Goal: Task Accomplishment & Management: Use online tool/utility

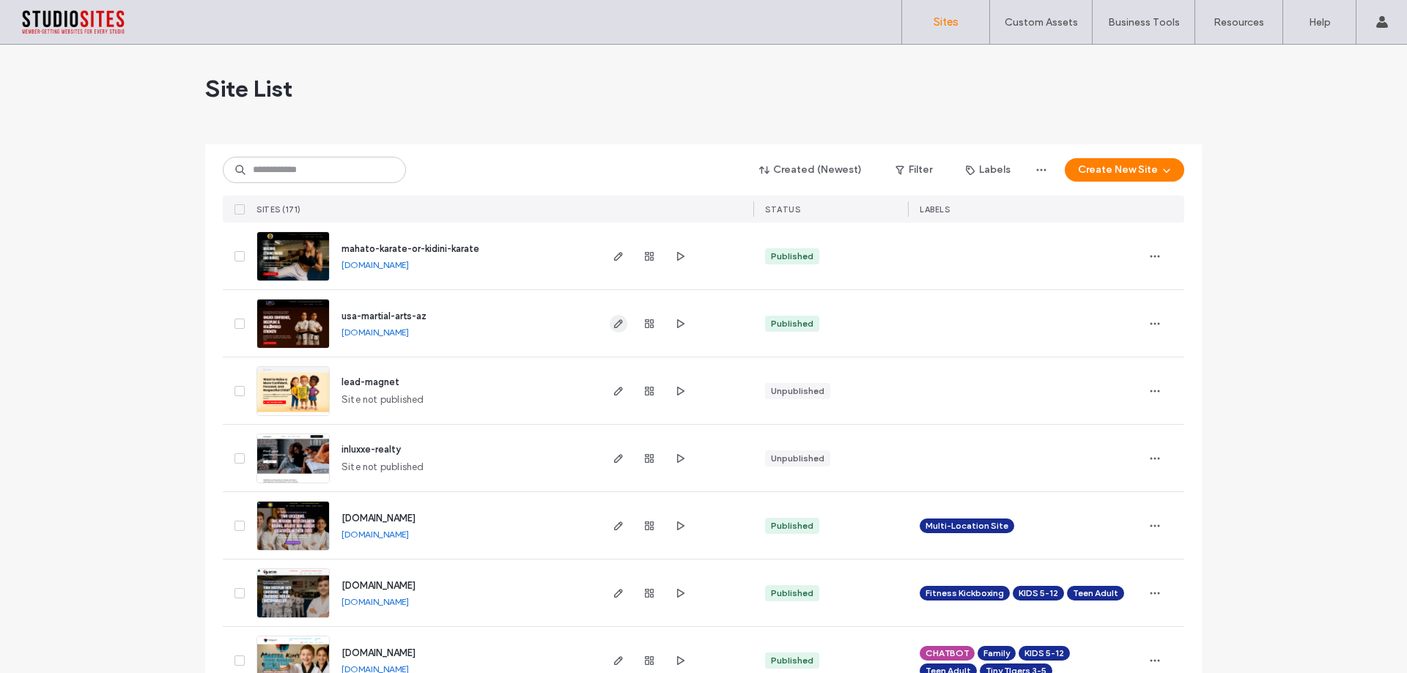
click at [613, 329] on icon "button" at bounding box center [618, 324] width 12 height 12
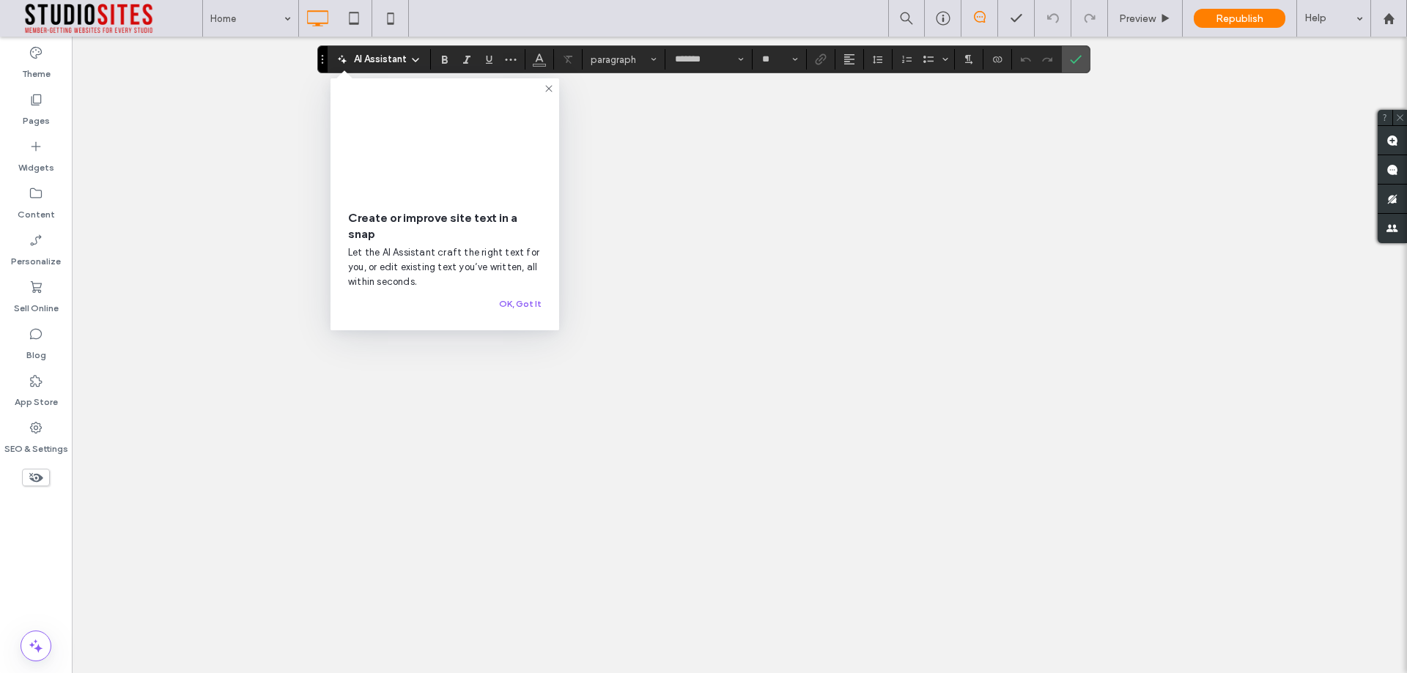
click at [548, 87] on icon at bounding box center [549, 89] width 12 height 12
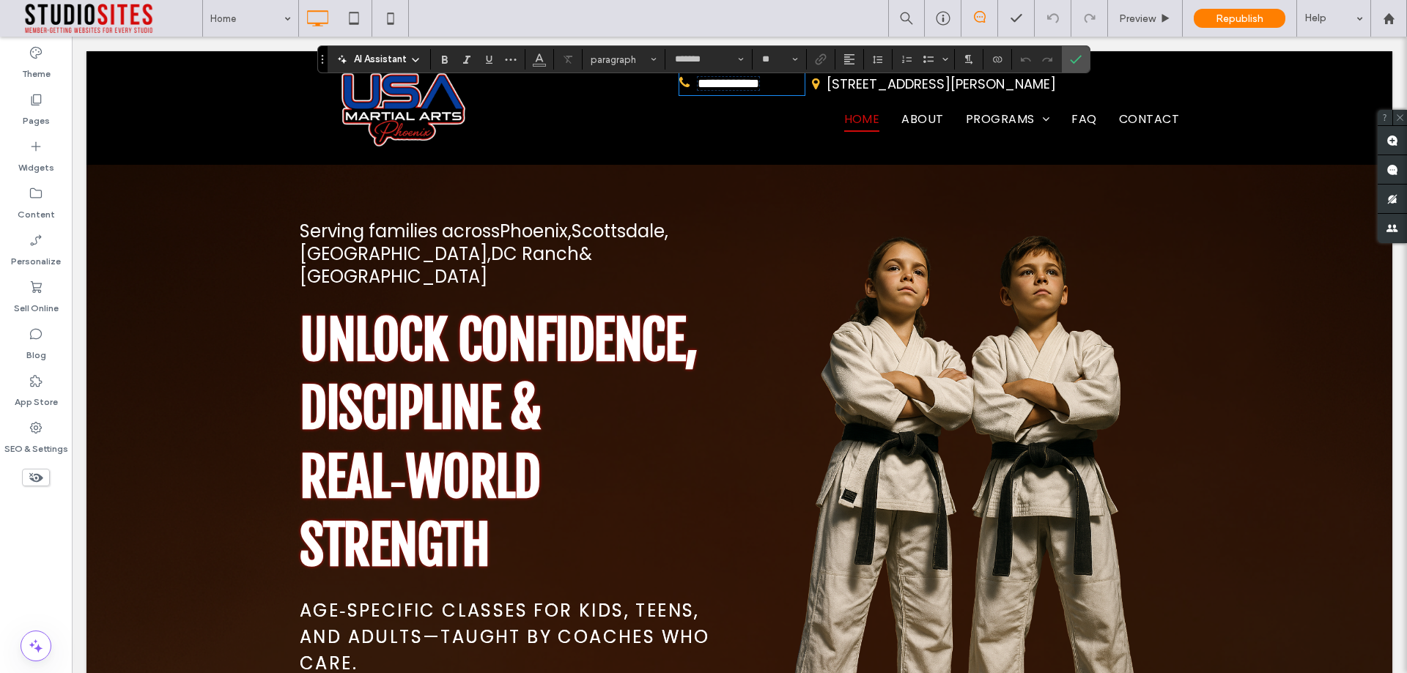
click at [788, 84] on p "**********" at bounding box center [741, 83] width 125 height 21
click at [681, 89] on p "**********" at bounding box center [741, 84] width 125 height 21
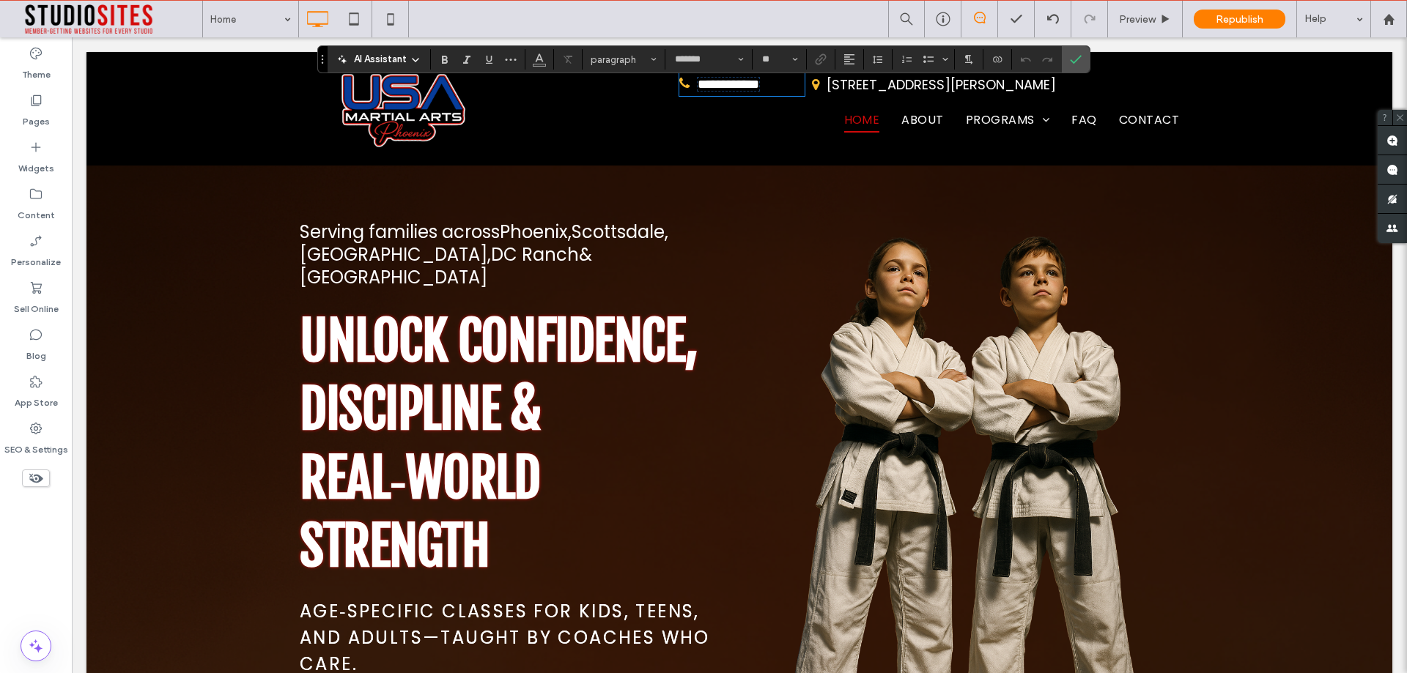
click at [681, 89] on p "**********" at bounding box center [741, 84] width 125 height 21
click at [1083, 52] on label "Confirm" at bounding box center [1075, 59] width 22 height 26
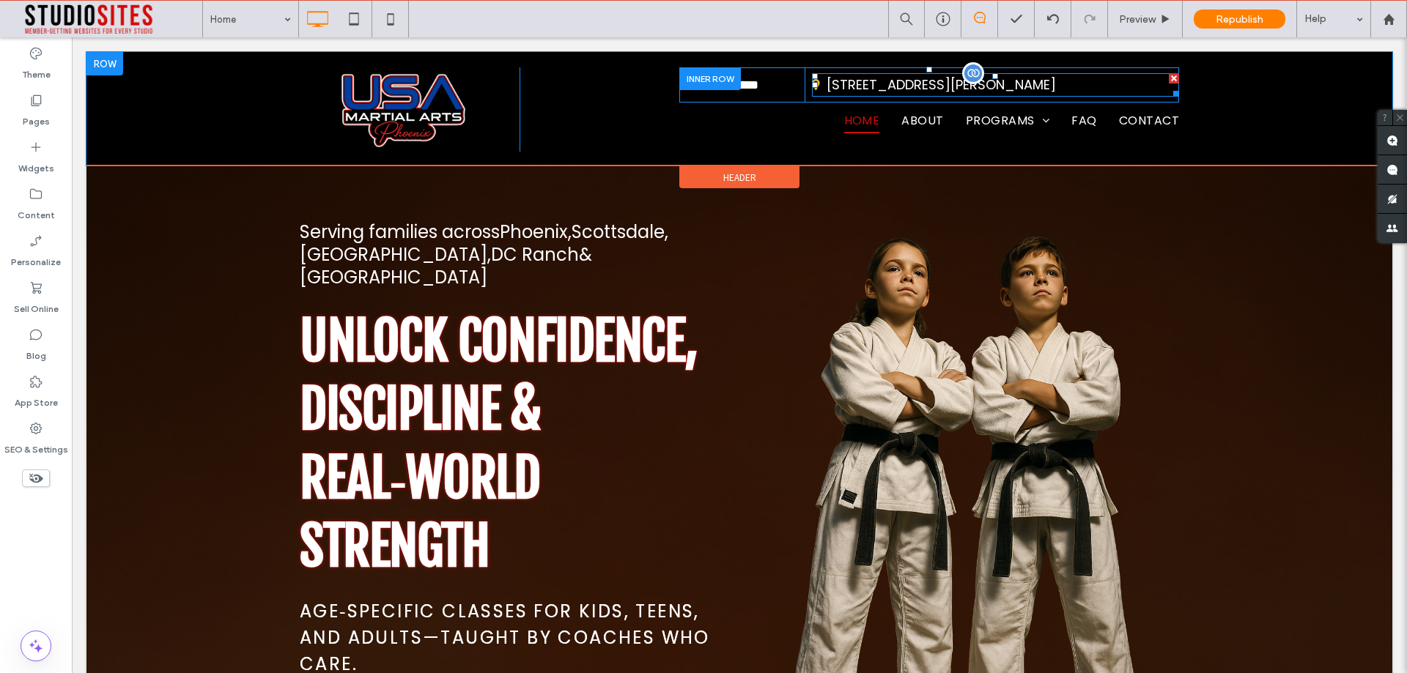
click at [966, 78] on span "[STREET_ADDRESS][PERSON_NAME]" at bounding box center [940, 84] width 229 height 18
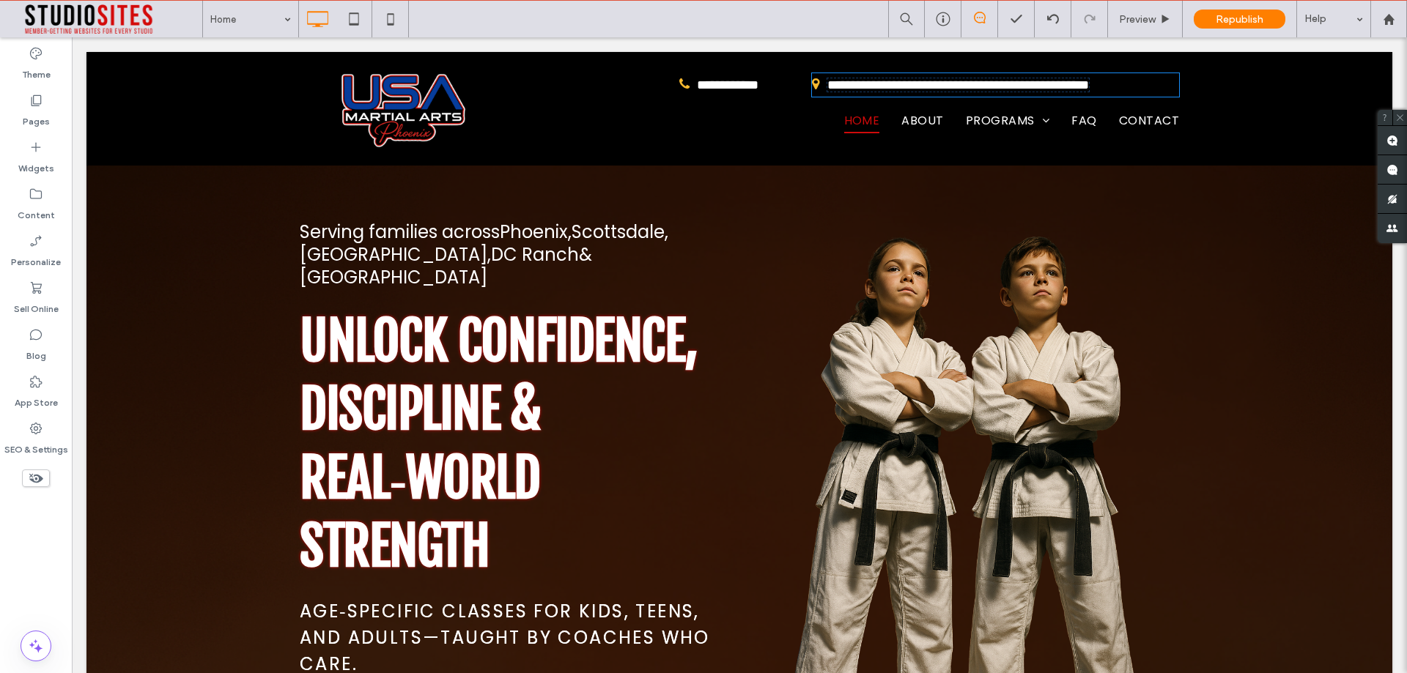
type input "*******"
type input "**"
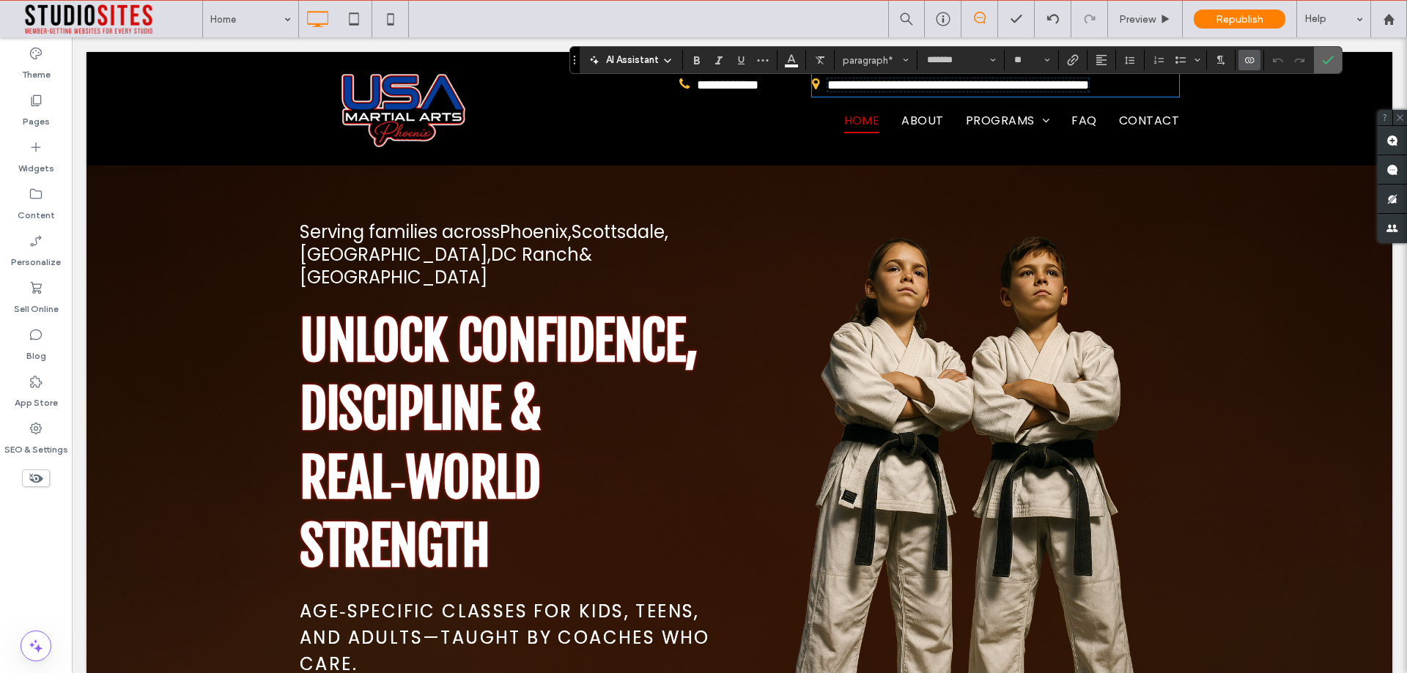
click at [1332, 55] on icon "Confirm" at bounding box center [1328, 60] width 12 height 12
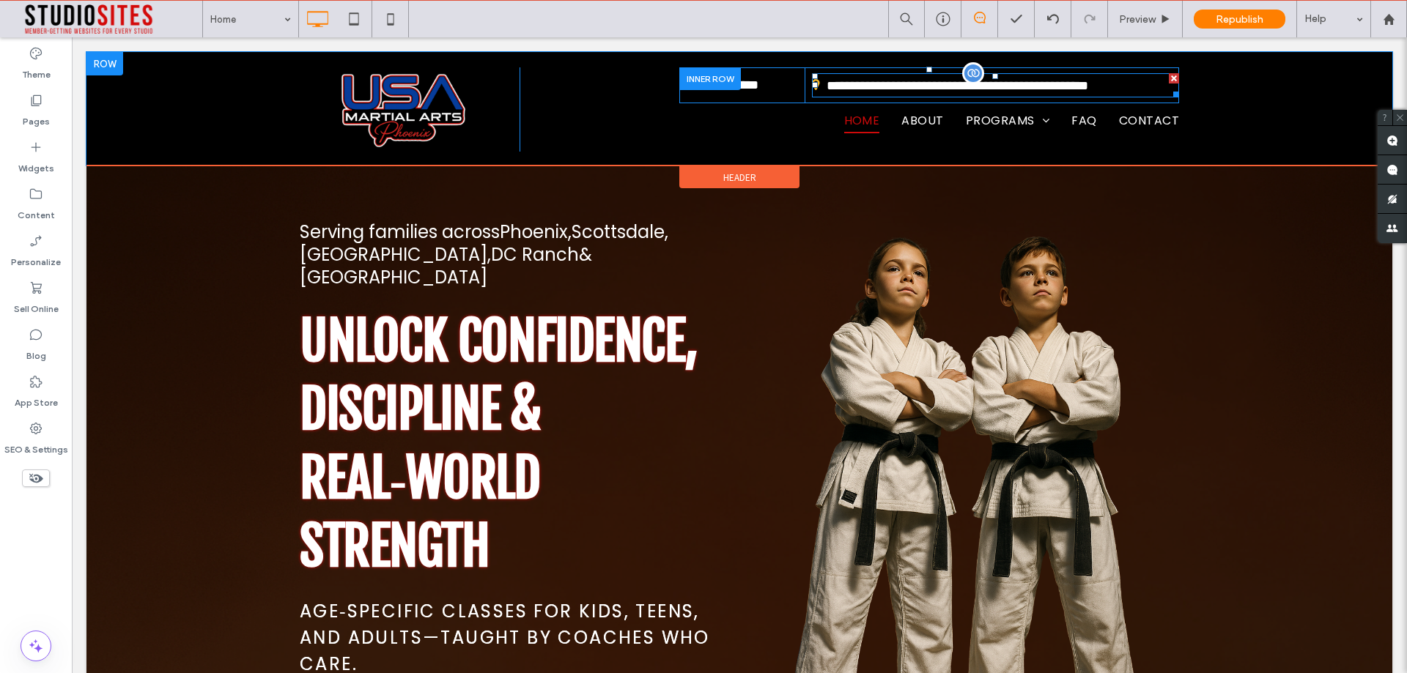
click at [812, 88] on p "**********" at bounding box center [995, 85] width 367 height 21
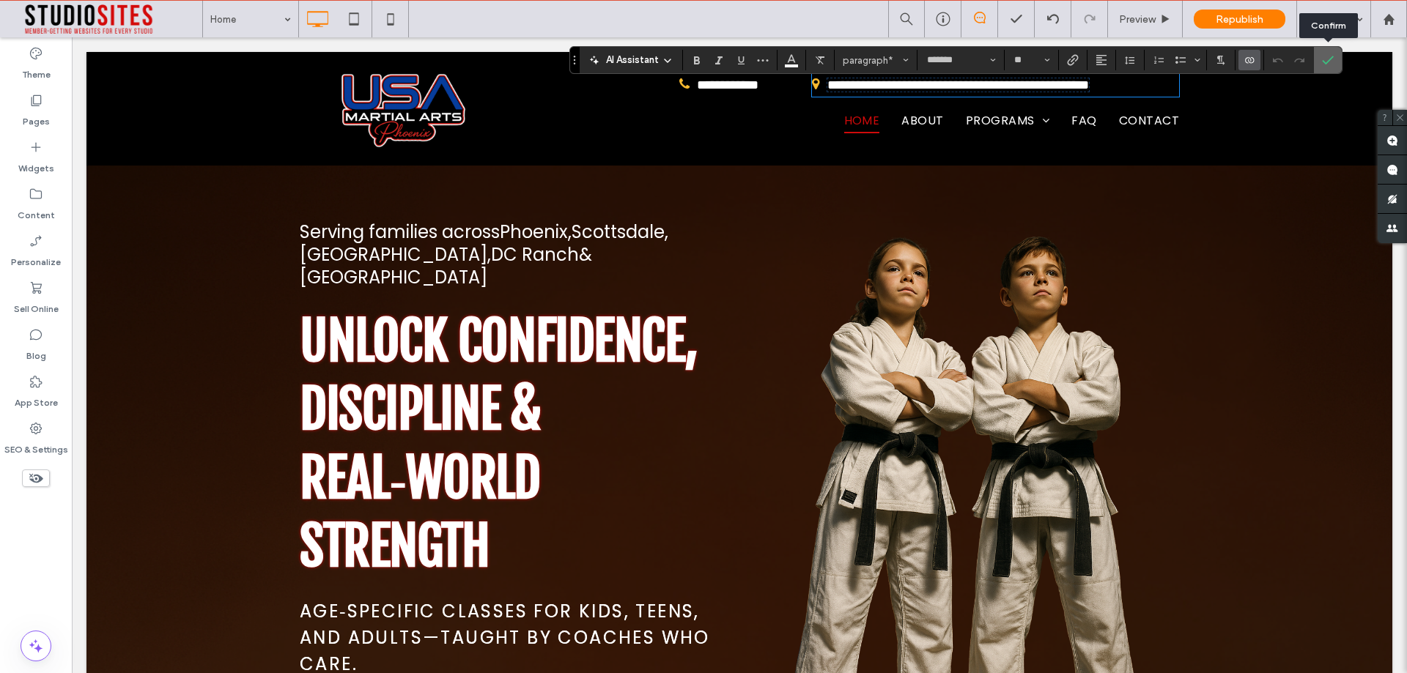
click at [1324, 62] on use "Confirm" at bounding box center [1328, 60] width 12 height 9
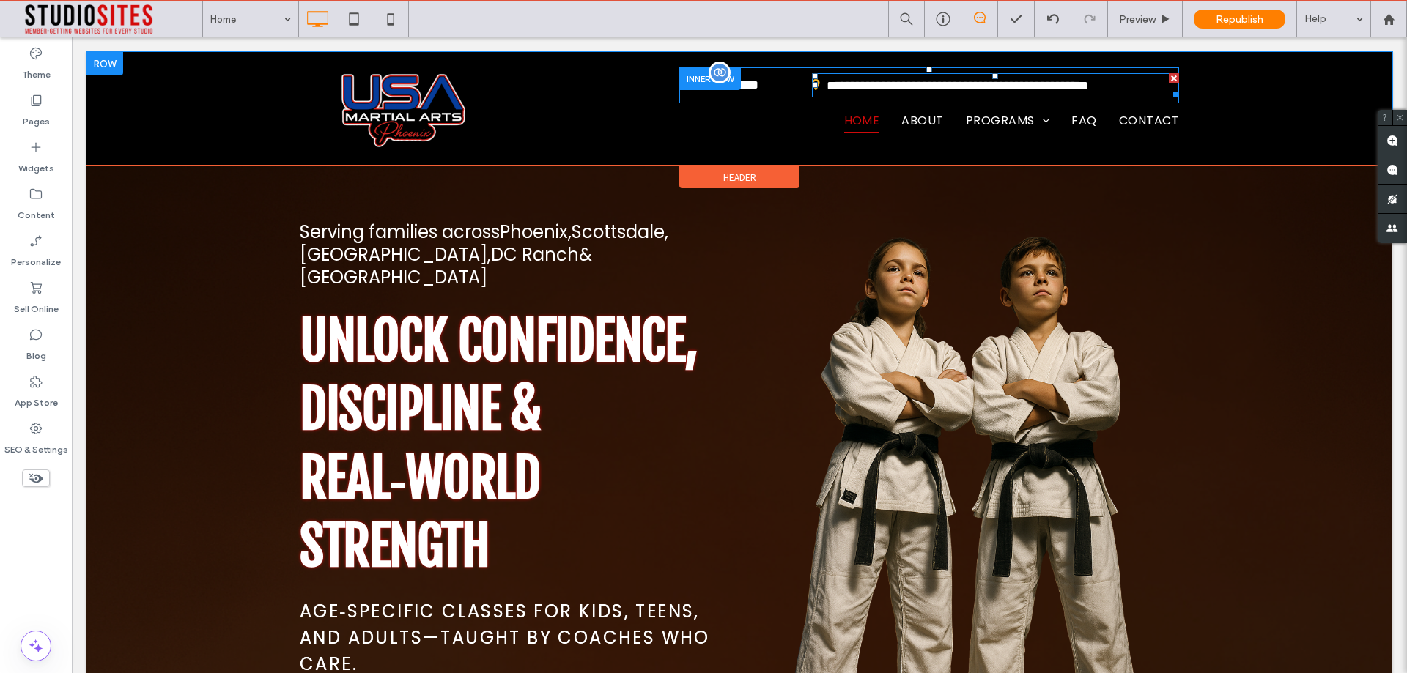
drag, startPoint x: 1125, startPoint y: 86, endPoint x: 688, endPoint y: 78, distance: 437.4
click at [688, 78] on p "**********" at bounding box center [741, 84] width 125 height 21
click at [688, 78] on div at bounding box center [710, 78] width 62 height 23
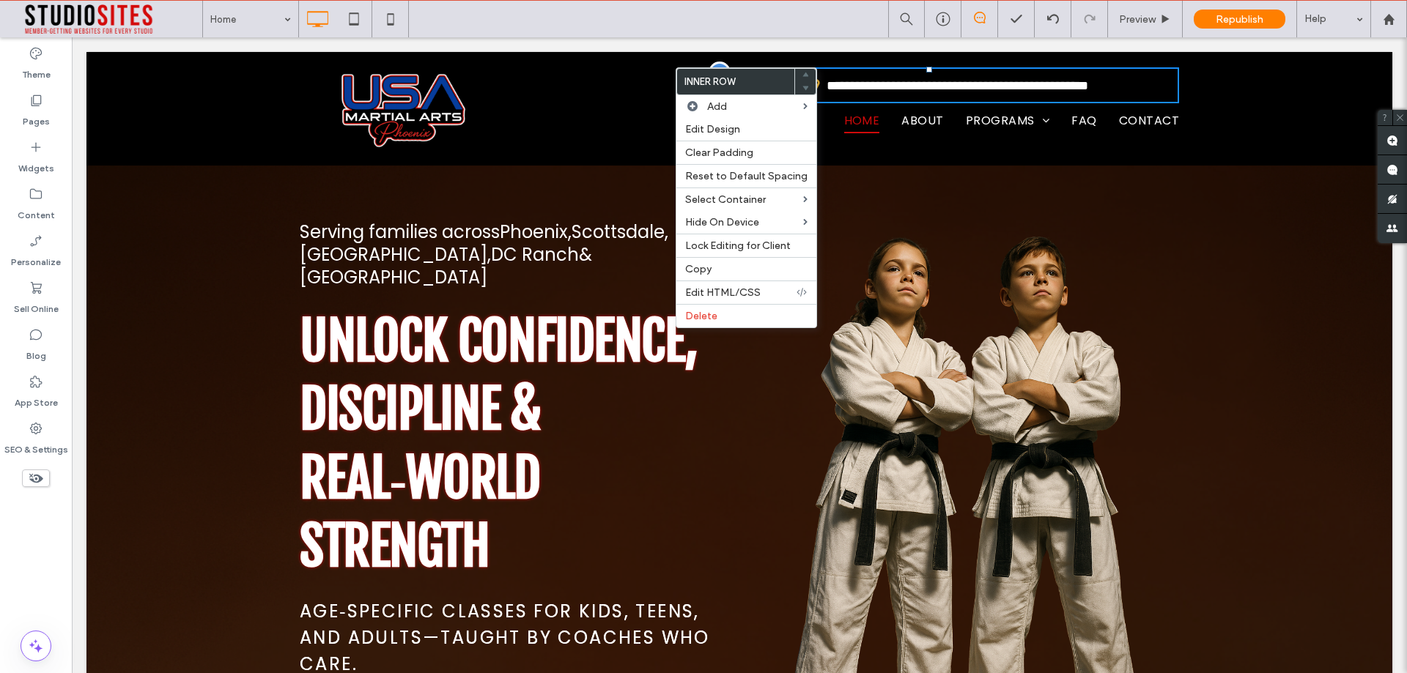
click at [688, 78] on label "Inner Row" at bounding box center [735, 82] width 117 height 26
click at [462, 21] on div "Home Preview Republish Help" at bounding box center [804, 19] width 1204 height 37
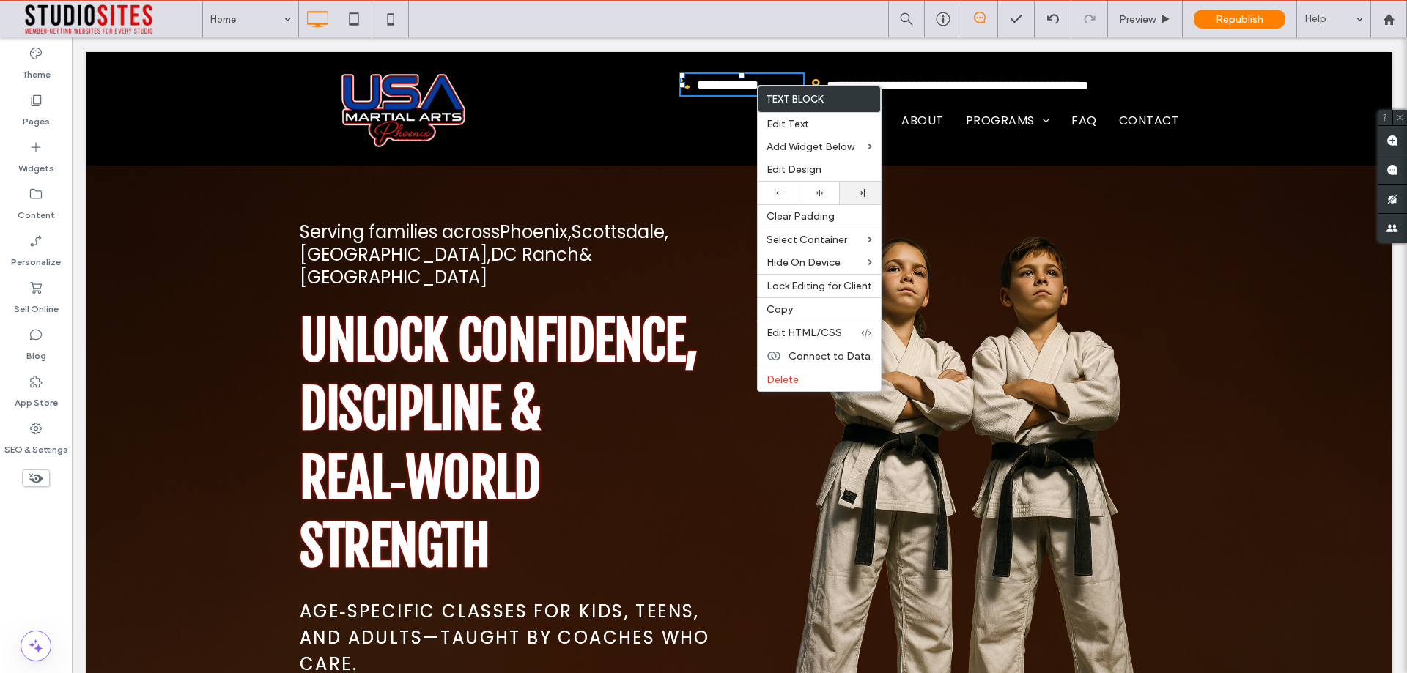
click at [860, 201] on div at bounding box center [860, 193] width 41 height 23
click at [848, 195] on div at bounding box center [860, 193] width 26 height 8
click at [848, 195] on div at bounding box center [703, 336] width 1407 height 673
click at [848, 195] on body "Euqitech Support is also editing this site. Editing the same site at the same t…" at bounding box center [703, 336] width 1407 height 673
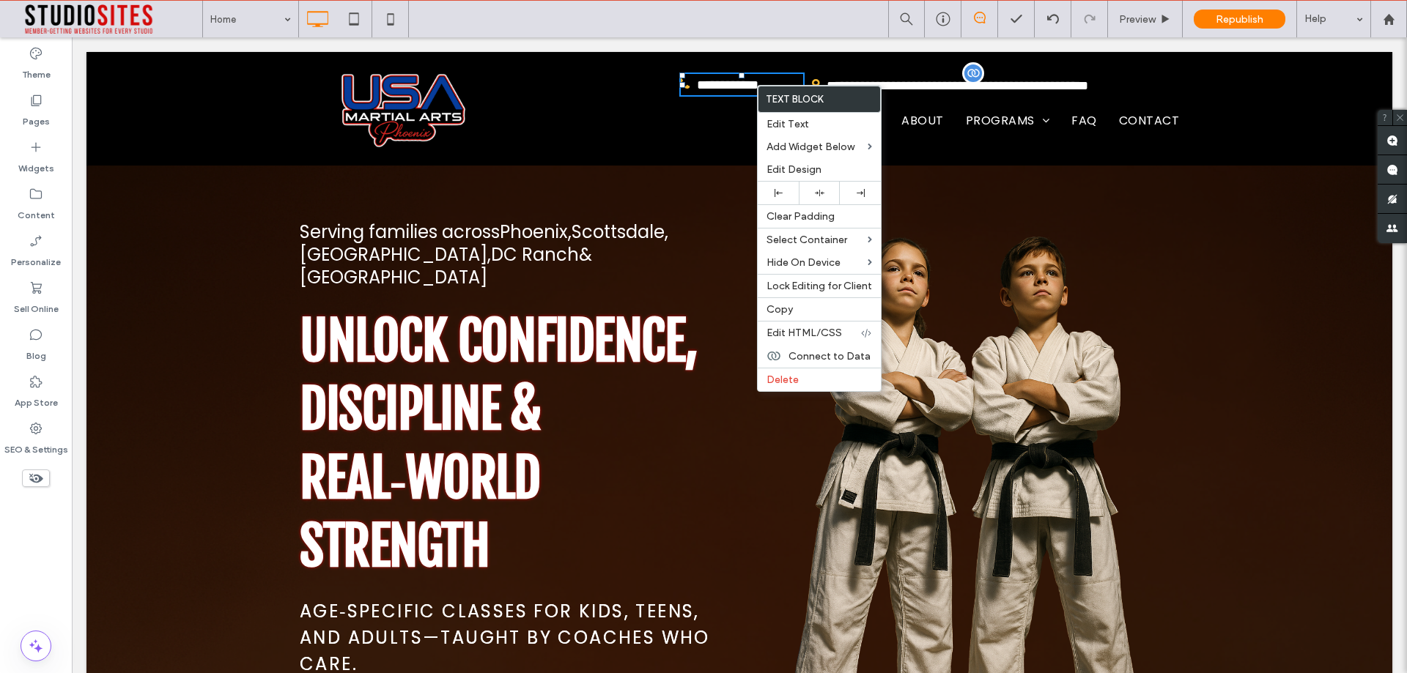
click at [949, 86] on span "**********" at bounding box center [957, 85] width 262 height 13
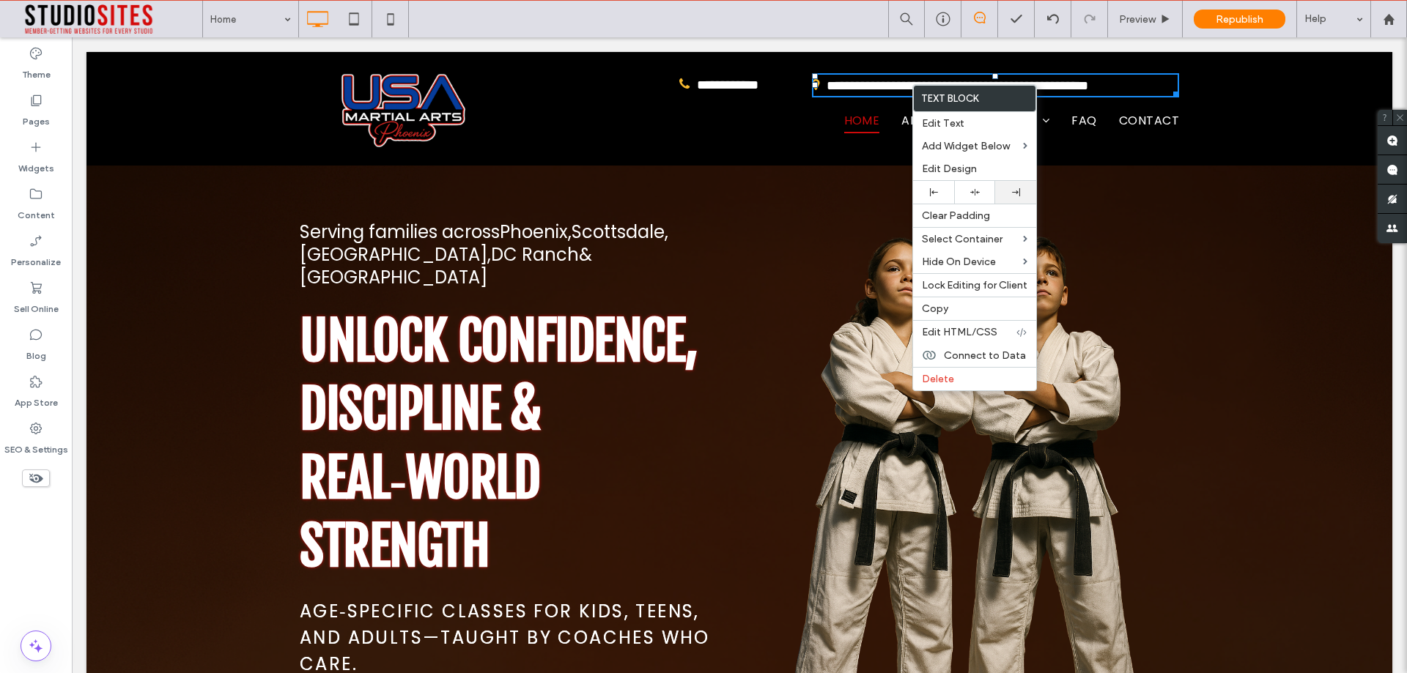
click at [1003, 193] on div at bounding box center [1015, 192] width 26 height 8
click at [1007, 200] on div at bounding box center [1015, 192] width 41 height 23
click at [682, 85] on p "**********" at bounding box center [741, 84] width 125 height 21
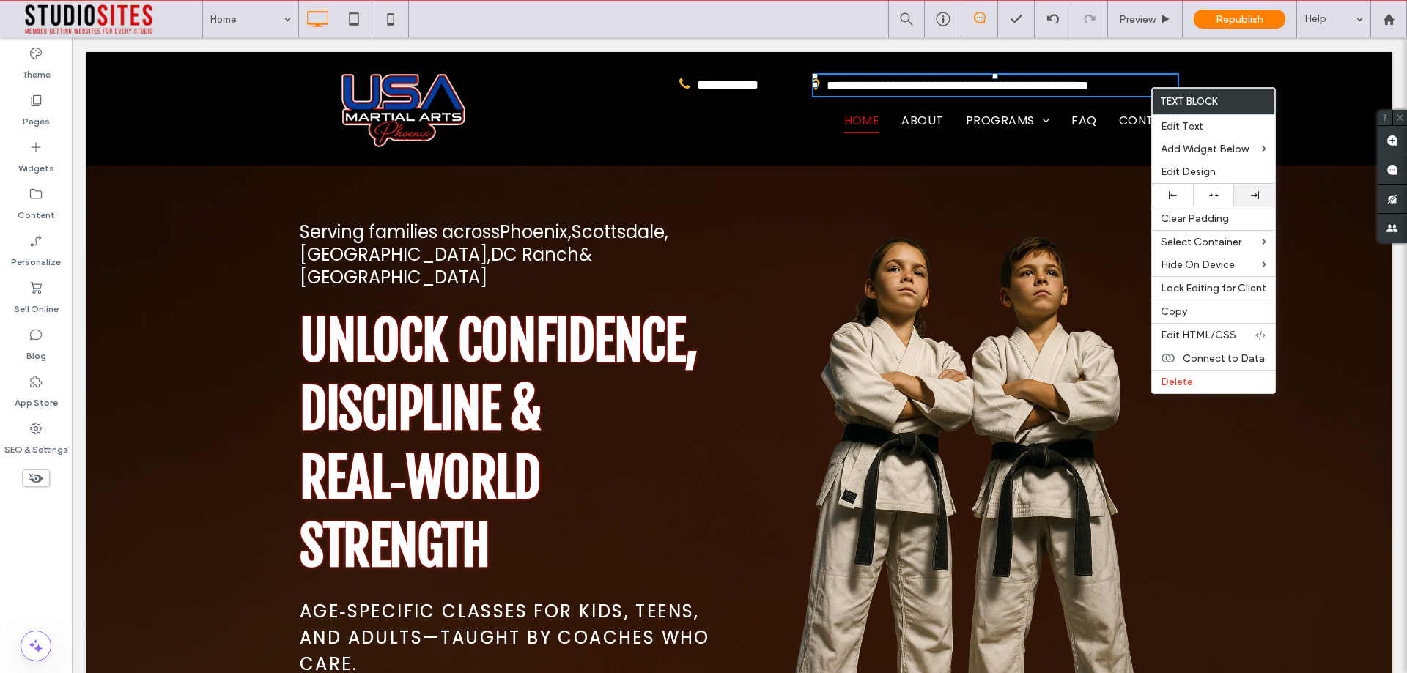
click at [1252, 196] on use at bounding box center [1255, 195] width 8 height 8
drag, startPoint x: 207, startPoint y: 121, endPoint x: 216, endPoint y: 131, distance: 14.0
click at [204, 121] on div "**********" at bounding box center [738, 109] width 1305 height 114
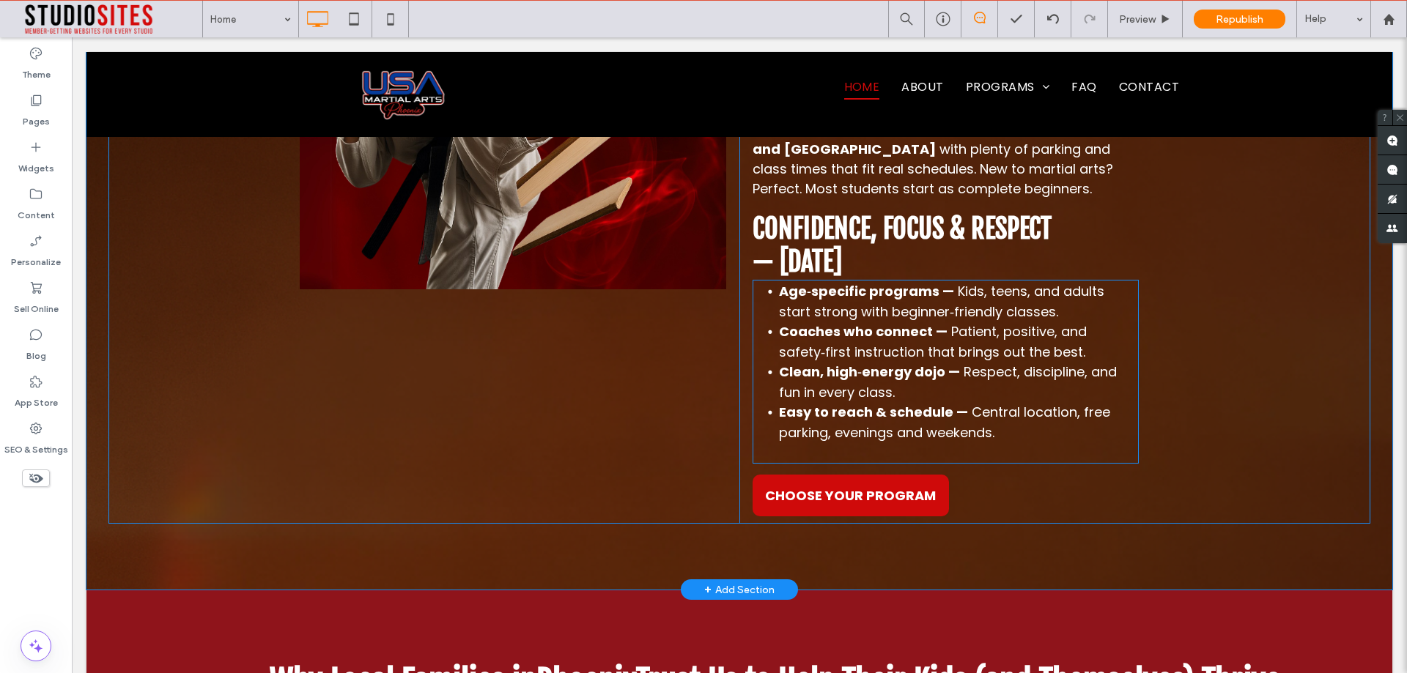
scroll to position [3150, 0]
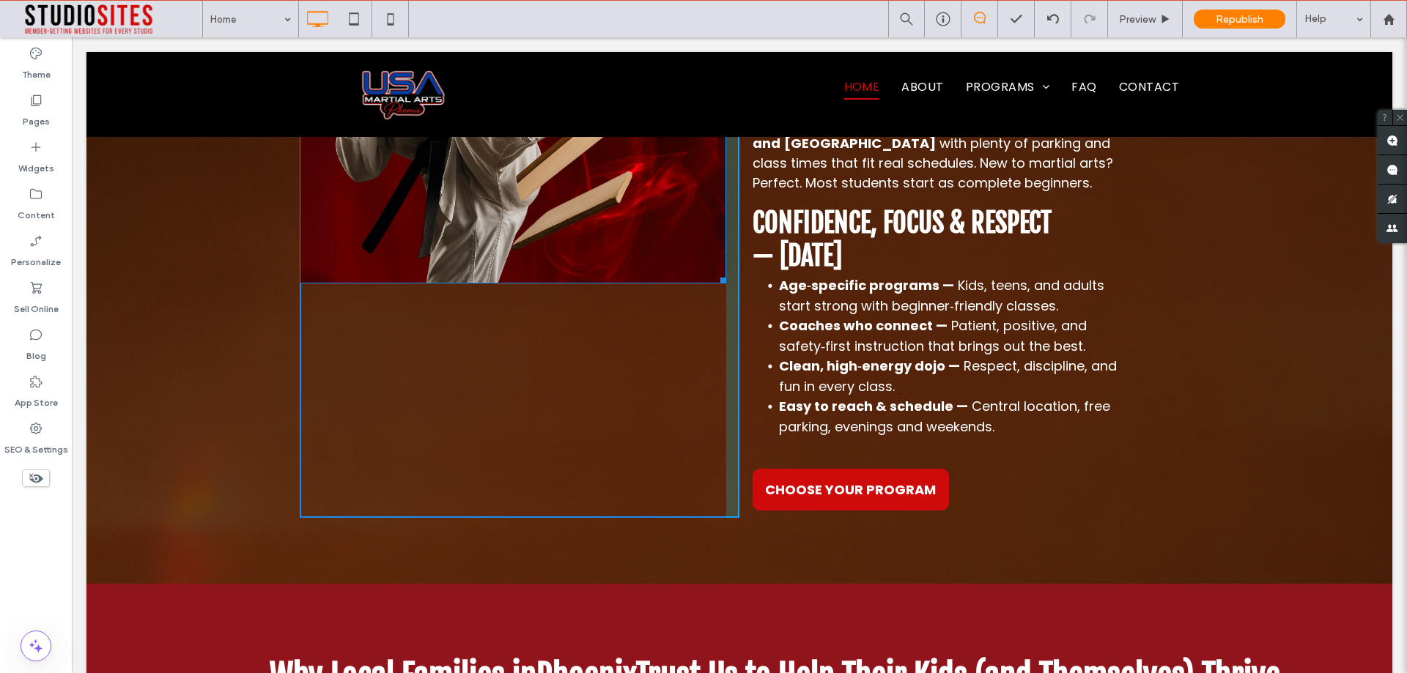
drag, startPoint x: 718, startPoint y: 282, endPoint x: 784, endPoint y: 368, distance: 108.7
click at [712, 331] on div "W:582 H:545 Click To Paste" at bounding box center [520, 195] width 440 height 645
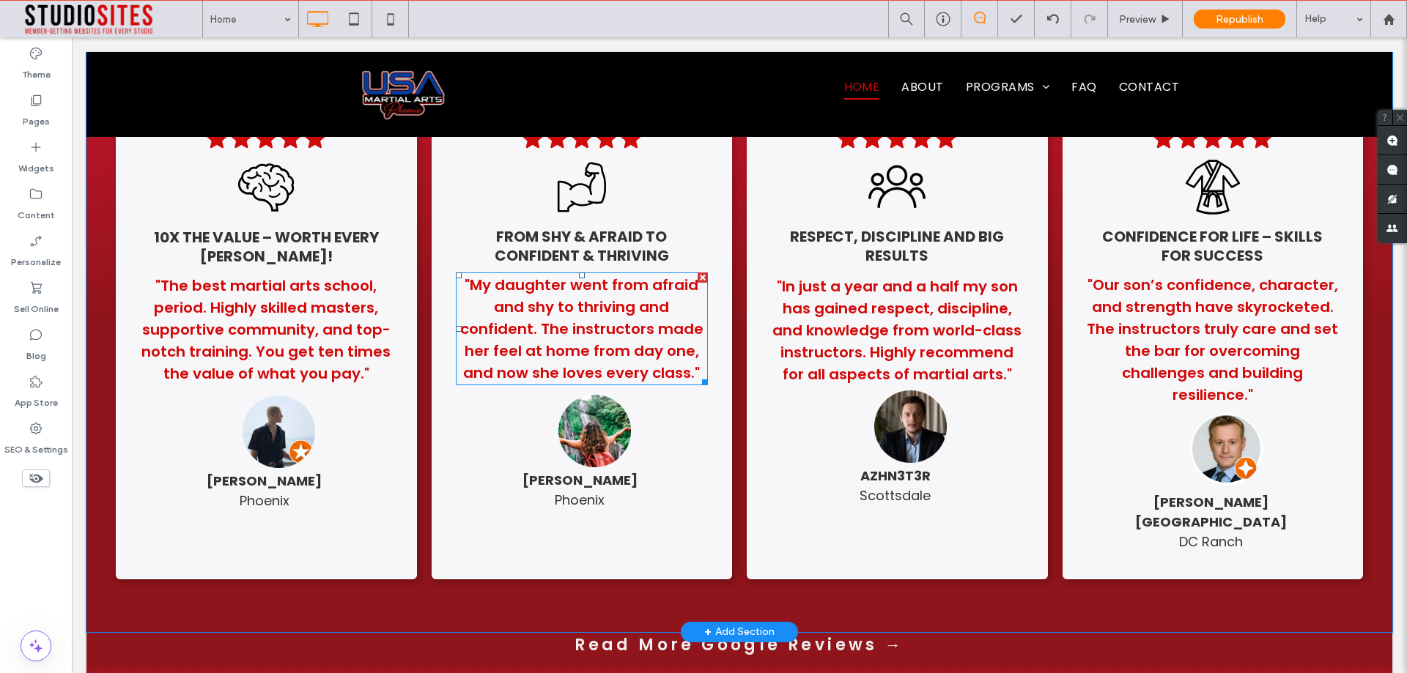
scroll to position [3883, 0]
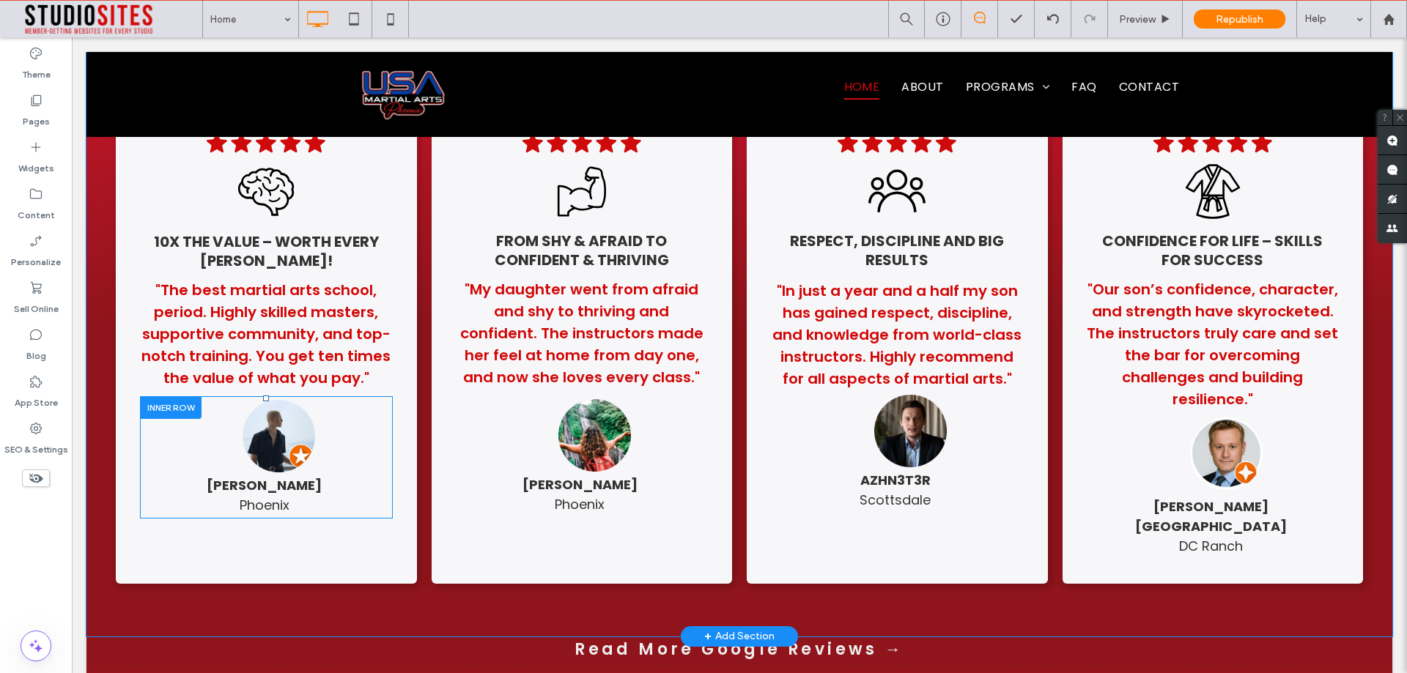
click at [179, 411] on div at bounding box center [171, 407] width 62 height 23
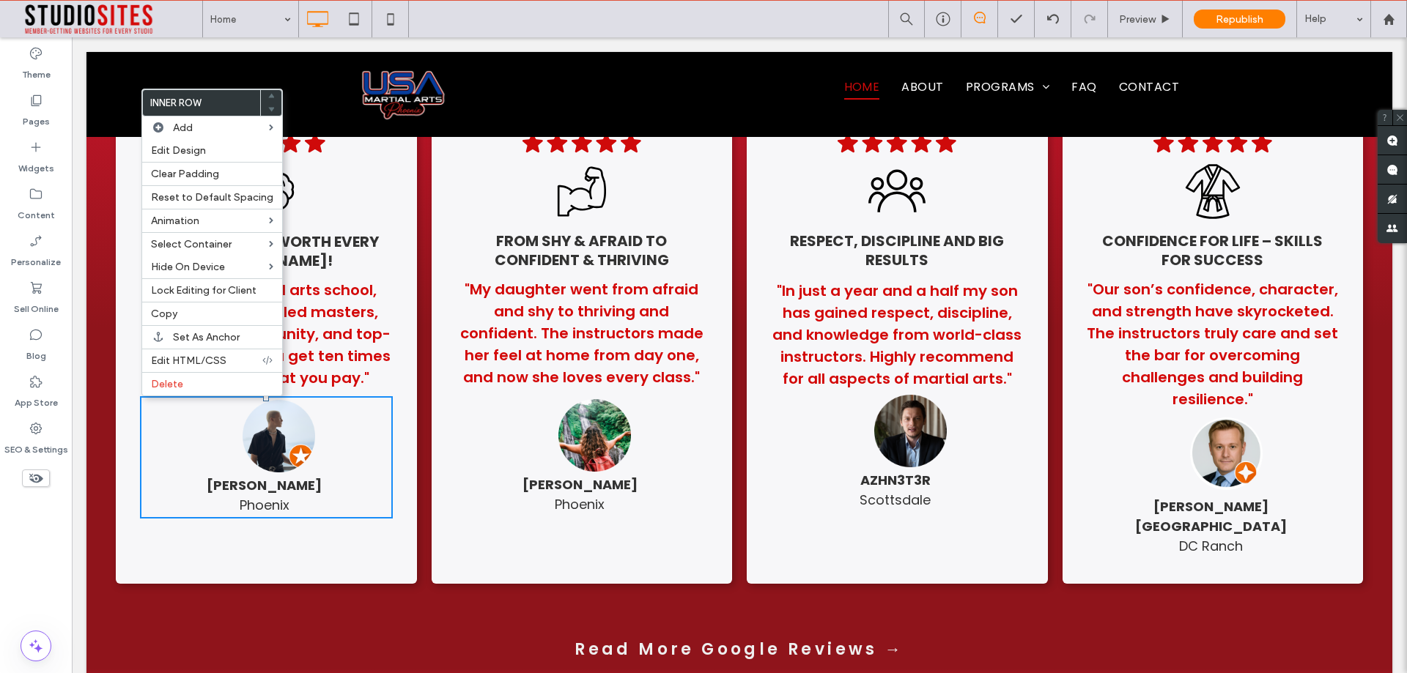
click at [124, 425] on div ".cls-1-1670365560-1670365560 { fill: #00000; stroke-width: 0px; } 10X the Value…" at bounding box center [266, 342] width 301 height 483
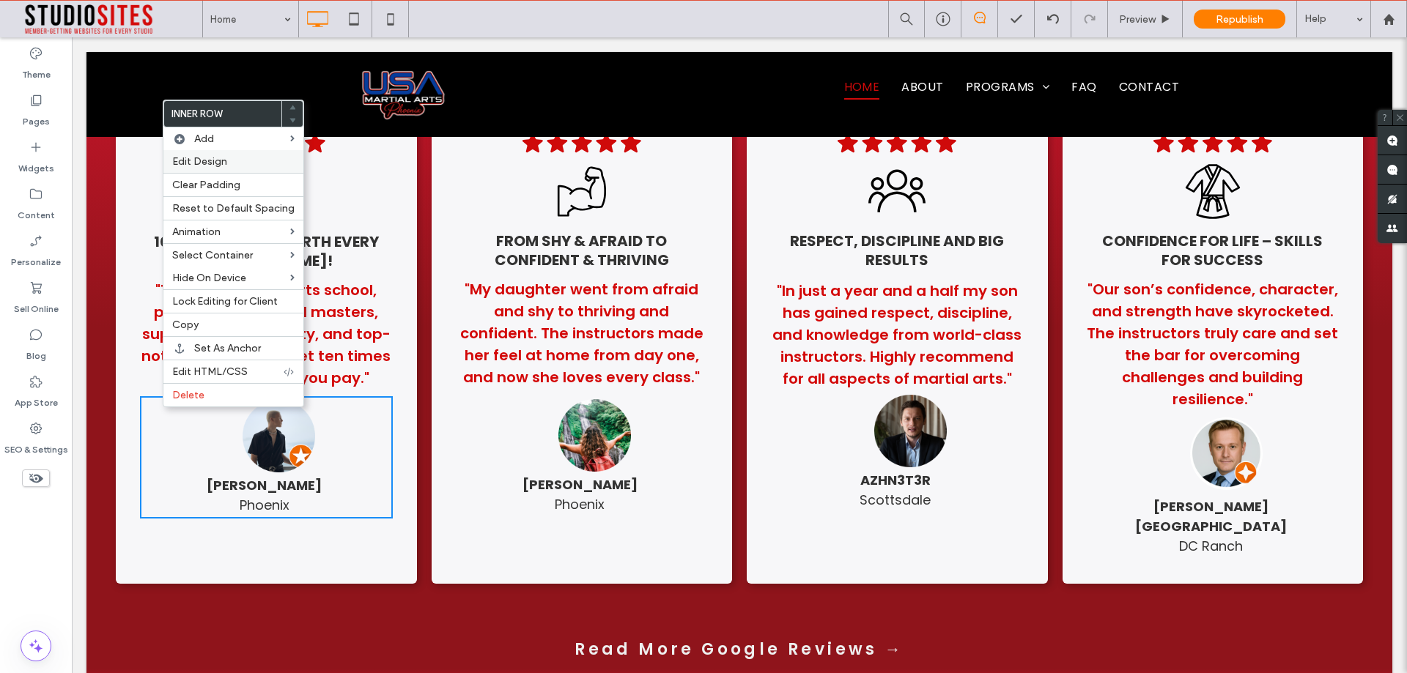
click at [215, 168] on div "Edit Design" at bounding box center [233, 161] width 140 height 23
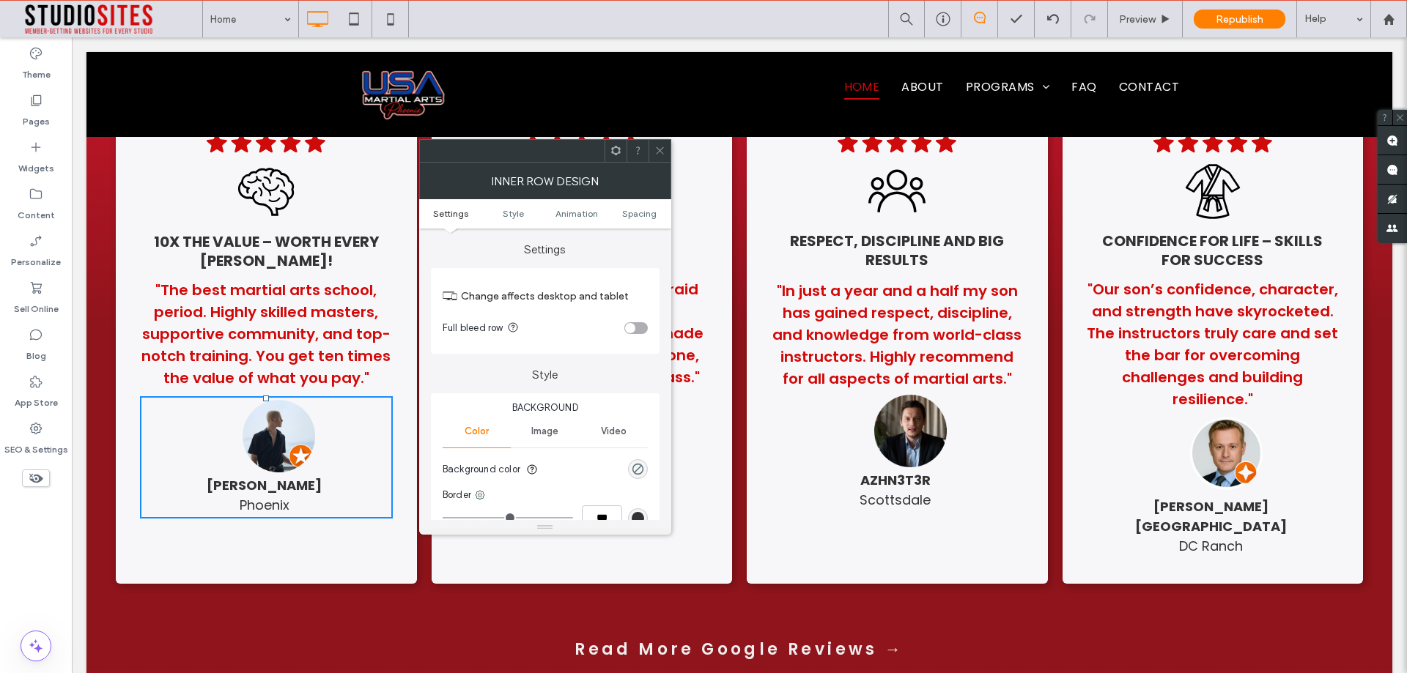
scroll to position [366, 0]
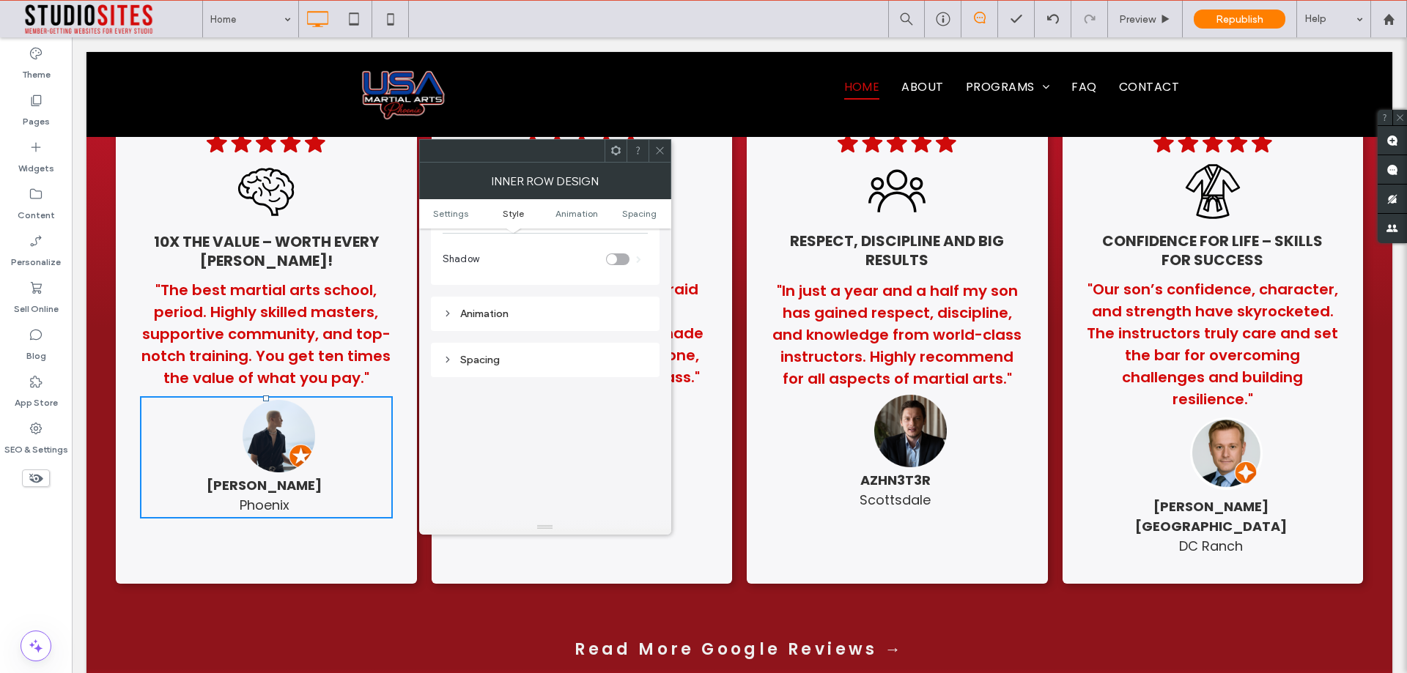
click at [473, 355] on div "Spacing" at bounding box center [544, 360] width 205 height 12
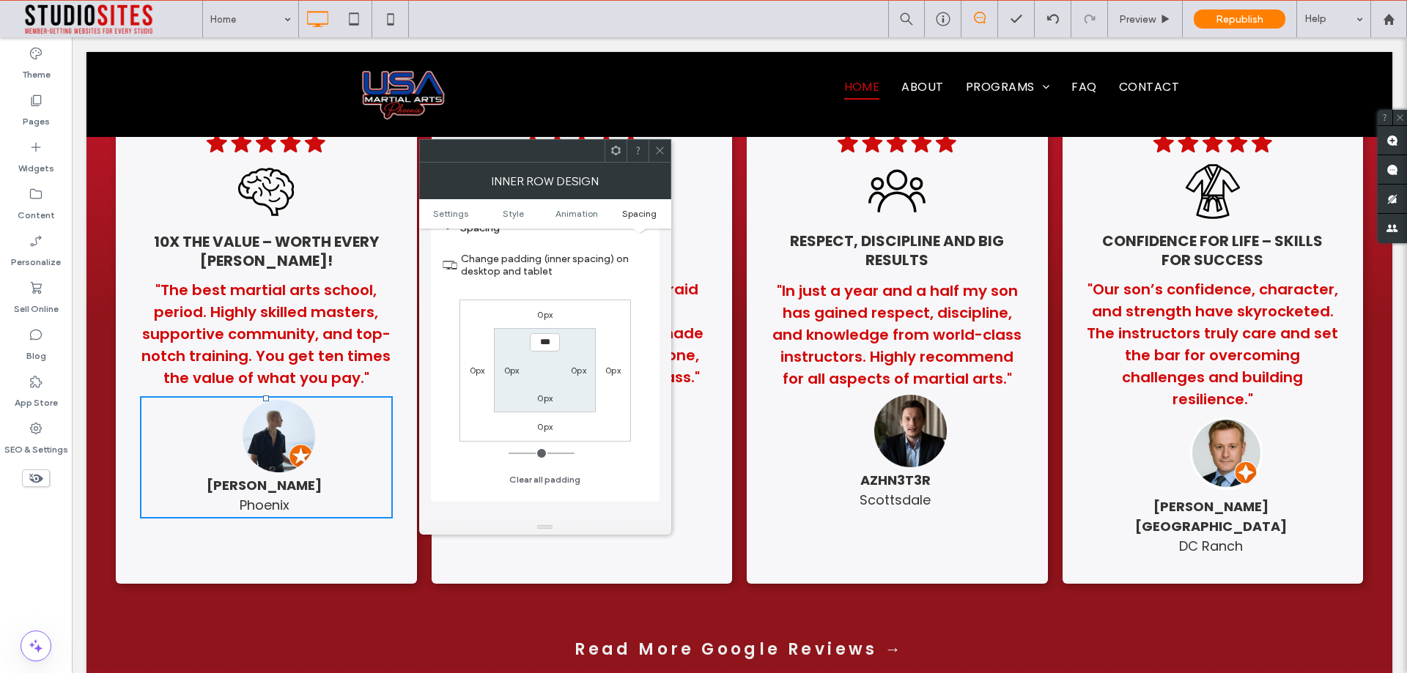
scroll to position [513, 0]
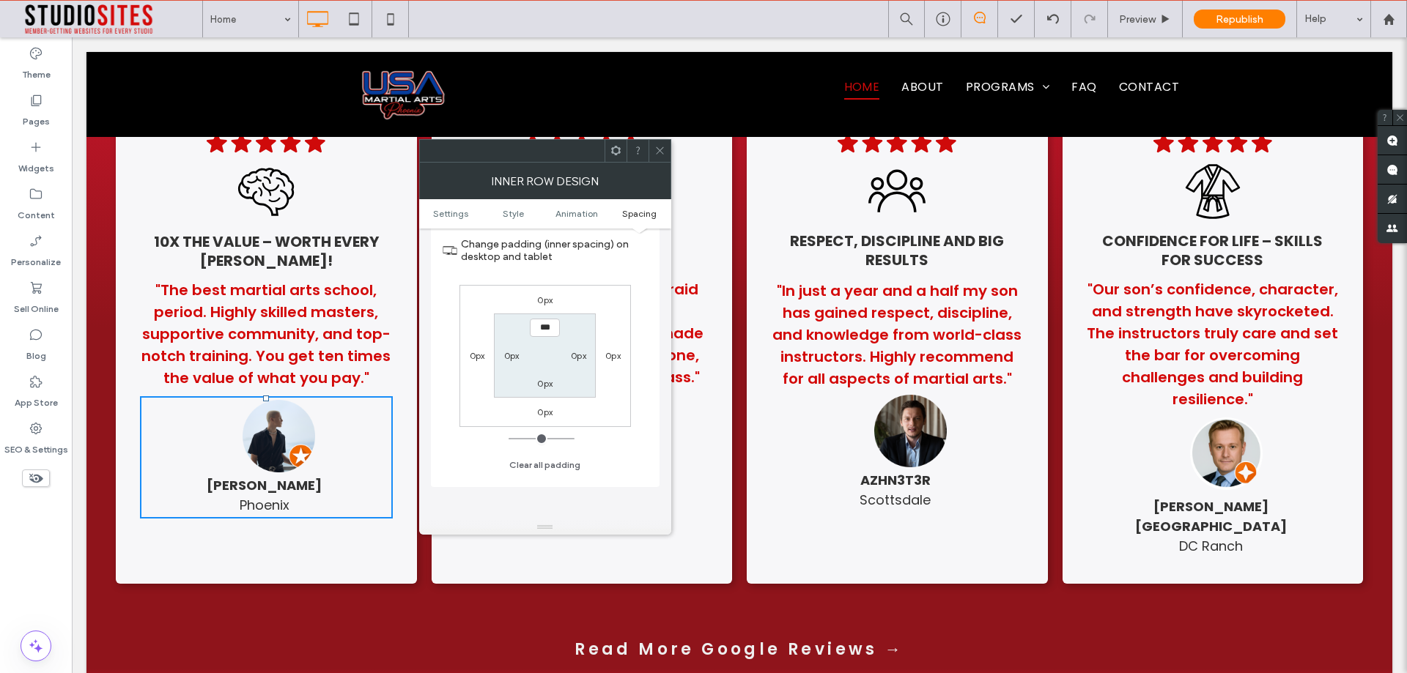
click at [656, 149] on icon at bounding box center [659, 150] width 11 height 11
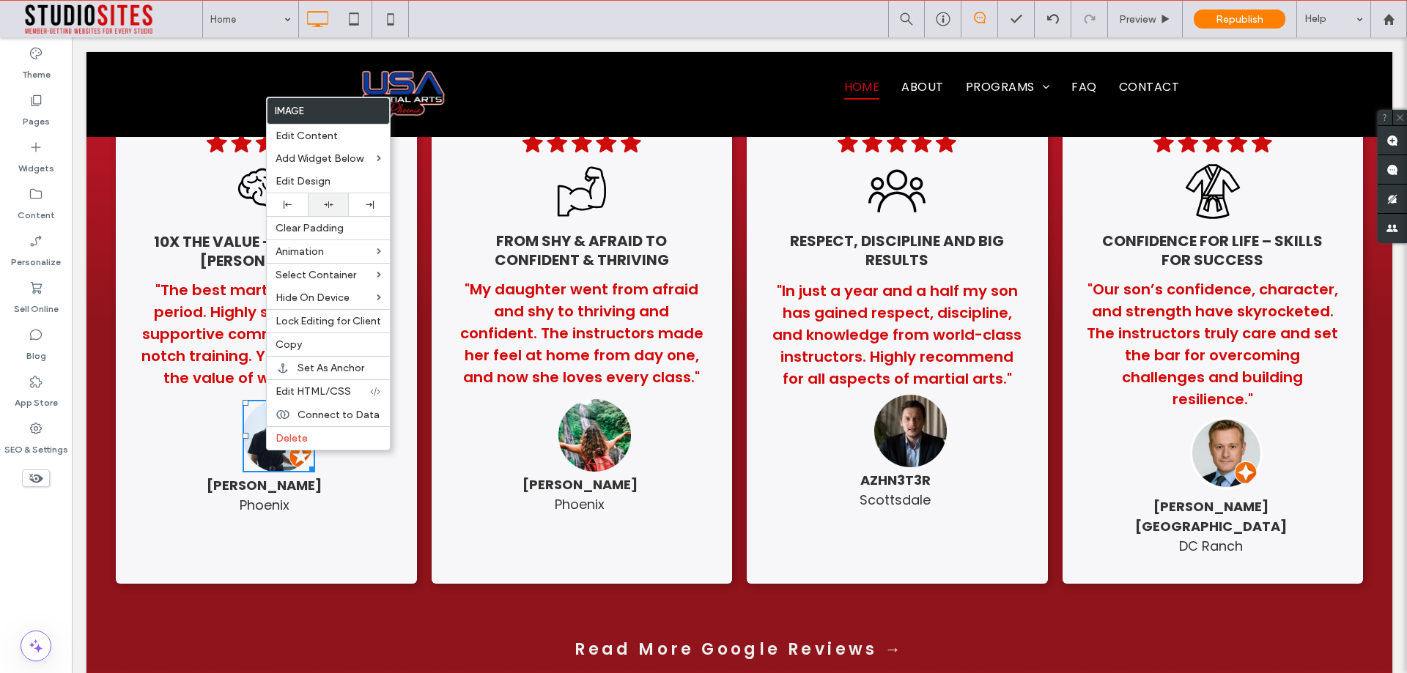
click at [325, 212] on div at bounding box center [328, 204] width 41 height 23
click at [564, 454] on img at bounding box center [594, 435] width 73 height 73
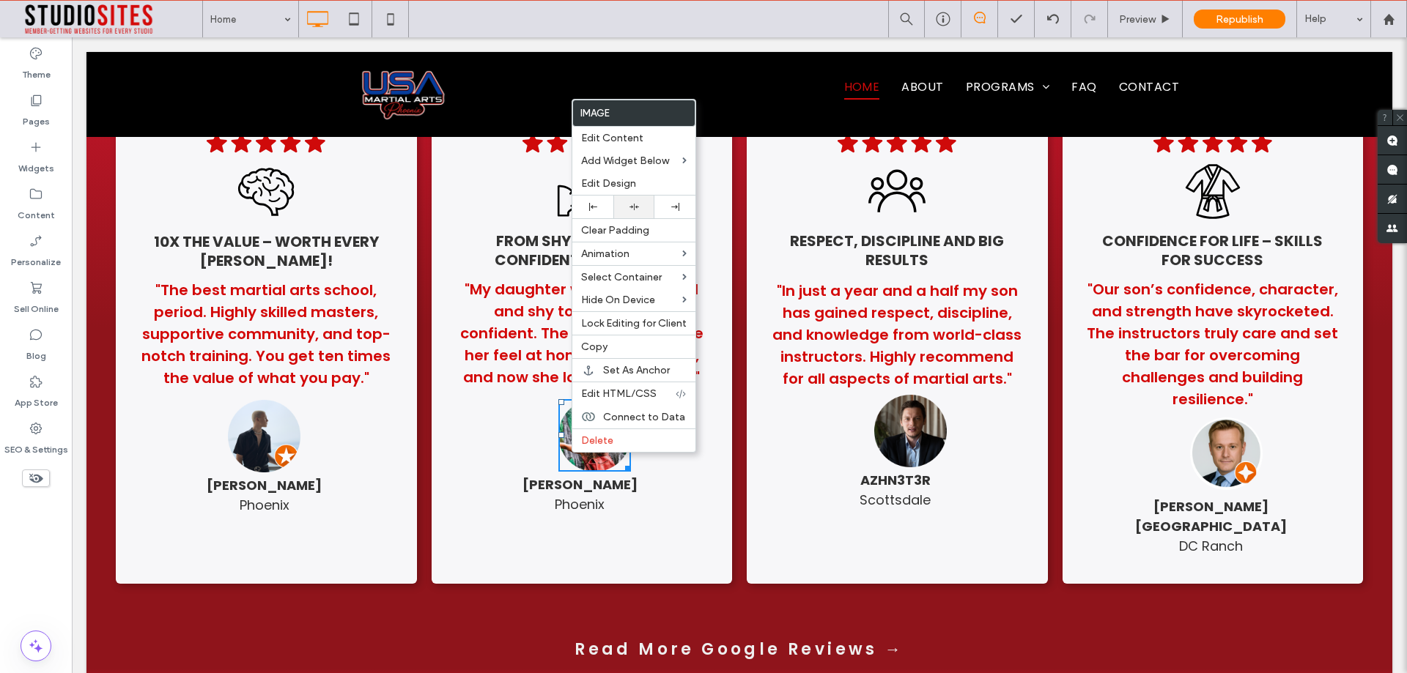
click at [634, 203] on icon at bounding box center [634, 207] width 10 height 10
click at [901, 462] on img at bounding box center [910, 431] width 73 height 73
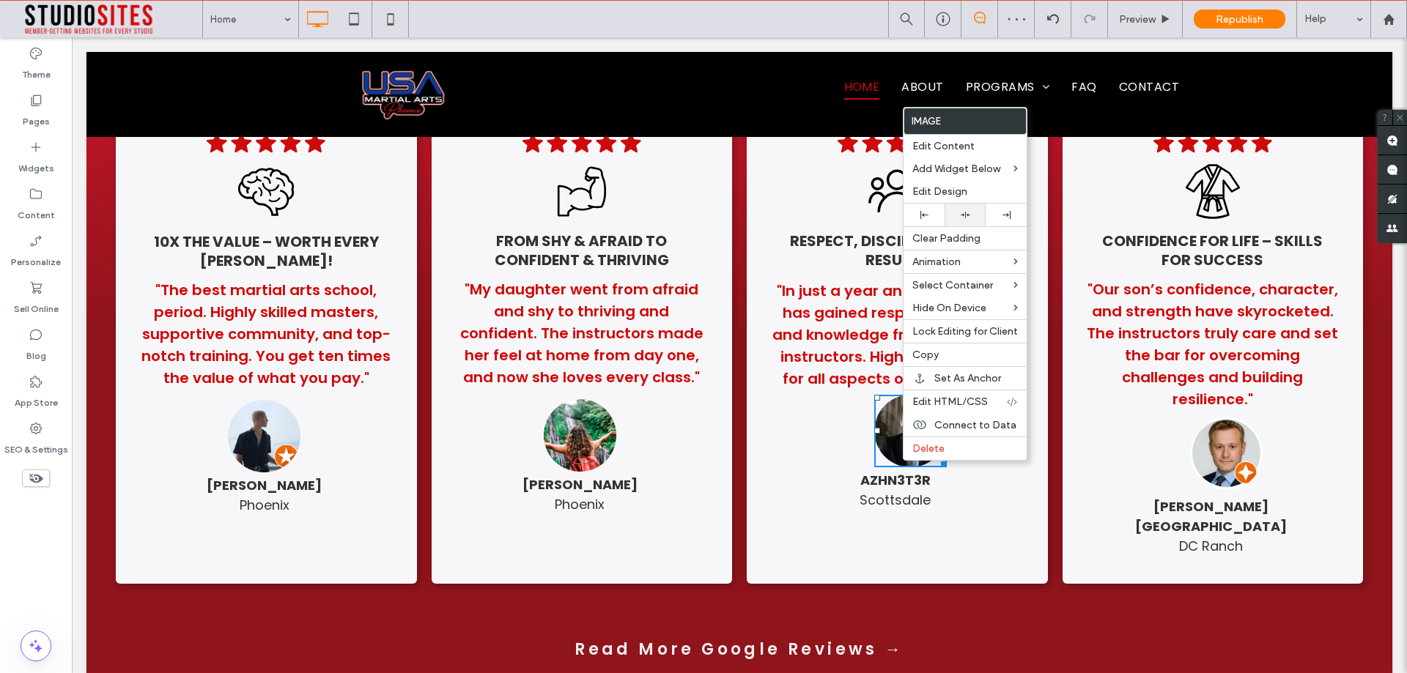
click at [966, 217] on icon at bounding box center [965, 215] width 10 height 10
click at [1204, 464] on img at bounding box center [1226, 454] width 73 height 73
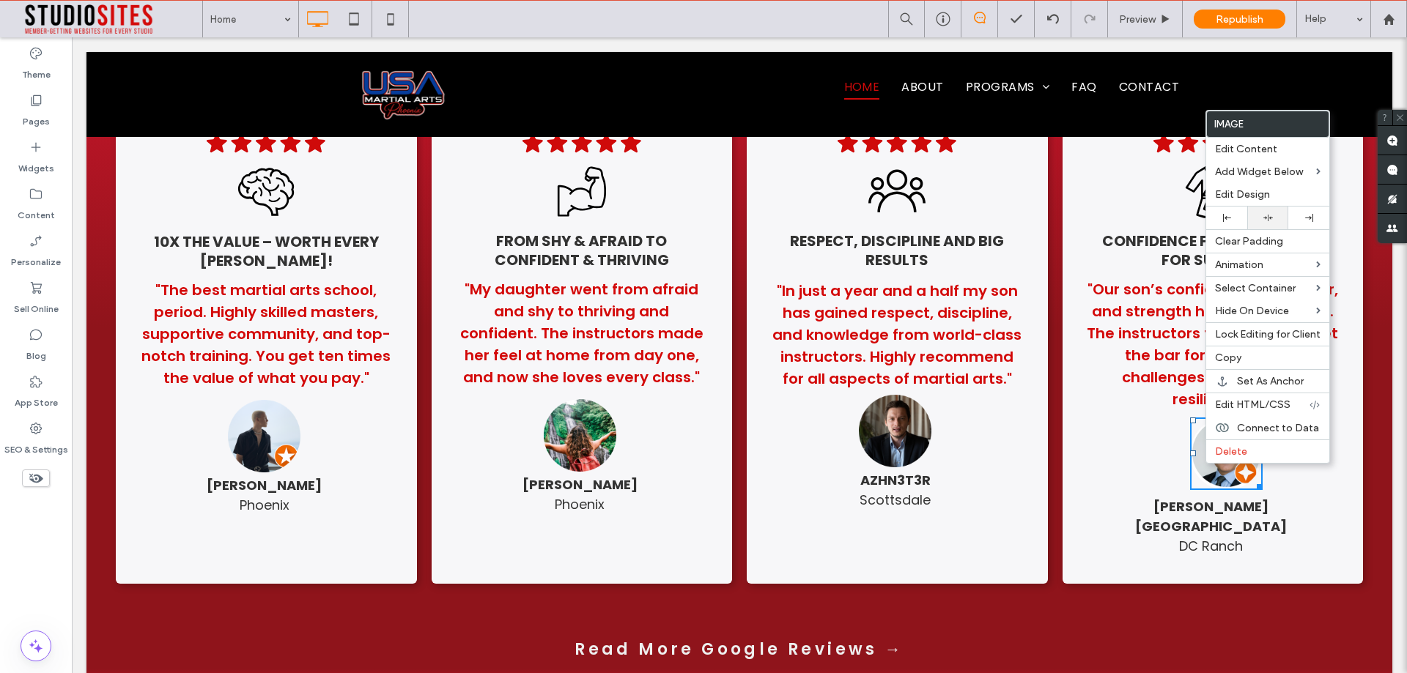
click at [1265, 215] on icon at bounding box center [1268, 218] width 10 height 10
click at [266, 502] on span "Phoenix" at bounding box center [265, 505] width 50 height 18
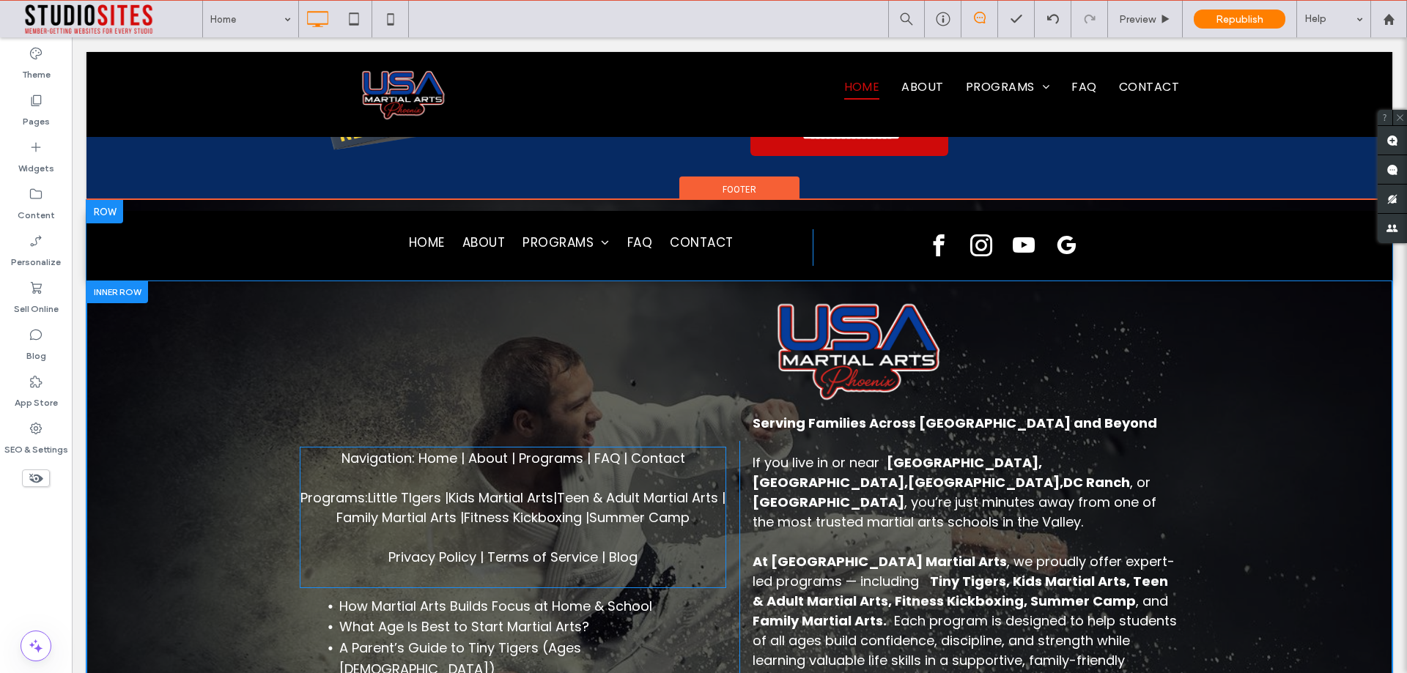
scroll to position [5923, 0]
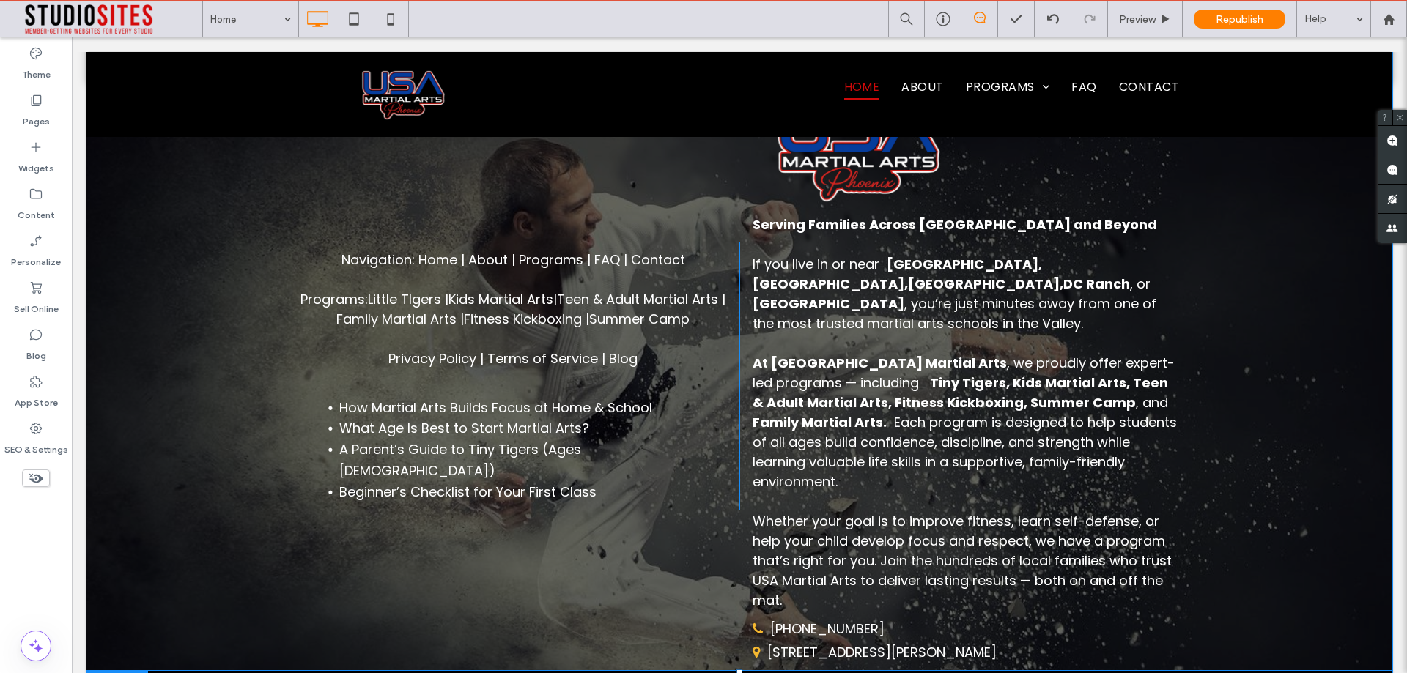
click at [128, 670] on div at bounding box center [117, 681] width 62 height 23
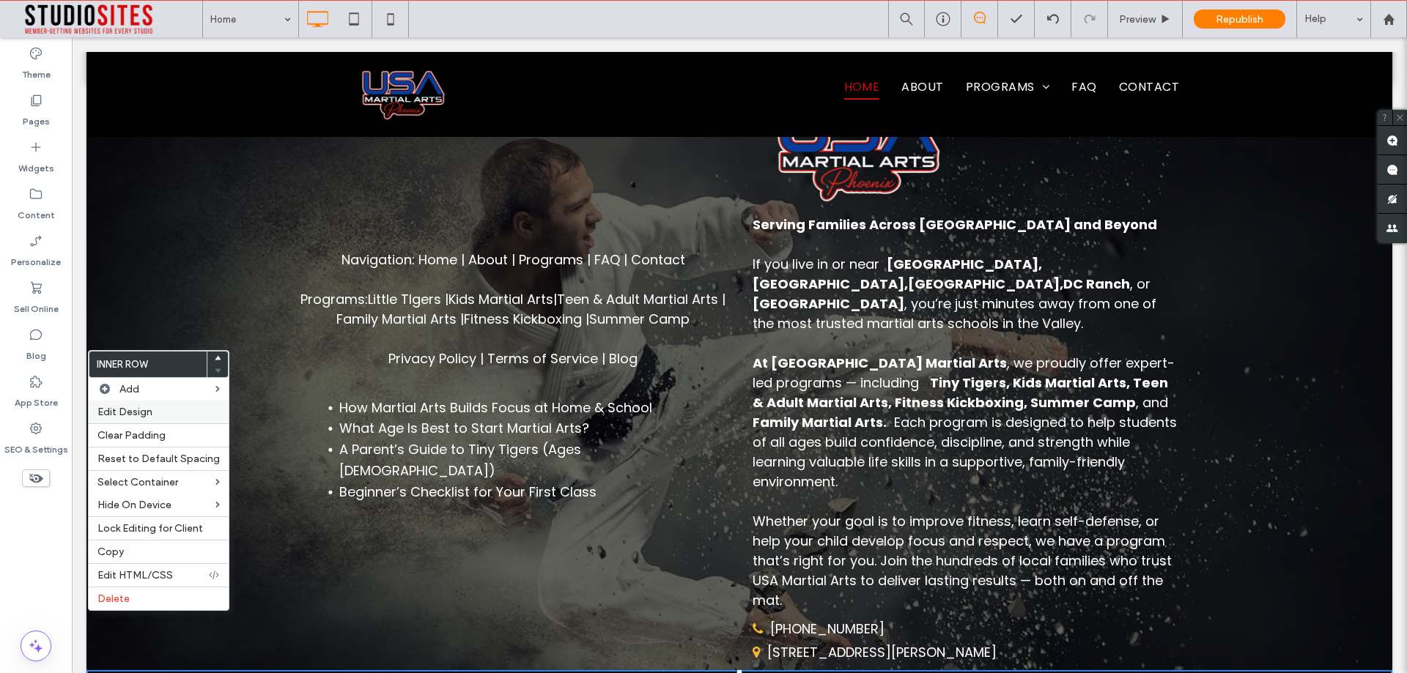
click at [124, 415] on span "Edit Design" at bounding box center [124, 412] width 55 height 12
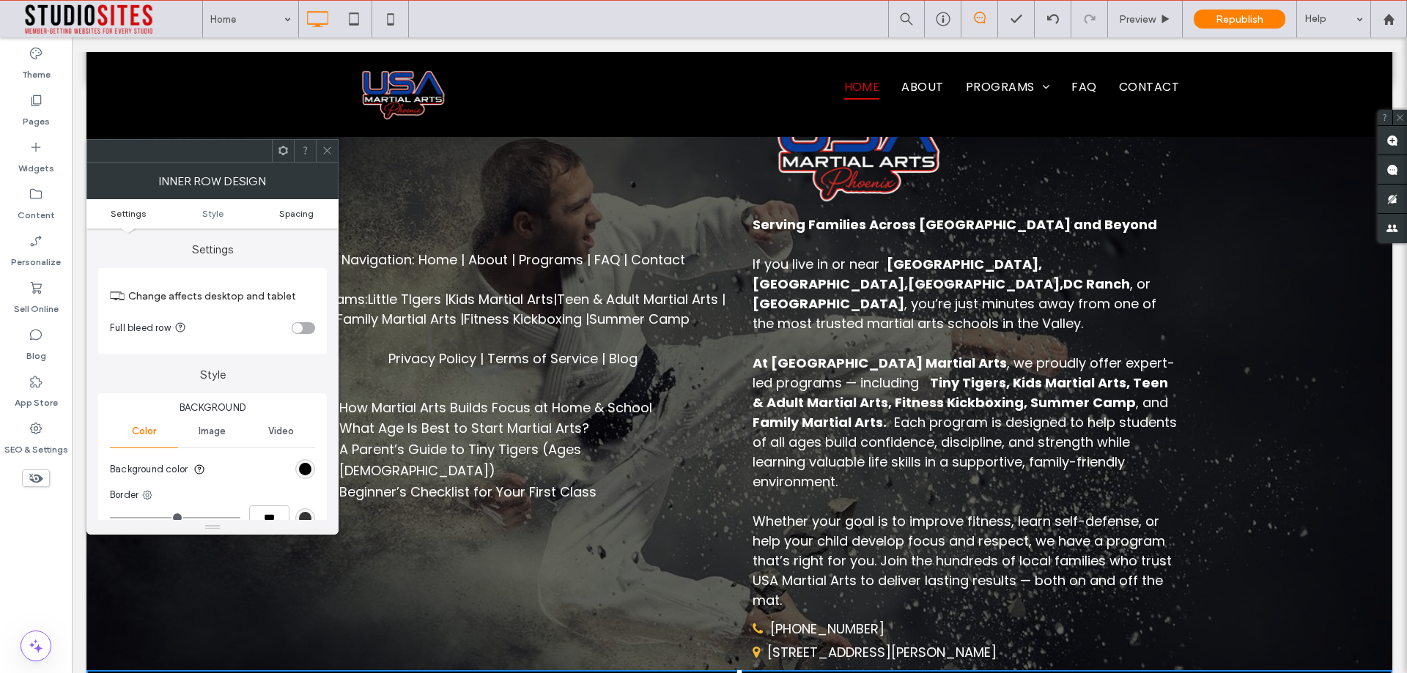
click at [300, 208] on span "Spacing" at bounding box center [296, 213] width 34 height 11
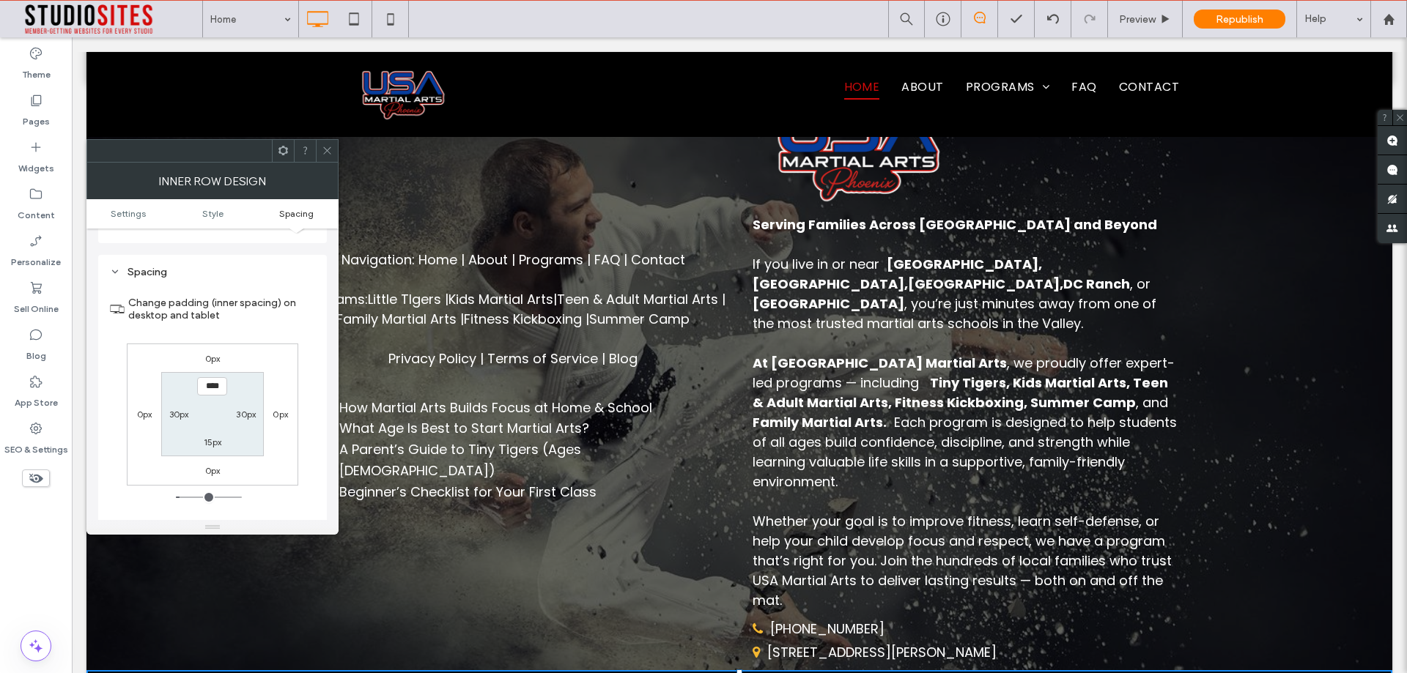
scroll to position [423, 0]
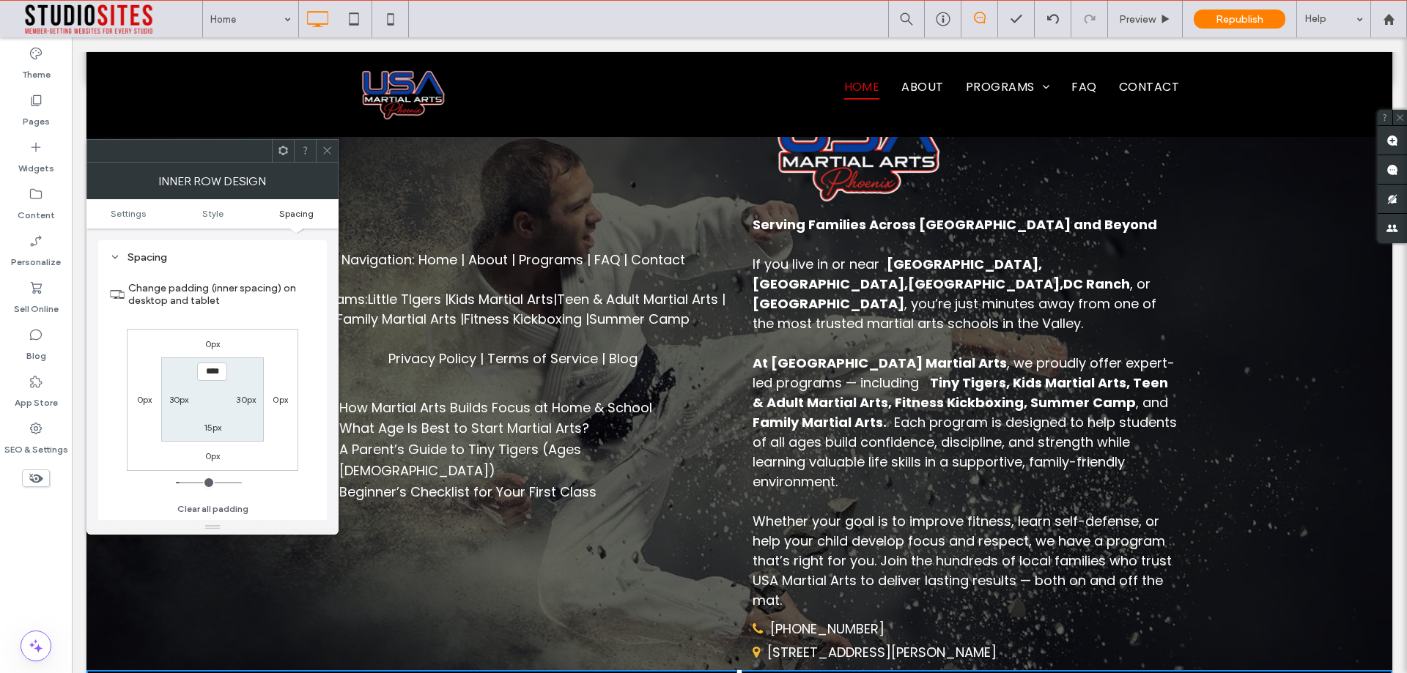
click at [321, 160] on div at bounding box center [327, 151] width 22 height 22
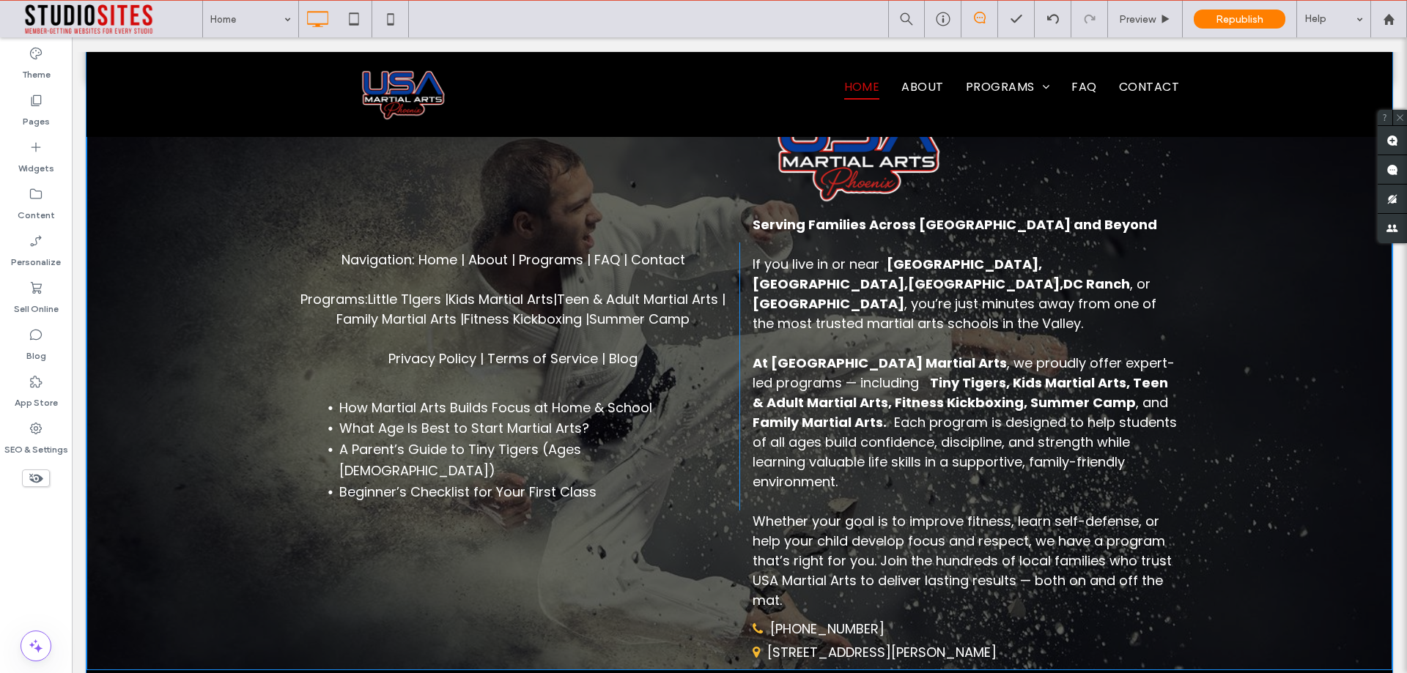
click at [132, 462] on div "Navigation: Home | About | P rograms | FAQ | Contact Programs: Little TIgers | …" at bounding box center [738, 376] width 1305 height 588
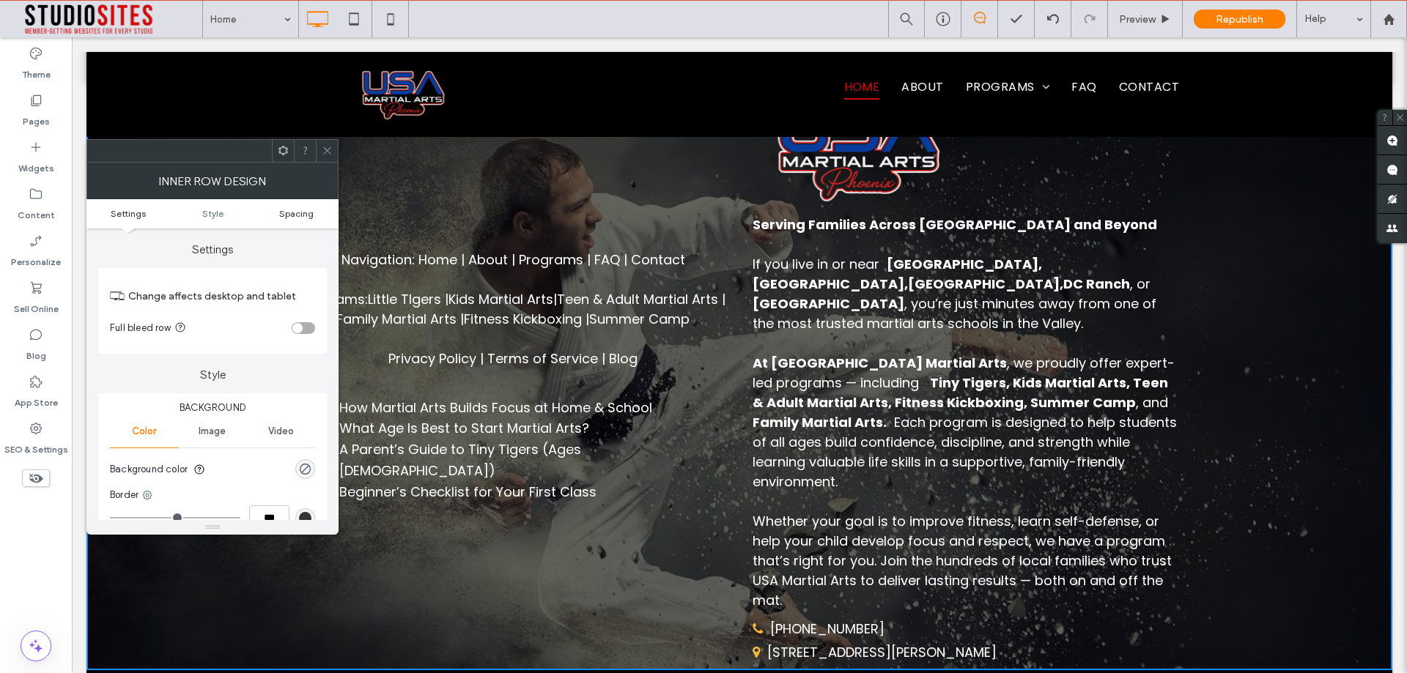
click at [295, 212] on span "Spacing" at bounding box center [296, 213] width 34 height 11
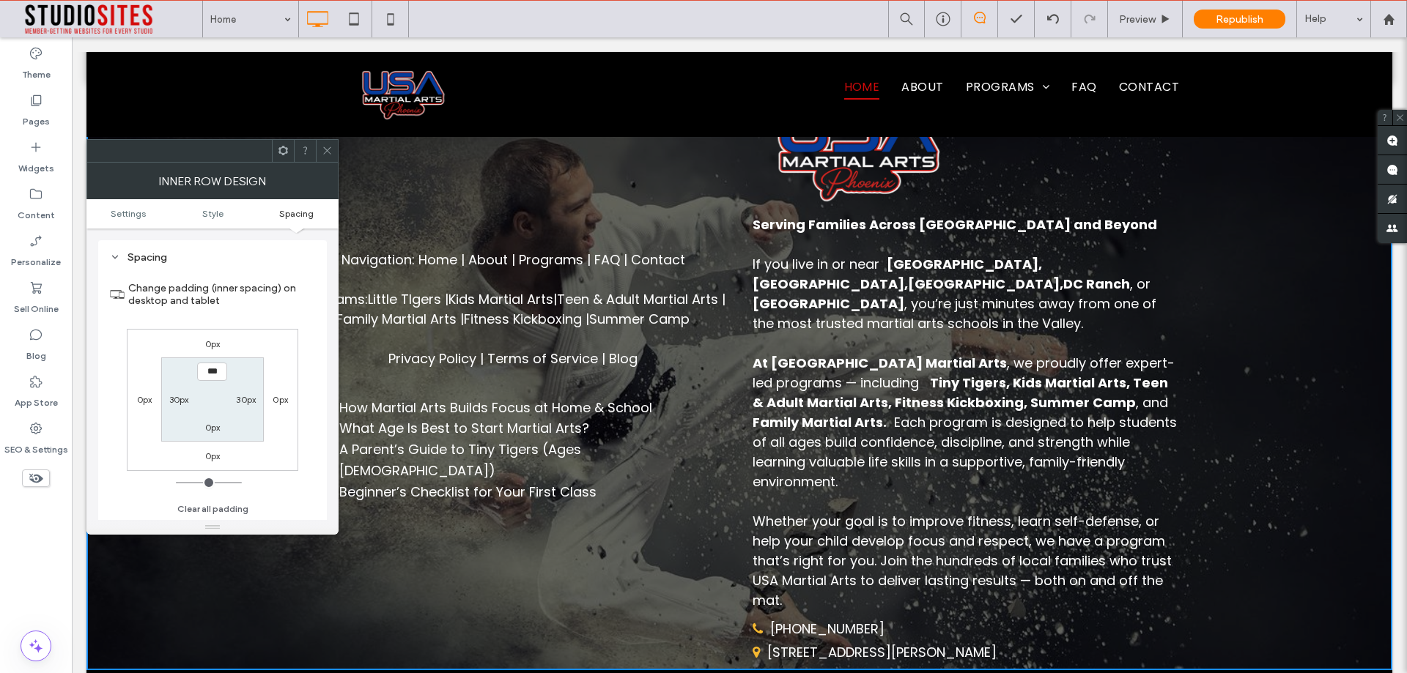
click at [325, 151] on icon at bounding box center [327, 150] width 11 height 11
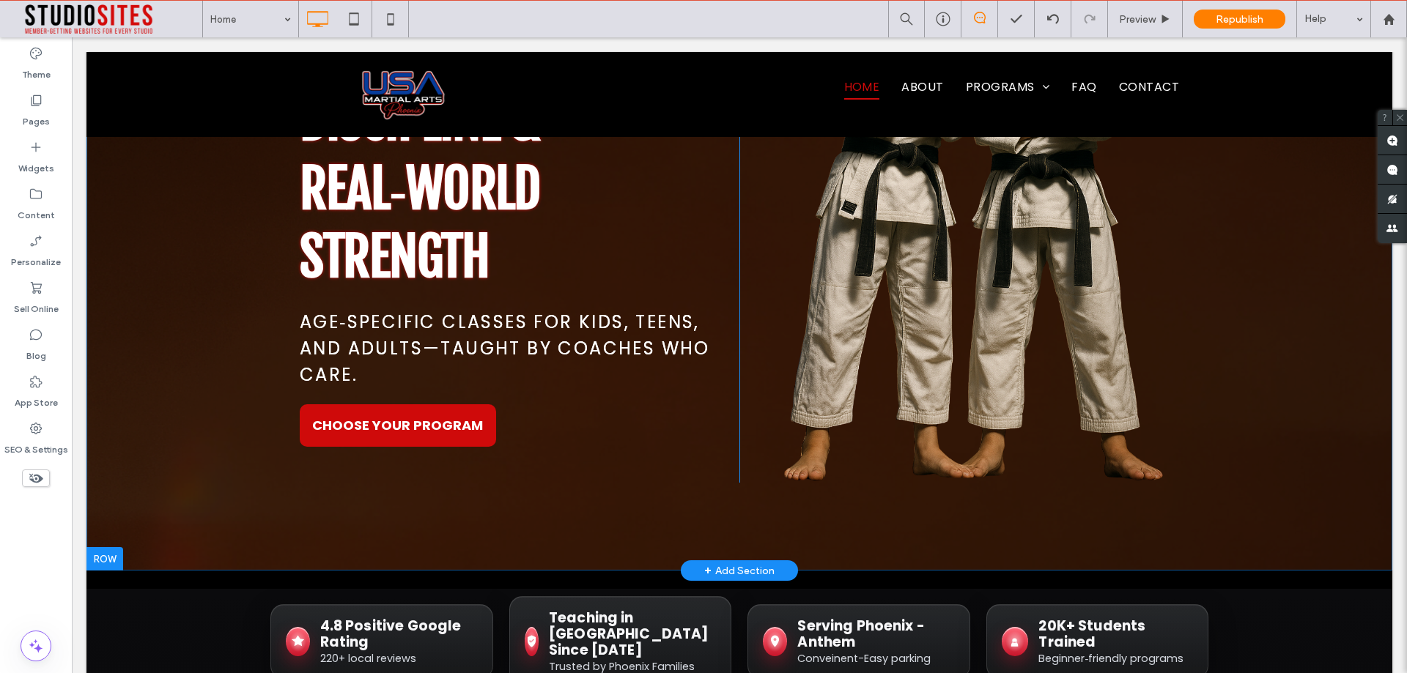
scroll to position [0, 0]
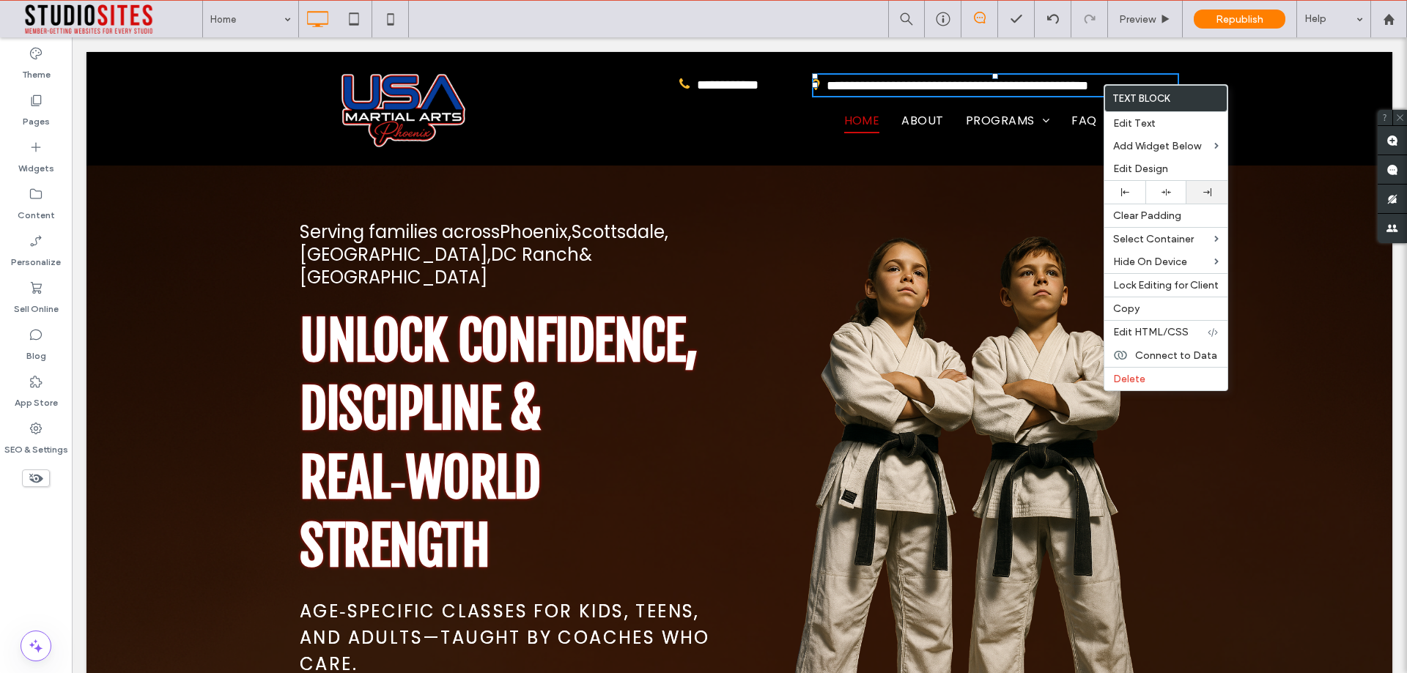
click at [1211, 193] on div at bounding box center [1206, 192] width 26 height 8
click at [1151, 170] on span "Edit Design" at bounding box center [1140, 169] width 55 height 12
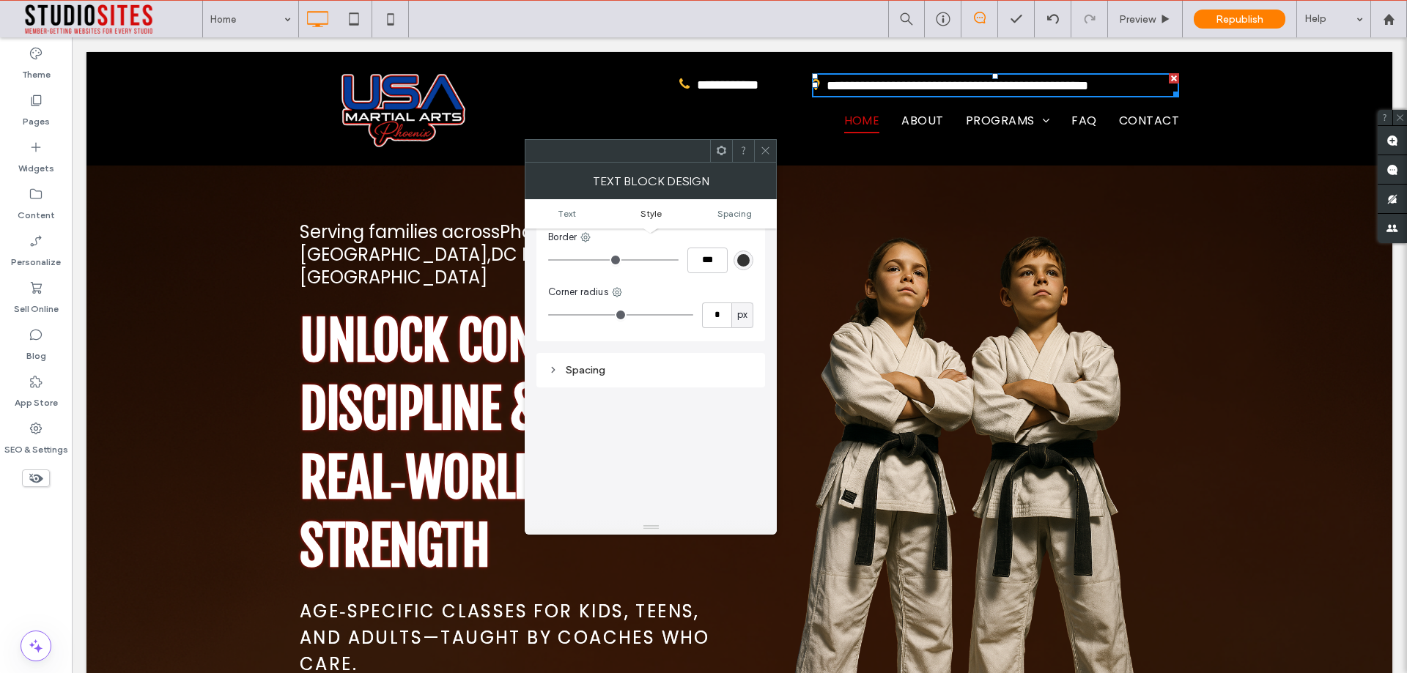
scroll to position [293, 0]
click at [557, 331] on div "Spacing" at bounding box center [650, 338] width 205 height 20
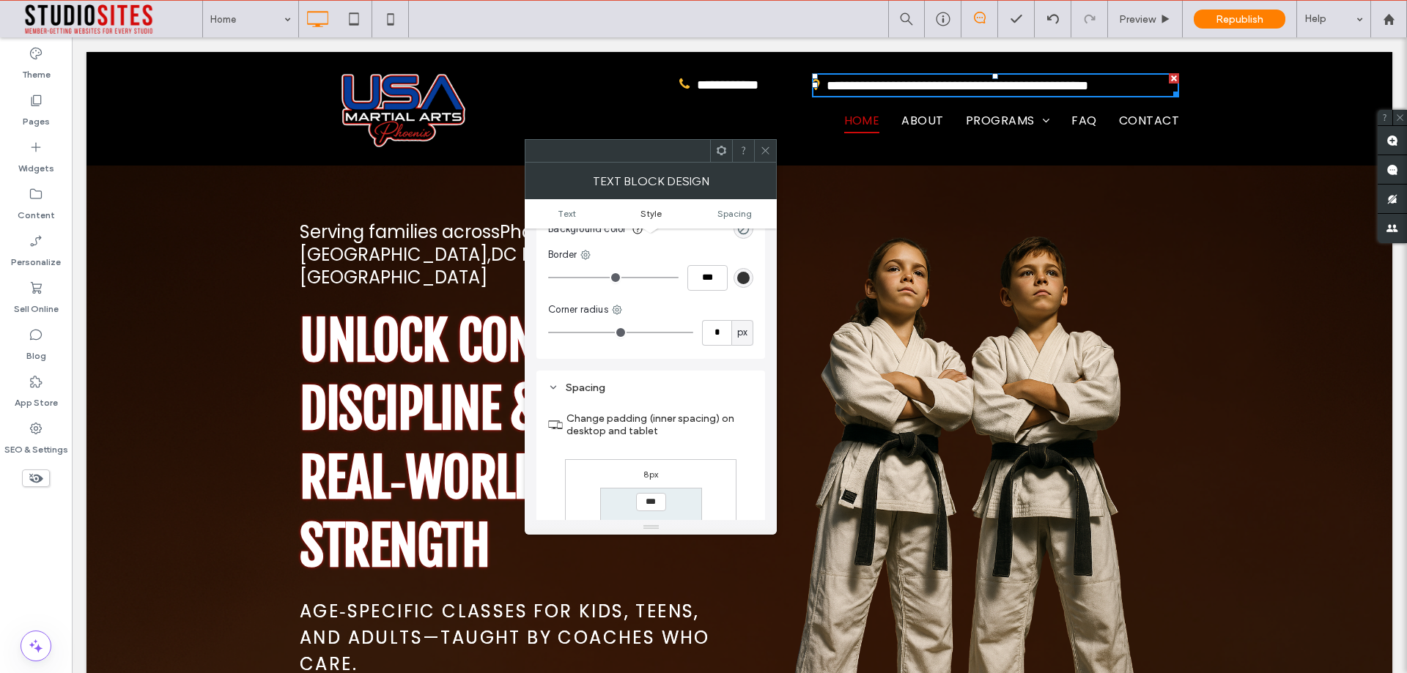
scroll to position [147, 0]
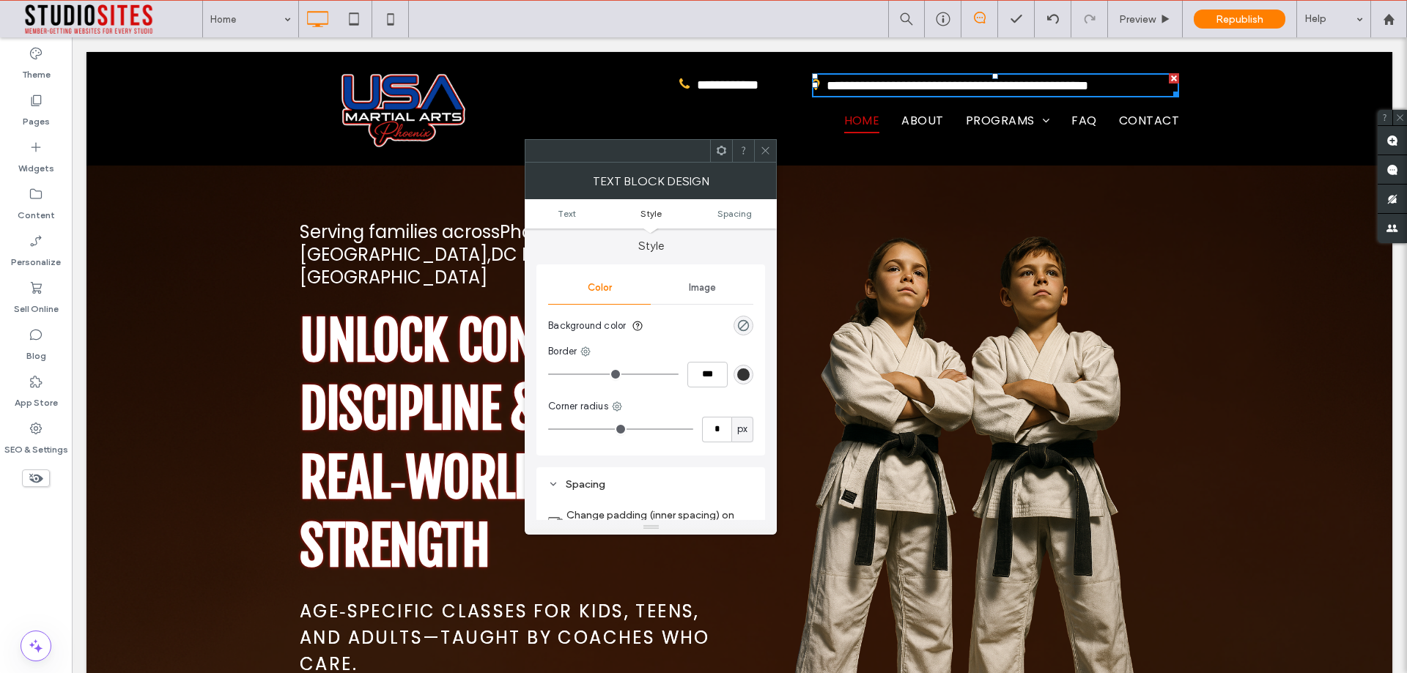
click at [684, 286] on div "Image" at bounding box center [702, 288] width 103 height 32
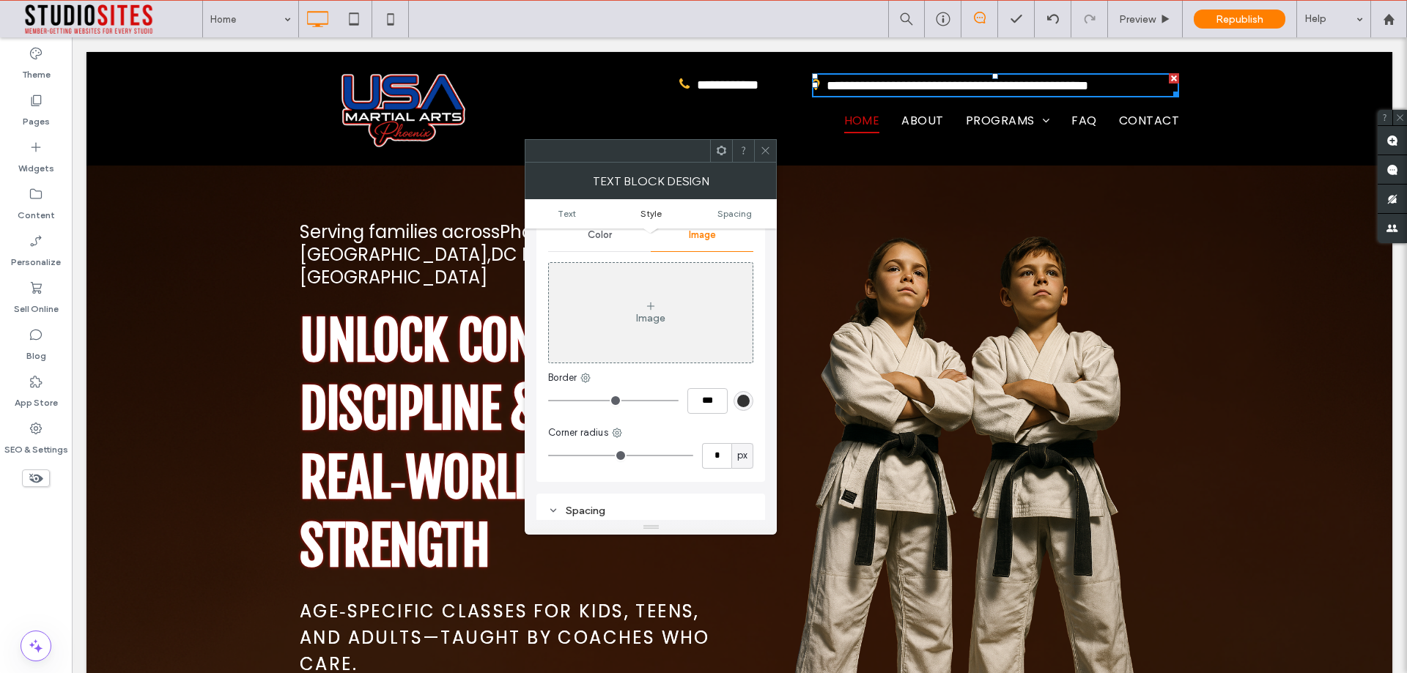
scroll to position [0, 0]
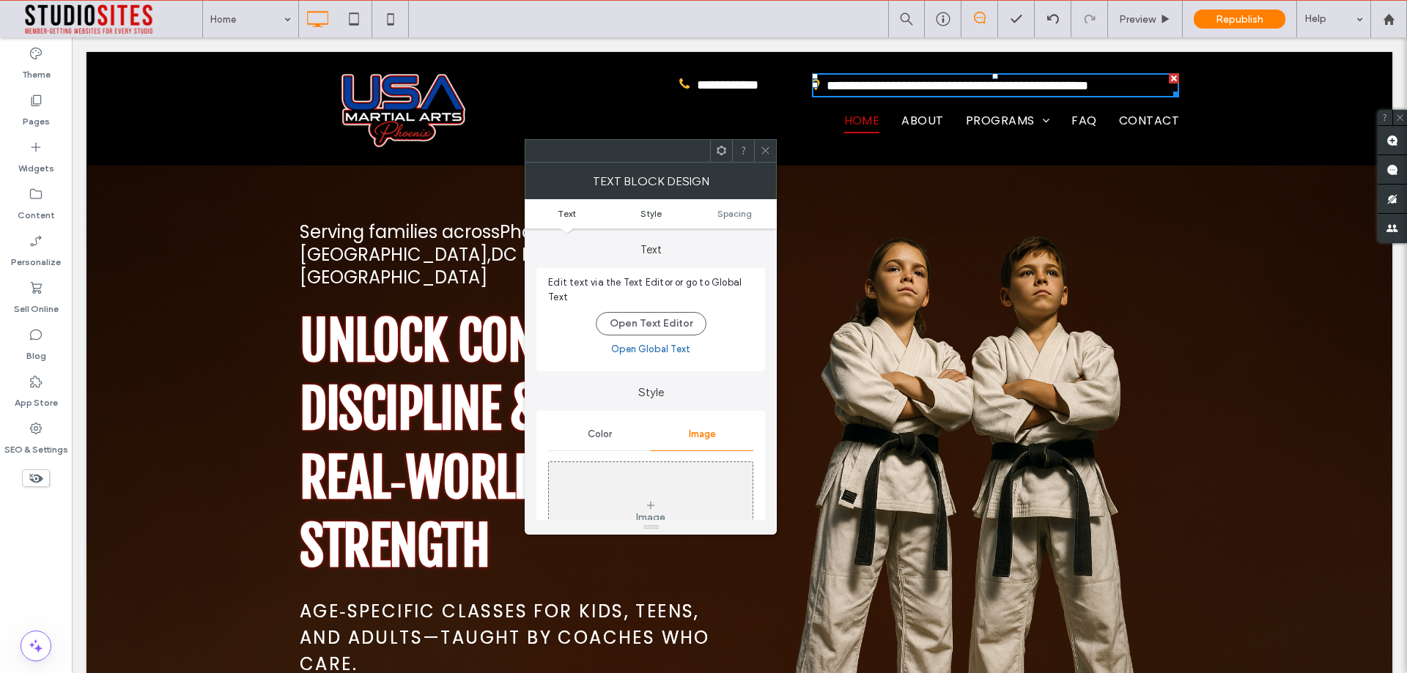
click at [647, 214] on span "Style" at bounding box center [650, 213] width 21 height 11
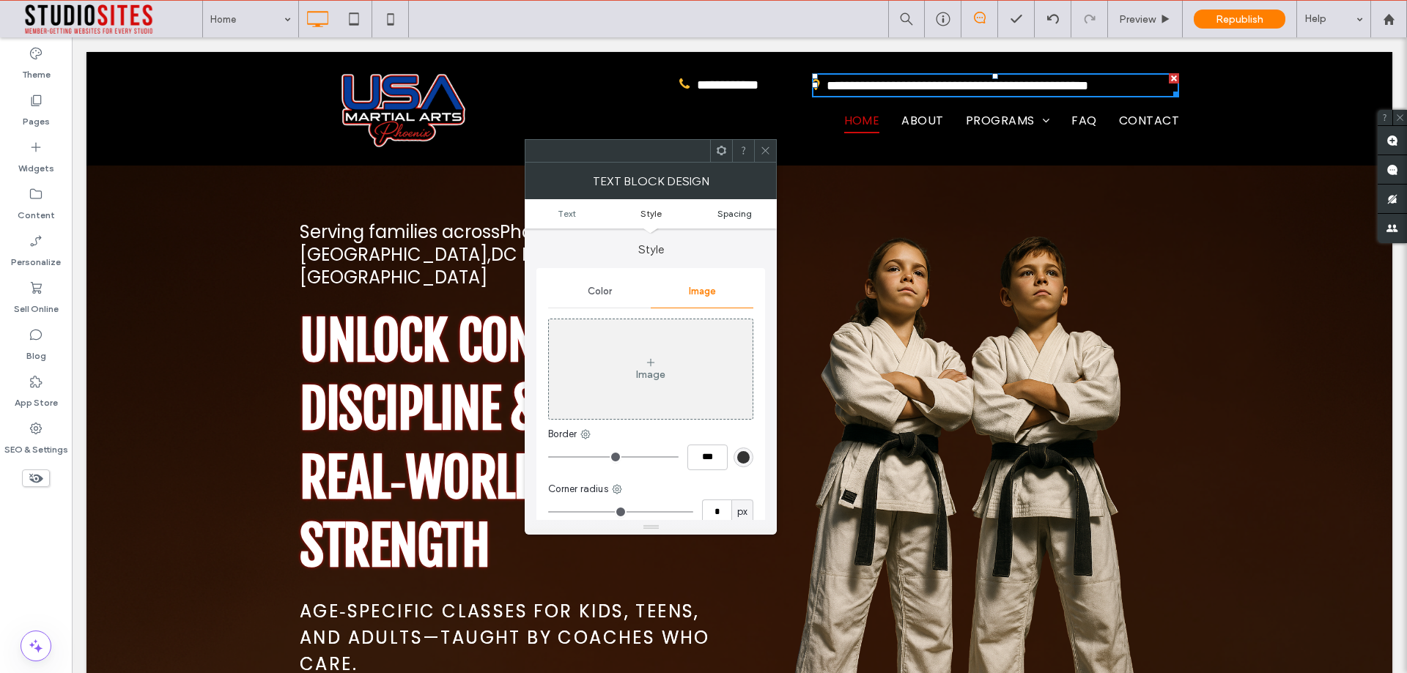
click at [722, 217] on span "Spacing" at bounding box center [734, 213] width 34 height 11
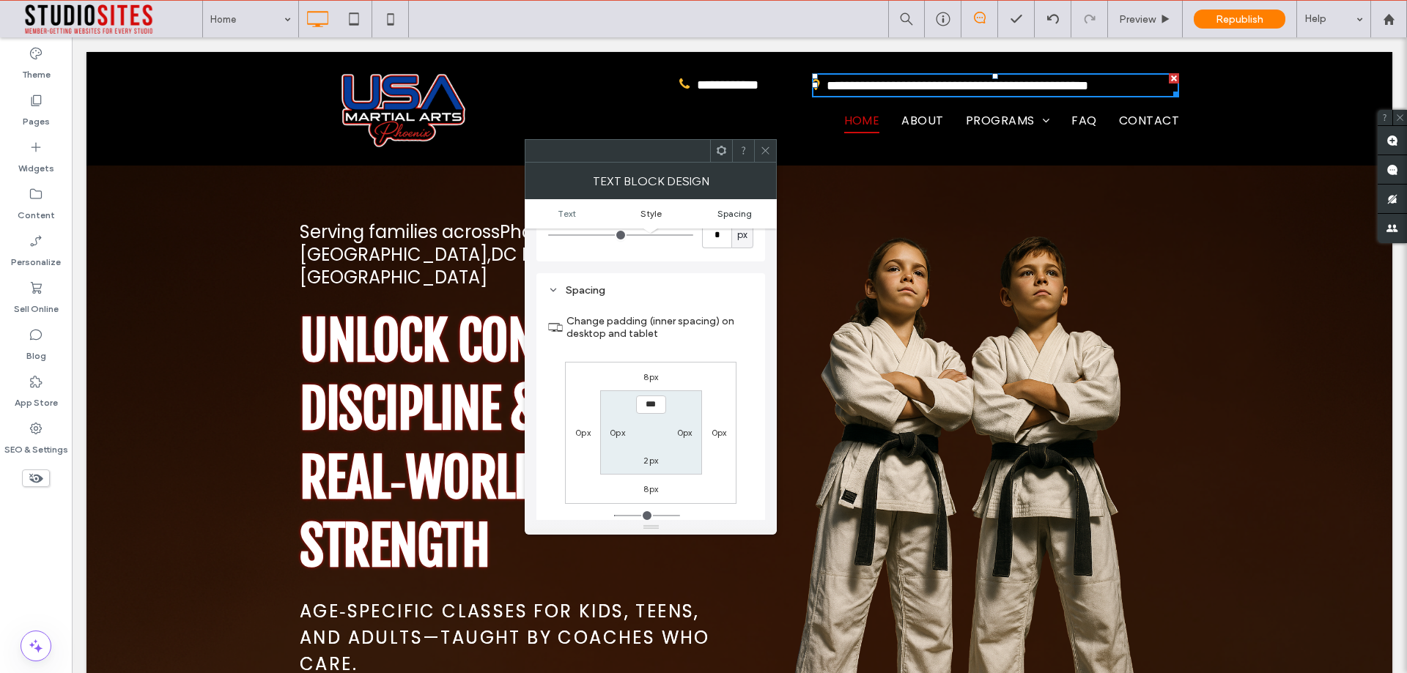
scroll to position [453, 0]
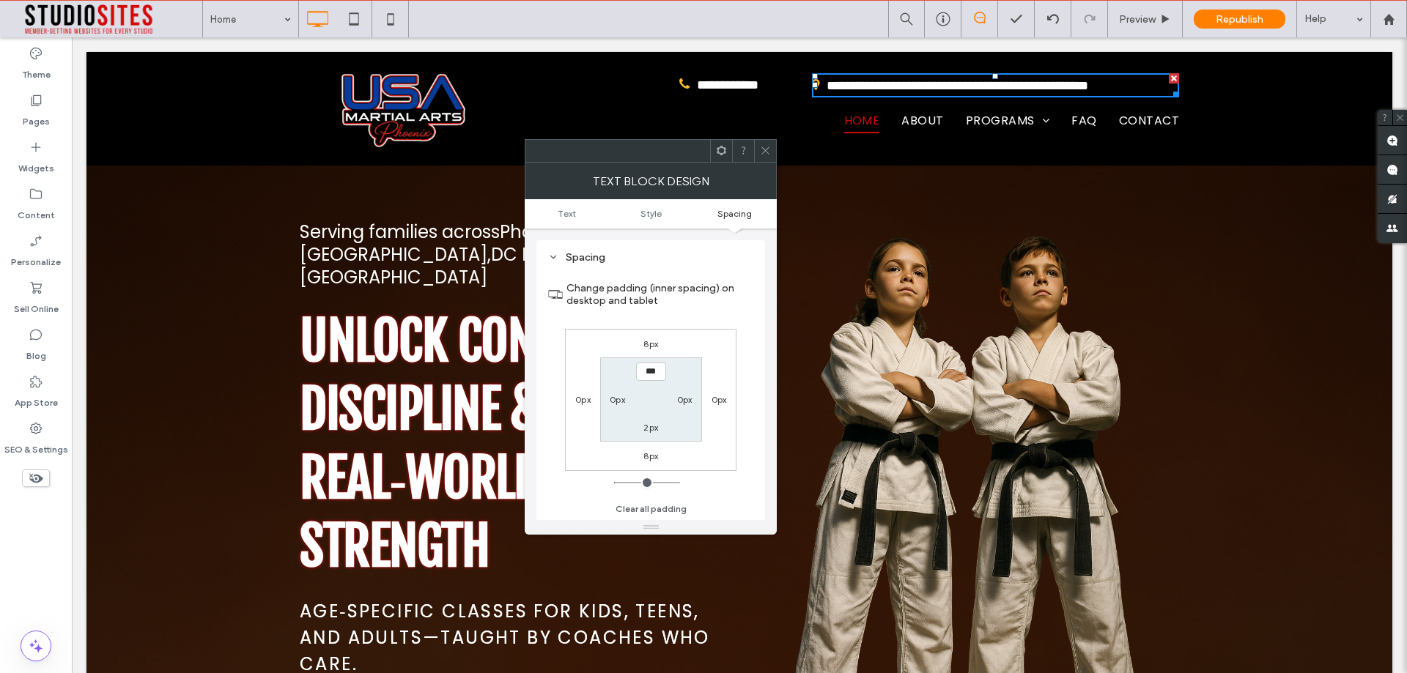
click at [762, 154] on icon at bounding box center [765, 150] width 11 height 11
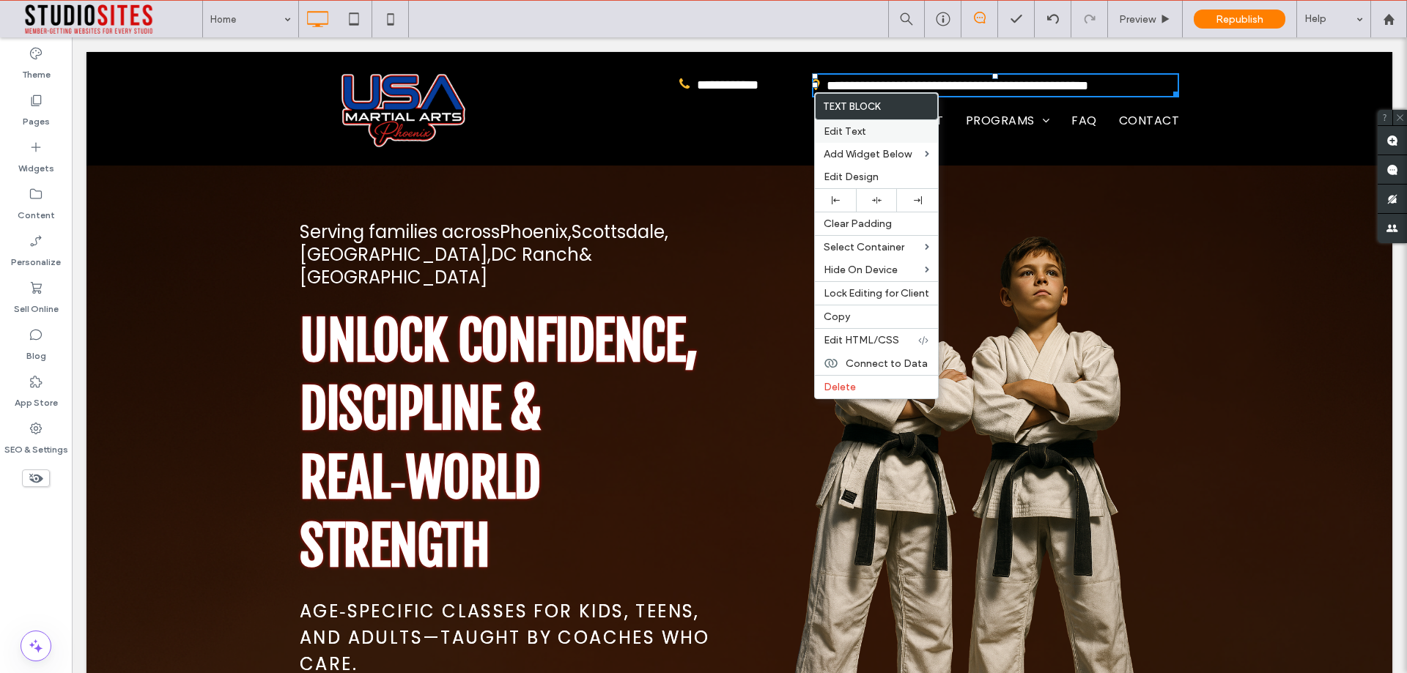
click at [851, 131] on span "Edit Text" at bounding box center [844, 131] width 42 height 12
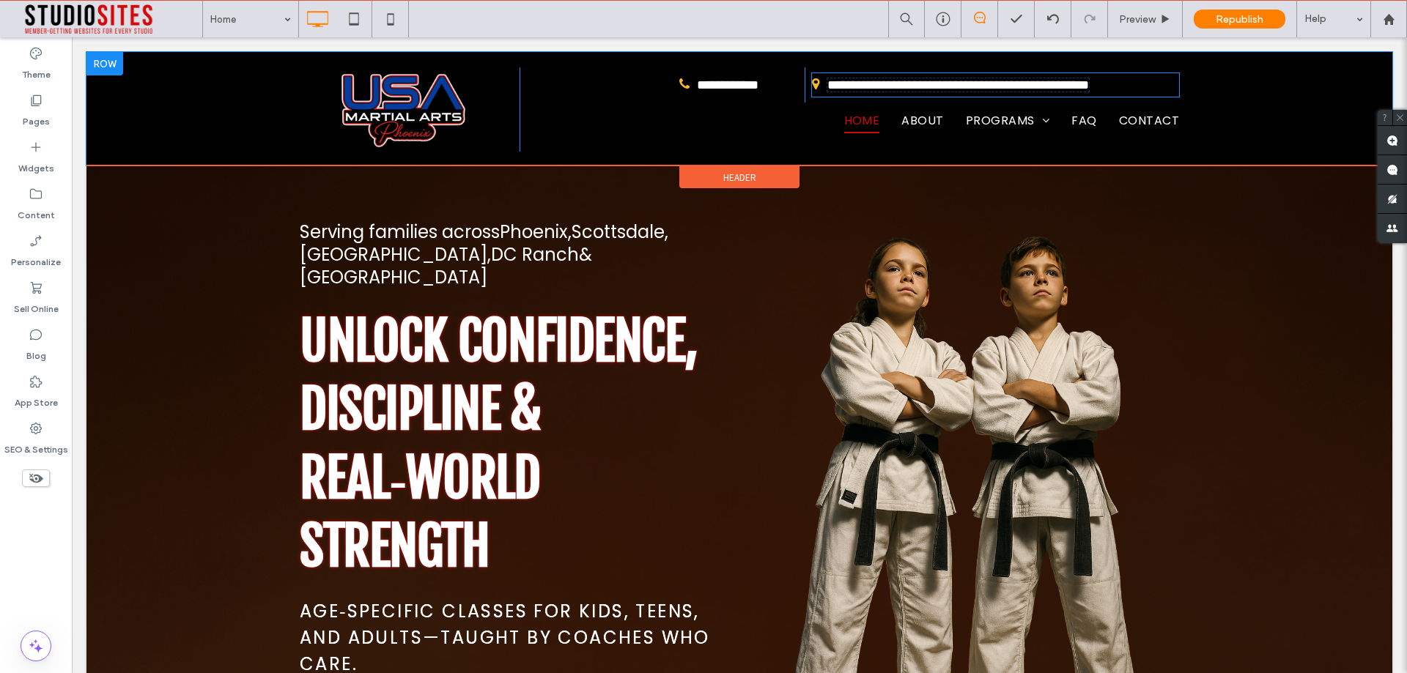
type input "*******"
type input "**"
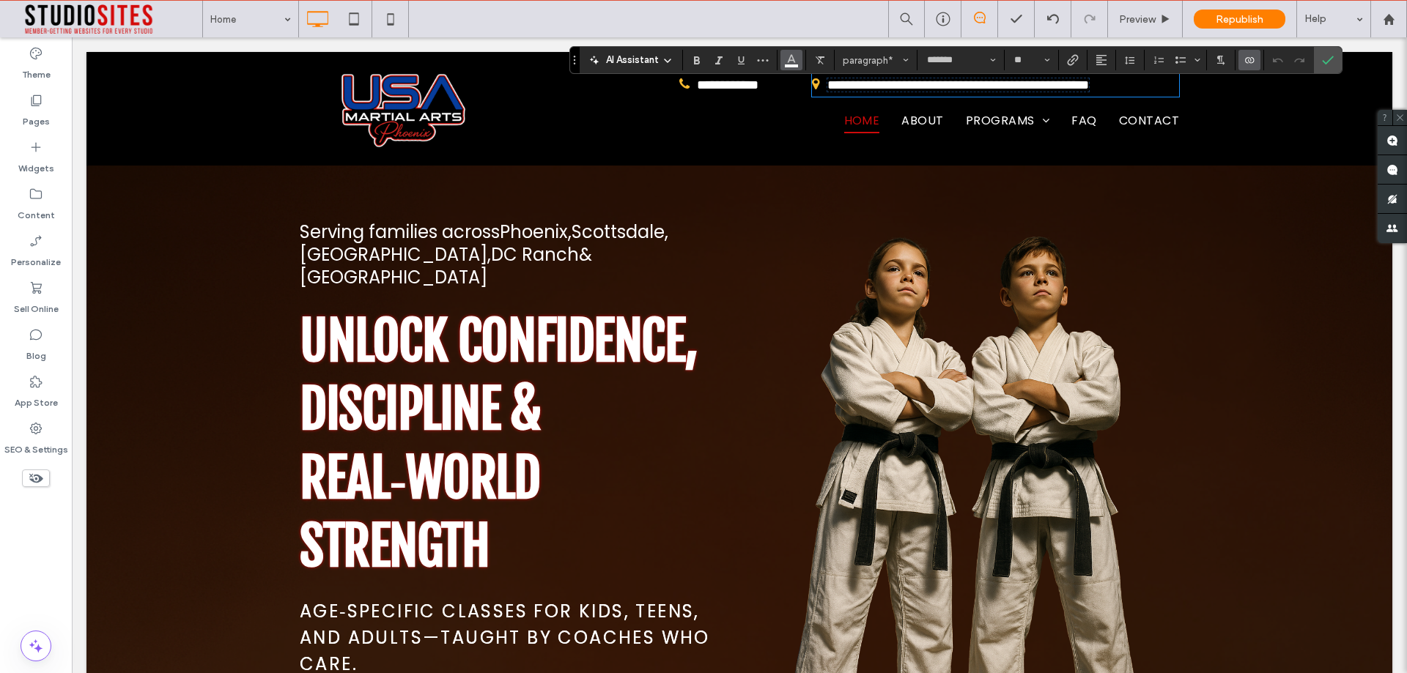
click at [797, 60] on button "Color" at bounding box center [791, 60] width 22 height 21
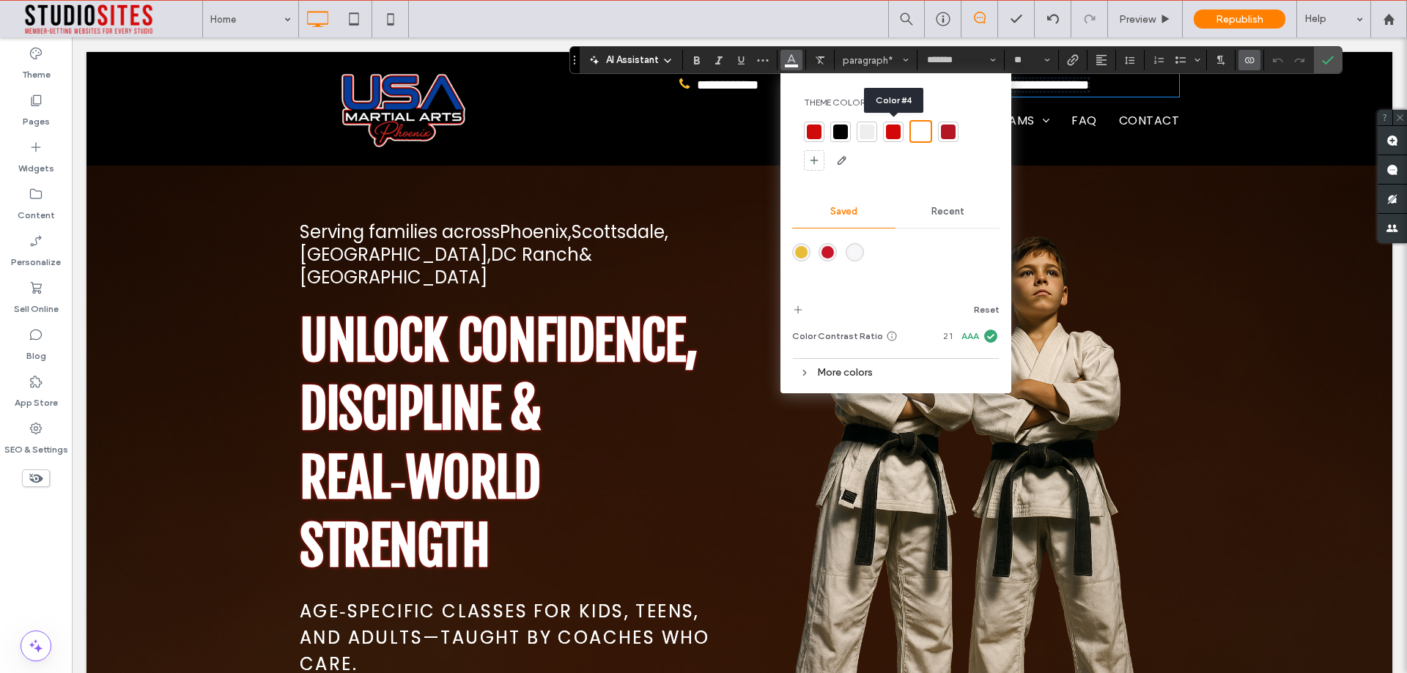
click at [897, 137] on div at bounding box center [893, 132] width 15 height 15
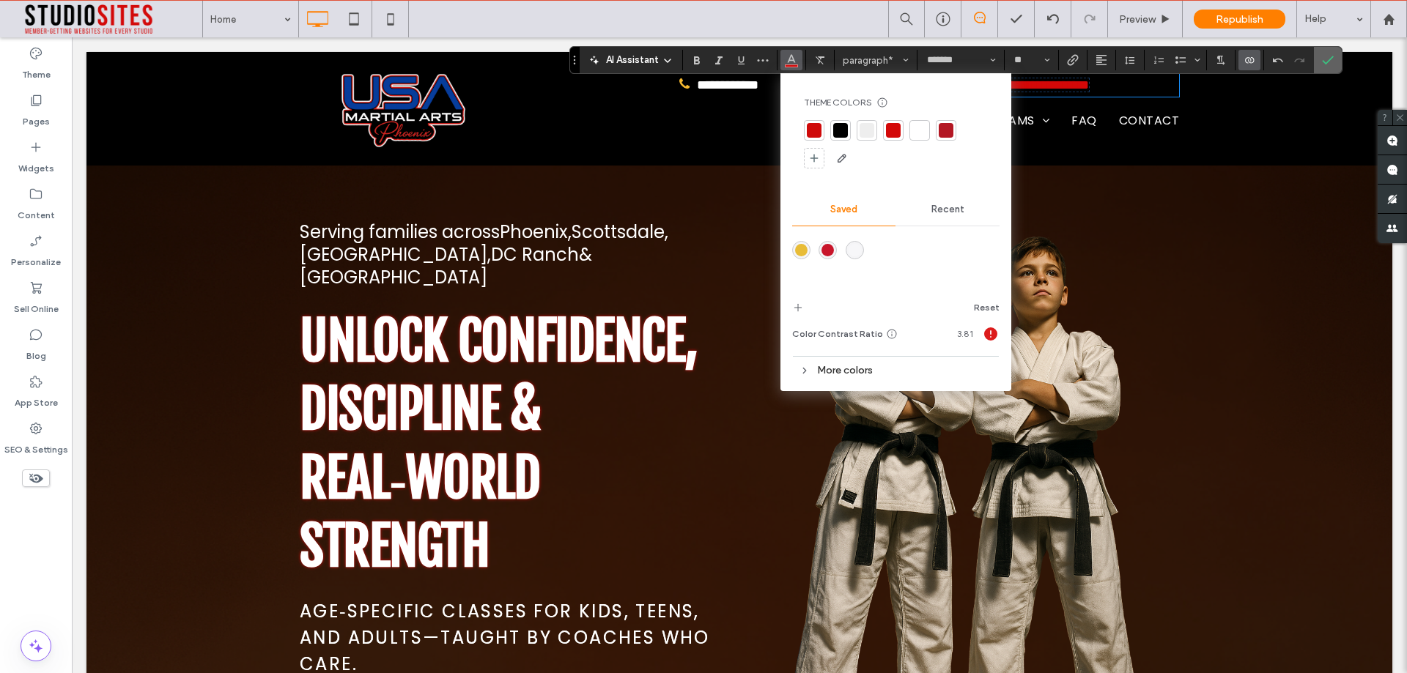
click at [1326, 64] on icon "Confirm" at bounding box center [1328, 60] width 12 height 12
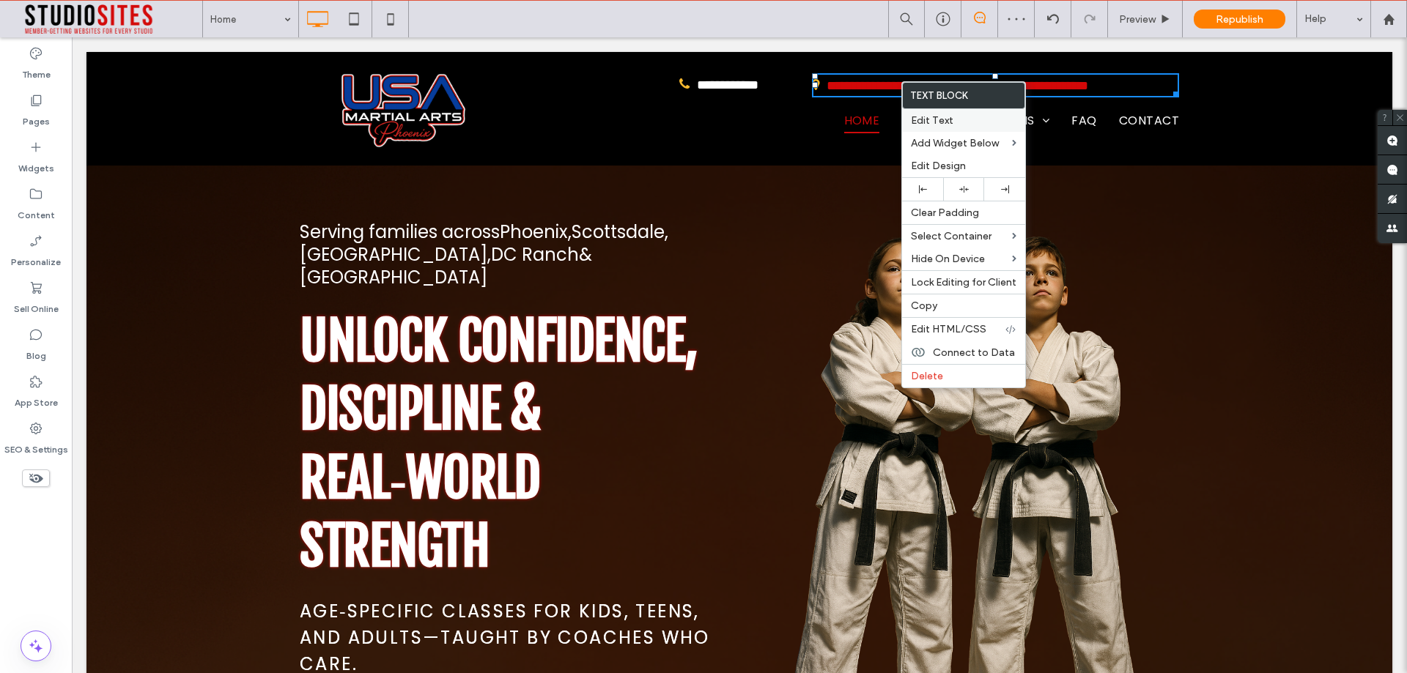
click at [940, 122] on span "Edit Text" at bounding box center [932, 120] width 42 height 12
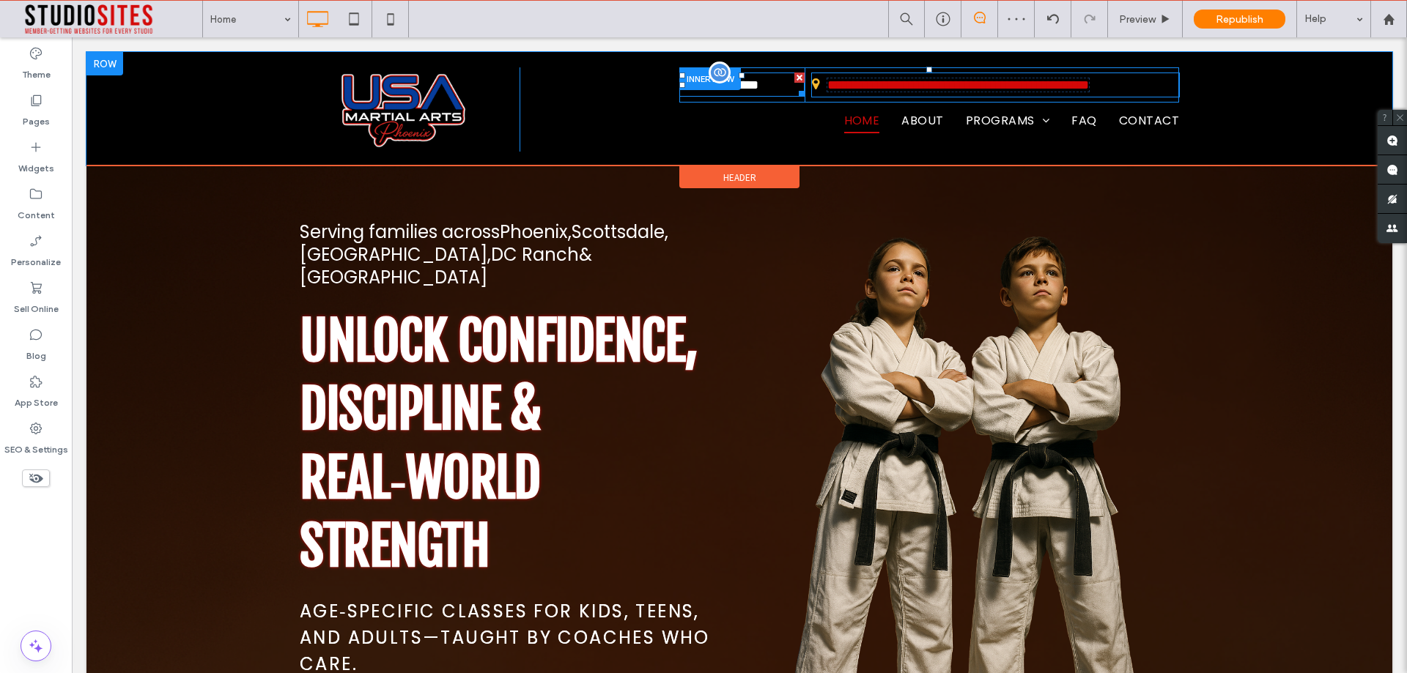
type input "*******"
type input "**"
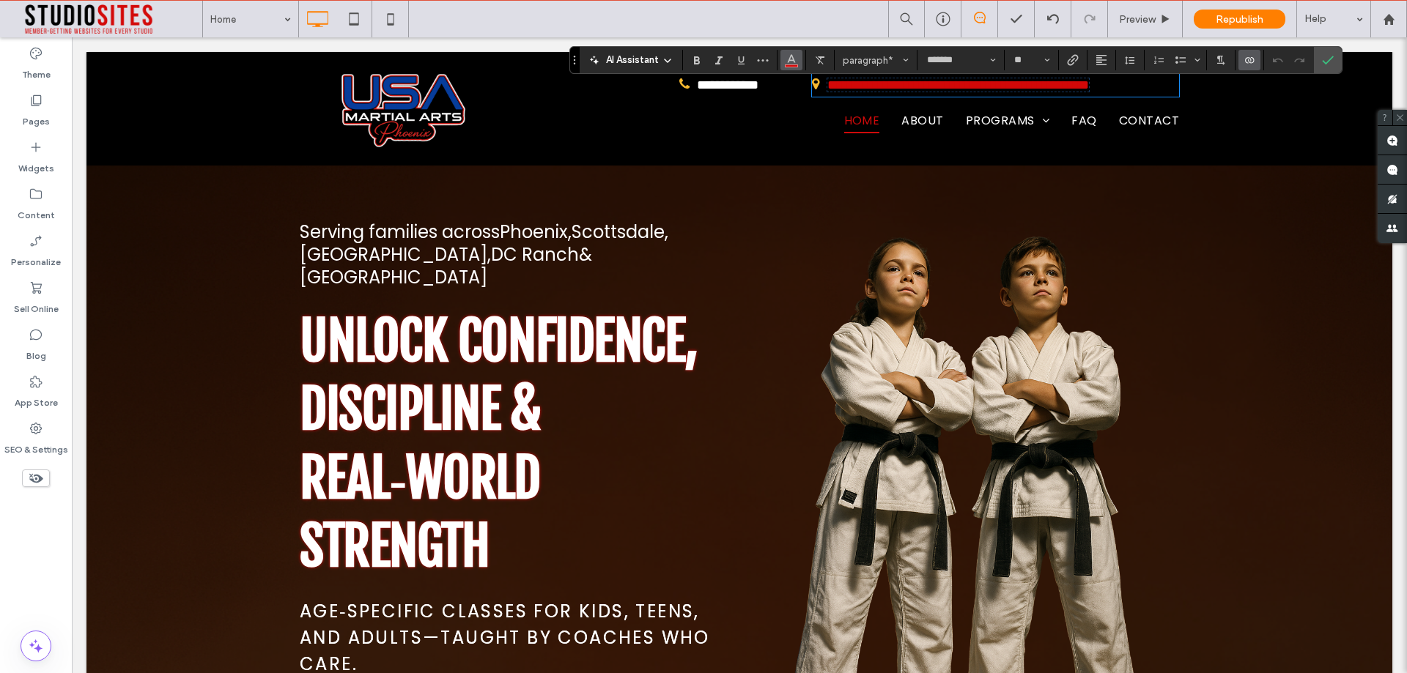
click at [788, 58] on icon "Color" at bounding box center [791, 59] width 12 height 12
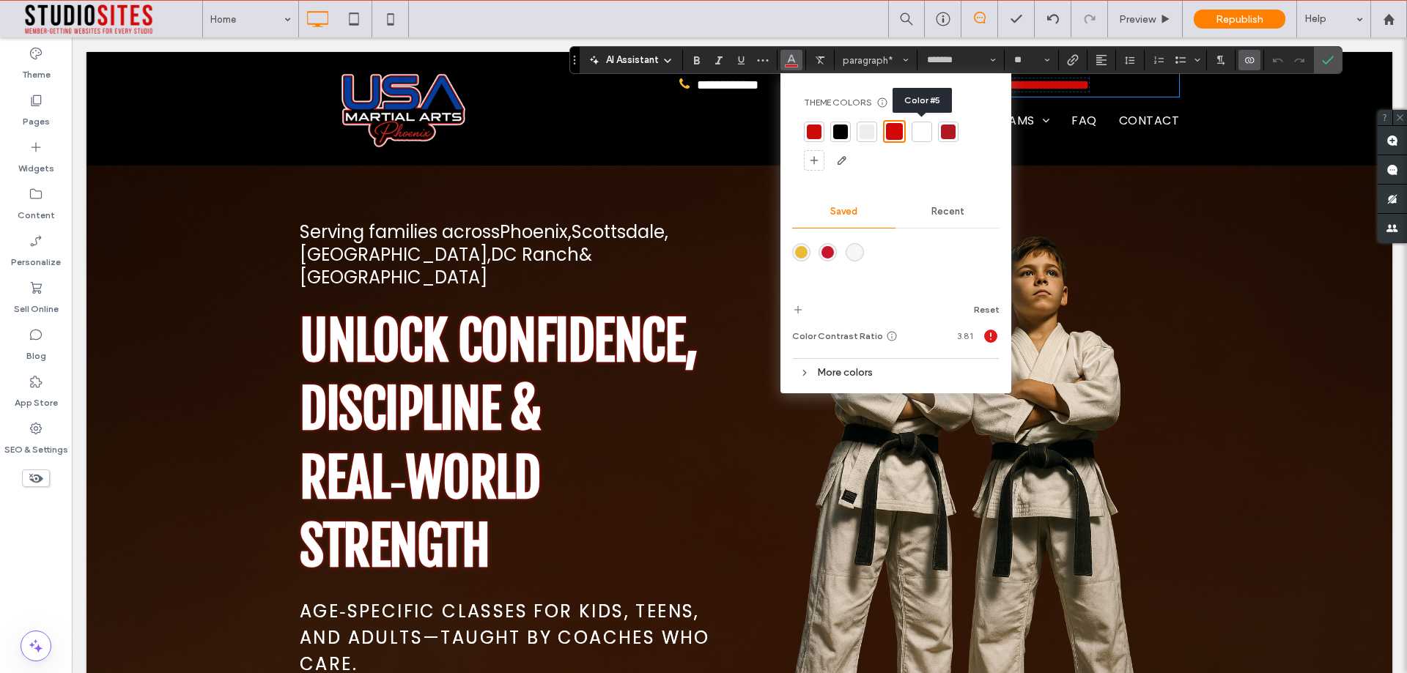
click at [926, 135] on div at bounding box center [921, 132] width 15 height 15
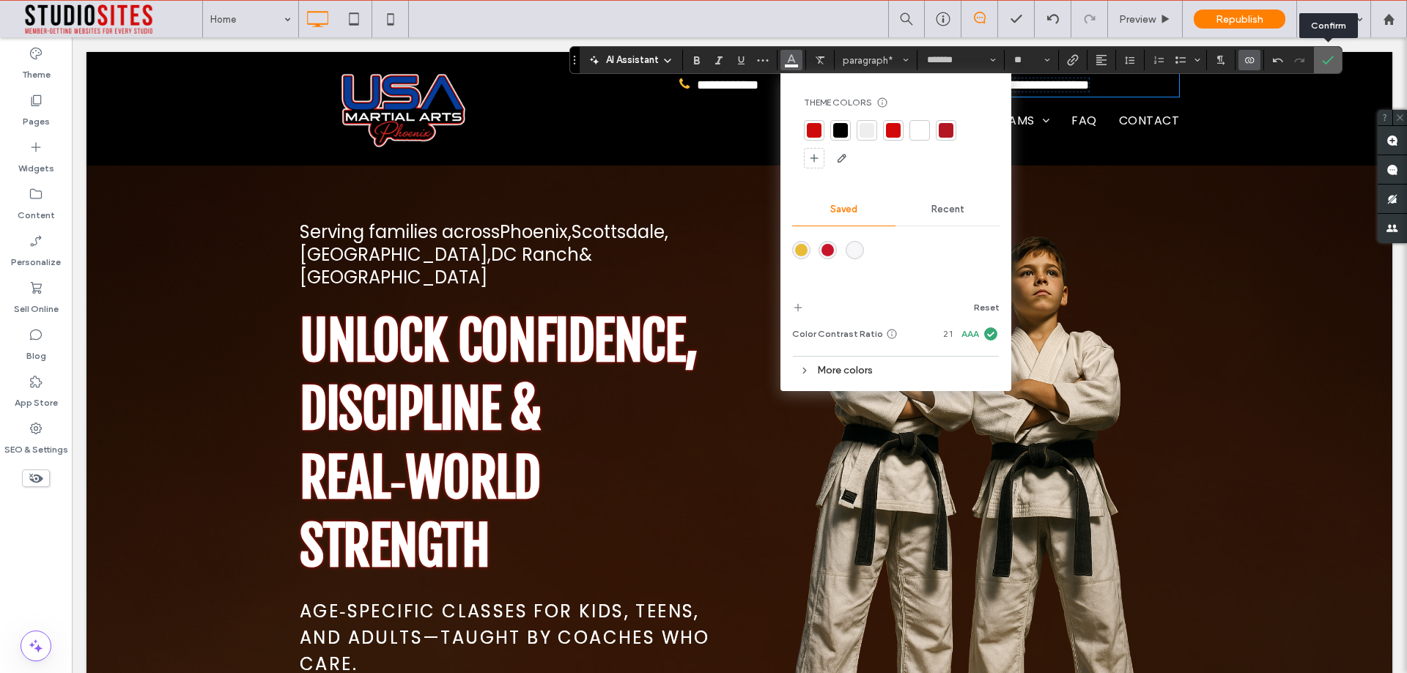
drag, startPoint x: 1324, startPoint y: 58, endPoint x: 1251, endPoint y: 21, distance: 81.9
click at [1324, 58] on icon "Confirm" at bounding box center [1328, 60] width 12 height 12
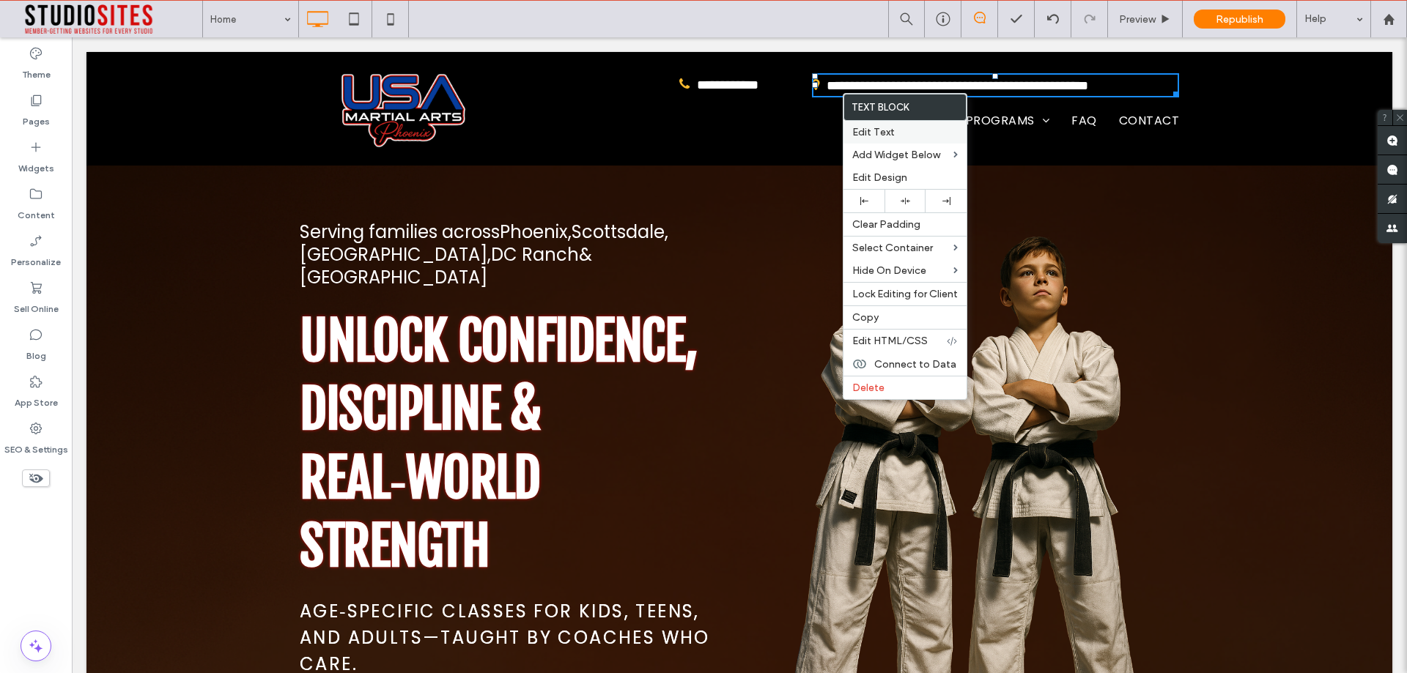
click at [878, 135] on span "Edit Text" at bounding box center [873, 132] width 42 height 12
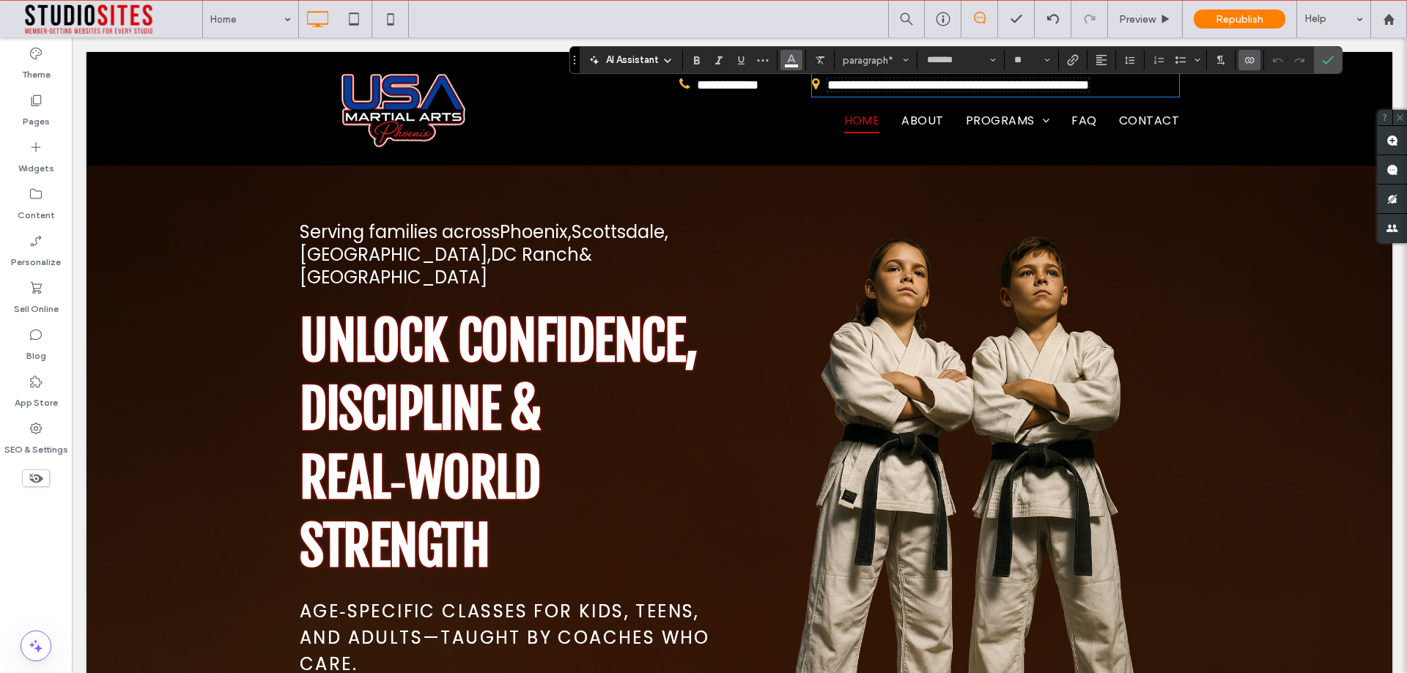
click at [793, 62] on icon "Color" at bounding box center [791, 59] width 12 height 12
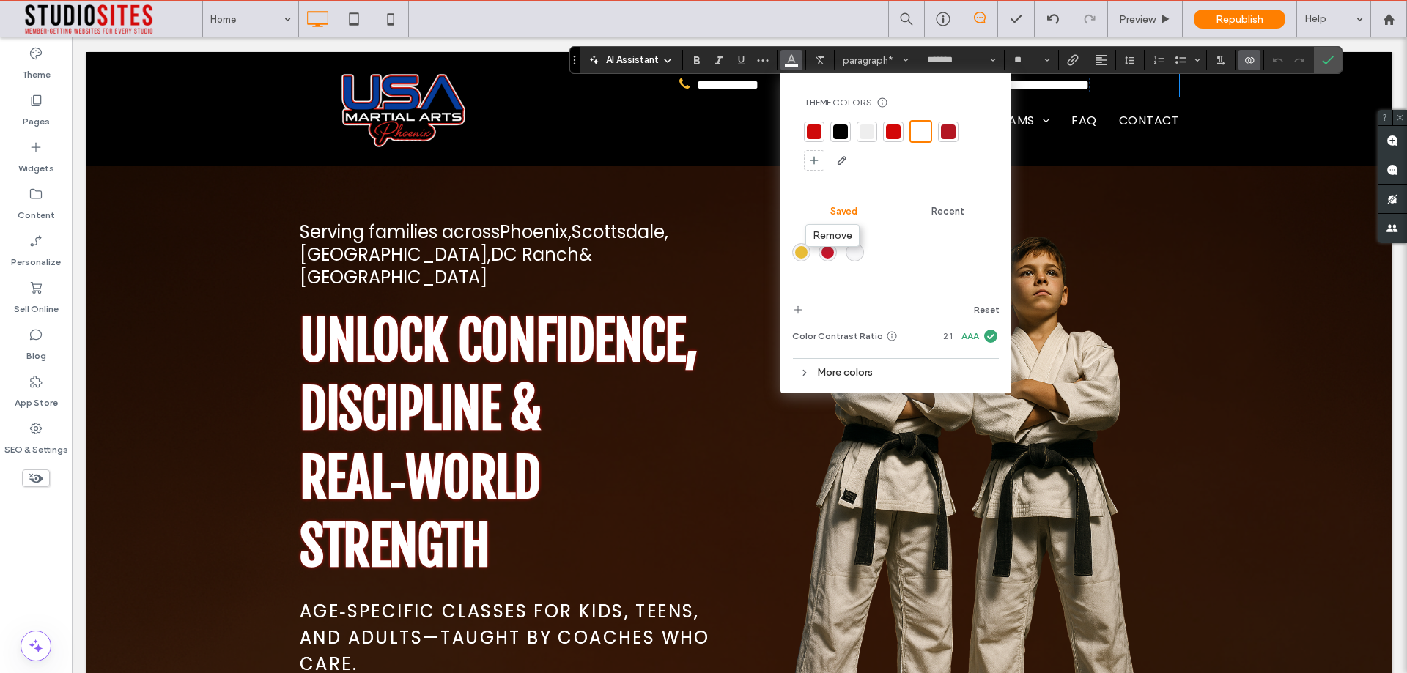
click at [801, 253] on div "rgba(232,188,55,1)" at bounding box center [801, 252] width 12 height 12
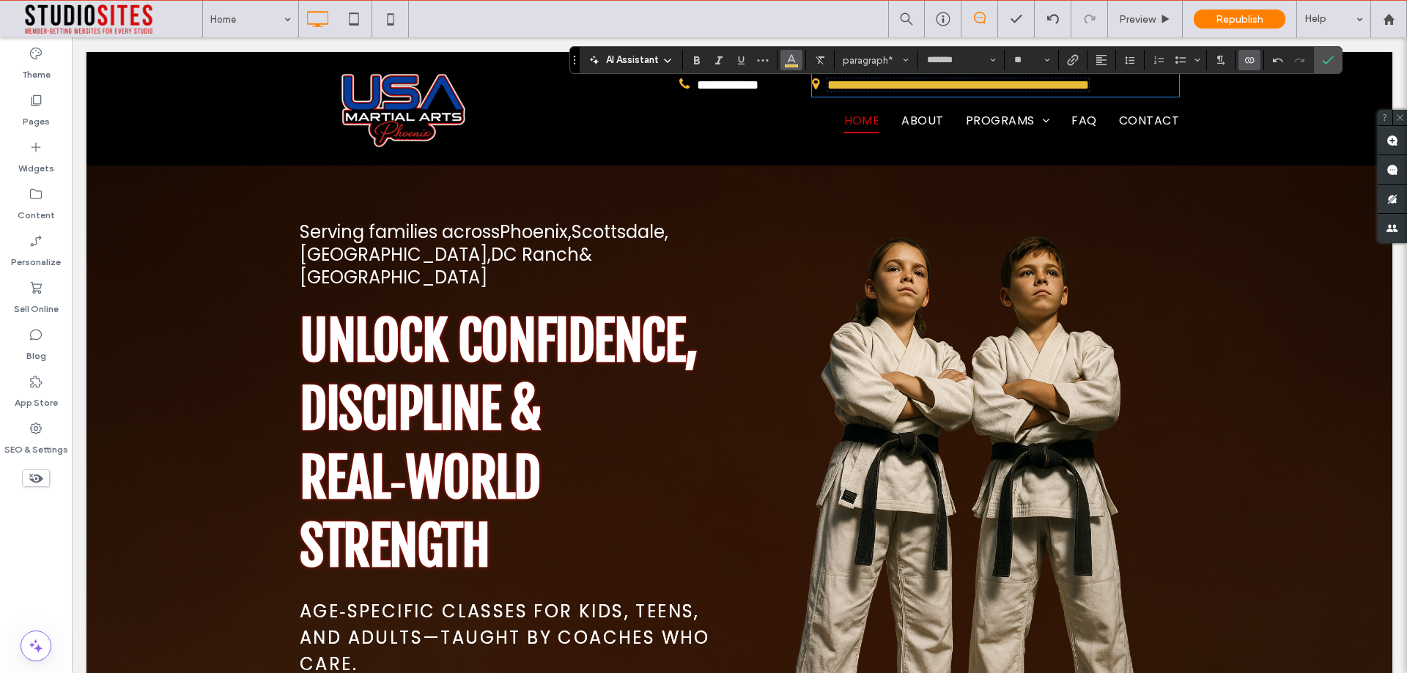
click at [791, 67] on span "Color" at bounding box center [791, 58] width 12 height 19
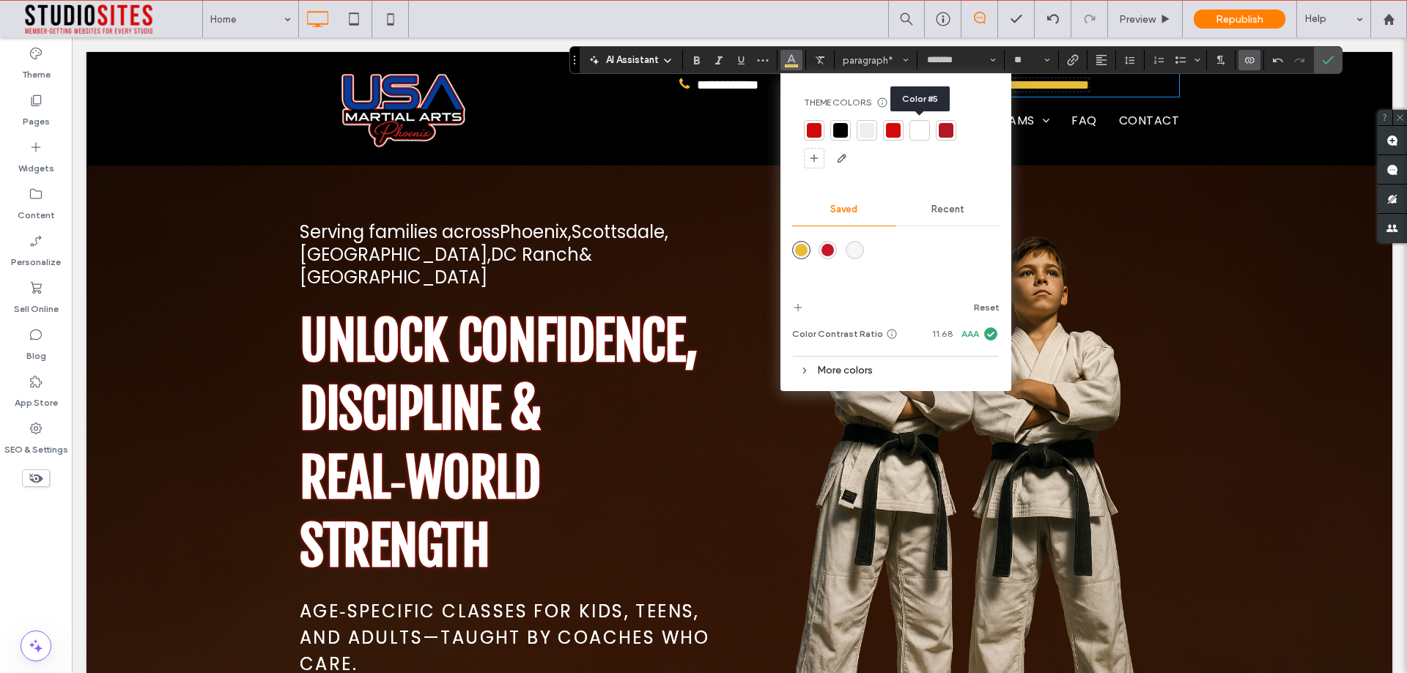
click at [919, 132] on div at bounding box center [919, 130] width 15 height 15
click at [913, 140] on div at bounding box center [896, 145] width 184 height 50
click at [914, 137] on div at bounding box center [919, 130] width 15 height 15
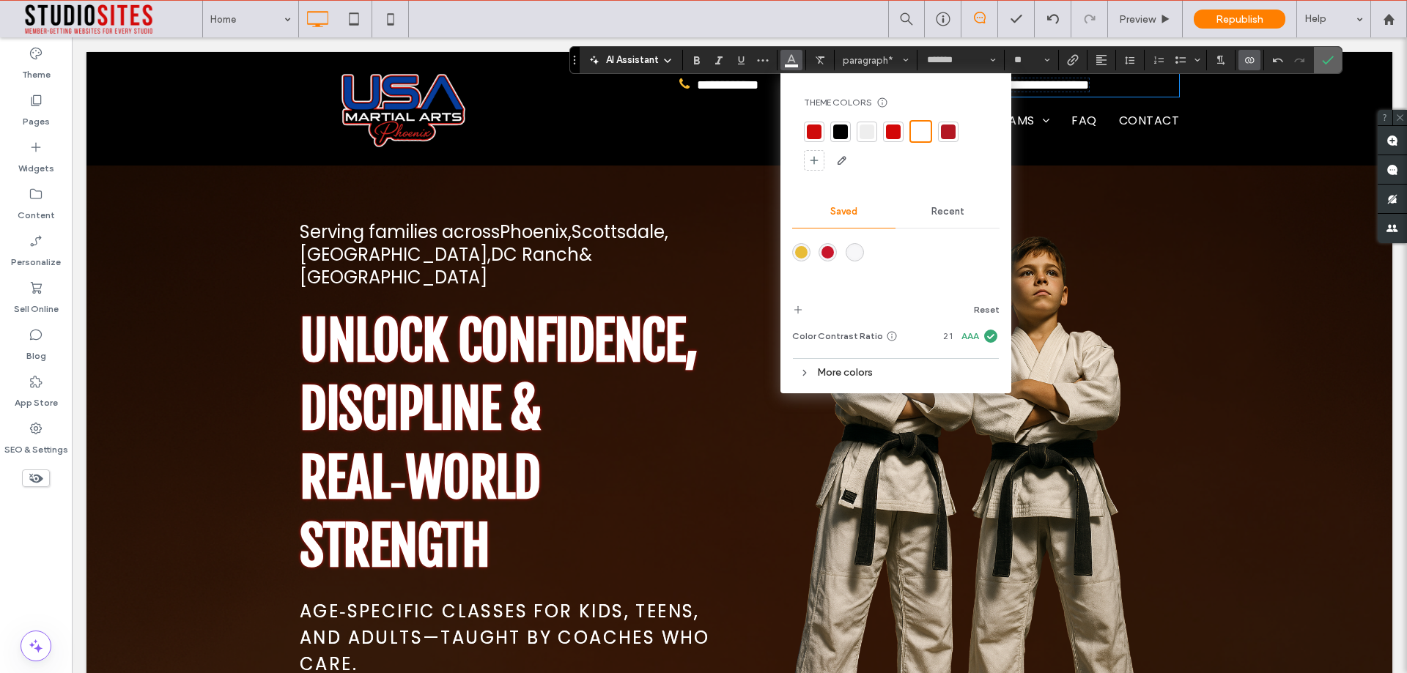
click at [1322, 62] on icon "Confirm" at bounding box center [1328, 60] width 12 height 12
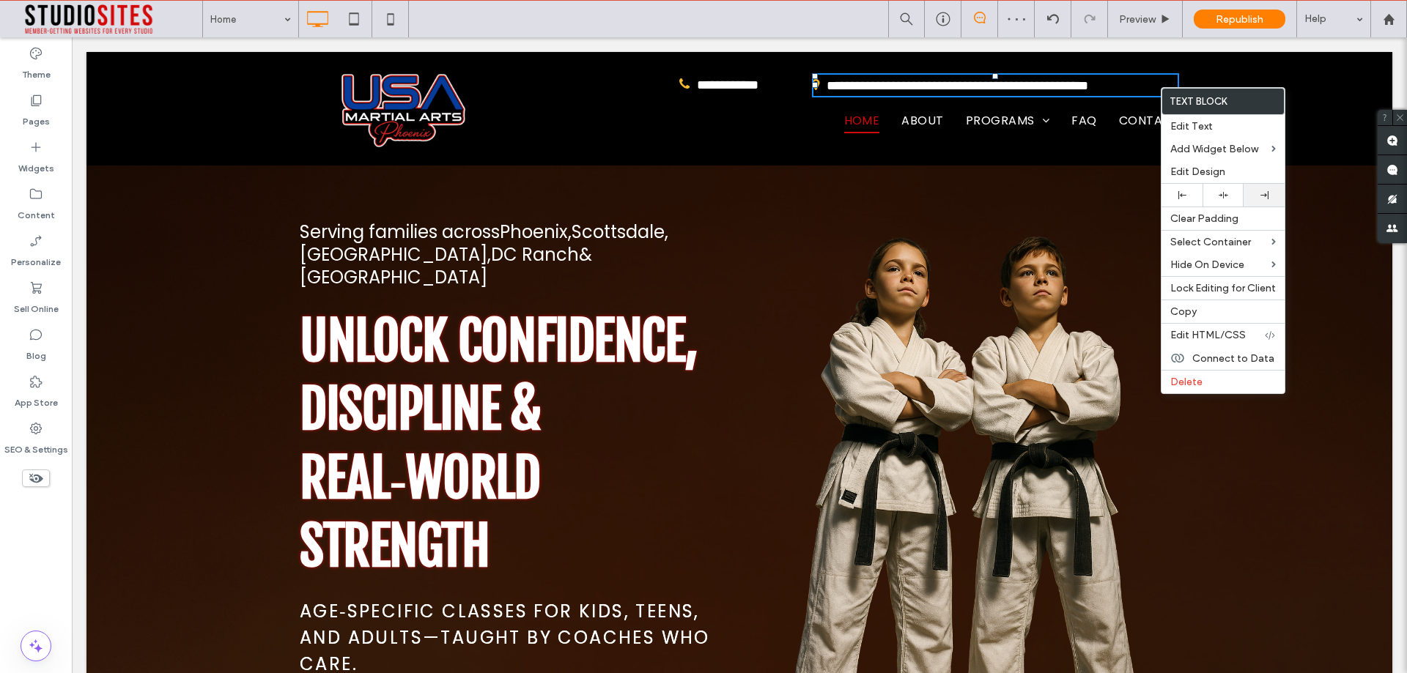
click at [1245, 197] on div at bounding box center [1263, 195] width 41 height 23
click at [1088, 81] on span "**********" at bounding box center [957, 85] width 262 height 13
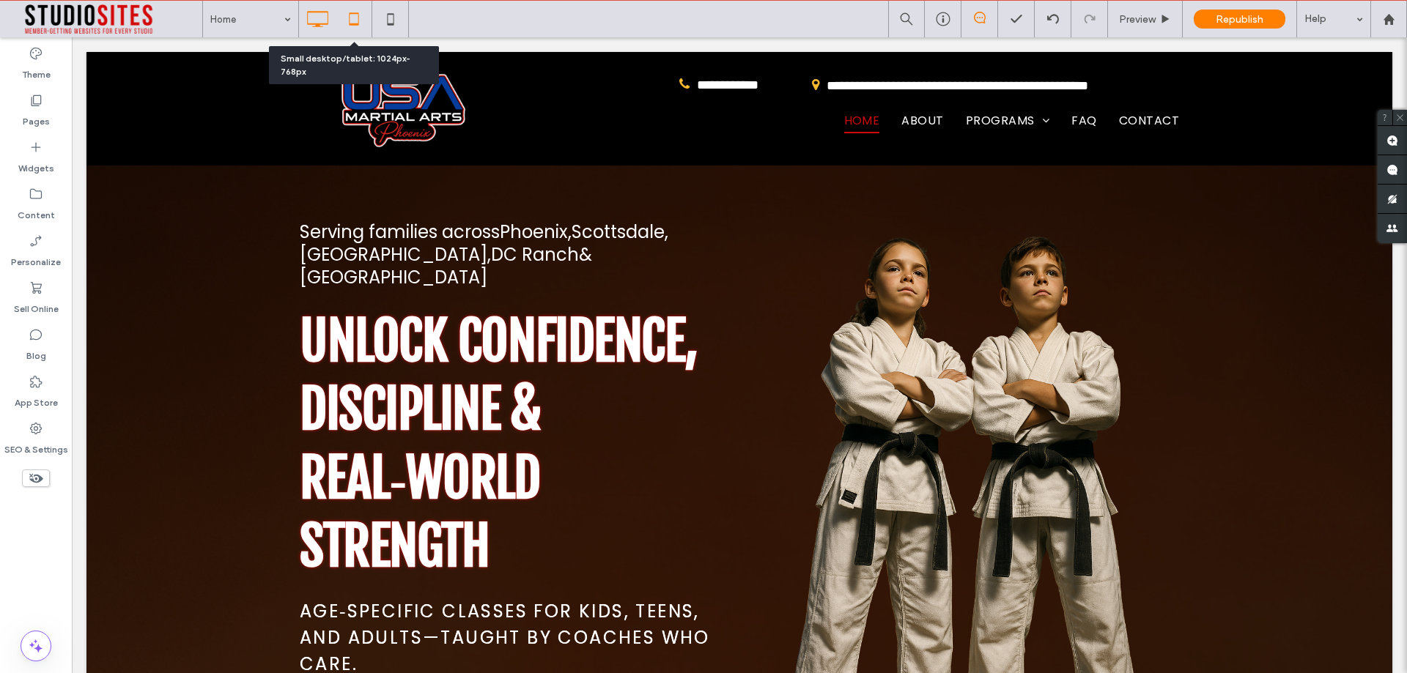
click at [352, 18] on icon at bounding box center [353, 18] width 29 height 29
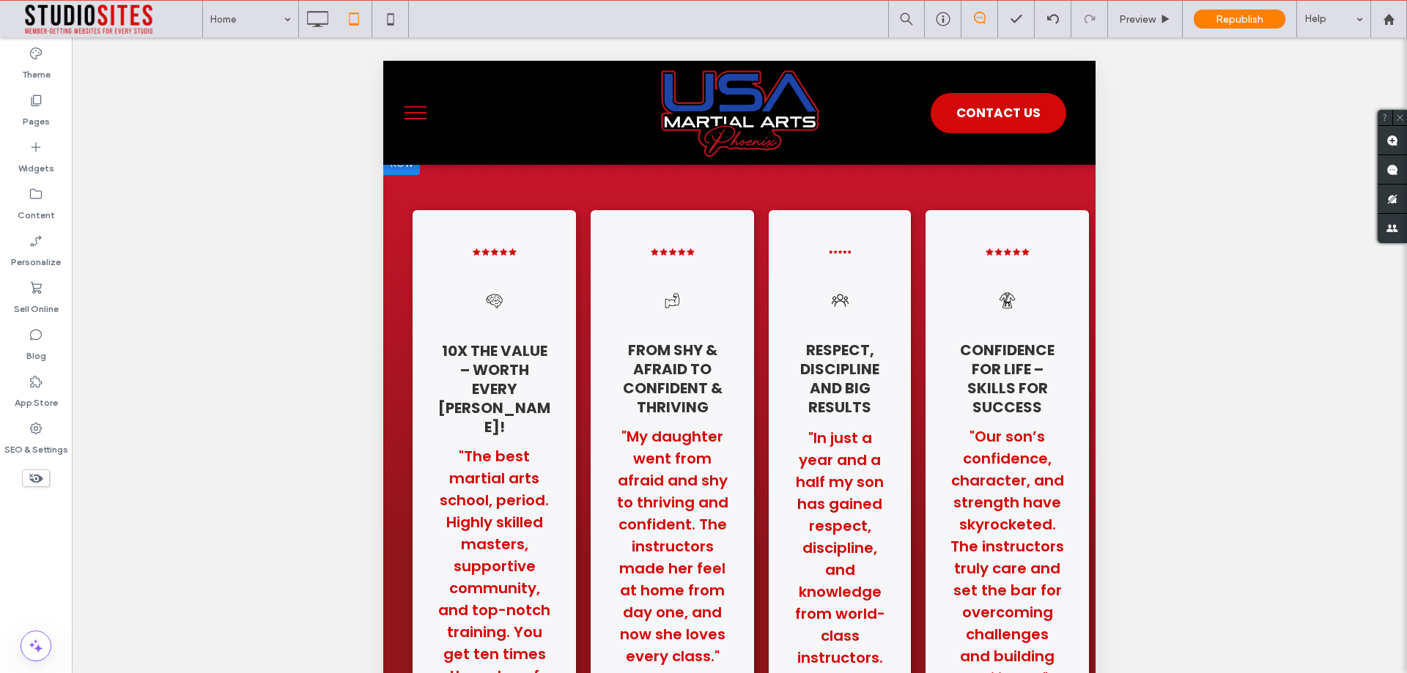
scroll to position [4322, 0]
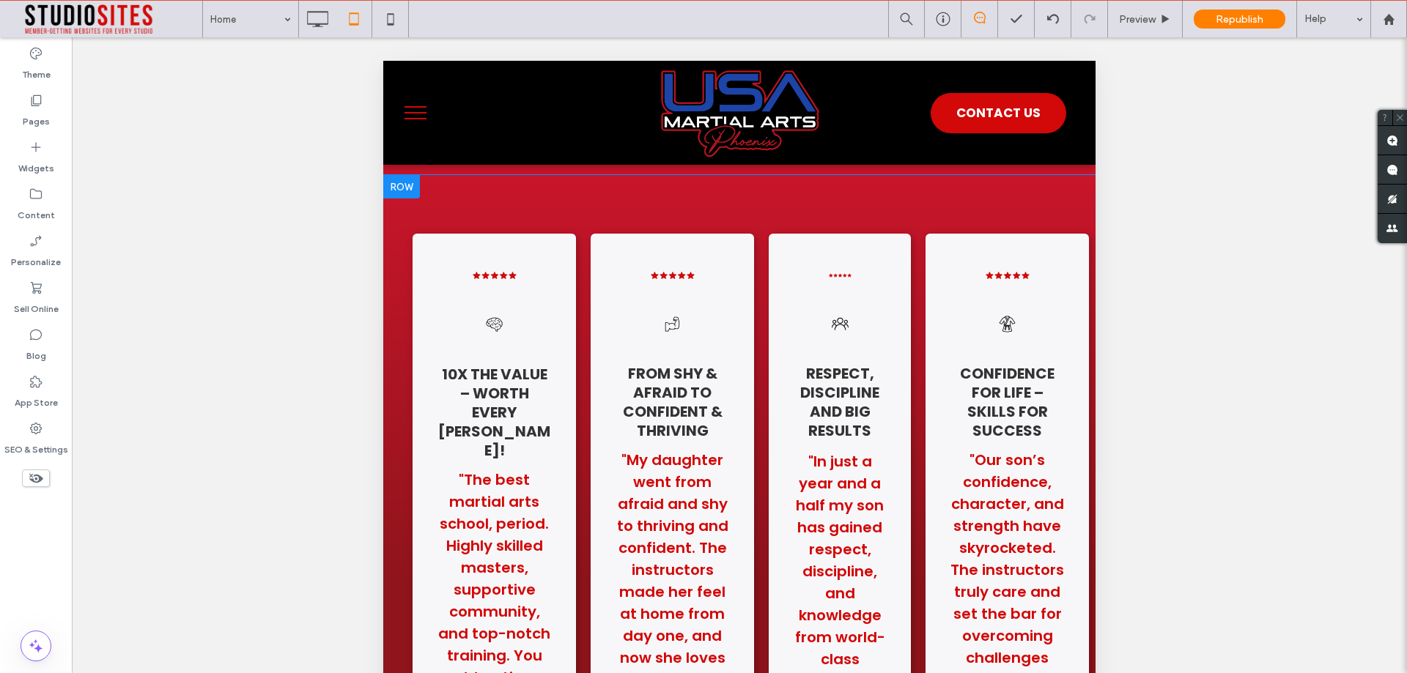
click at [427, 340] on div ".cls-1-1670365560-1670365560 { fill: #00000; stroke-width: 0px; } 10X the Value…" at bounding box center [493, 603] width 163 height 738
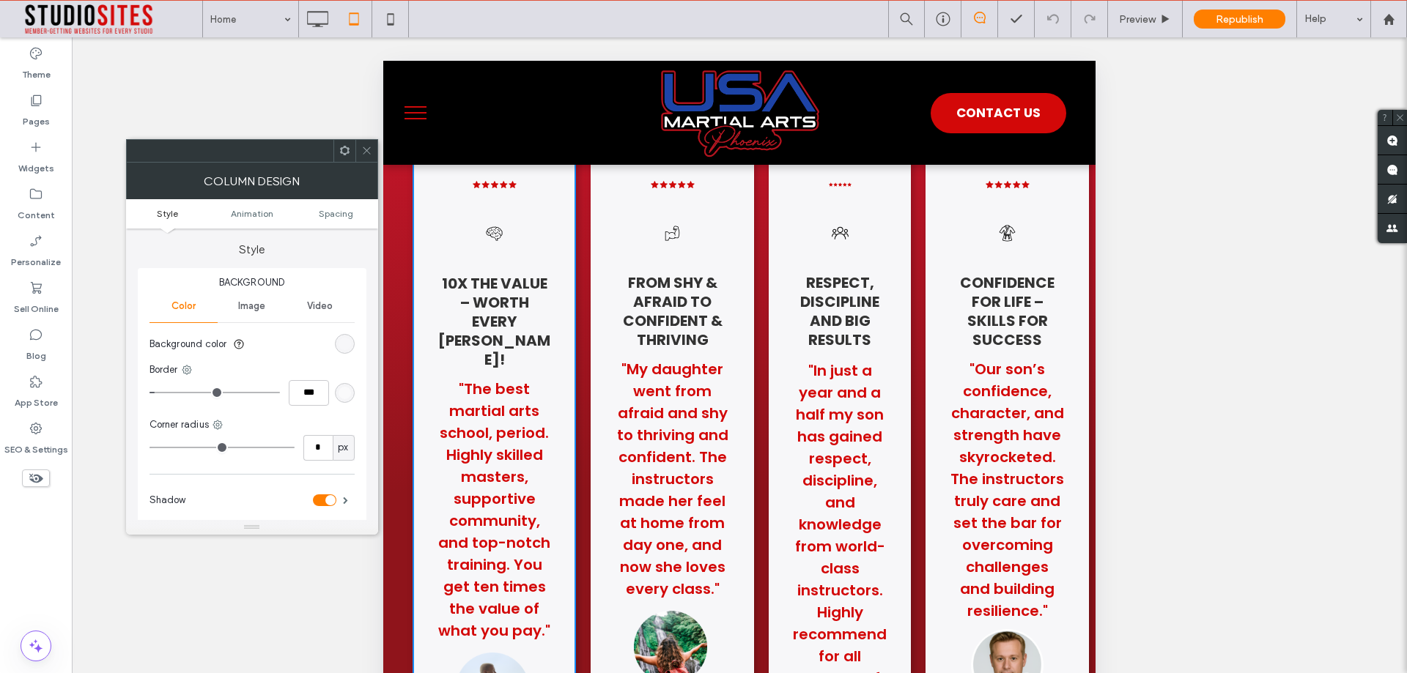
scroll to position [4615, 0]
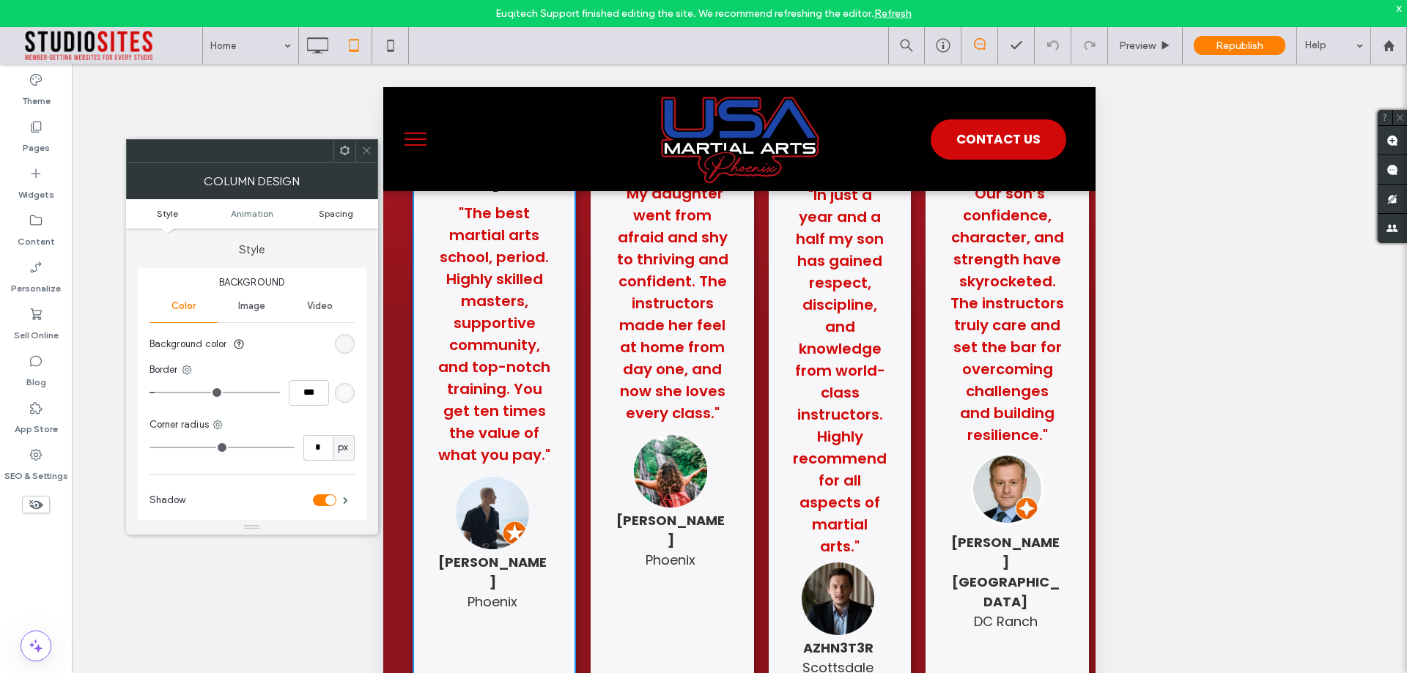
click at [330, 209] on span "Spacing" at bounding box center [336, 213] width 34 height 11
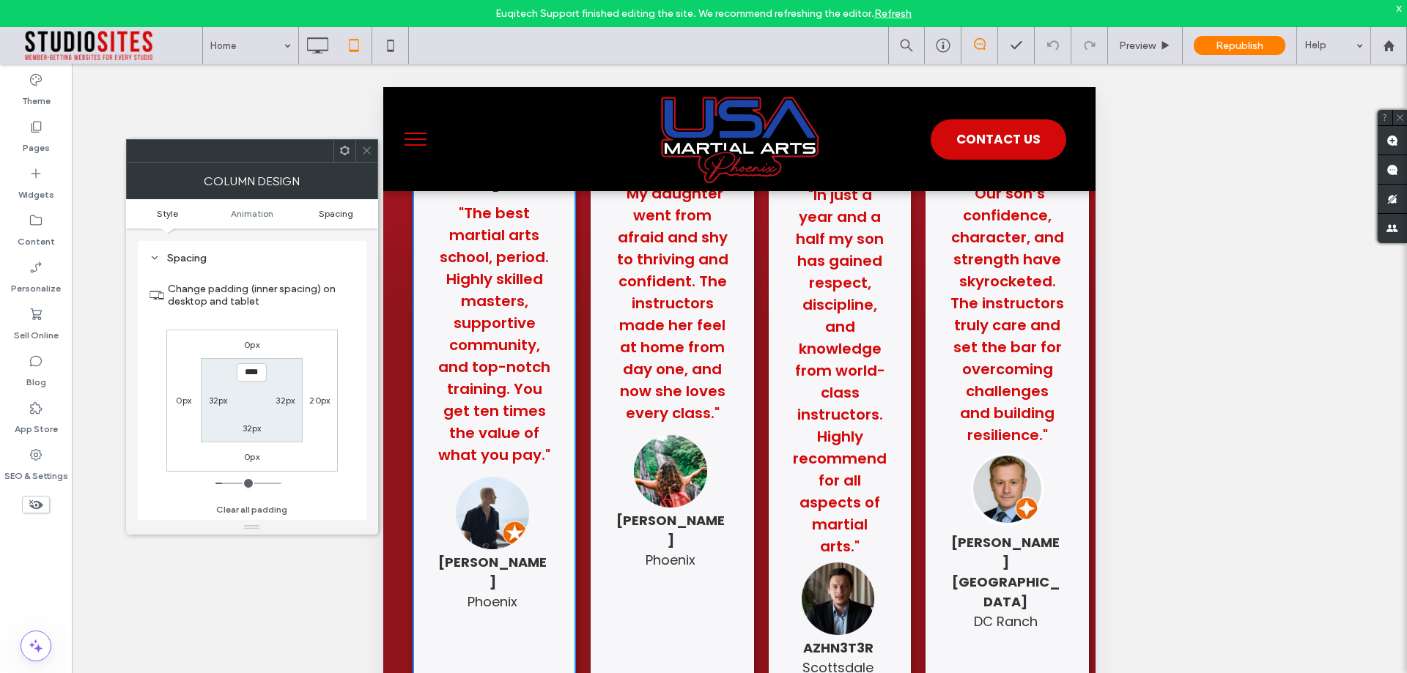
scroll to position [344, 0]
click at [220, 399] on label "32px" at bounding box center [218, 399] width 19 height 11
type input "****"
click at [226, 426] on section "32px 32px 32px ****" at bounding box center [252, 399] width 102 height 84
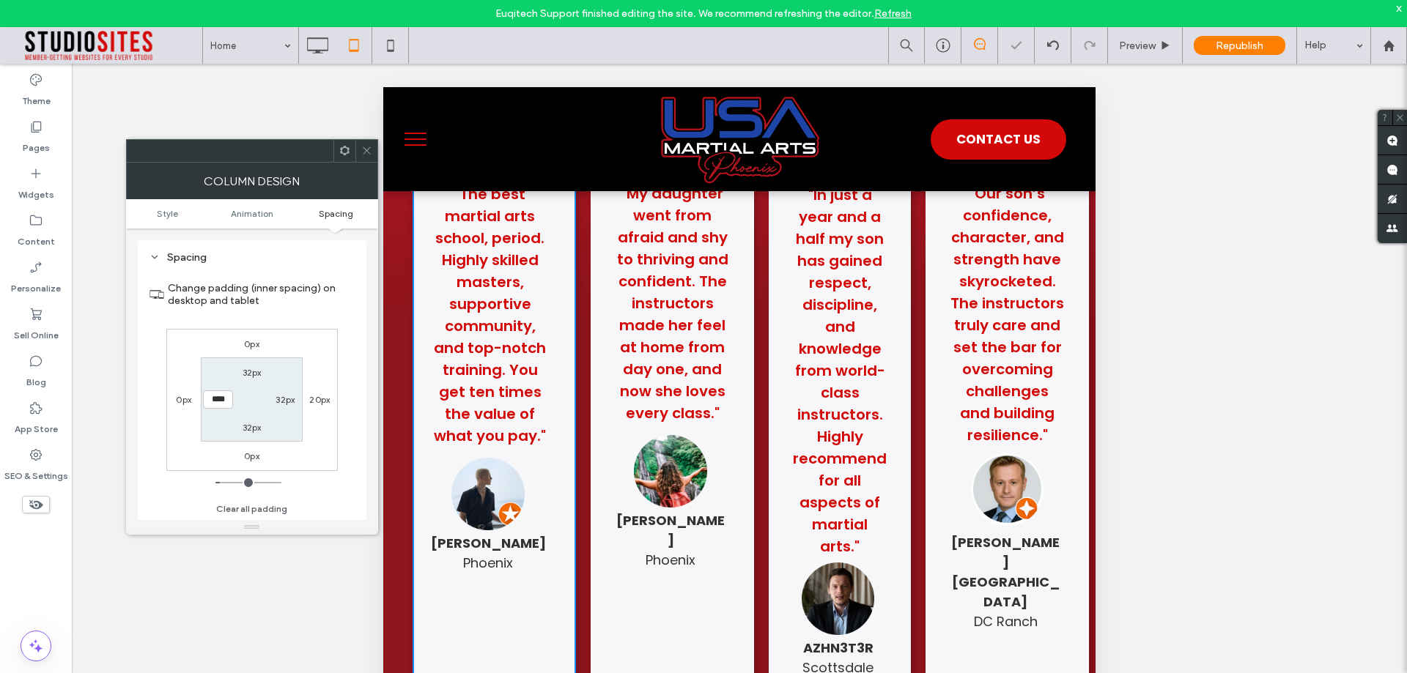
click at [284, 403] on label "32px" at bounding box center [284, 399] width 19 height 11
type input "**"
type input "****"
type input "**"
click at [292, 419] on section "32px **** 32px 20px" at bounding box center [252, 399] width 102 height 84
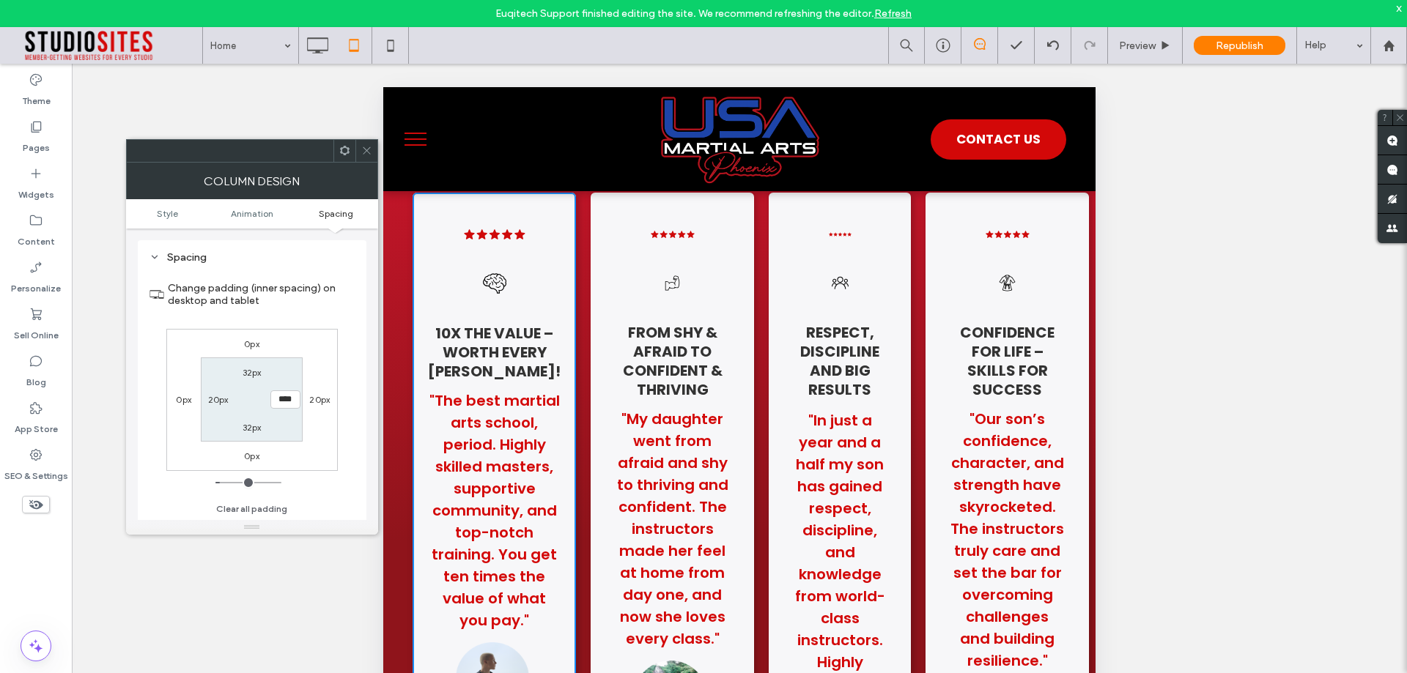
scroll to position [4395, 0]
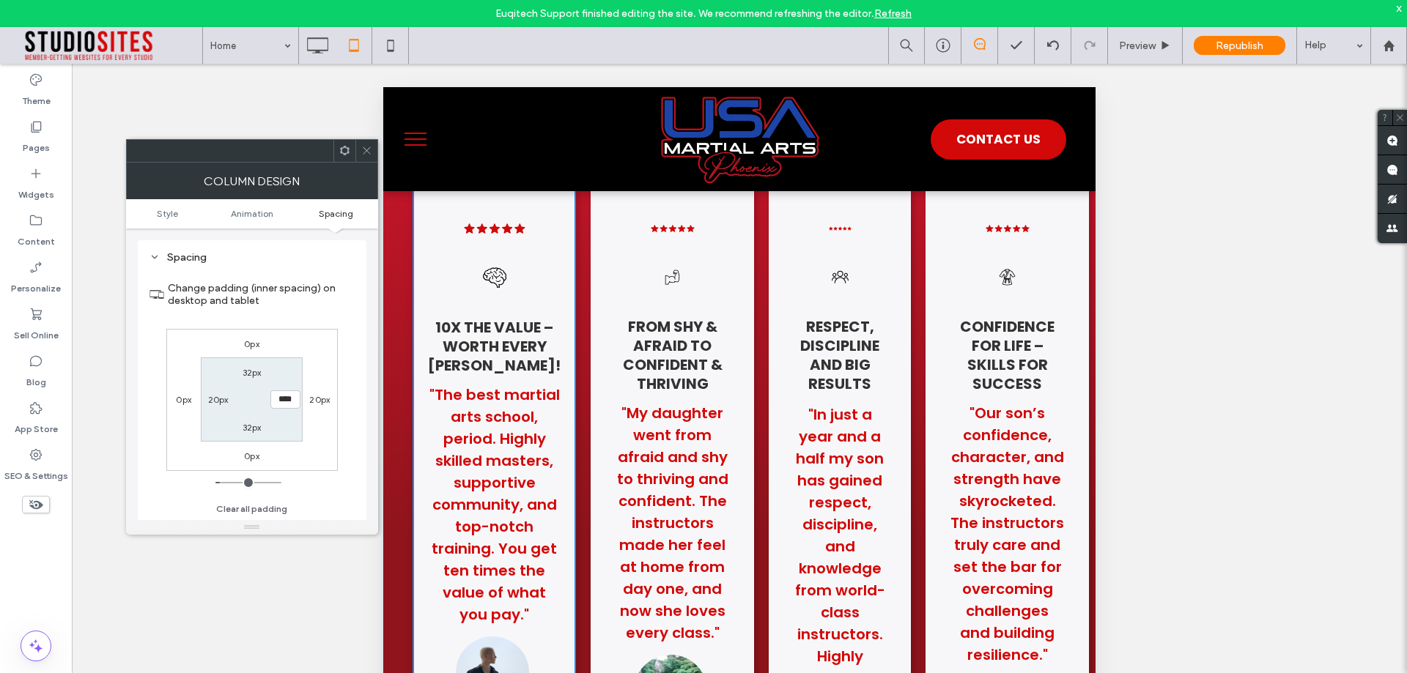
click at [701, 248] on div ".cls-1-1670365560-1670365560 { fill: #00000; stroke-width: 0px; } From Shy & Af…" at bounding box center [671, 556] width 163 height 738
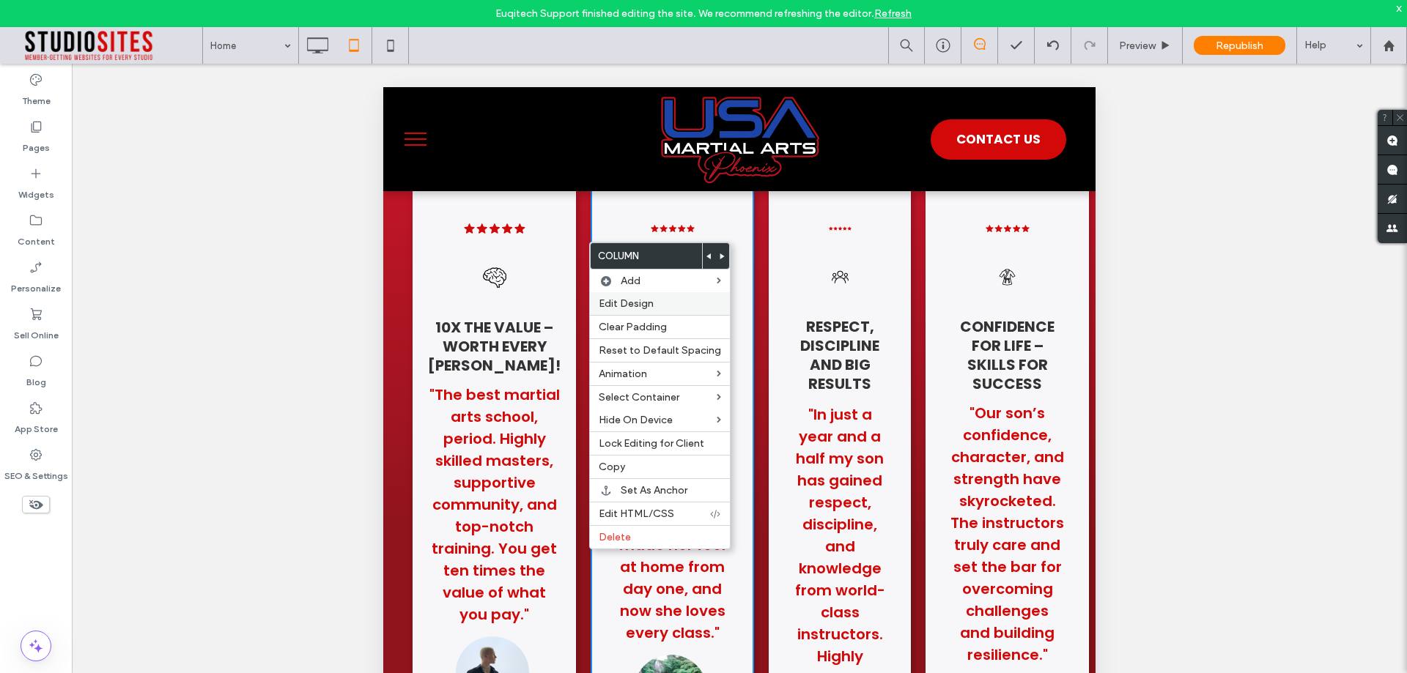
click at [622, 300] on span "Edit Design" at bounding box center [626, 303] width 55 height 12
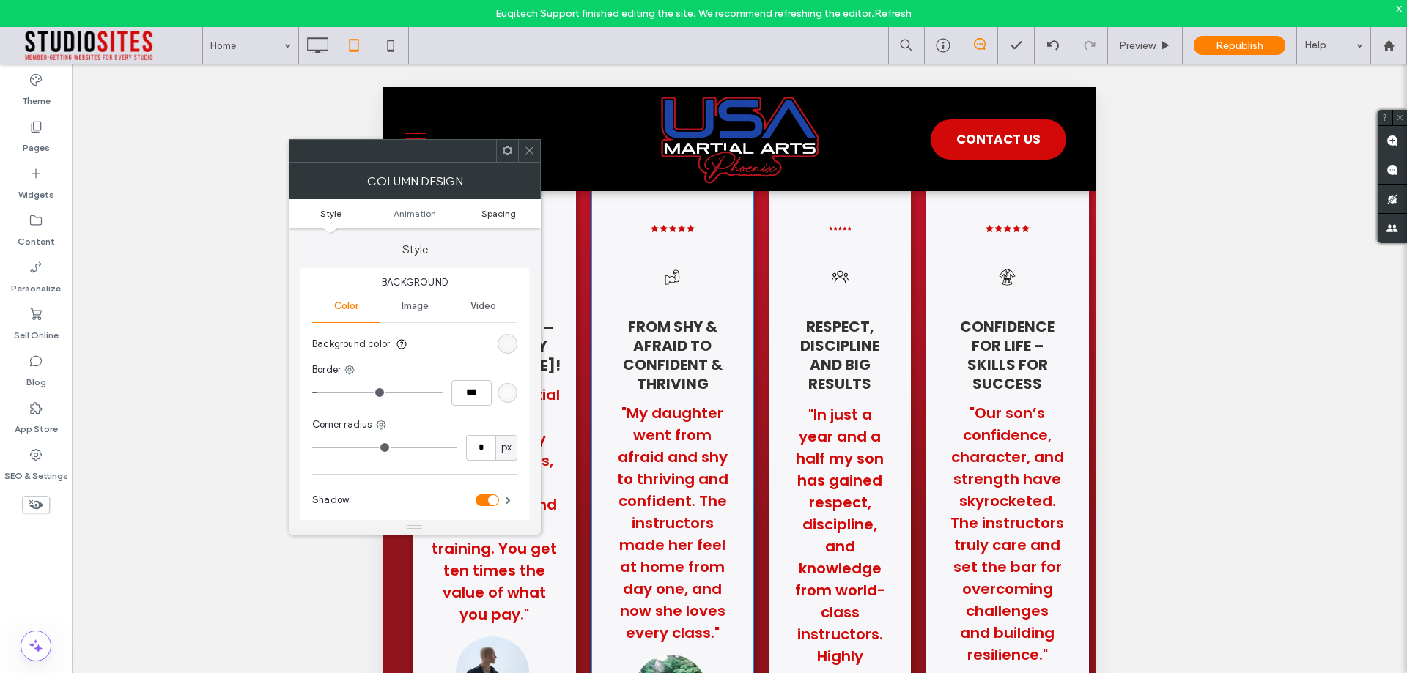
click at [491, 213] on span "Spacing" at bounding box center [498, 213] width 34 height 11
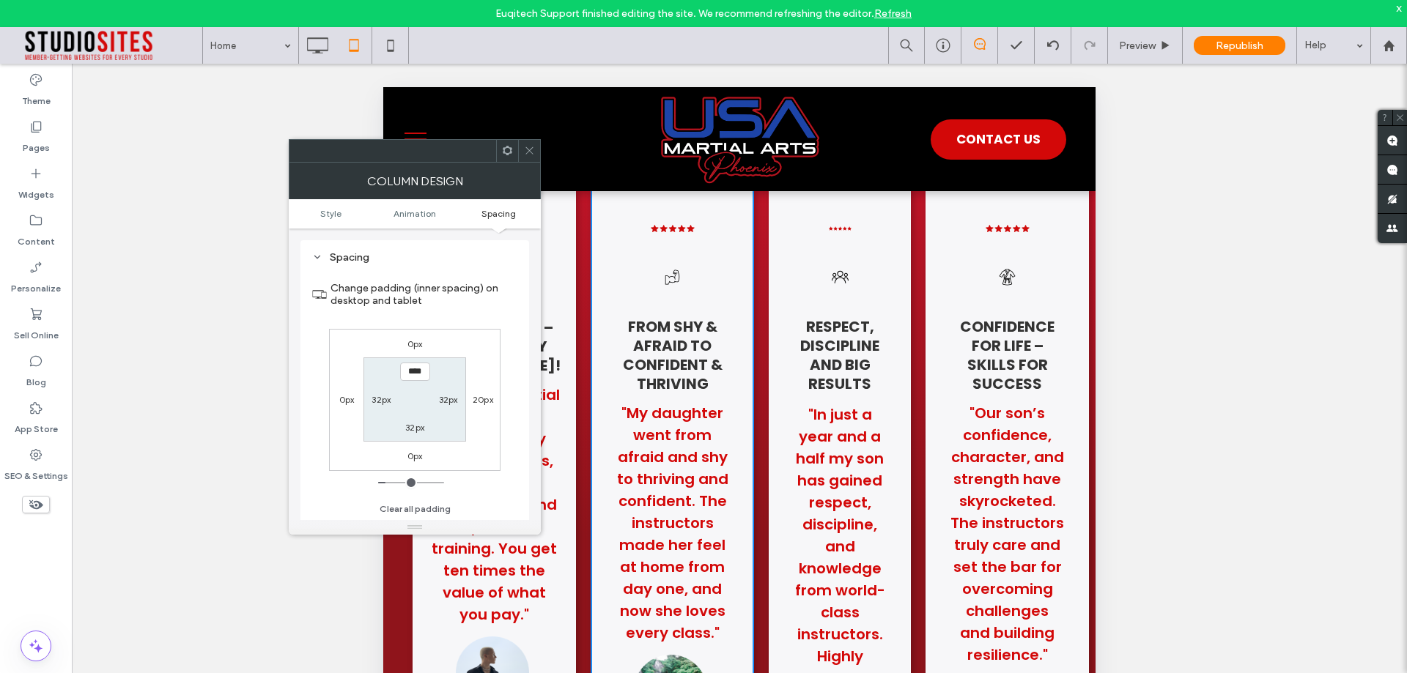
scroll to position [344, 0]
click at [382, 402] on label "32px" at bounding box center [380, 399] width 19 height 11
type input "****"
click at [448, 401] on label "32px" at bounding box center [448, 399] width 19 height 11
type input "**"
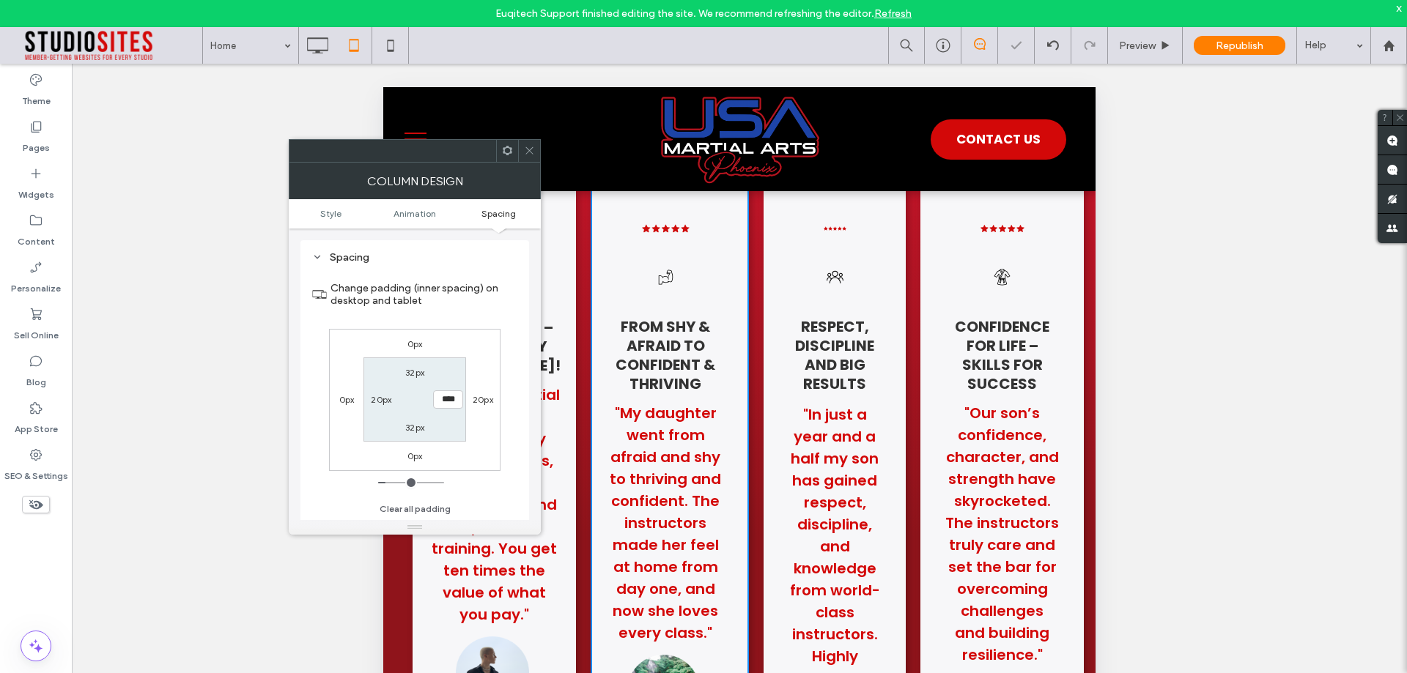
type input "****"
type input "**"
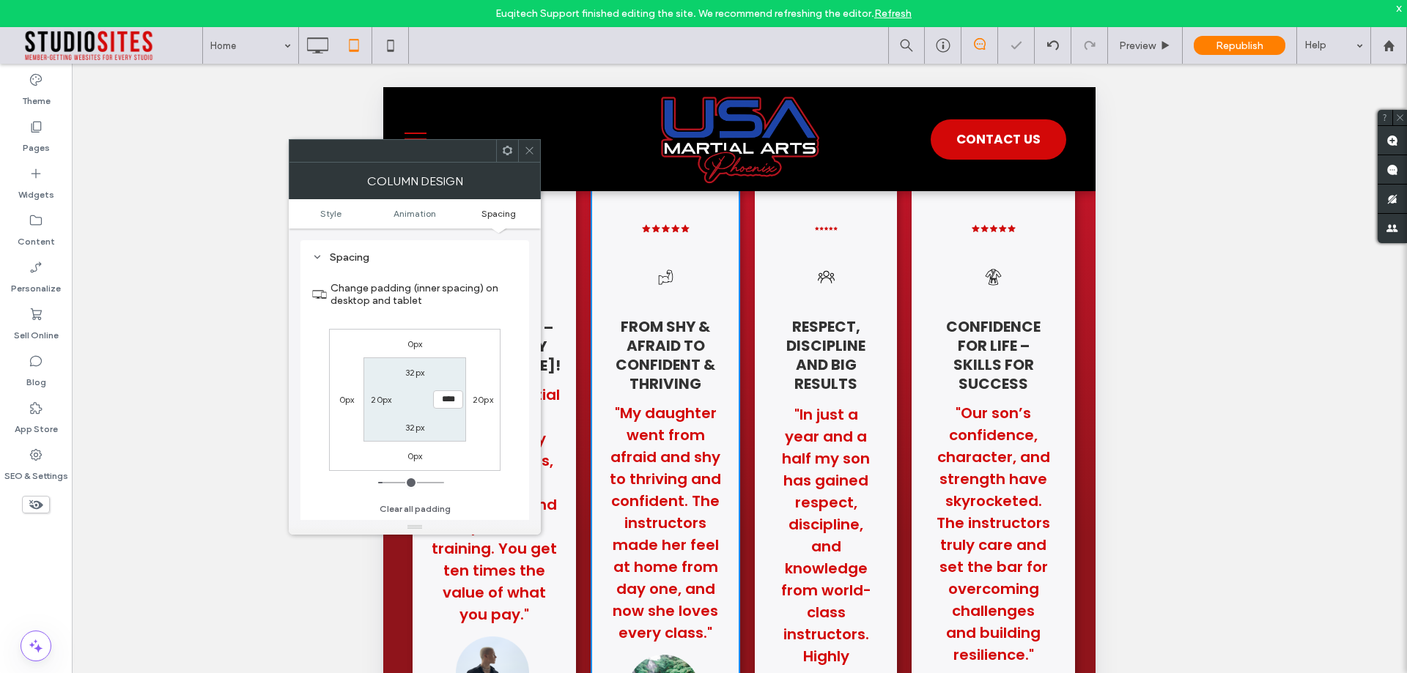
click at [447, 414] on section "32px **** 32px 20px" at bounding box center [414, 399] width 102 height 84
click at [755, 247] on div ".cls-1-1670365560-1670365560 { fill: #00000; stroke-width: 0px; } Respect, Disc…" at bounding box center [826, 556] width 142 height 738
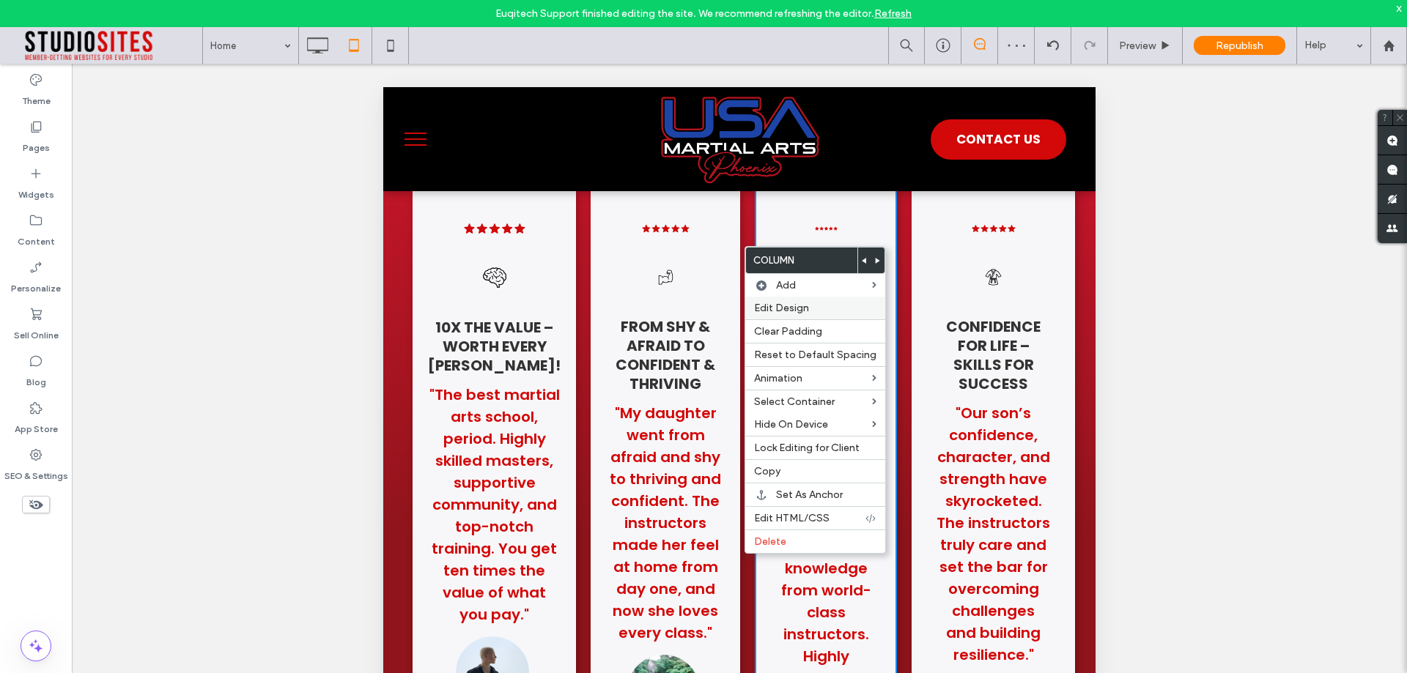
click at [776, 308] on span "Edit Design" at bounding box center [781, 308] width 55 height 12
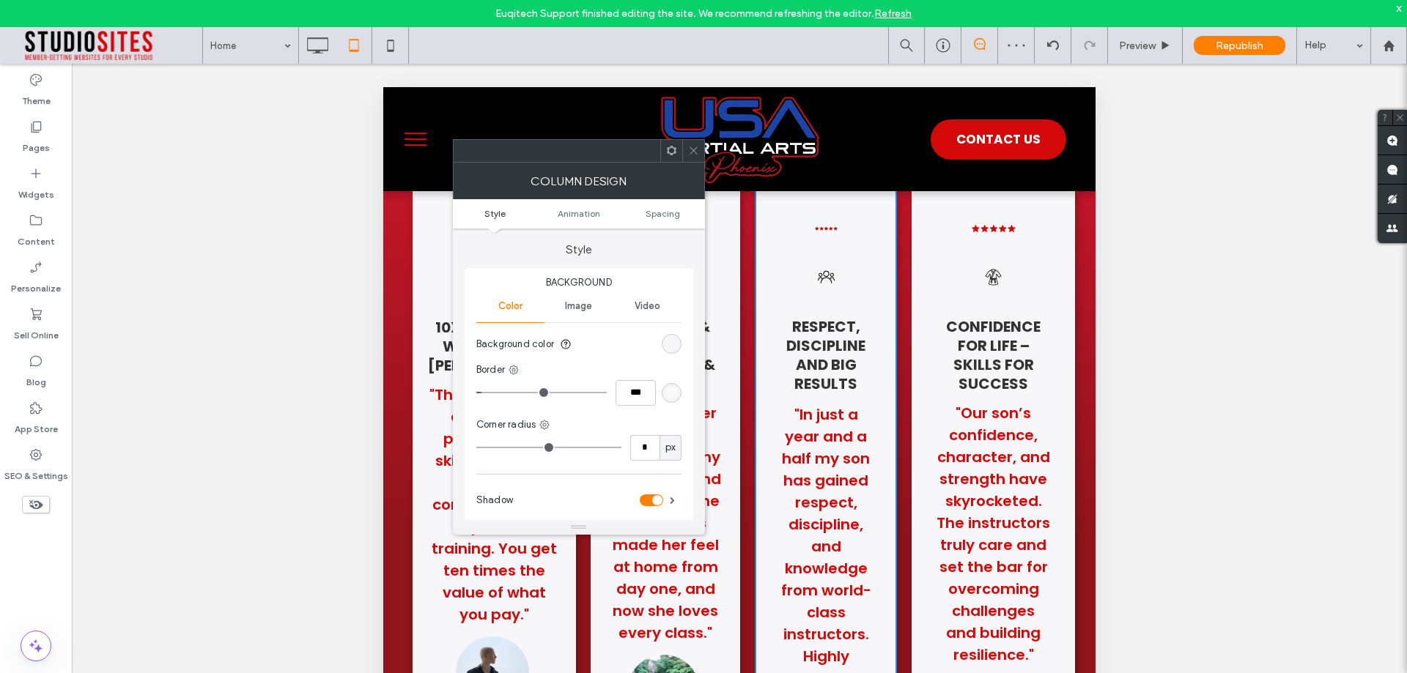
click at [681, 219] on ul "Style Animation Spacing" at bounding box center [579, 213] width 252 height 29
click at [669, 216] on span "Spacing" at bounding box center [662, 213] width 34 height 11
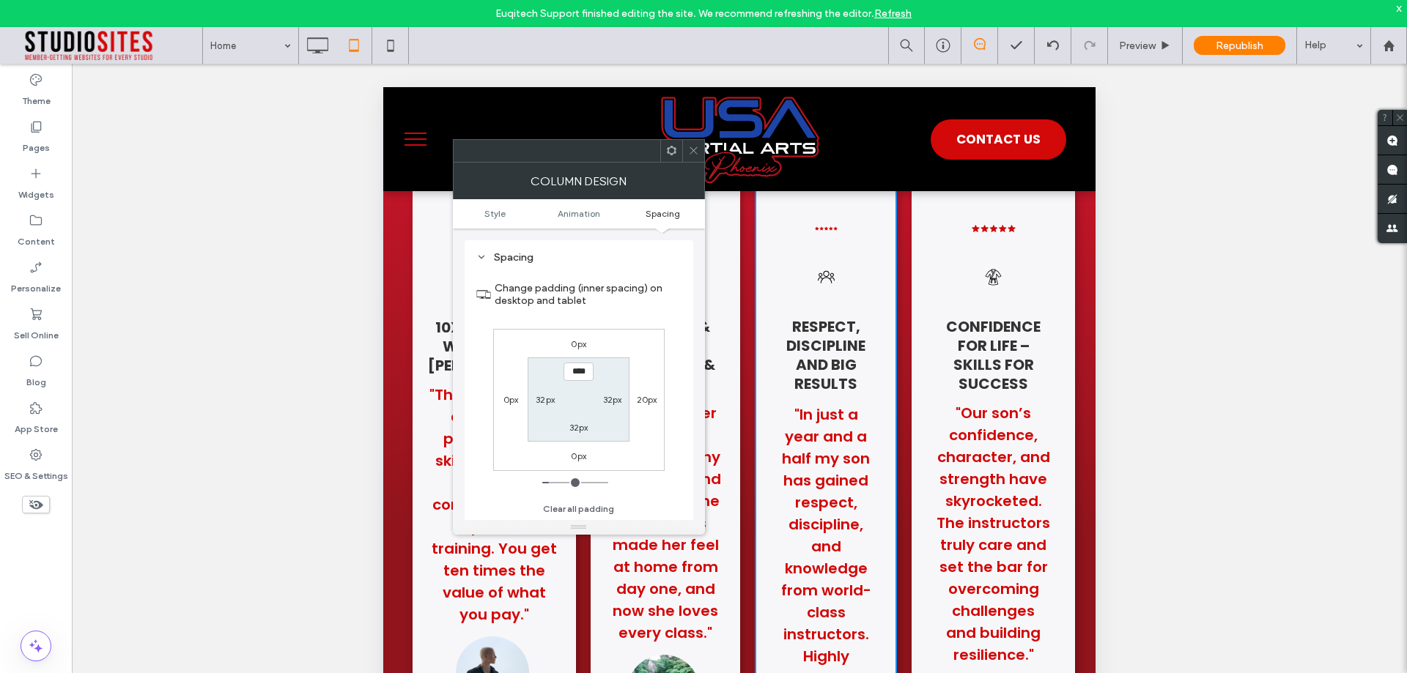
click at [544, 401] on label "32px" at bounding box center [545, 399] width 19 height 11
type input "****"
click at [612, 399] on label "32px" at bounding box center [612, 399] width 19 height 11
type input "**"
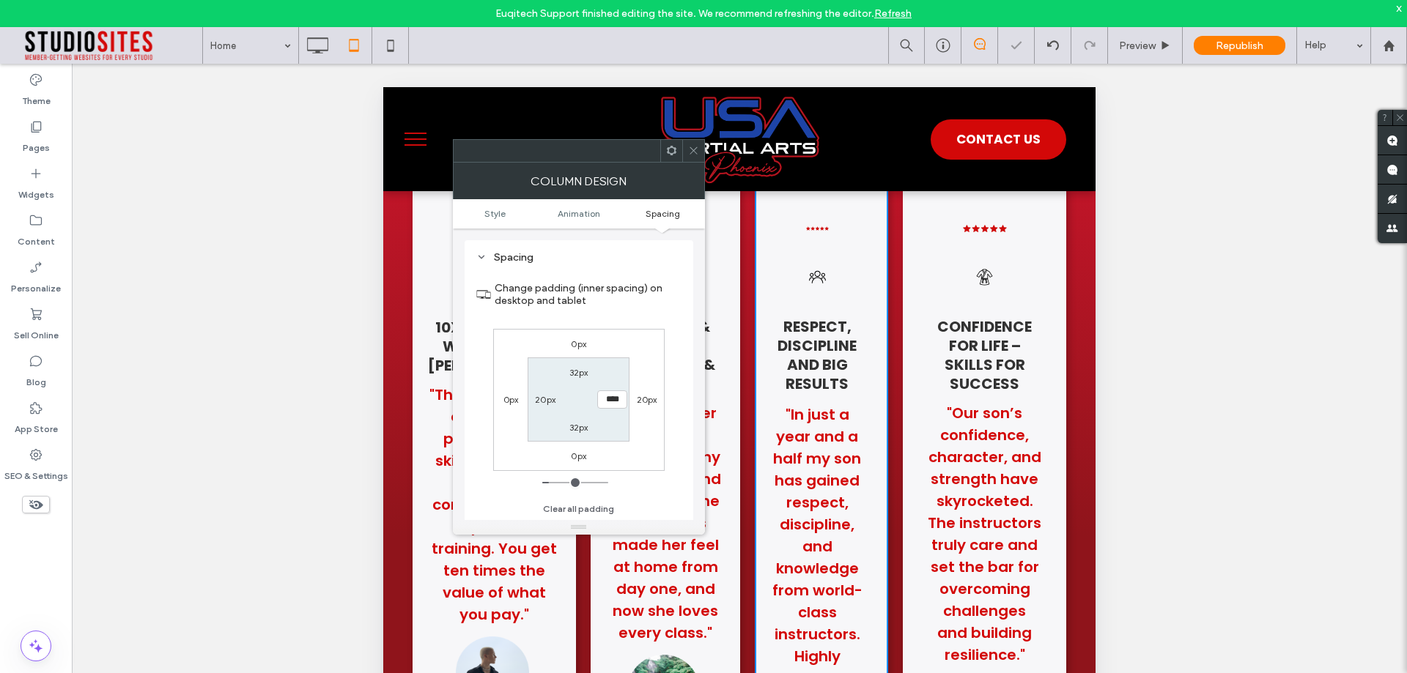
type input "****"
type input "**"
click at [611, 415] on section "32px **** 32px 20px" at bounding box center [578, 399] width 102 height 84
click at [921, 246] on div ".cls-1-1670365560-1670365560 { fill: #00000; stroke-width: 0px; } Confidence fo…" at bounding box center [984, 545] width 163 height 716
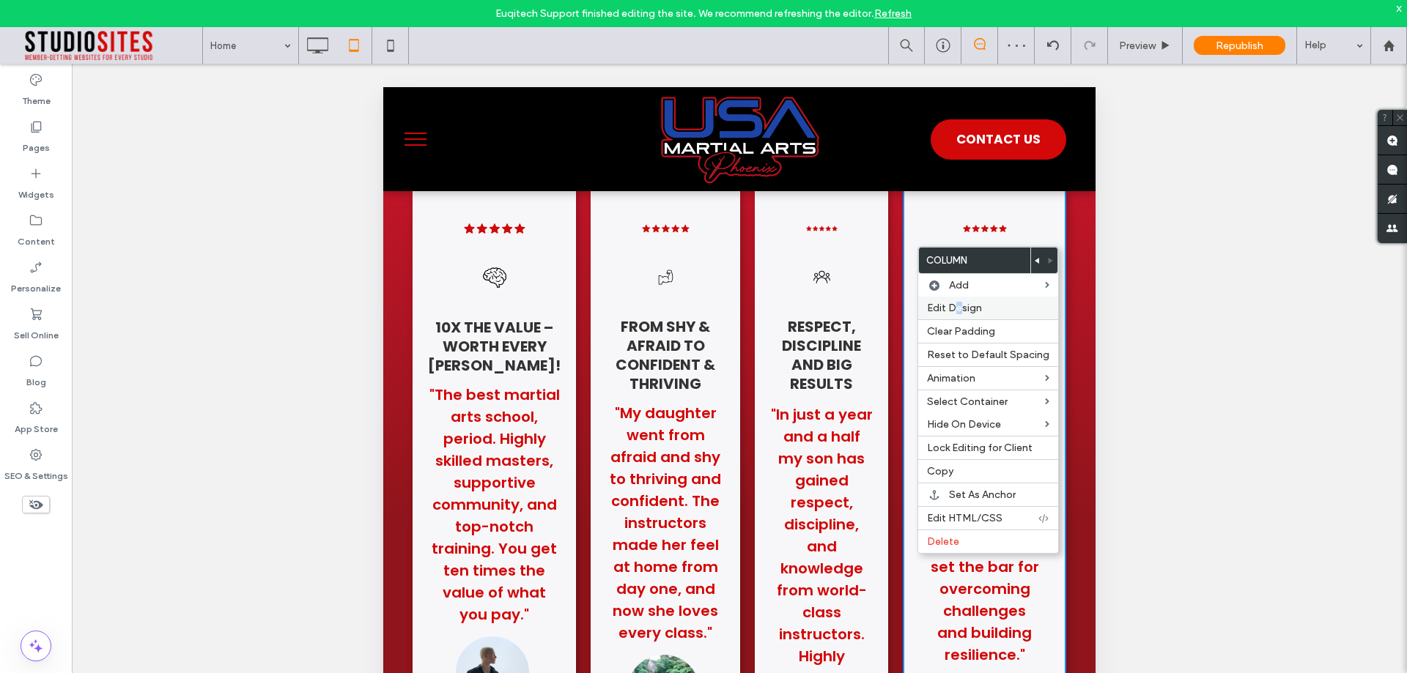
click at [957, 306] on span "Edit Design" at bounding box center [954, 308] width 55 height 12
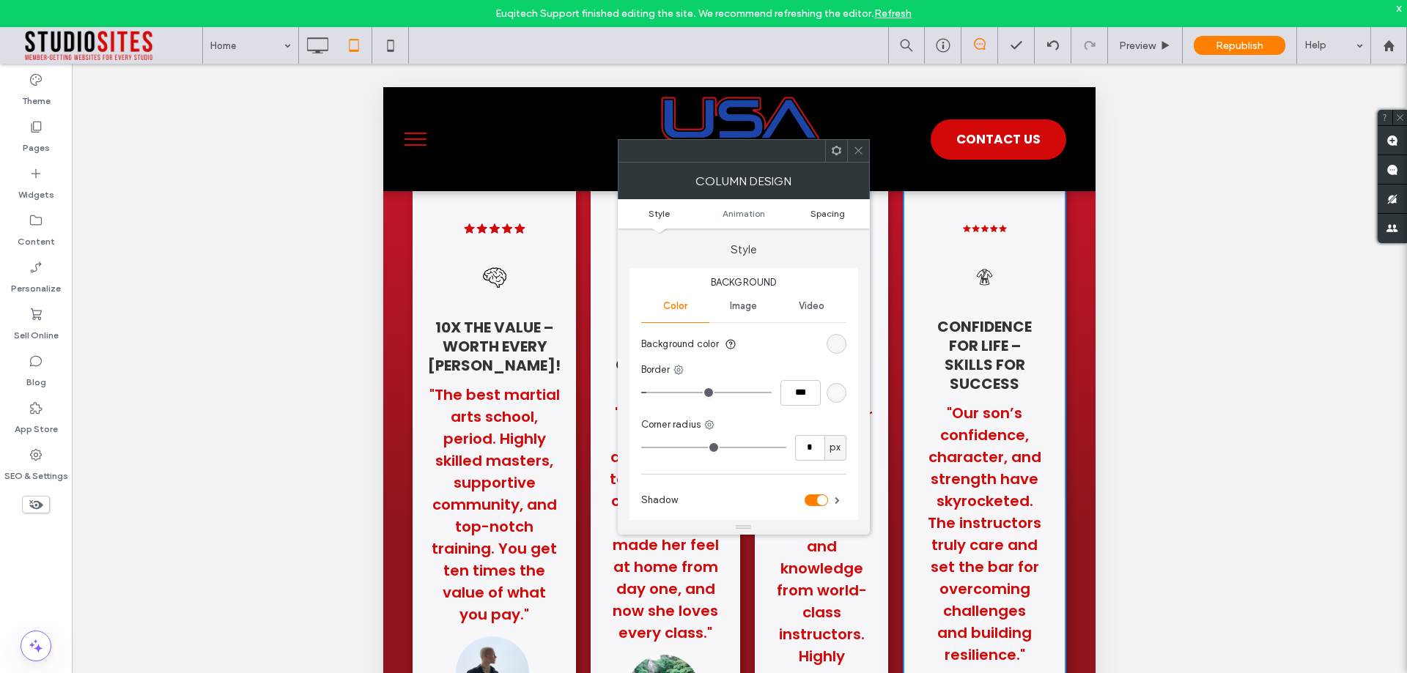
click at [826, 218] on span "Spacing" at bounding box center [827, 213] width 34 height 11
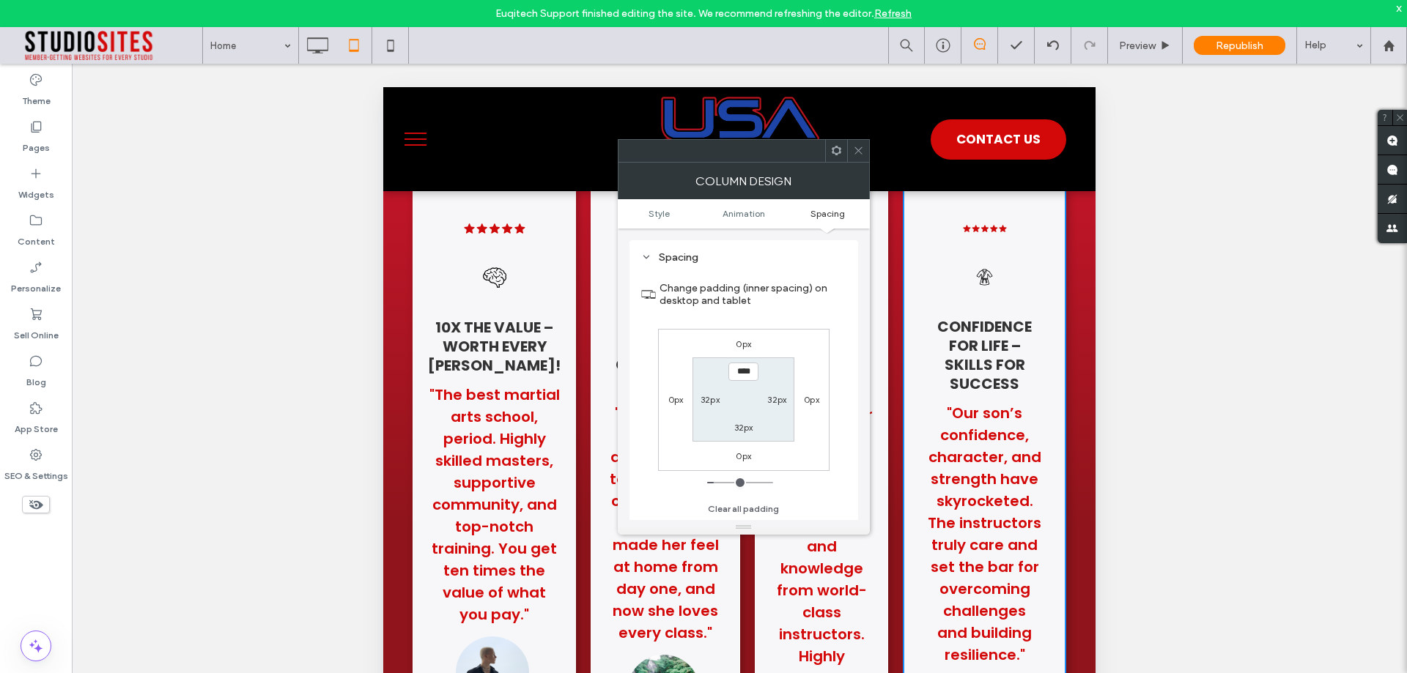
click at [703, 401] on label "32px" at bounding box center [709, 399] width 19 height 11
type input "****"
click at [786, 404] on label "32px" at bounding box center [776, 399] width 19 height 11
type input "**"
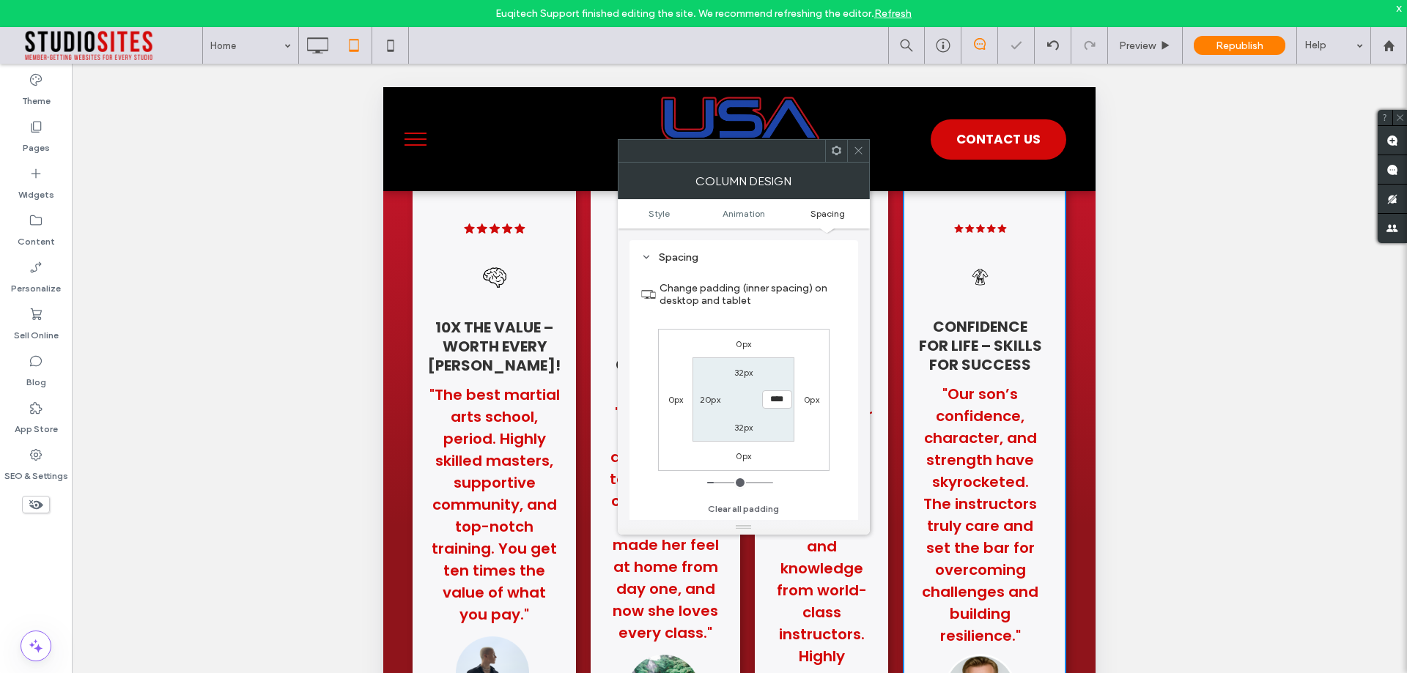
type input "****"
type input "**"
click at [771, 420] on section "32px **** 32px 20px" at bounding box center [743, 399] width 102 height 84
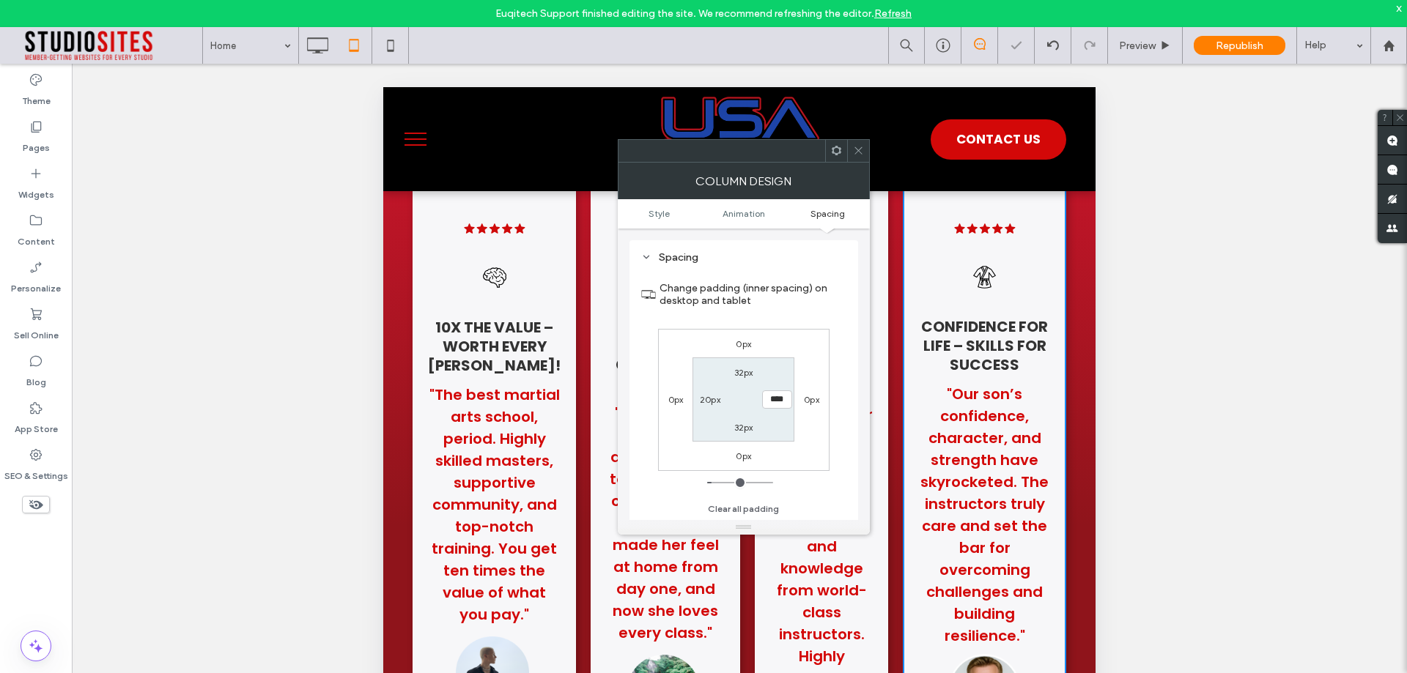
click at [855, 145] on icon at bounding box center [858, 150] width 11 height 11
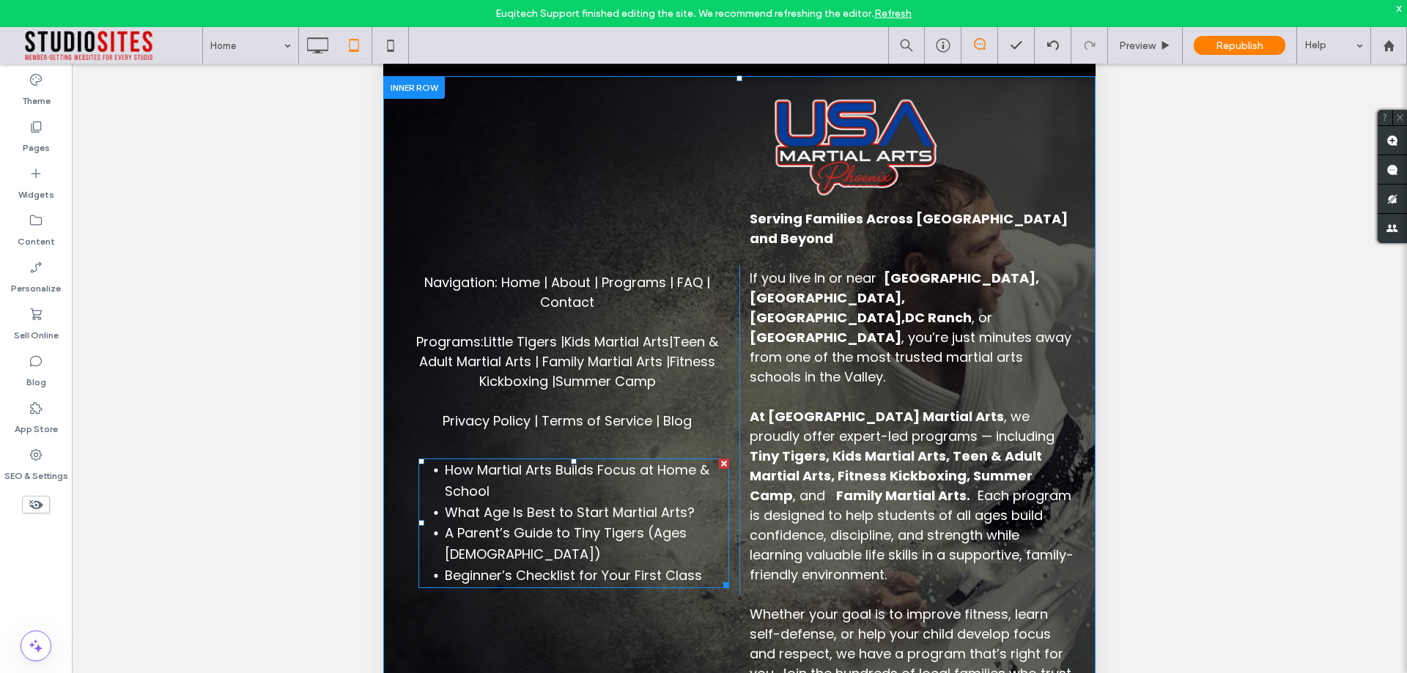
scroll to position [375, 0]
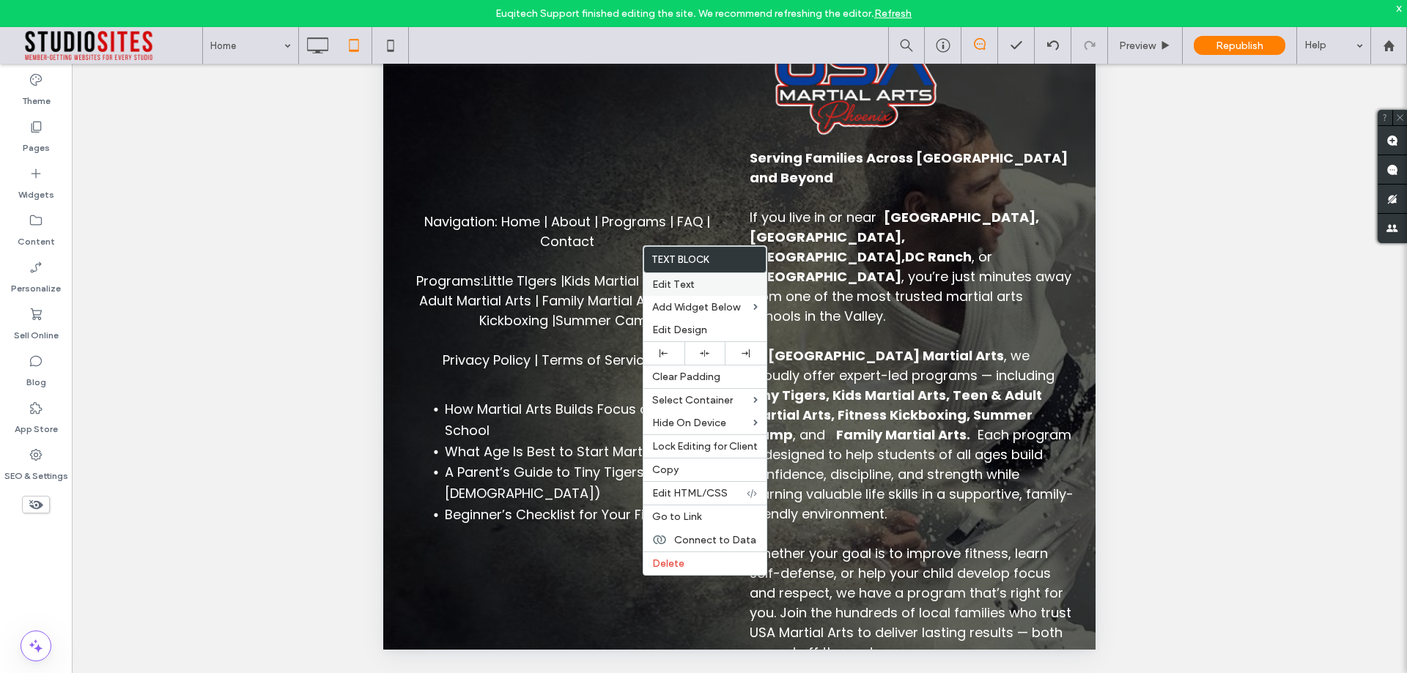
click at [686, 292] on div "Edit Text" at bounding box center [704, 284] width 123 height 23
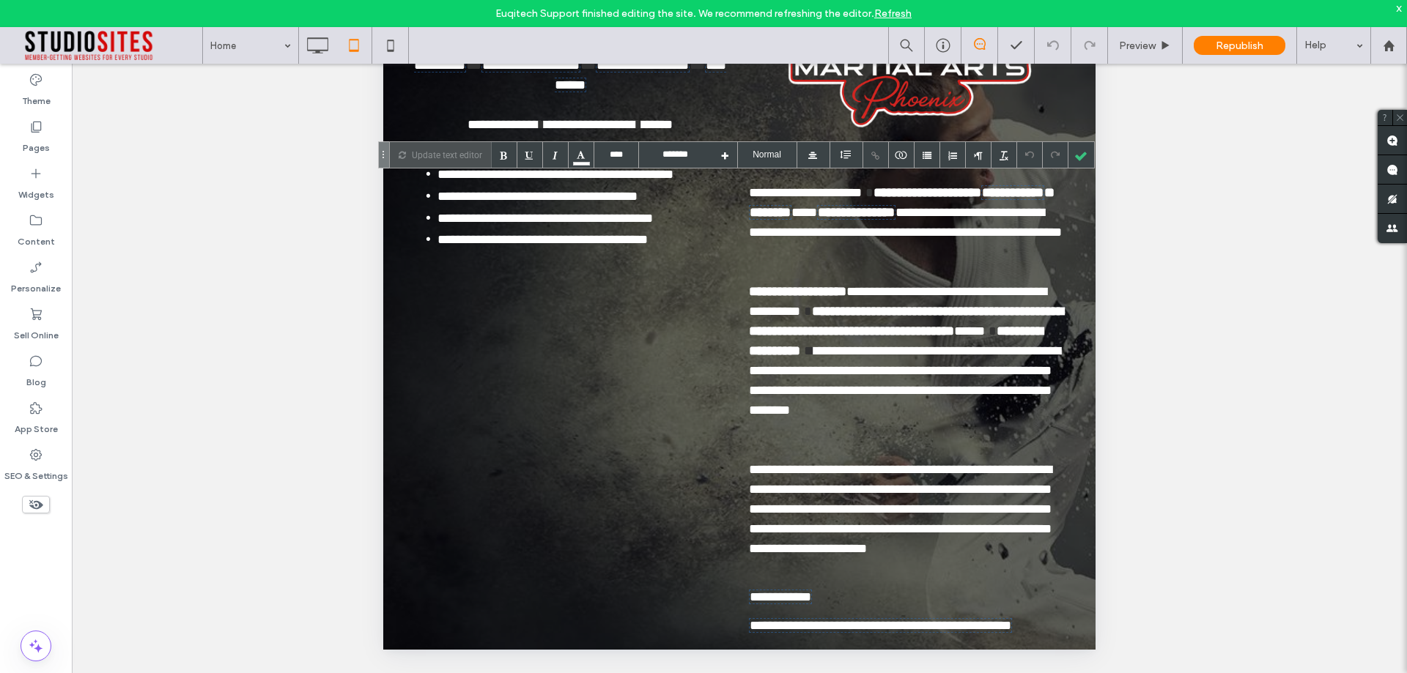
click at [888, 14] on link "Refresh" at bounding box center [892, 13] width 37 height 12
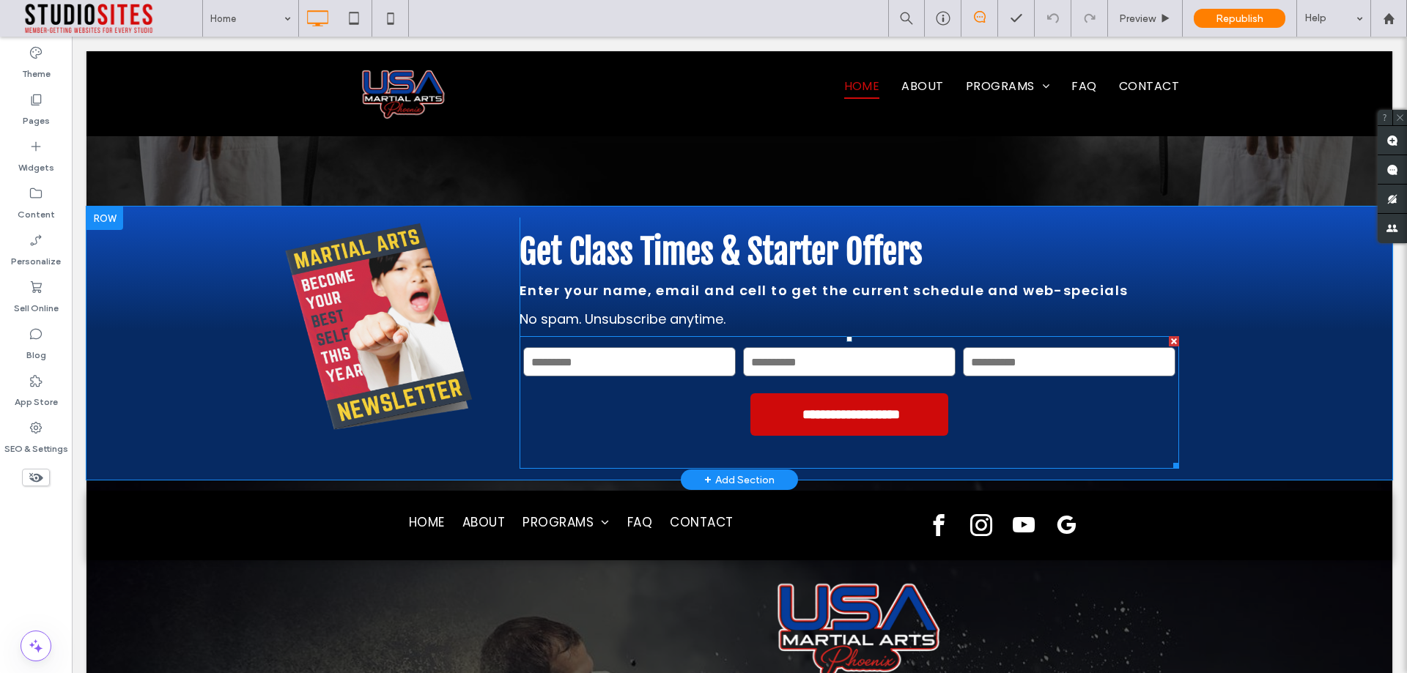
scroll to position [5902, 0]
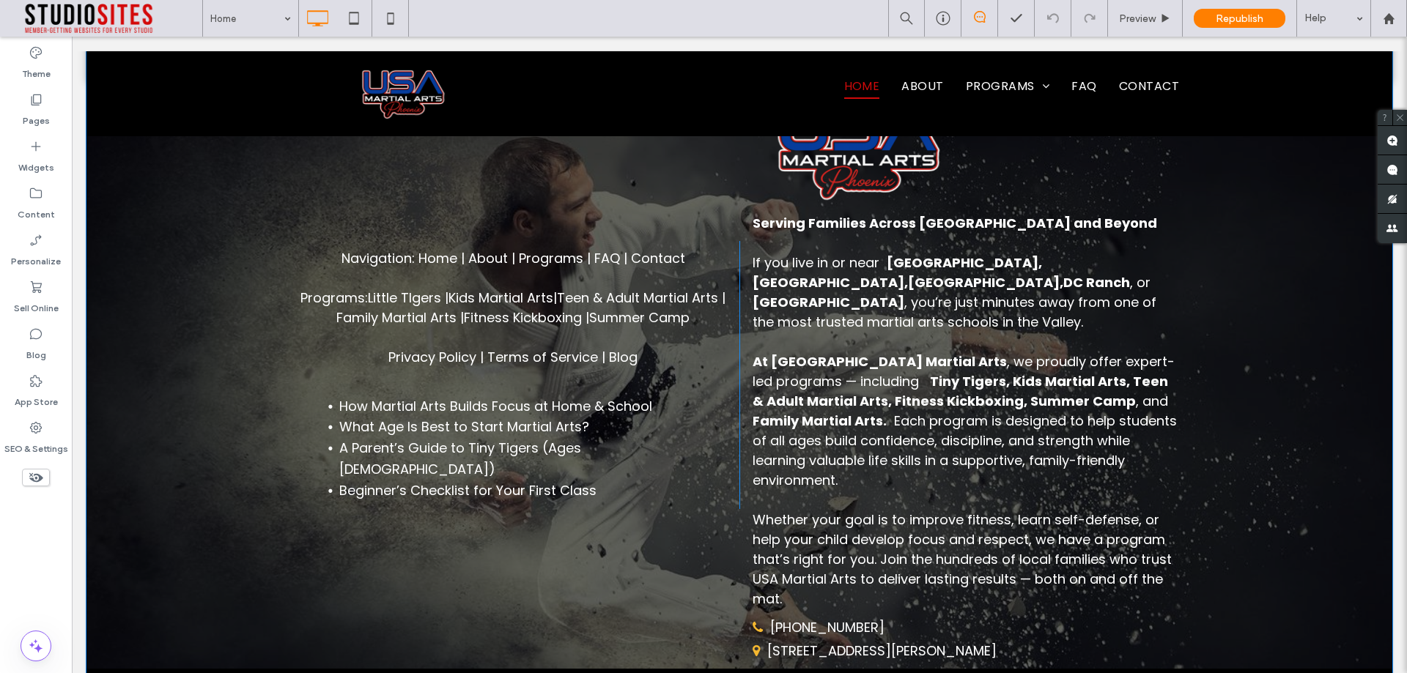
click at [478, 653] on div "Home About Programs Tiny Tigers 5-6 Kids Martial Arts Teen & Adults Martial Art…" at bounding box center [738, 358] width 1305 height 717
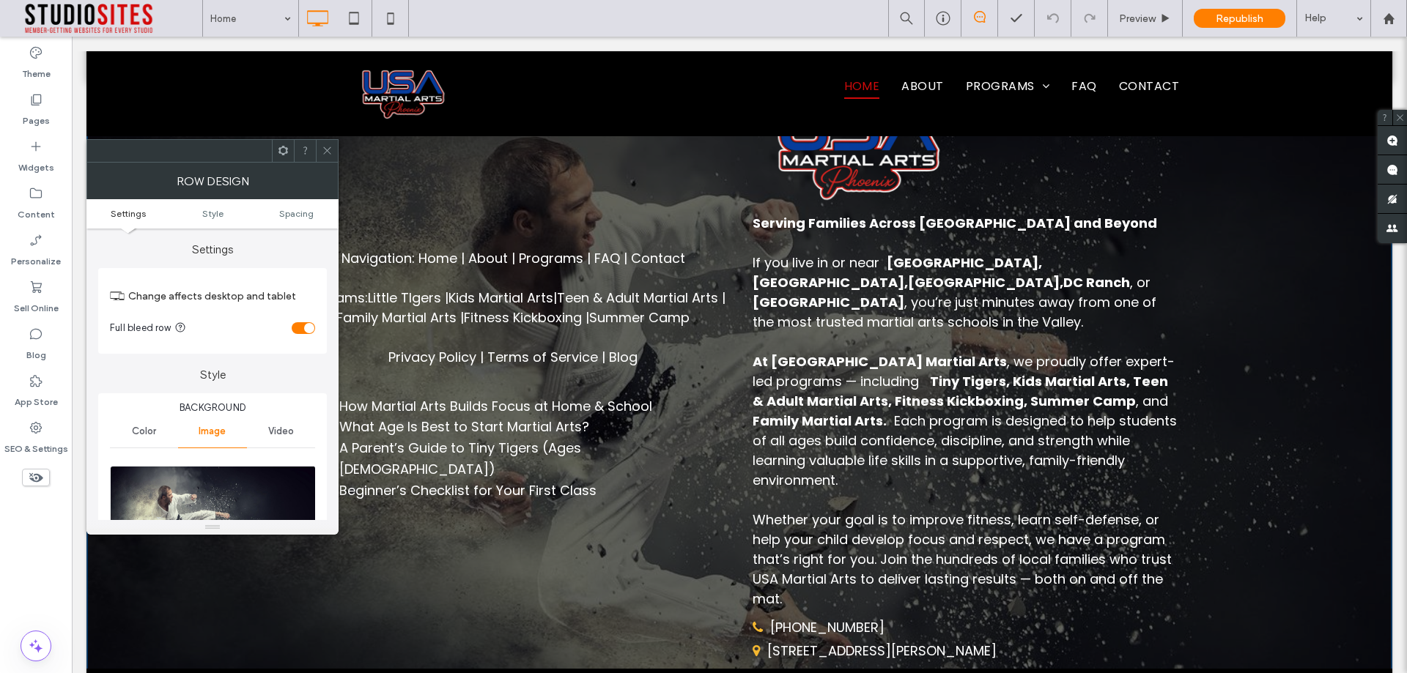
click at [291, 219] on ul "Settings Style Spacing" at bounding box center [212, 213] width 252 height 29
click at [292, 213] on span "Spacing" at bounding box center [296, 213] width 34 height 11
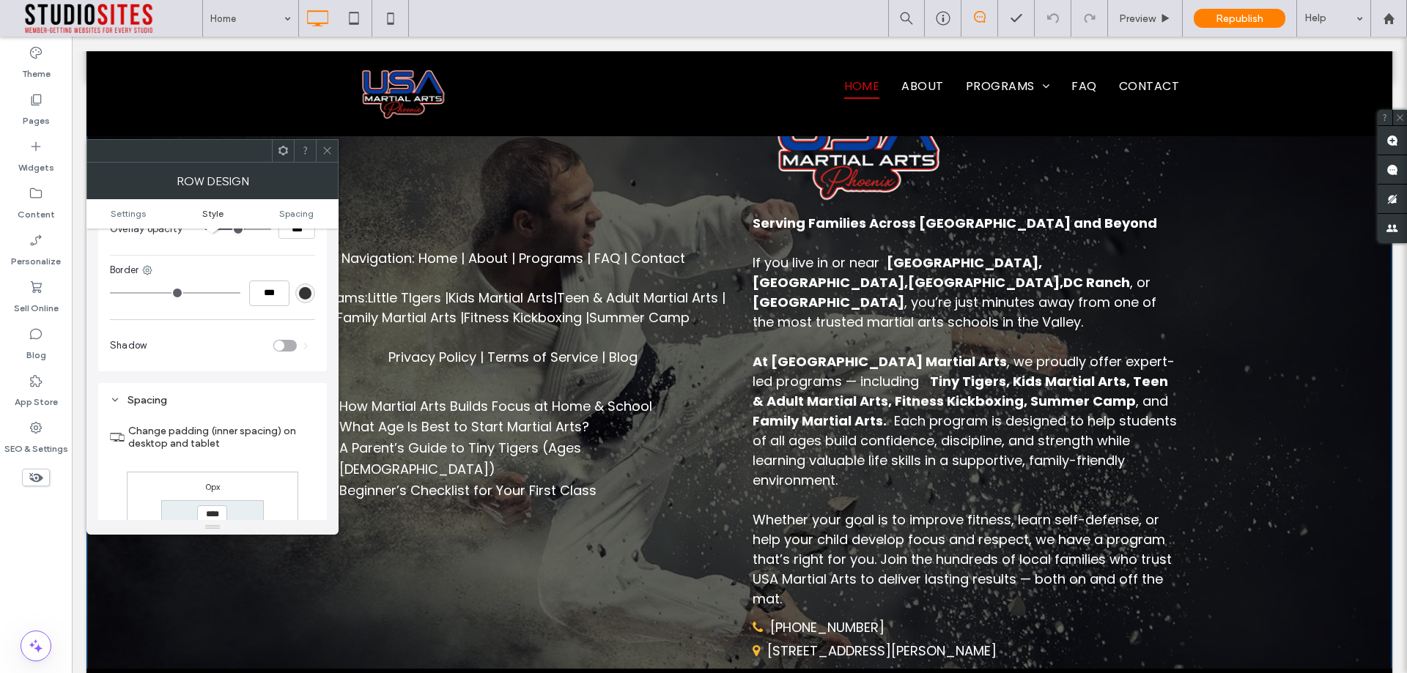
scroll to position [918, 0]
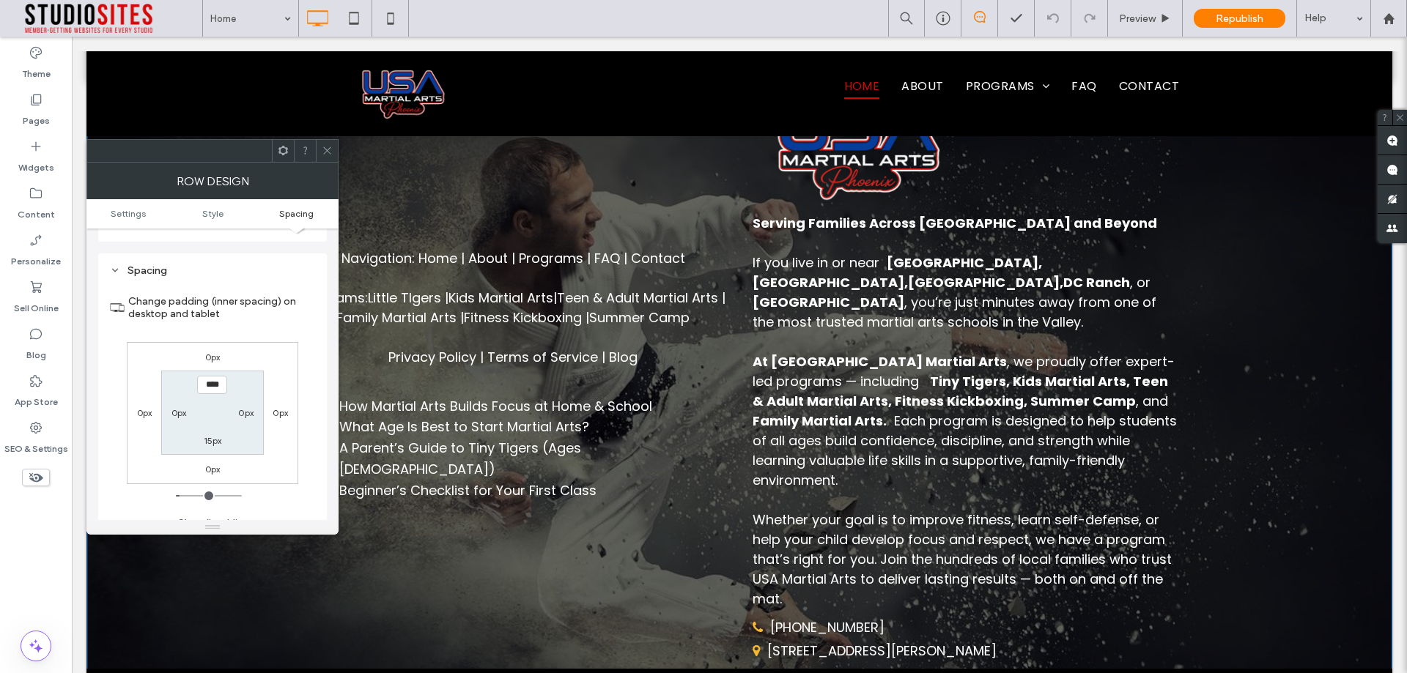
click at [209, 435] on label "15px" at bounding box center [213, 440] width 18 height 11
type input "*"
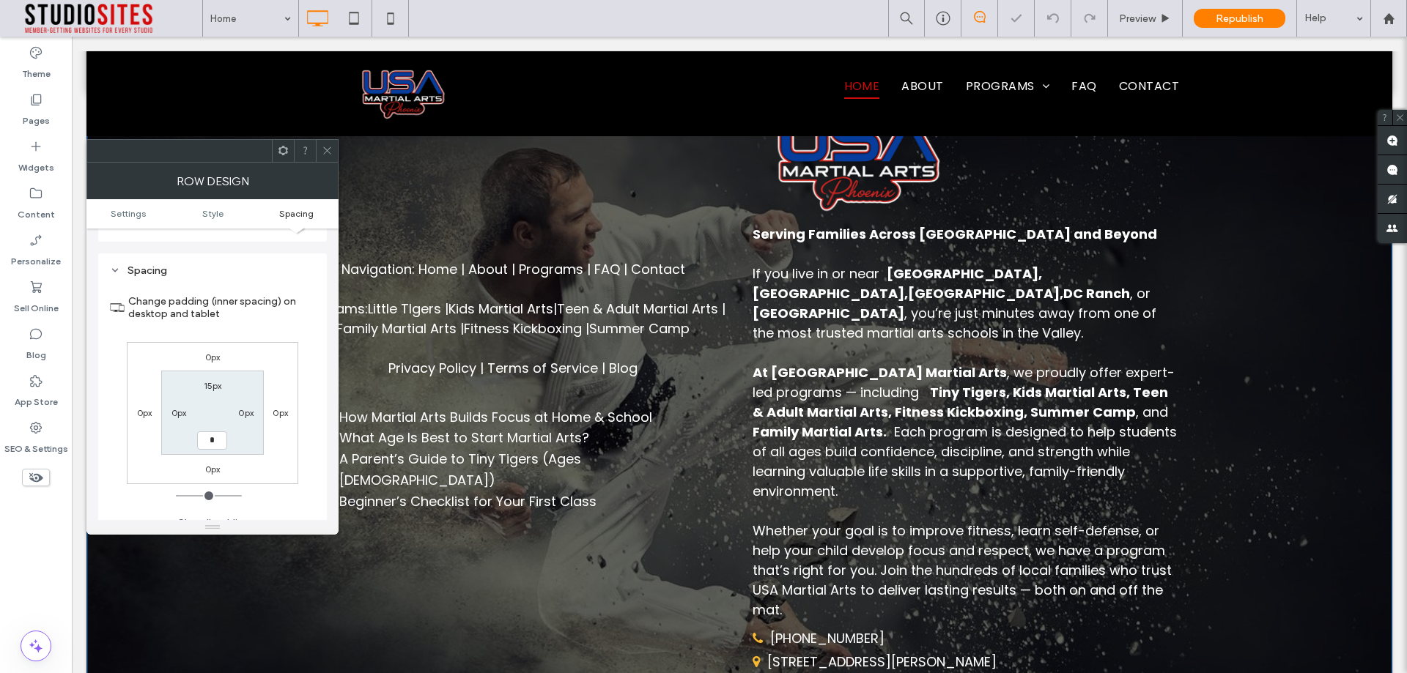
type input "*"
type input "***"
click at [251, 429] on section "15px 0px *** 0px" at bounding box center [212, 413] width 102 height 84
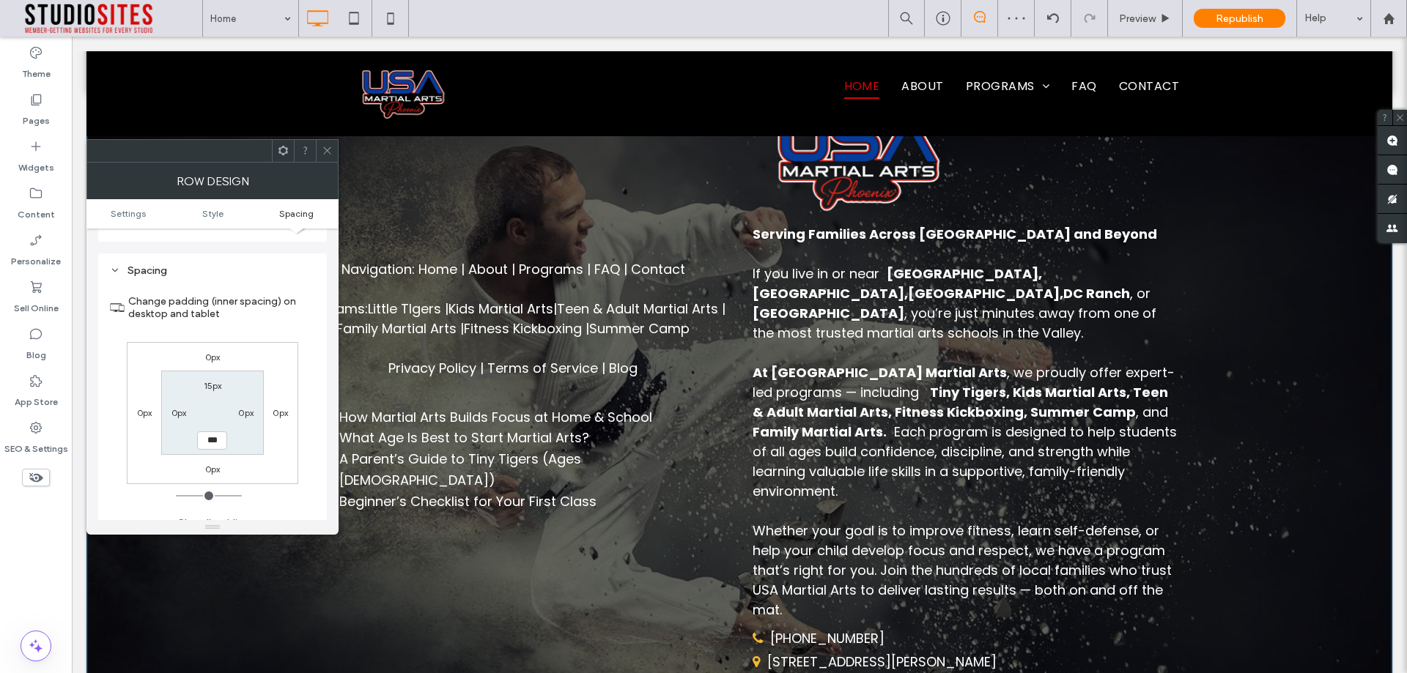
click at [326, 154] on icon at bounding box center [327, 150] width 11 height 11
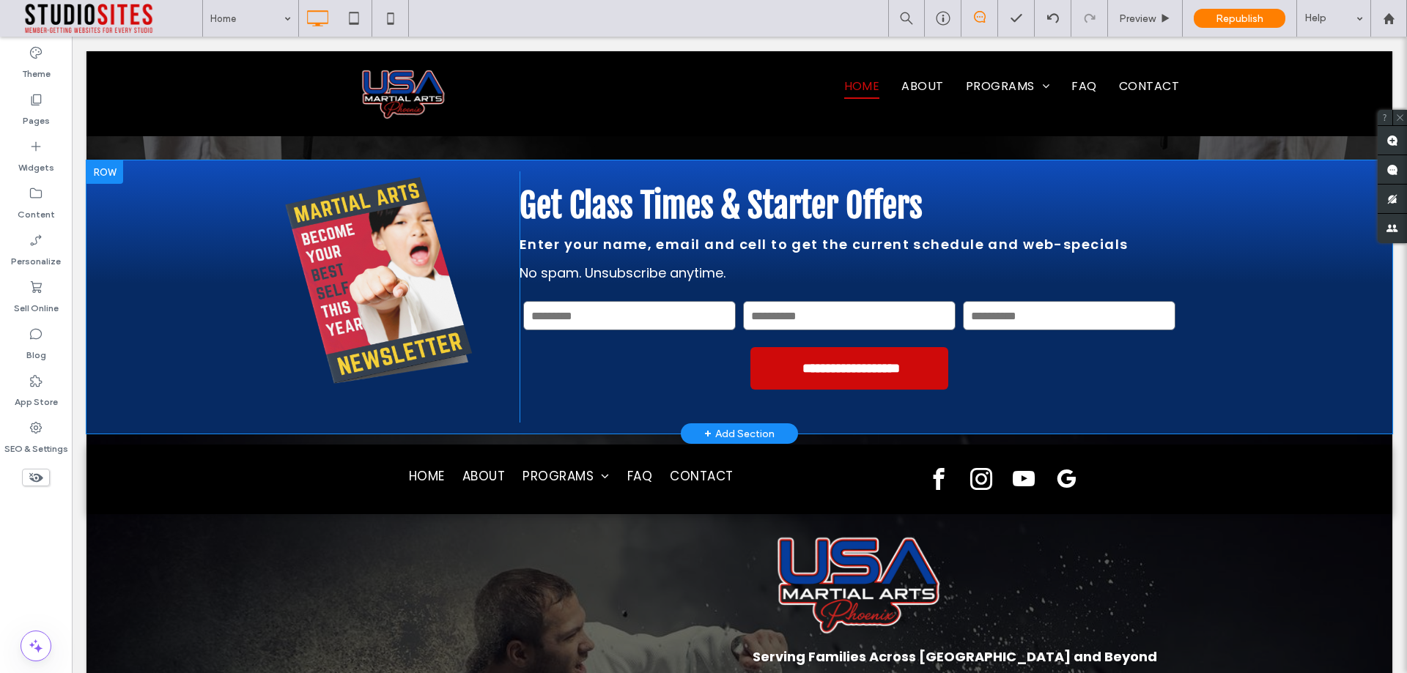
scroll to position [5598, 0]
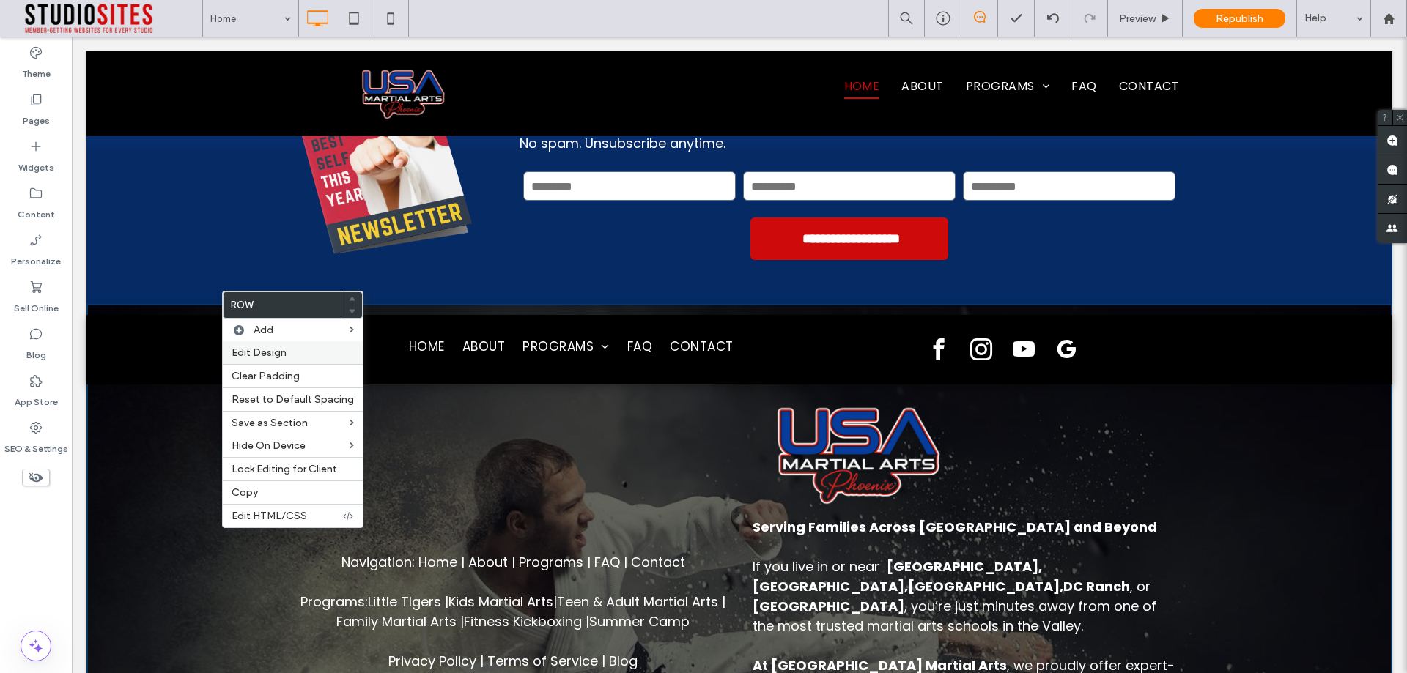
click at [273, 347] on span "Edit Design" at bounding box center [258, 353] width 55 height 12
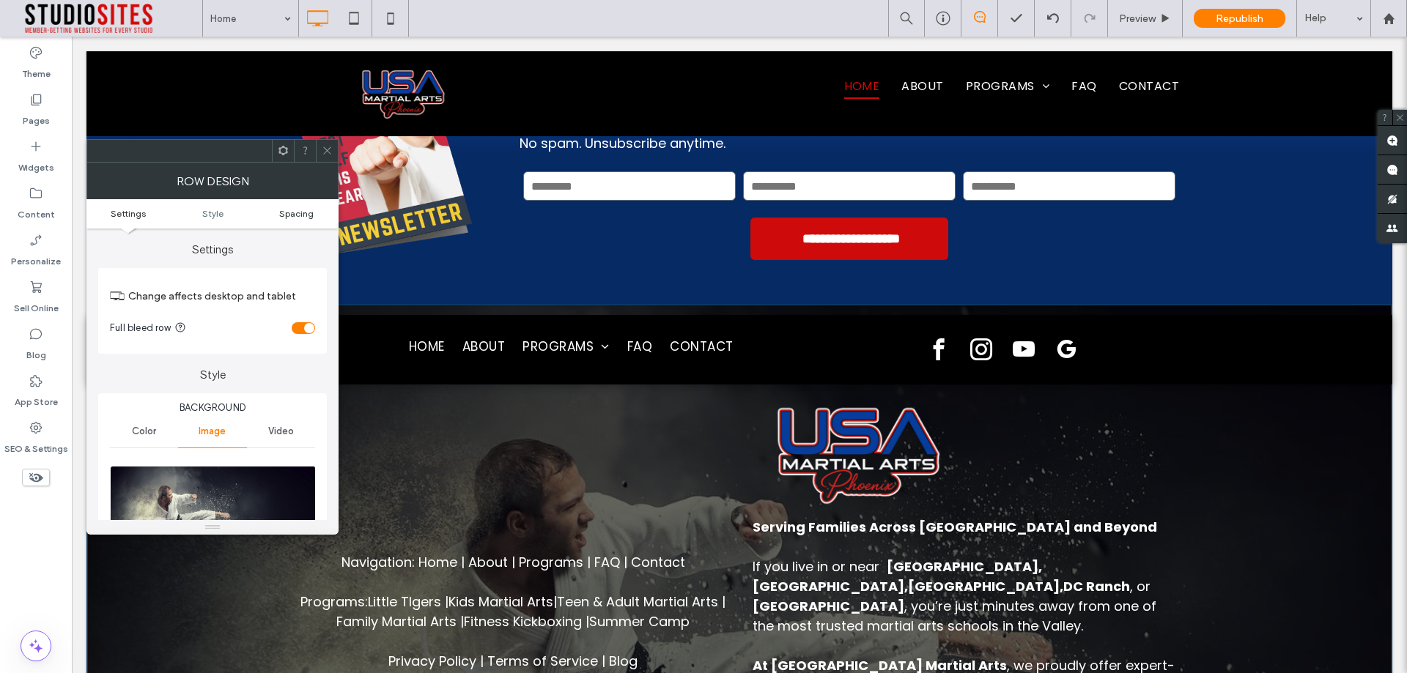
click at [294, 214] on span "Spacing" at bounding box center [296, 213] width 34 height 11
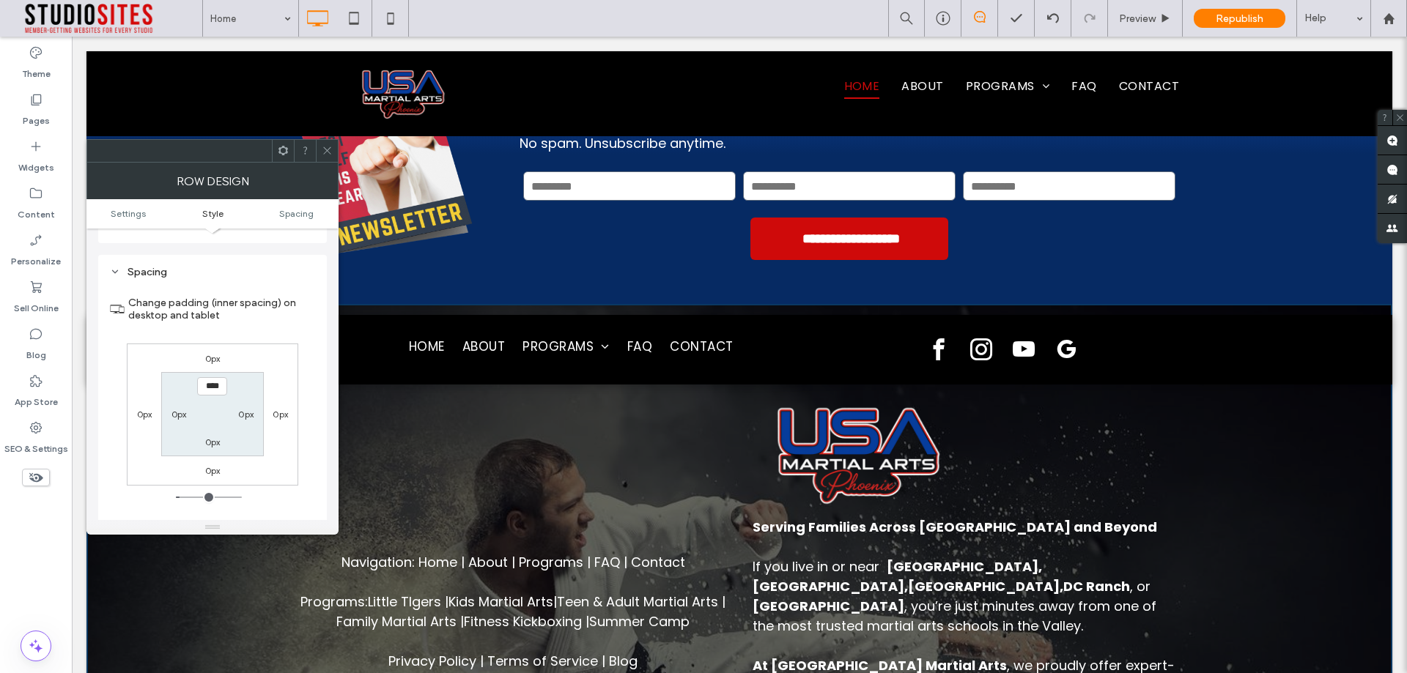
scroll to position [918, 0]
type input "***"
type input "*"
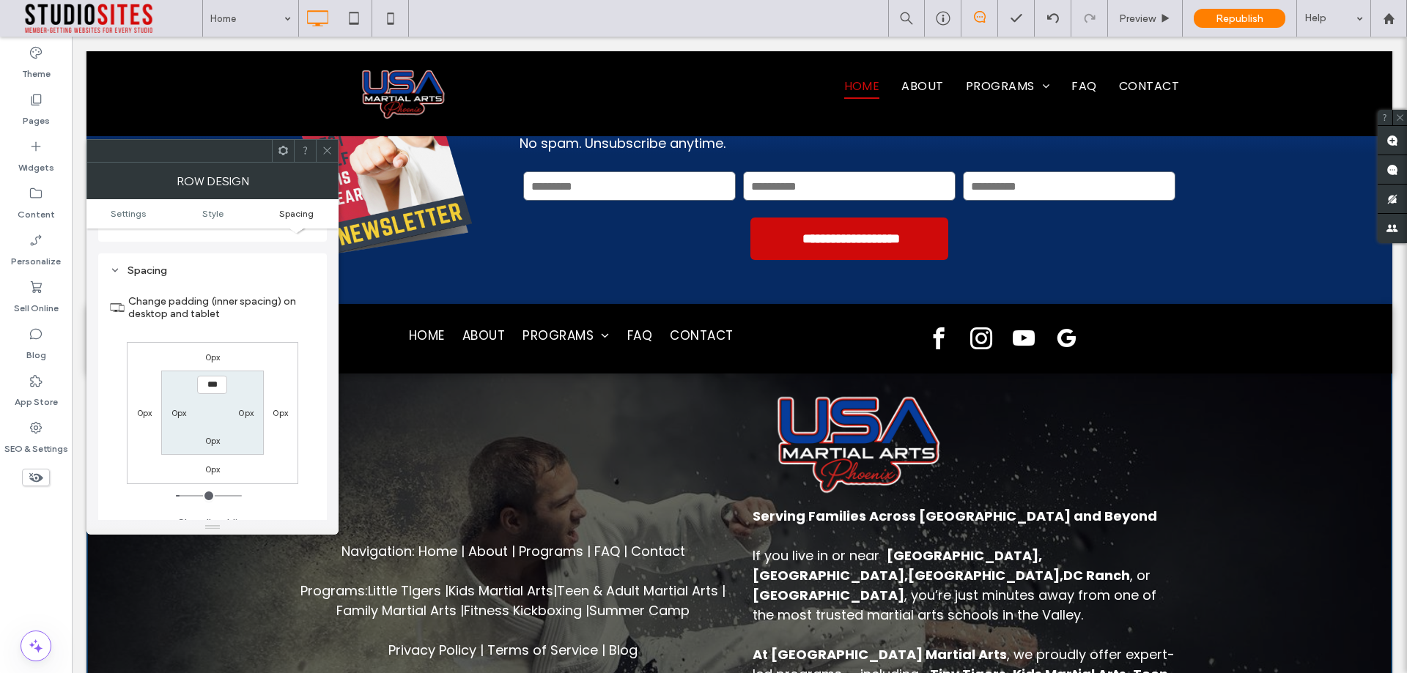
click at [248, 375] on section "*** 0px 0px 0px" at bounding box center [212, 413] width 102 height 84
click at [323, 159] on span at bounding box center [327, 151] width 11 height 22
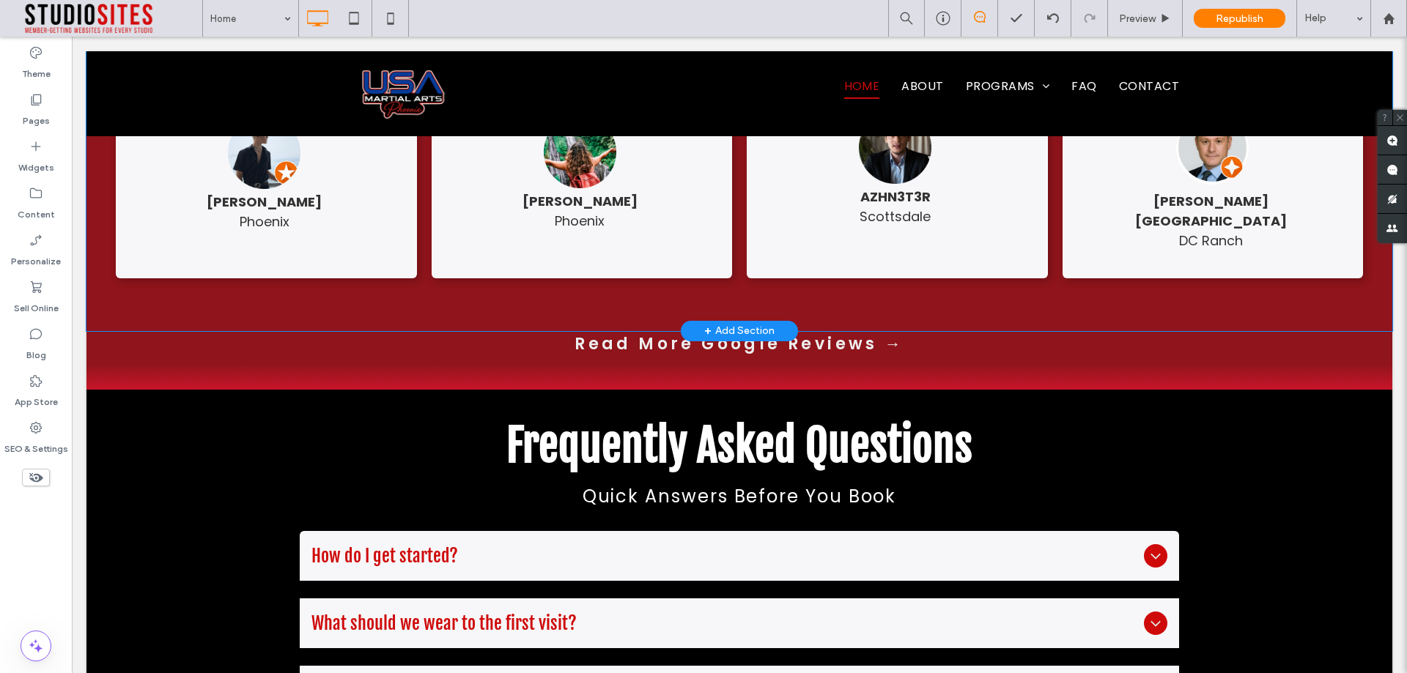
scroll to position [3828, 0]
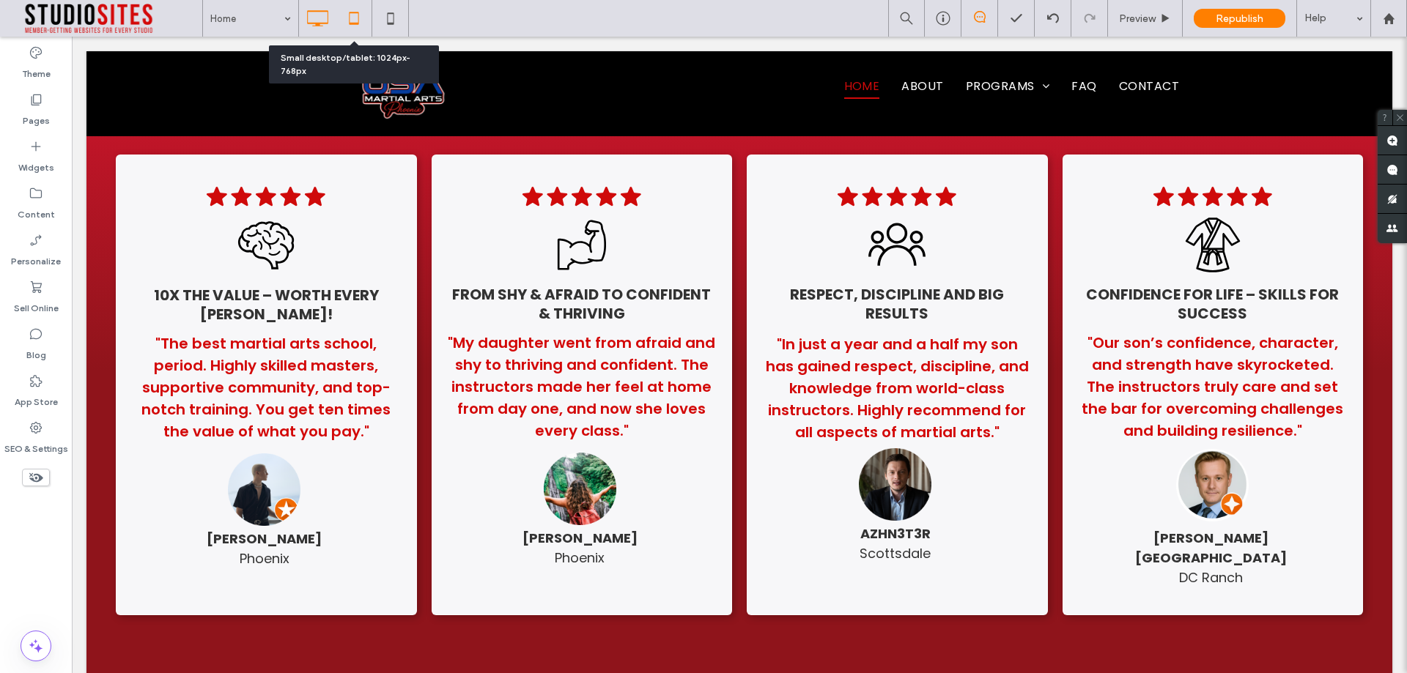
click at [355, 22] on icon at bounding box center [353, 18] width 29 height 29
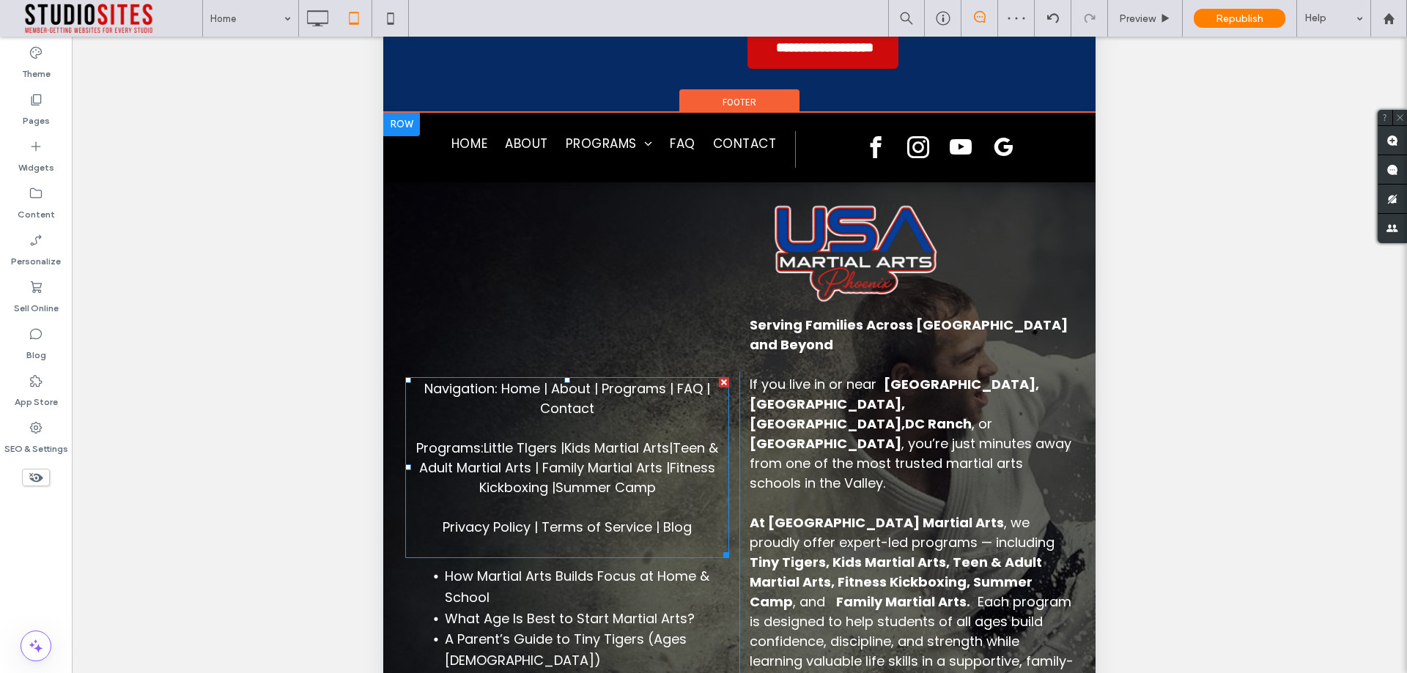
scroll to position [348, 0]
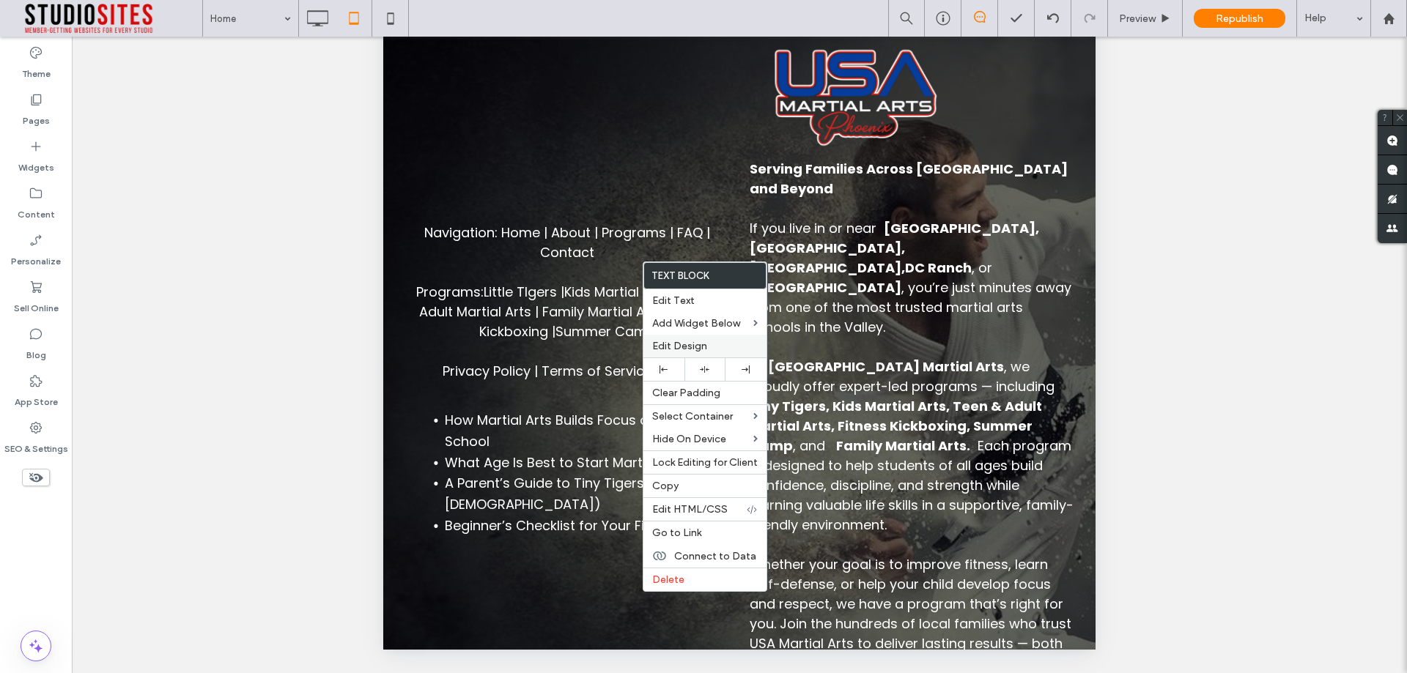
click at [708, 348] on label "Edit Design" at bounding box center [704, 346] width 105 height 12
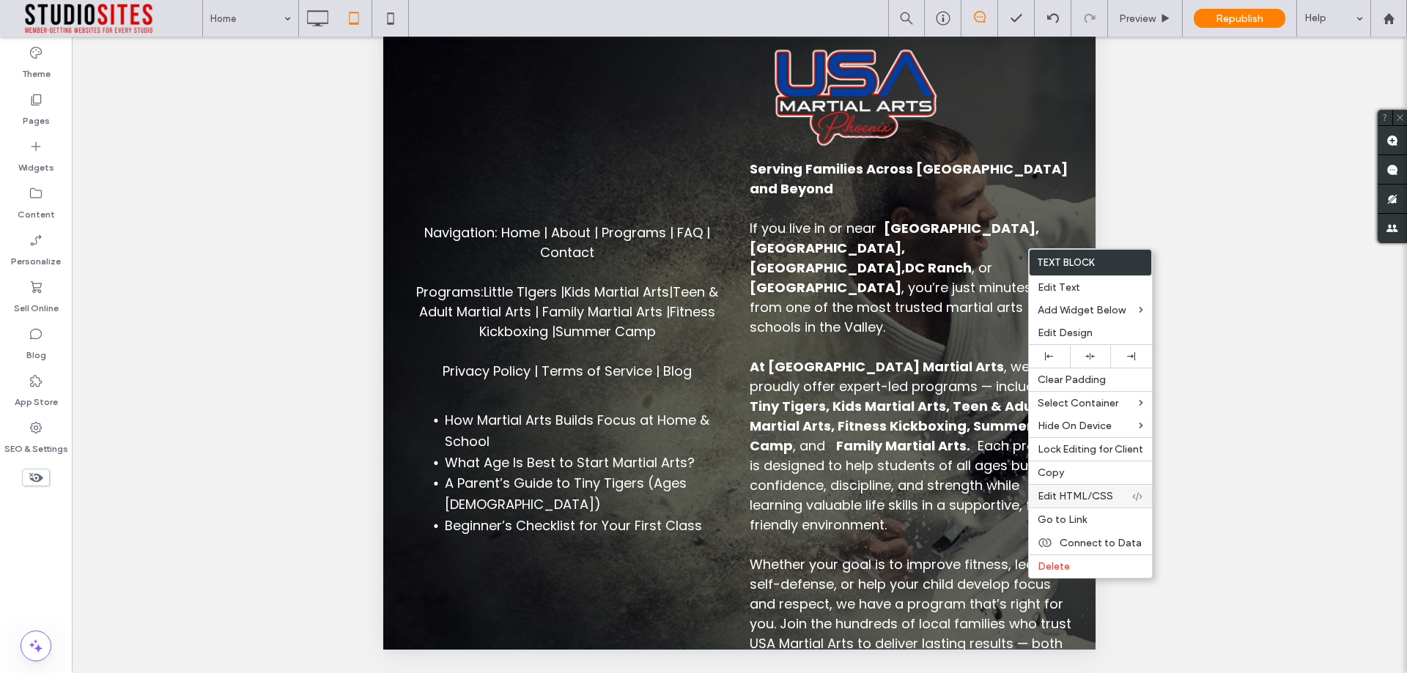
click at [1111, 499] on span "Edit HTML/CSS" at bounding box center [1074, 496] width 75 height 12
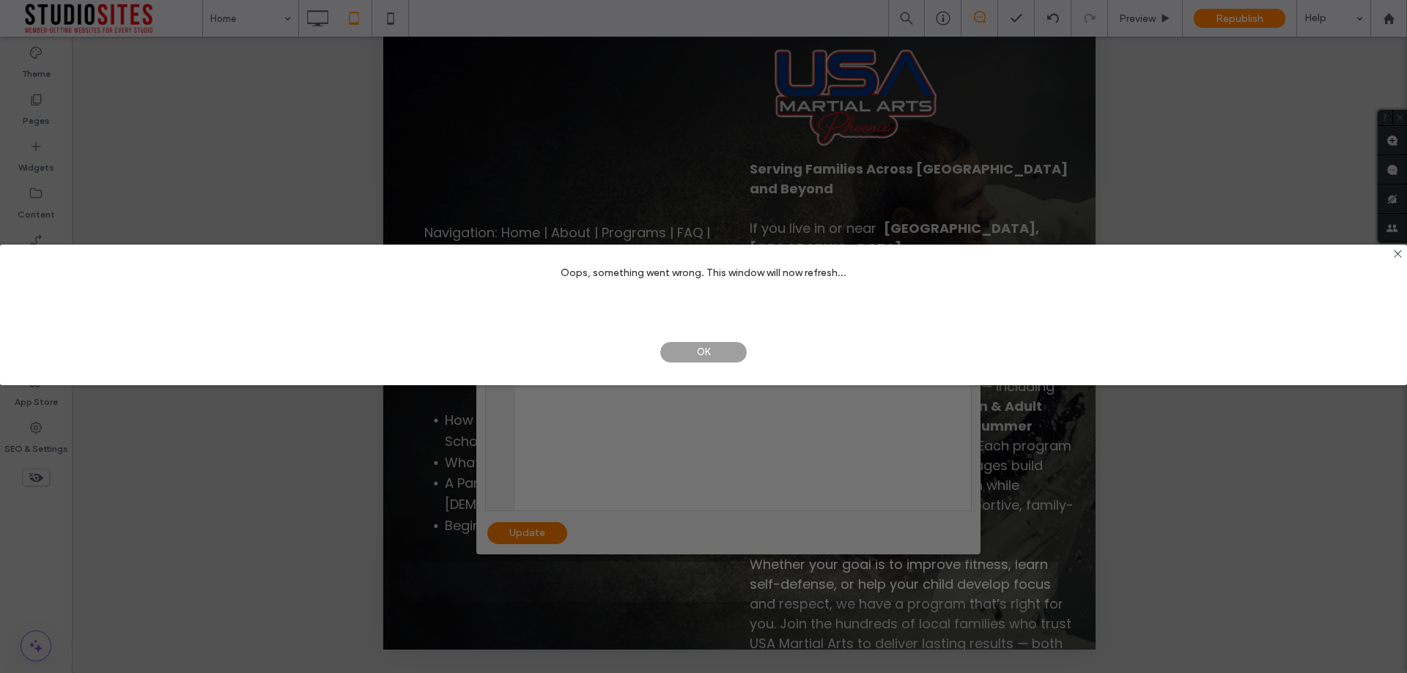
click at [714, 347] on span "OK" at bounding box center [703, 352] width 88 height 22
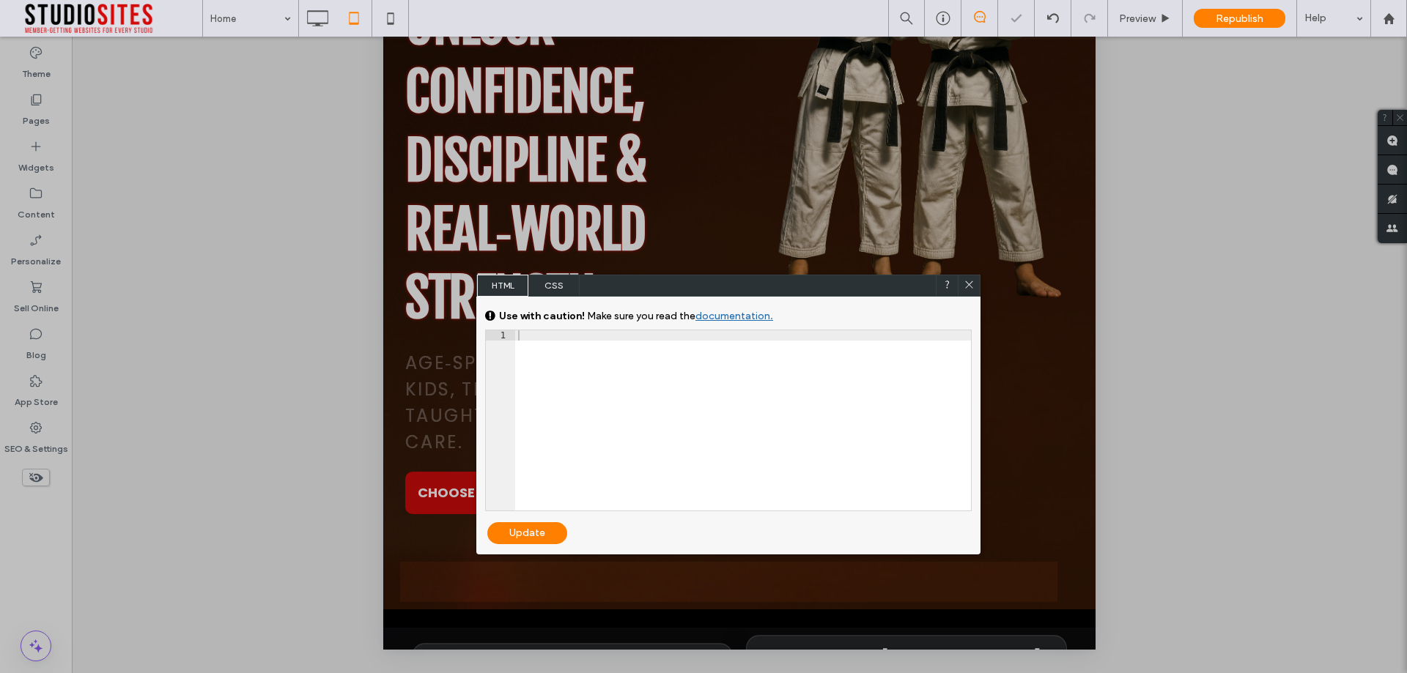
scroll to position [0, 0]
click at [961, 286] on div at bounding box center [968, 286] width 22 height 22
click at [972, 286] on icon at bounding box center [968, 284] width 11 height 11
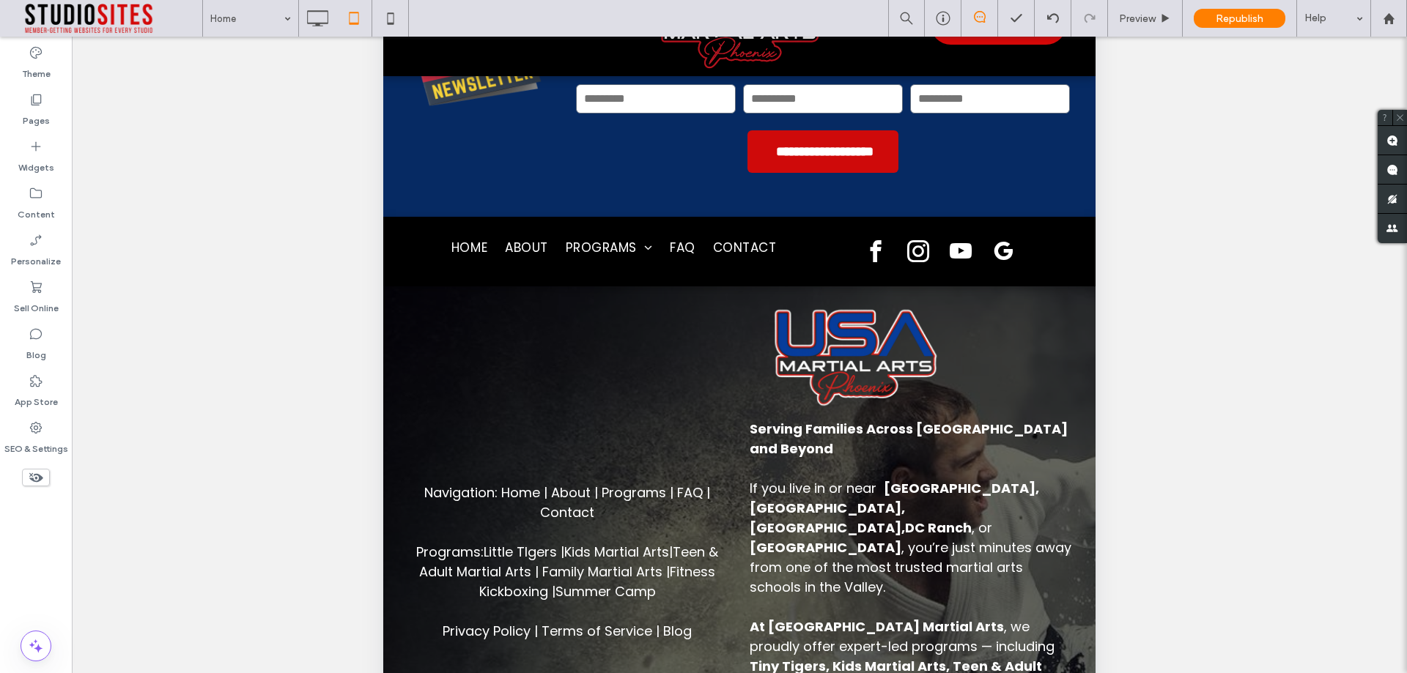
scroll to position [348, 0]
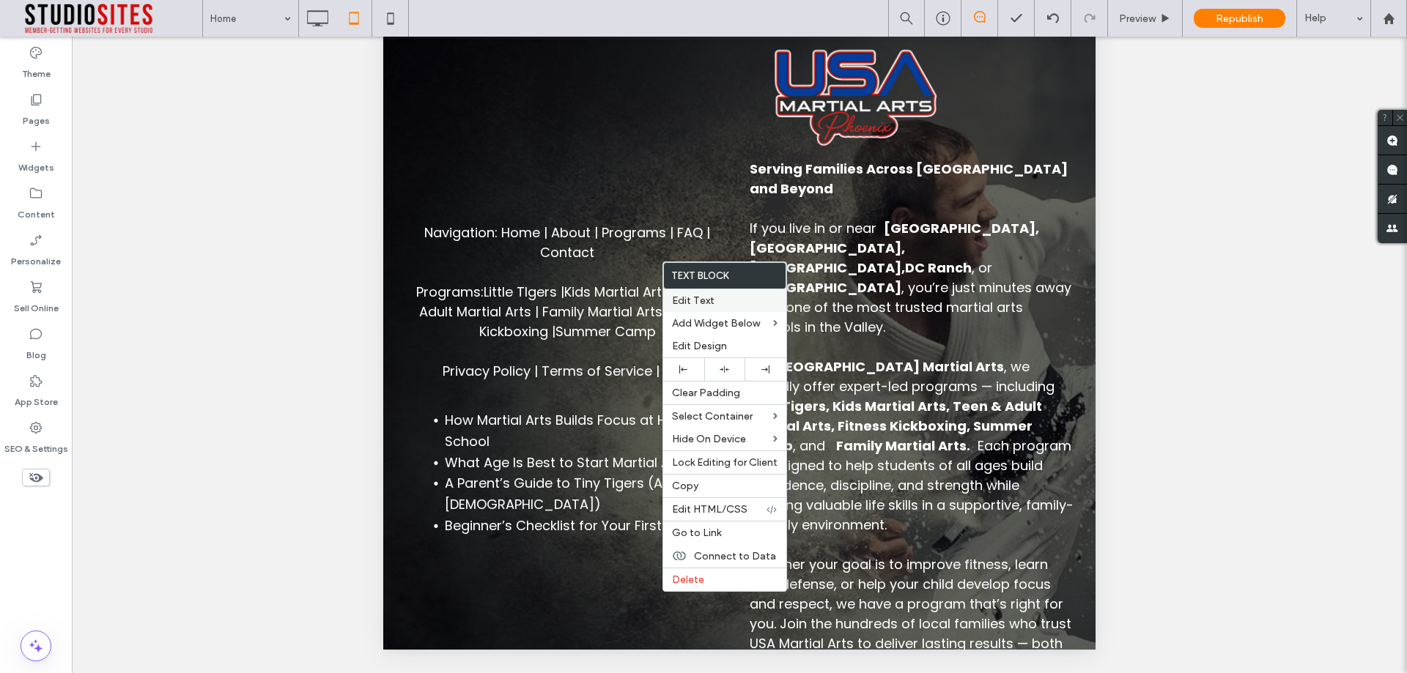
click at [723, 297] on label "Edit Text" at bounding box center [724, 300] width 105 height 12
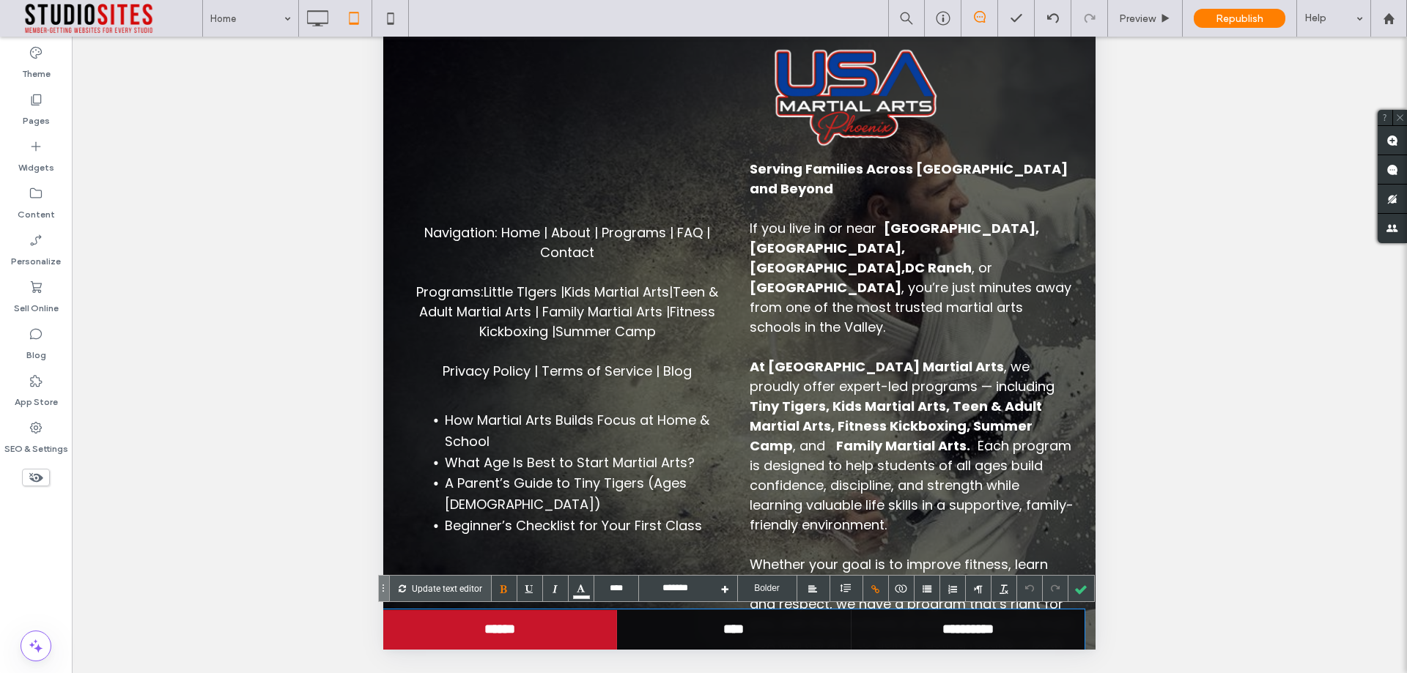
scroll to position [6431, 0]
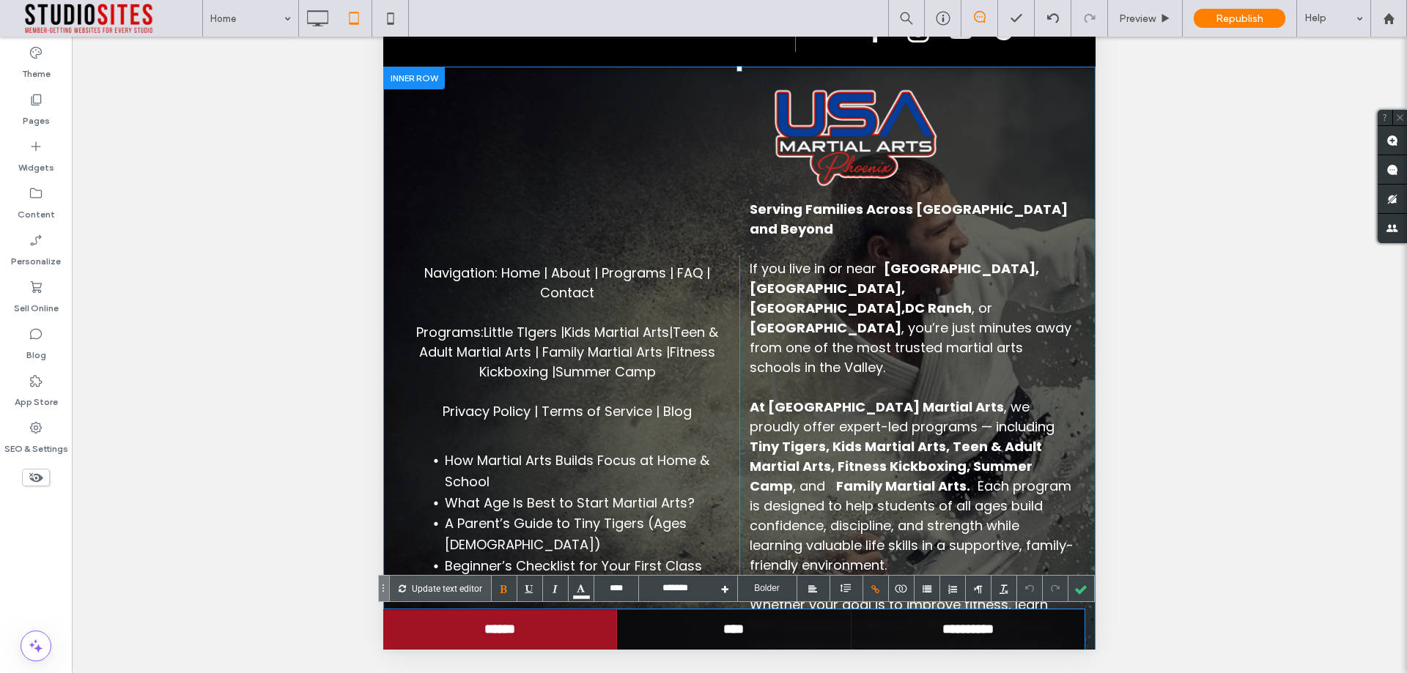
click at [496, 626] on link "******" at bounding box center [500, 630] width 234 height 40
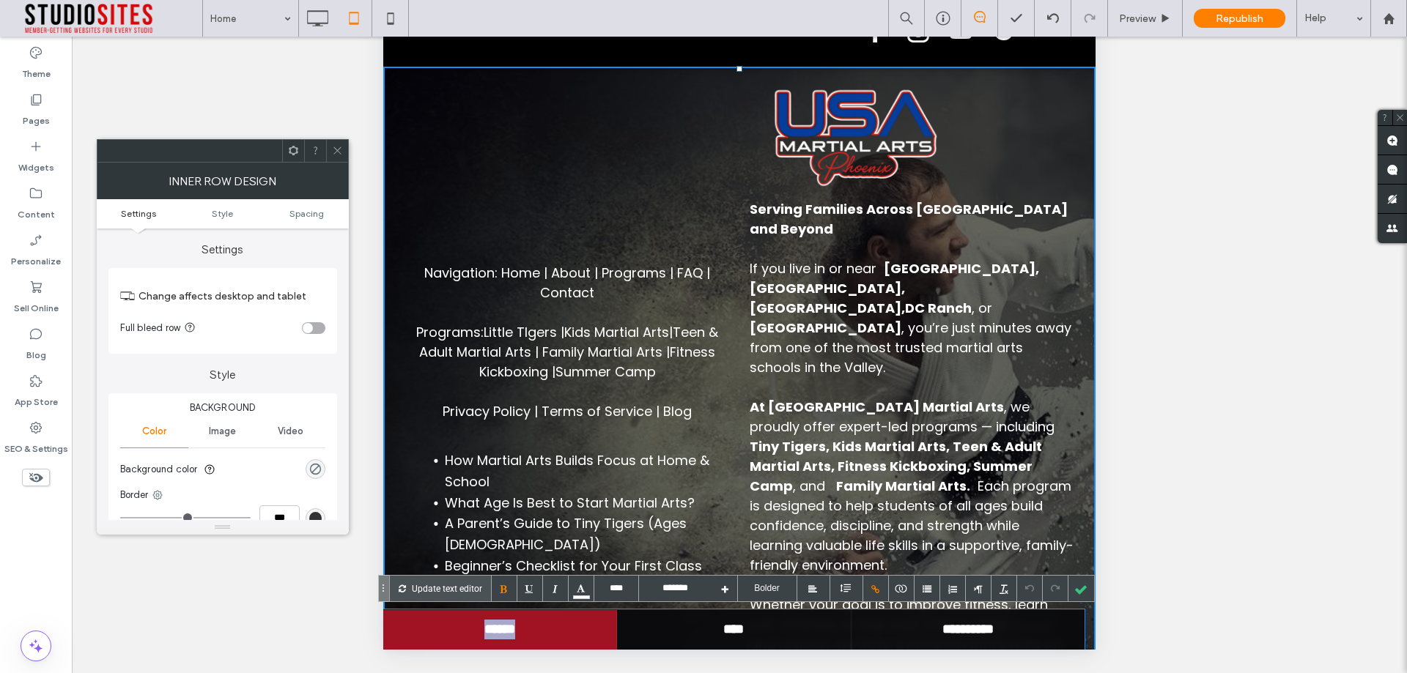
click at [497, 626] on link "******" at bounding box center [500, 630] width 234 height 40
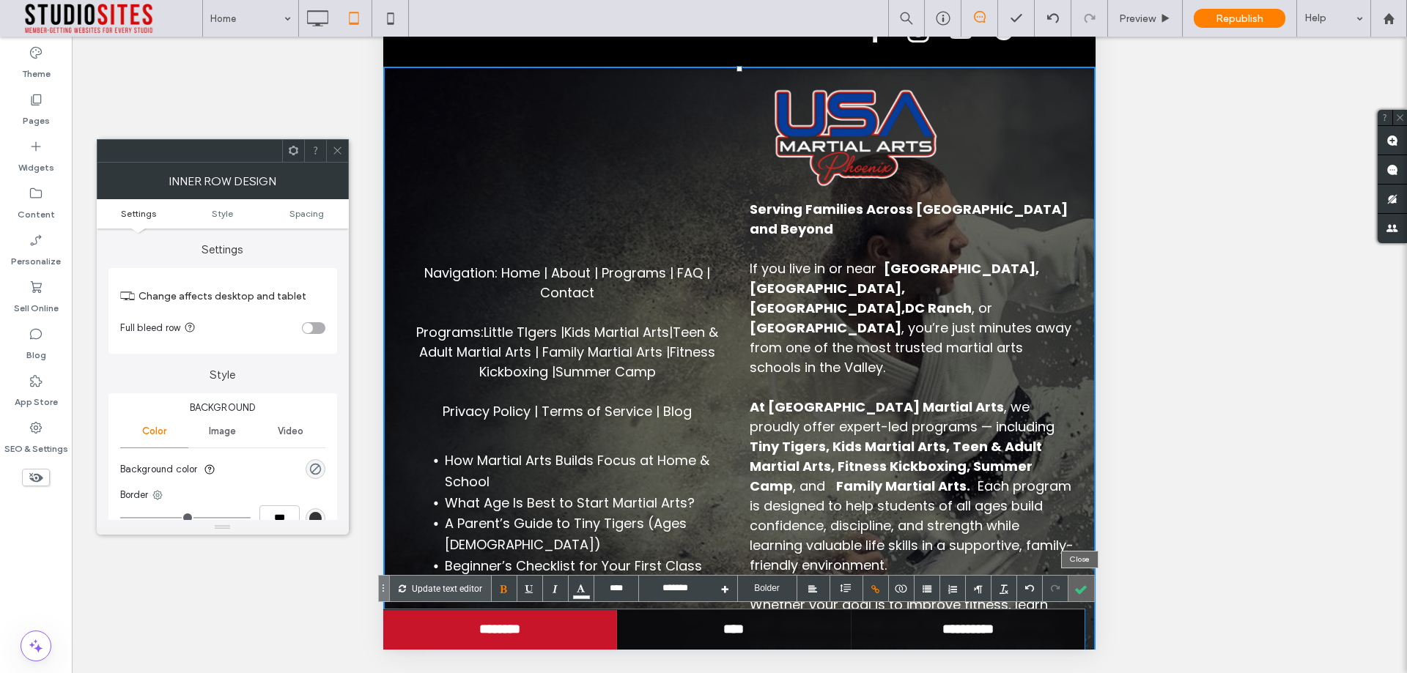
click at [1083, 590] on div at bounding box center [1081, 589] width 26 height 26
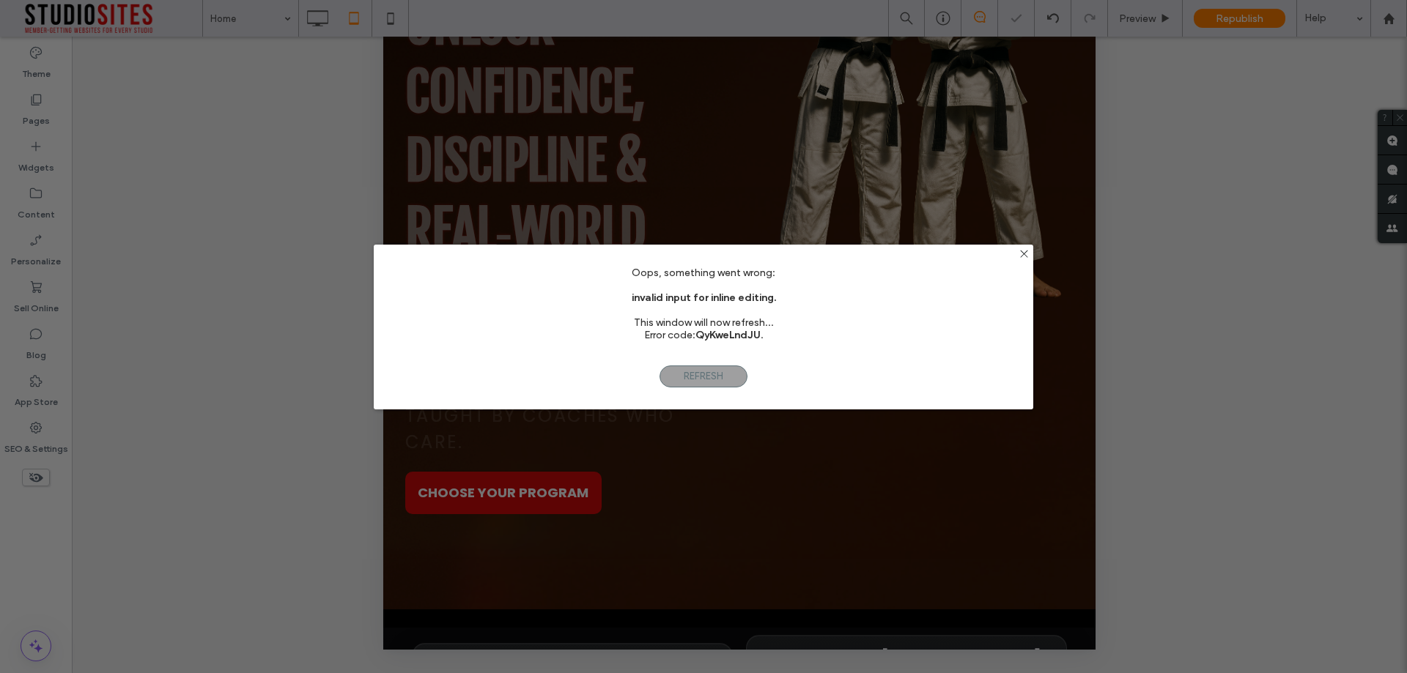
scroll to position [0, 0]
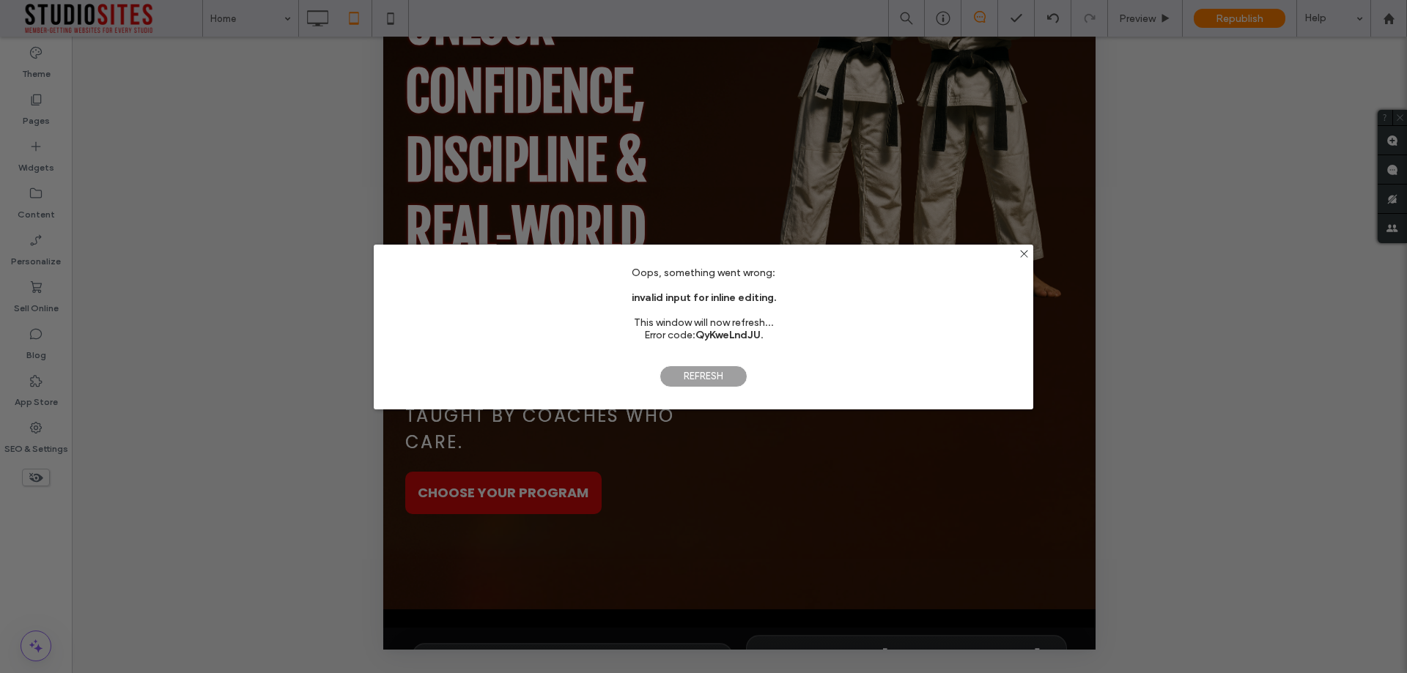
click at [681, 374] on span "Refresh" at bounding box center [703, 377] width 88 height 22
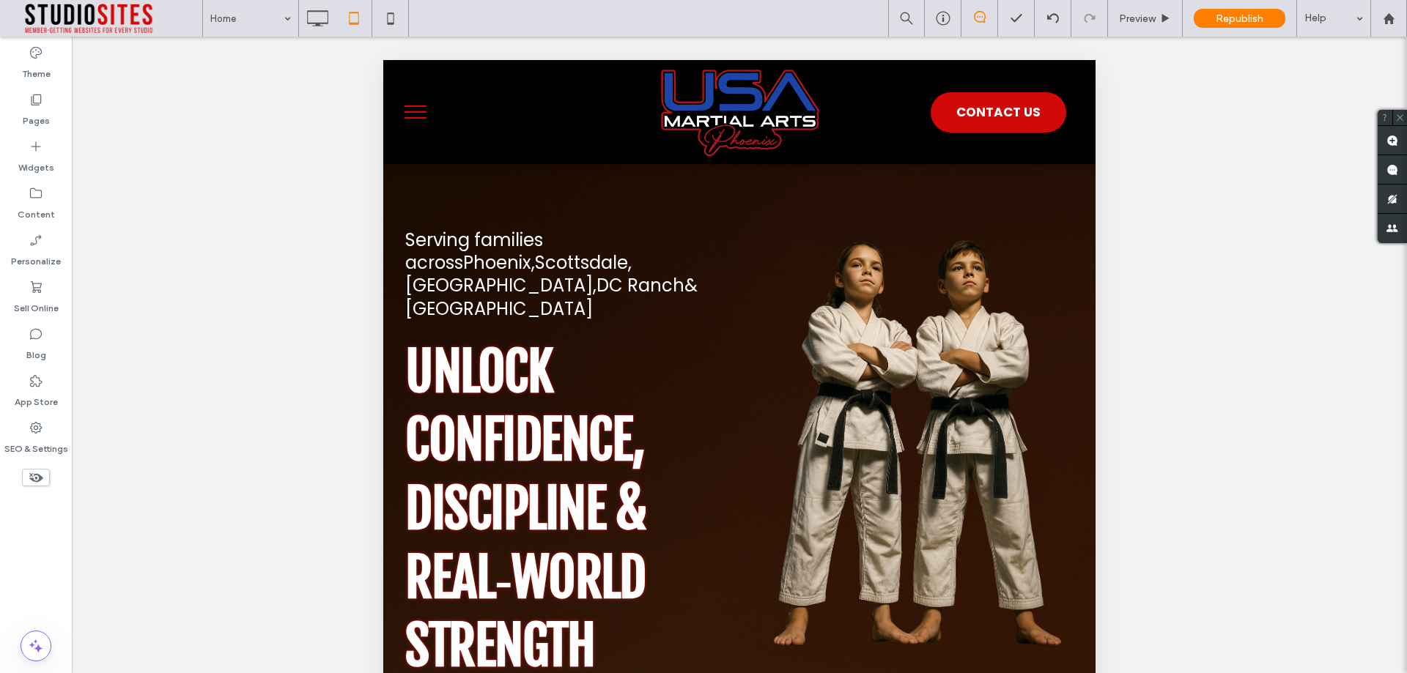
click at [417, 116] on button "menu" at bounding box center [415, 112] width 38 height 38
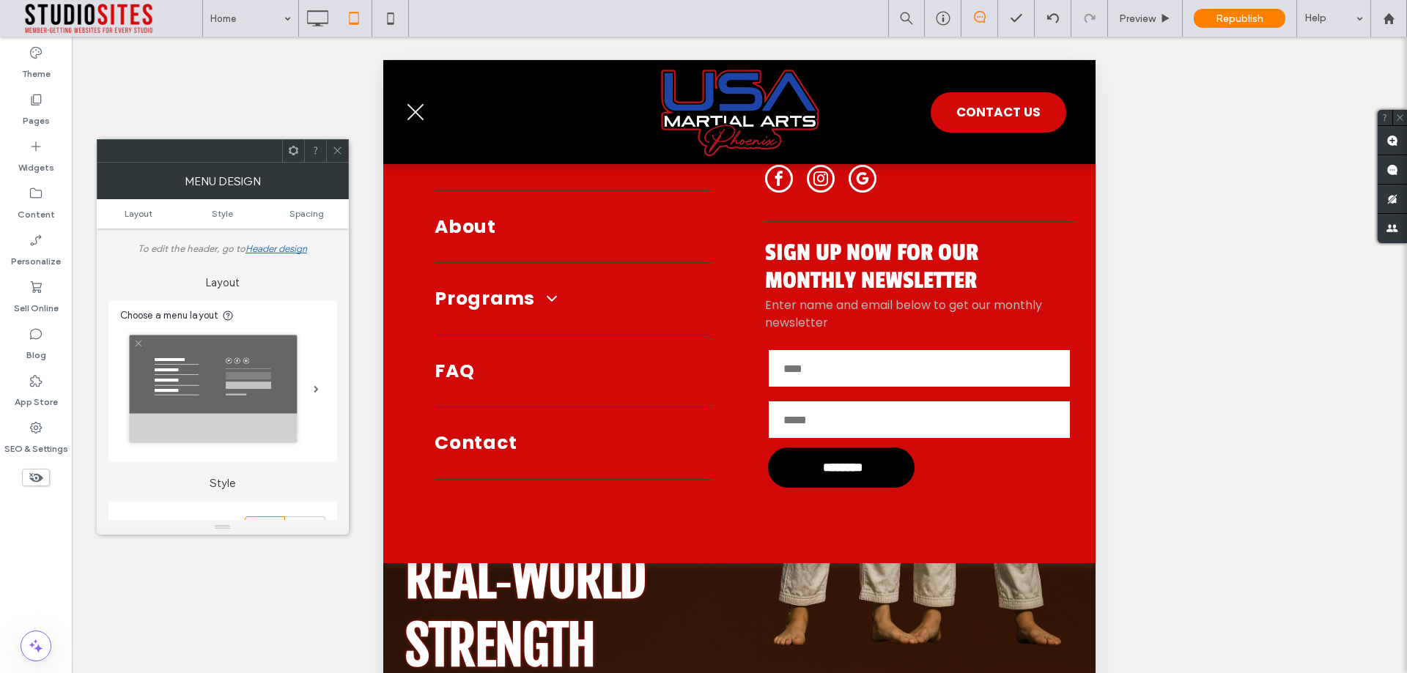
click at [417, 116] on button "menu" at bounding box center [415, 112] width 38 height 38
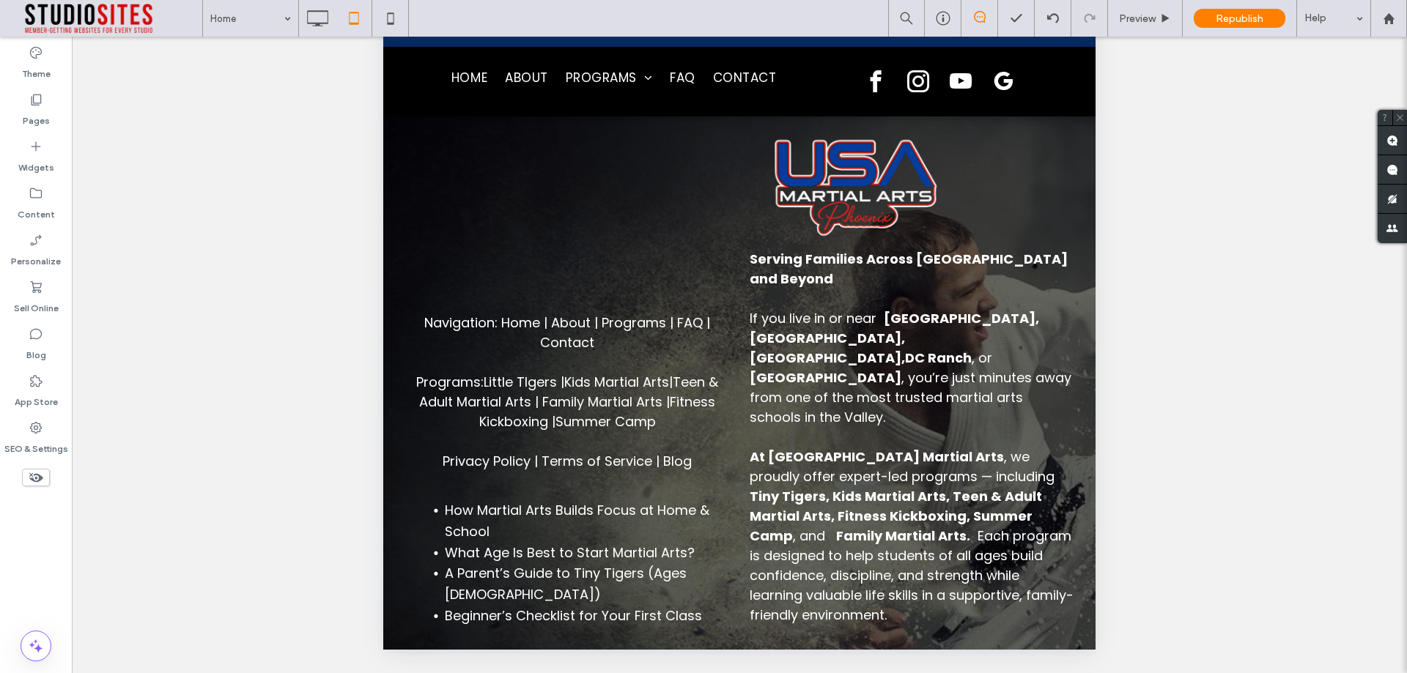
scroll to position [6461, 0]
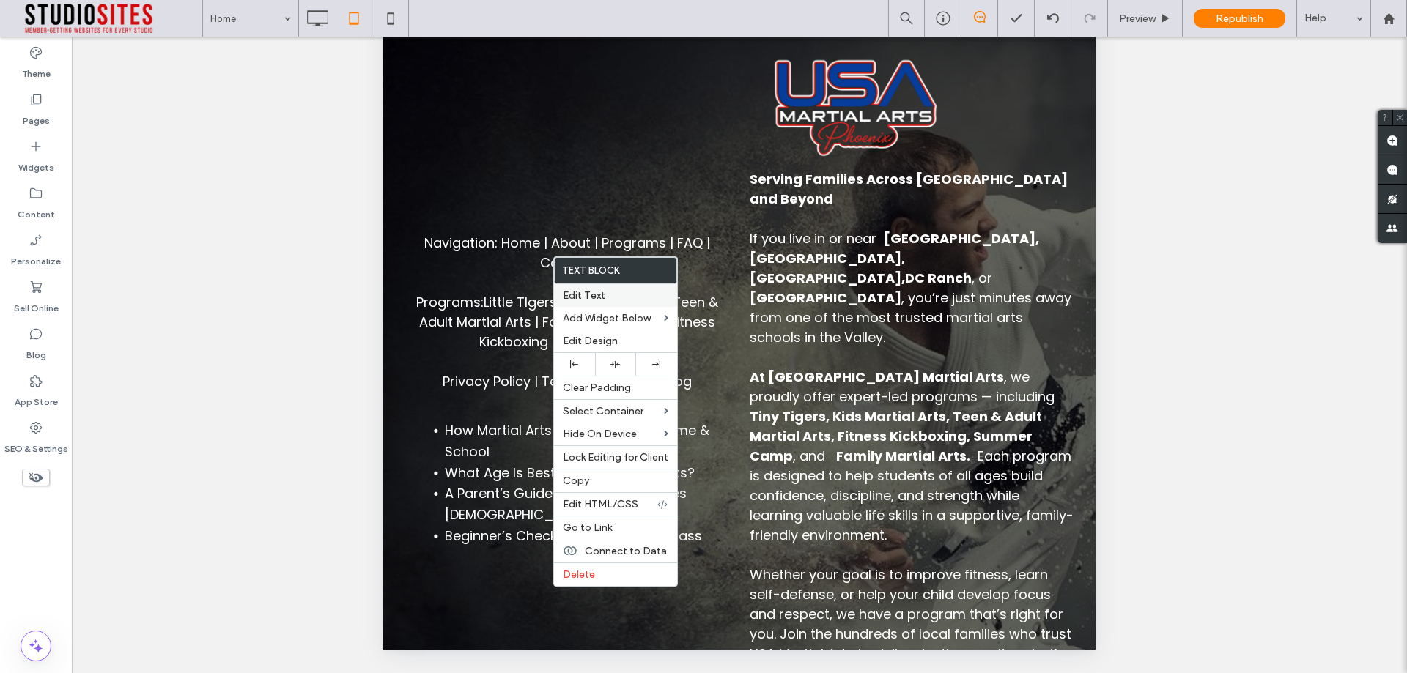
click at [623, 302] on div "Edit Text" at bounding box center [615, 295] width 123 height 23
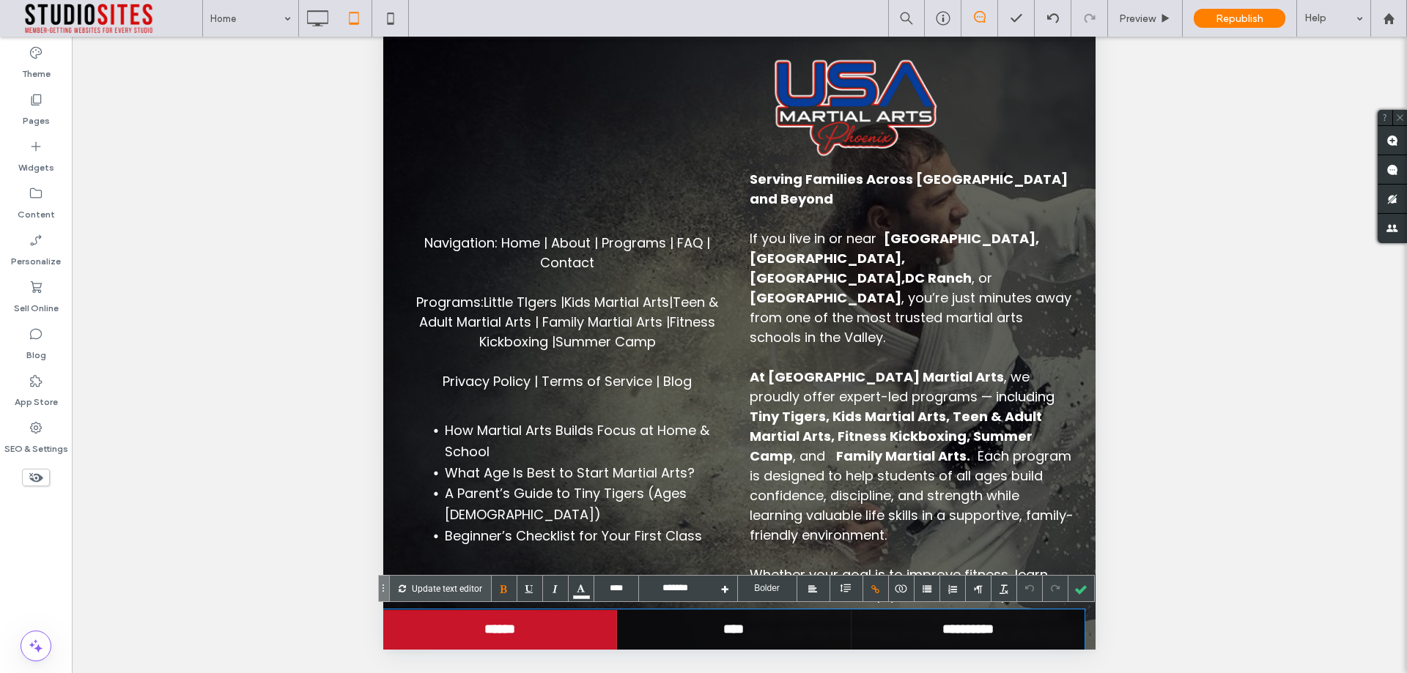
scroll to position [6431, 0]
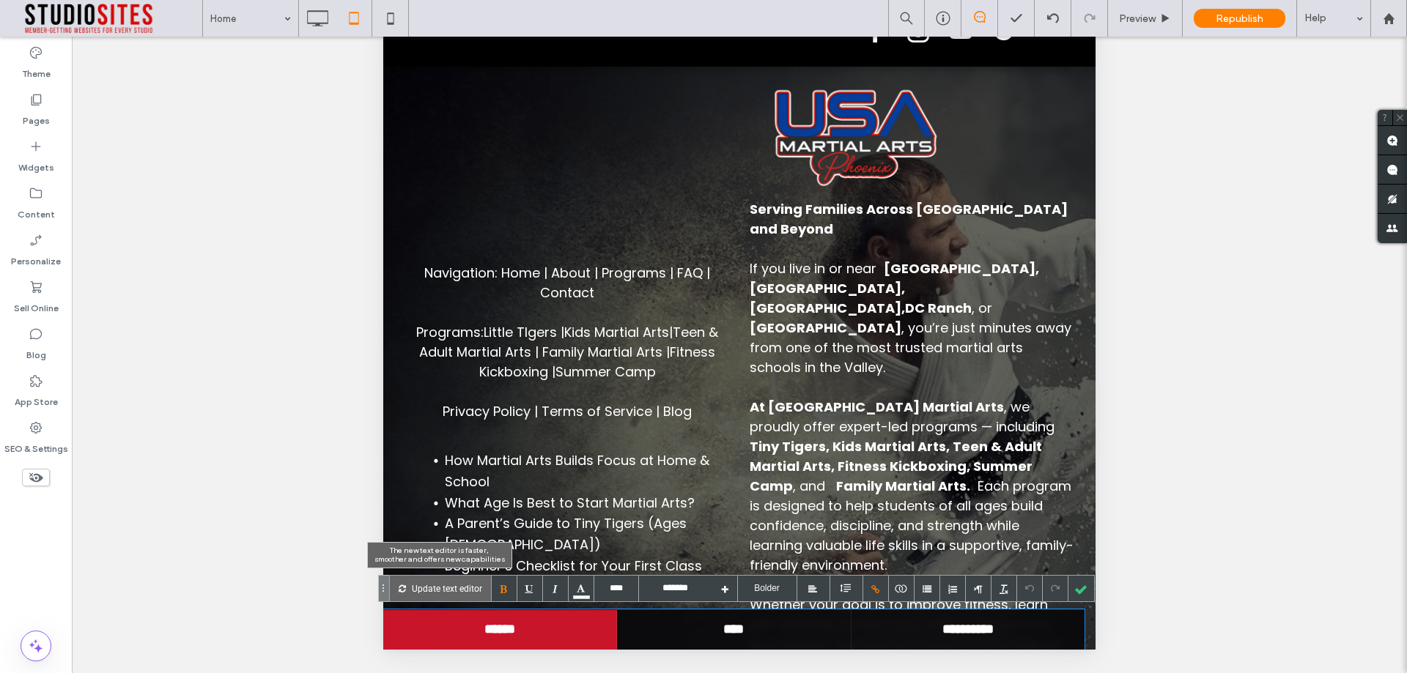
click at [448, 592] on p "Update text editor" at bounding box center [447, 589] width 70 height 26
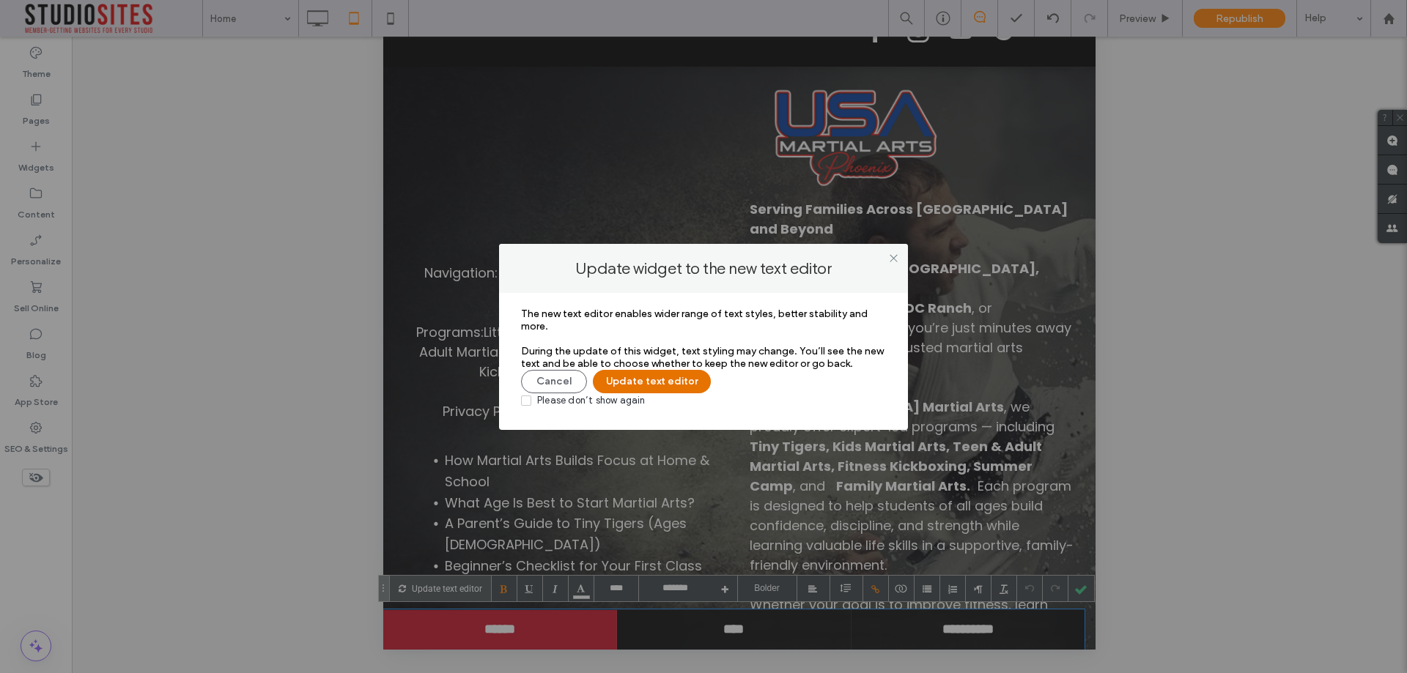
click at [662, 388] on button "Update text editor" at bounding box center [652, 381] width 118 height 23
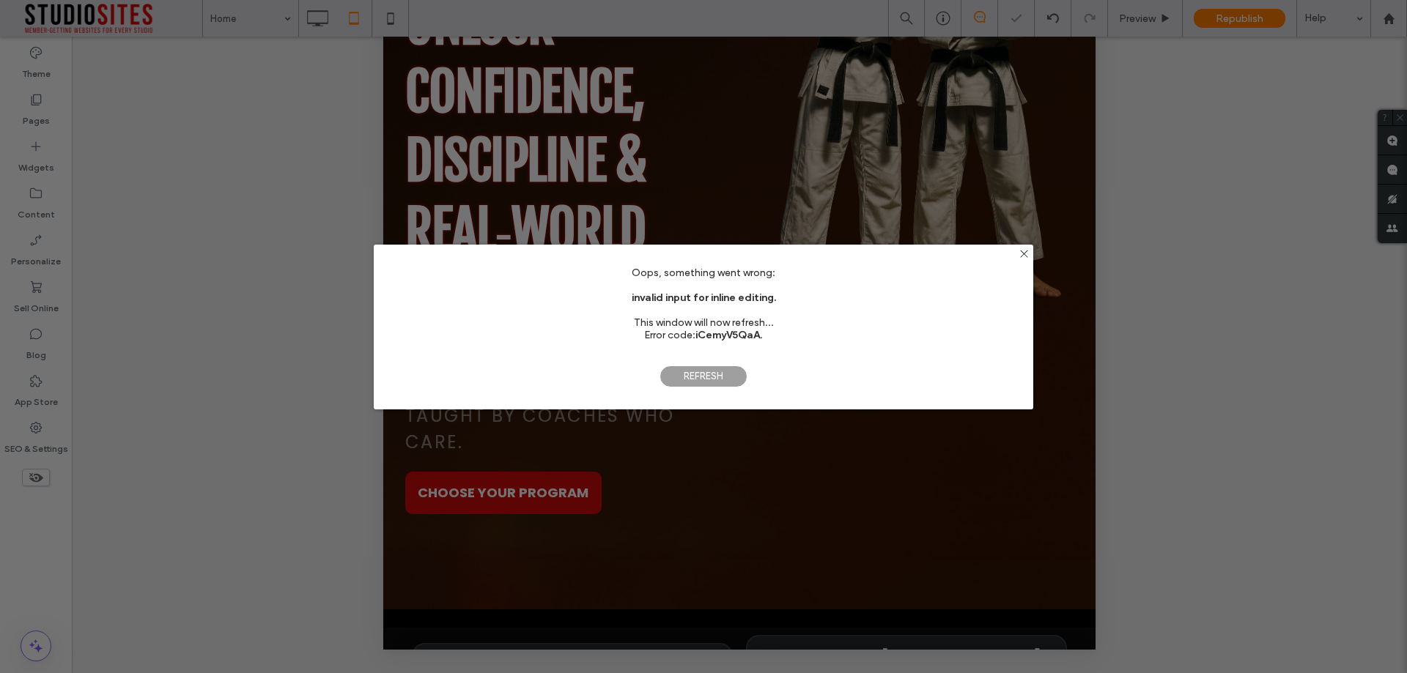
scroll to position [0, 0]
click at [694, 377] on span "Refresh" at bounding box center [703, 377] width 88 height 22
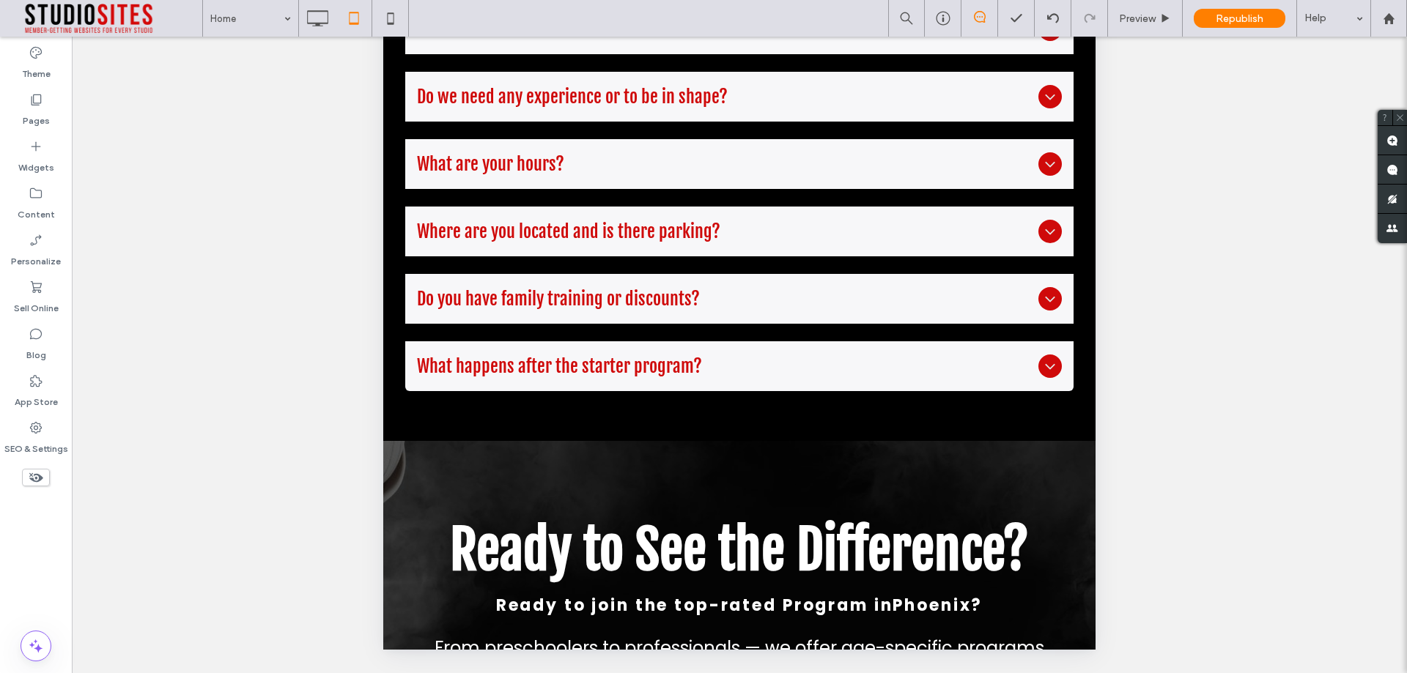
scroll to position [6461, 0]
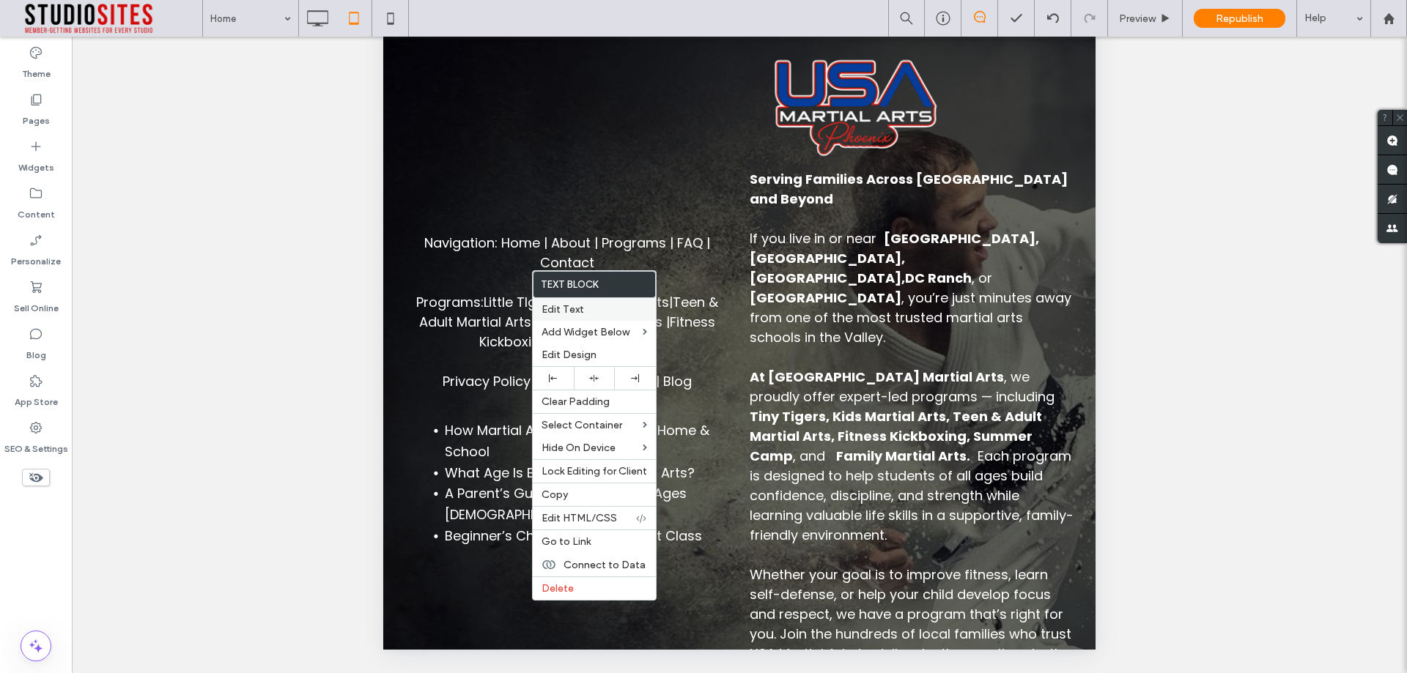
click at [600, 316] on div "Edit Text" at bounding box center [594, 309] width 123 height 23
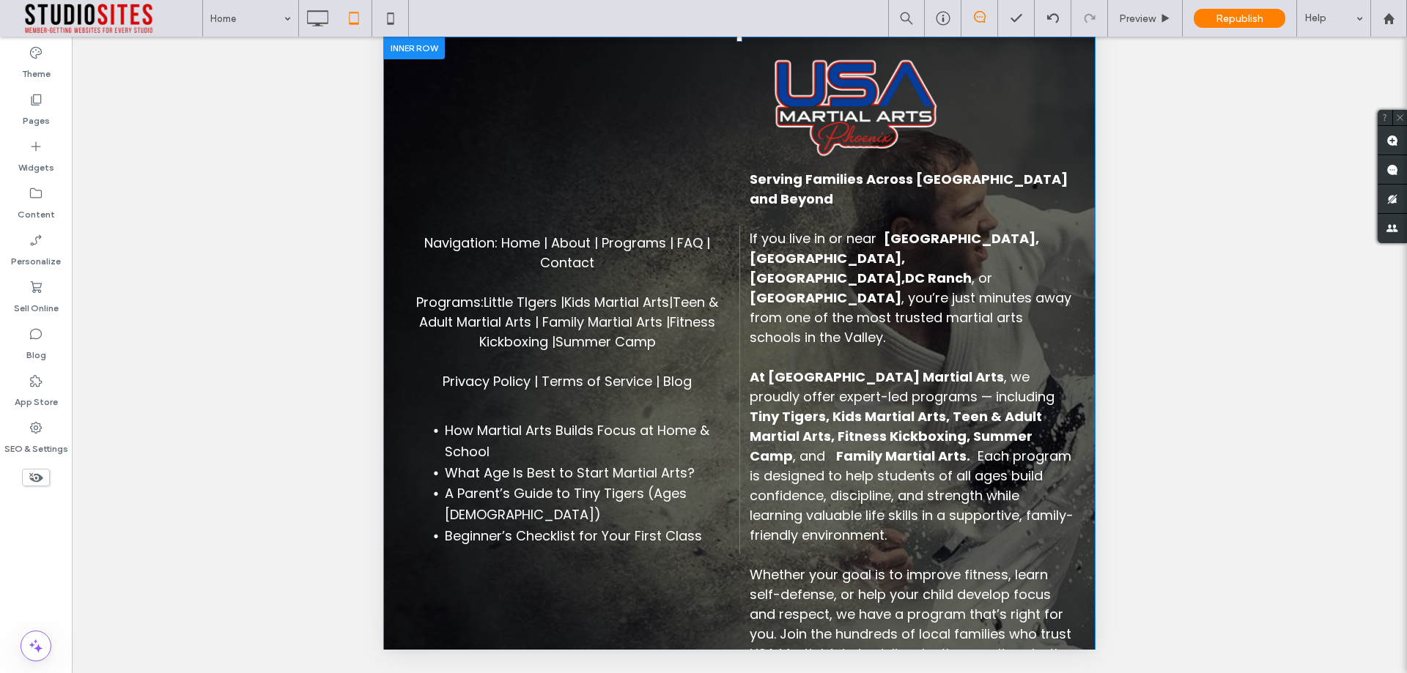
drag, startPoint x: 520, startPoint y: 590, endPoint x: 520, endPoint y: 245, distance: 345.8
click at [520, 245] on div "Navigation: Home | About | P rograms | FAQ | Contact Programs: Little TIgers | …" at bounding box center [572, 390] width 334 height 329
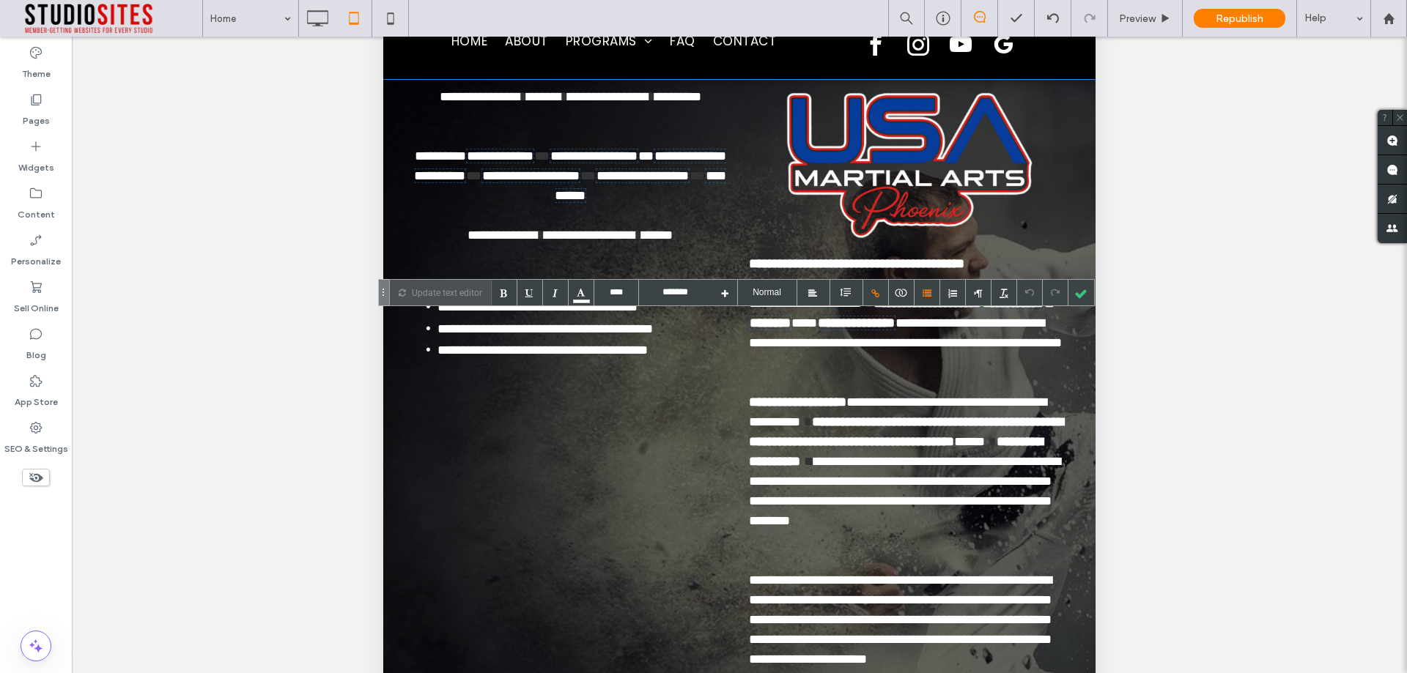
scroll to position [348, 0]
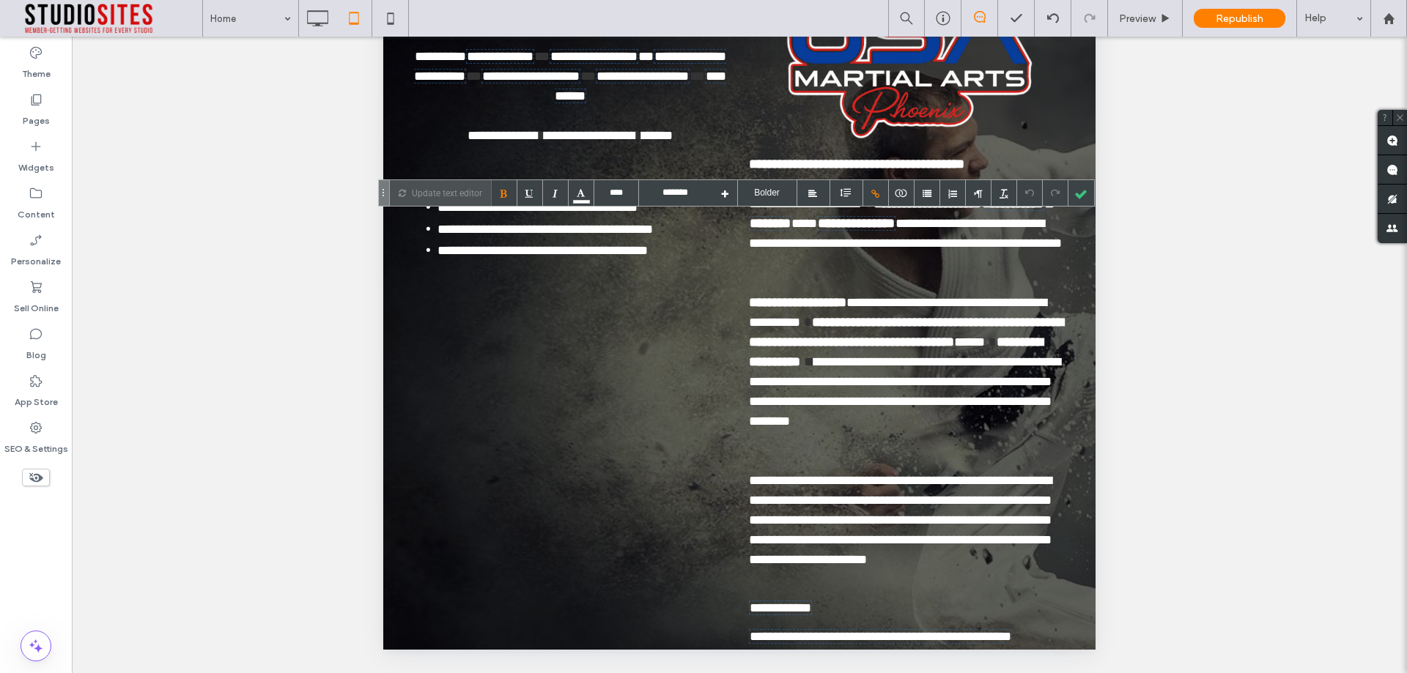
drag, startPoint x: 549, startPoint y: 588, endPoint x: 530, endPoint y: 586, distance: 18.4
click at [878, 193] on div at bounding box center [876, 193] width 26 height 26
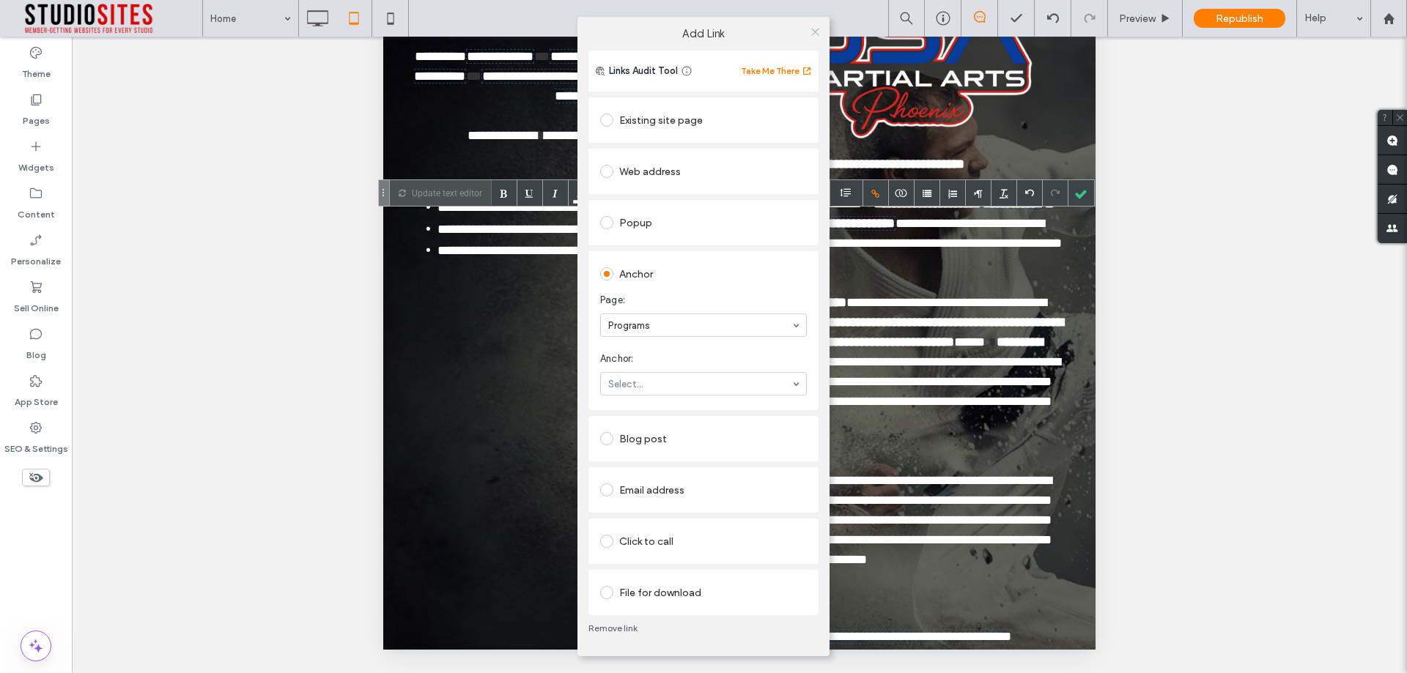
click at [809, 32] on icon at bounding box center [814, 31] width 11 height 11
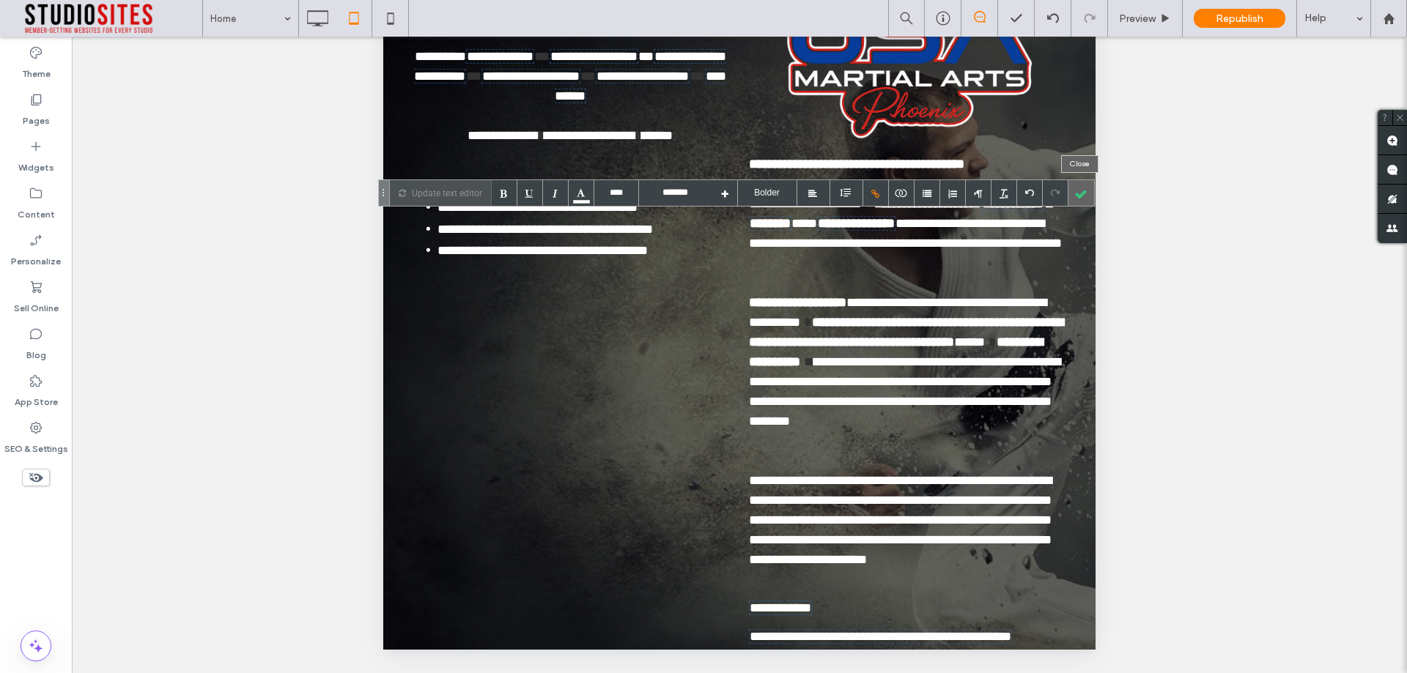
click at [1084, 190] on div at bounding box center [1081, 193] width 26 height 26
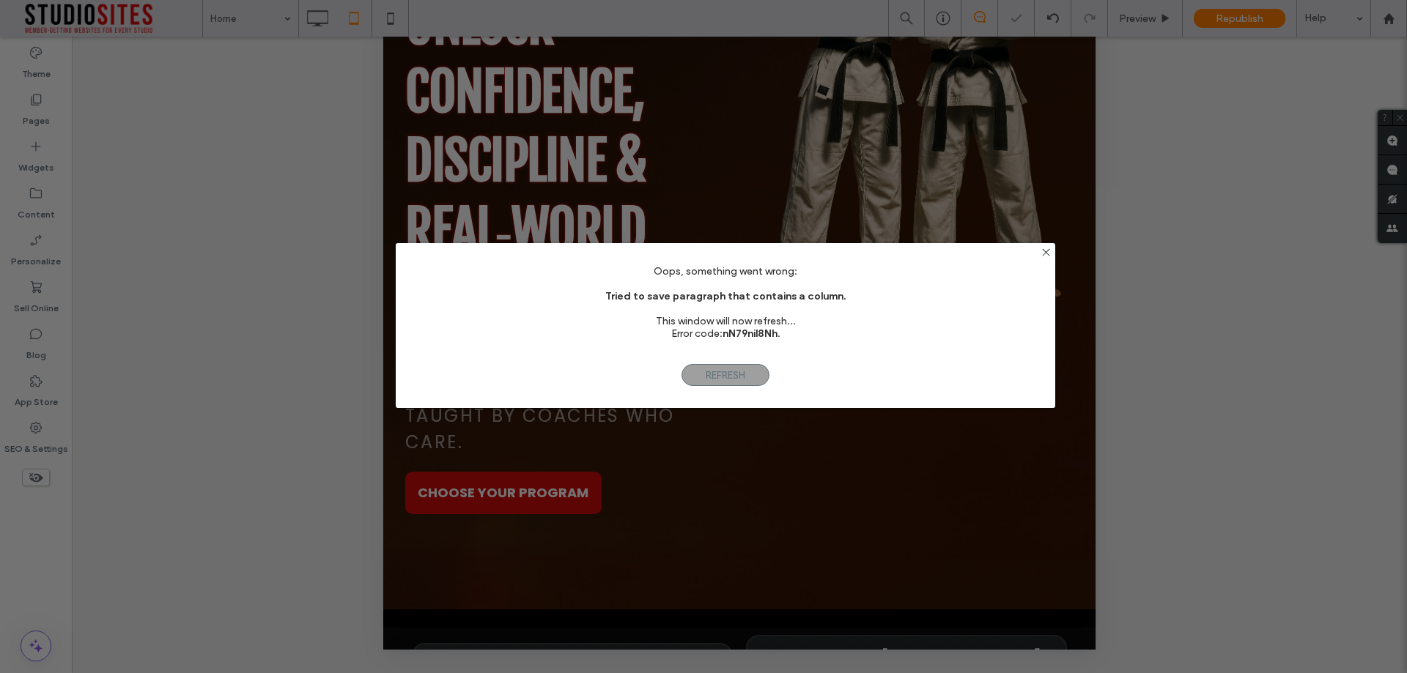
scroll to position [0, 0]
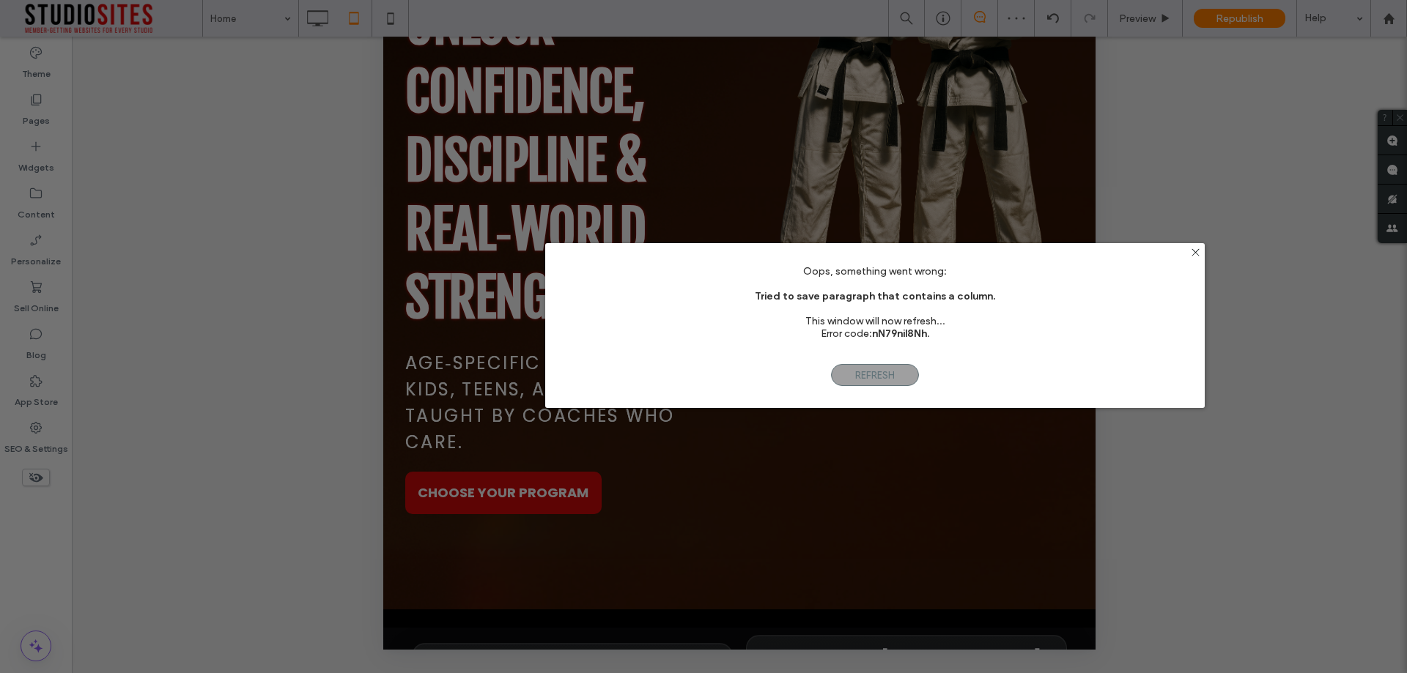
drag, startPoint x: 585, startPoint y: 302, endPoint x: 757, endPoint y: 300, distance: 171.4
click at [757, 300] on div "Oops, something went wrong: Tried to save paragraph that contains a column. Thi…" at bounding box center [874, 308] width 659 height 87
click at [770, 293] on b "Tried to save paragraph that contains a column." at bounding box center [875, 296] width 240 height 12
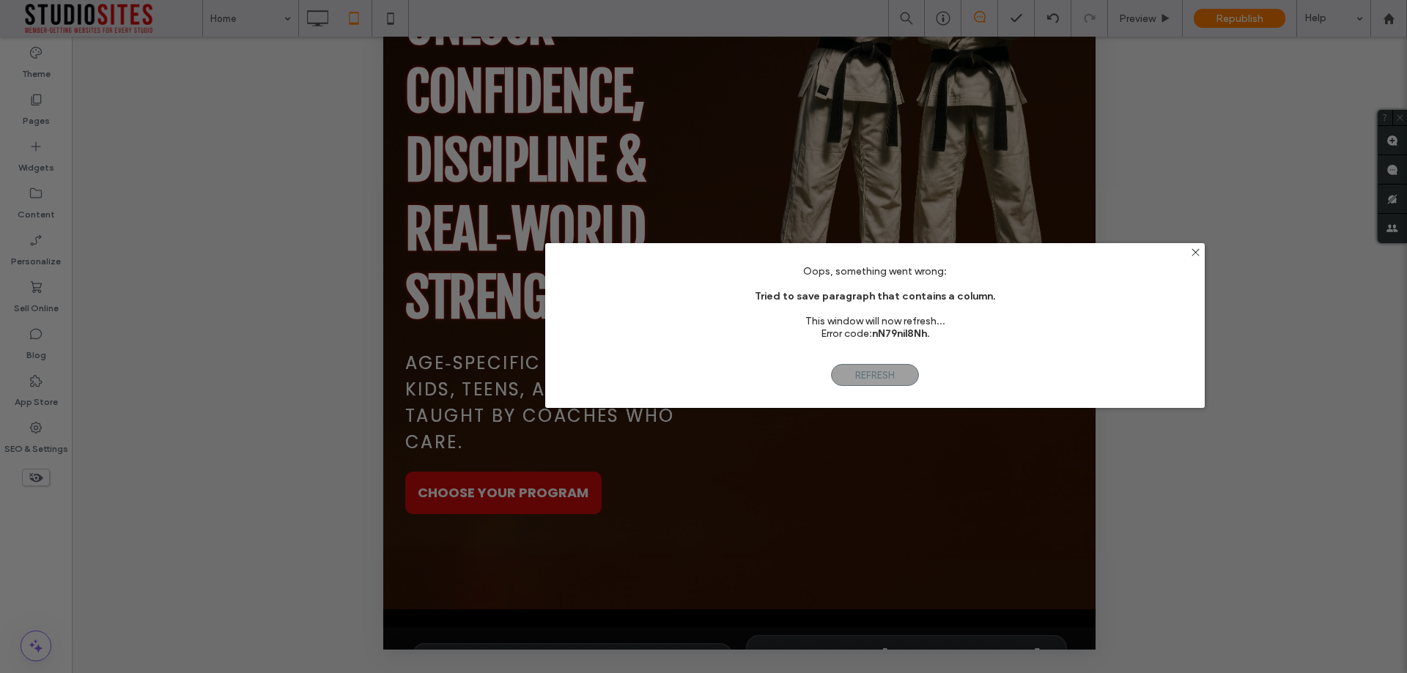
click at [770, 293] on b "Tried to save paragraph that contains a column." at bounding box center [875, 296] width 240 height 12
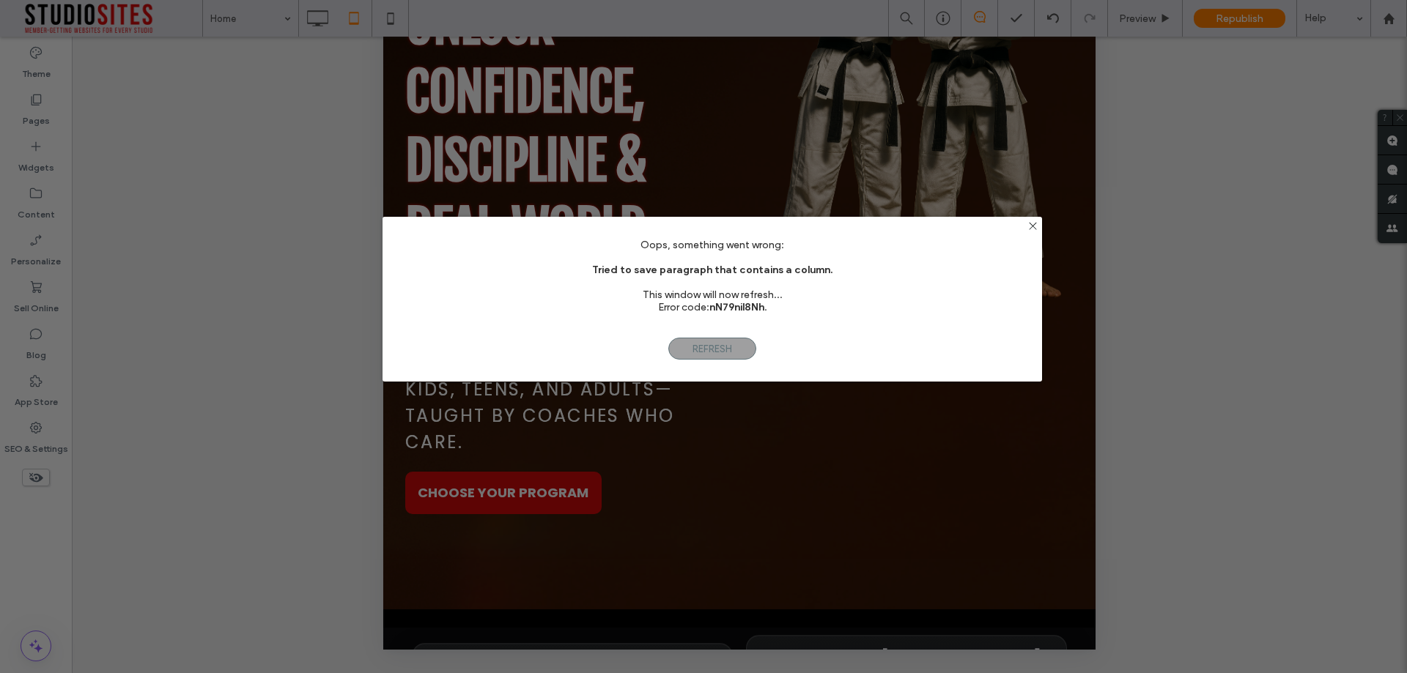
drag, startPoint x: 738, startPoint y: 310, endPoint x: 579, endPoint y: 283, distance: 161.3
click at [579, 283] on div "Oops, something went wrong: Tried to save paragraph that contains a column. Thi…" at bounding box center [711, 282] width 659 height 87
click at [704, 351] on span "Refresh" at bounding box center [712, 349] width 88 height 22
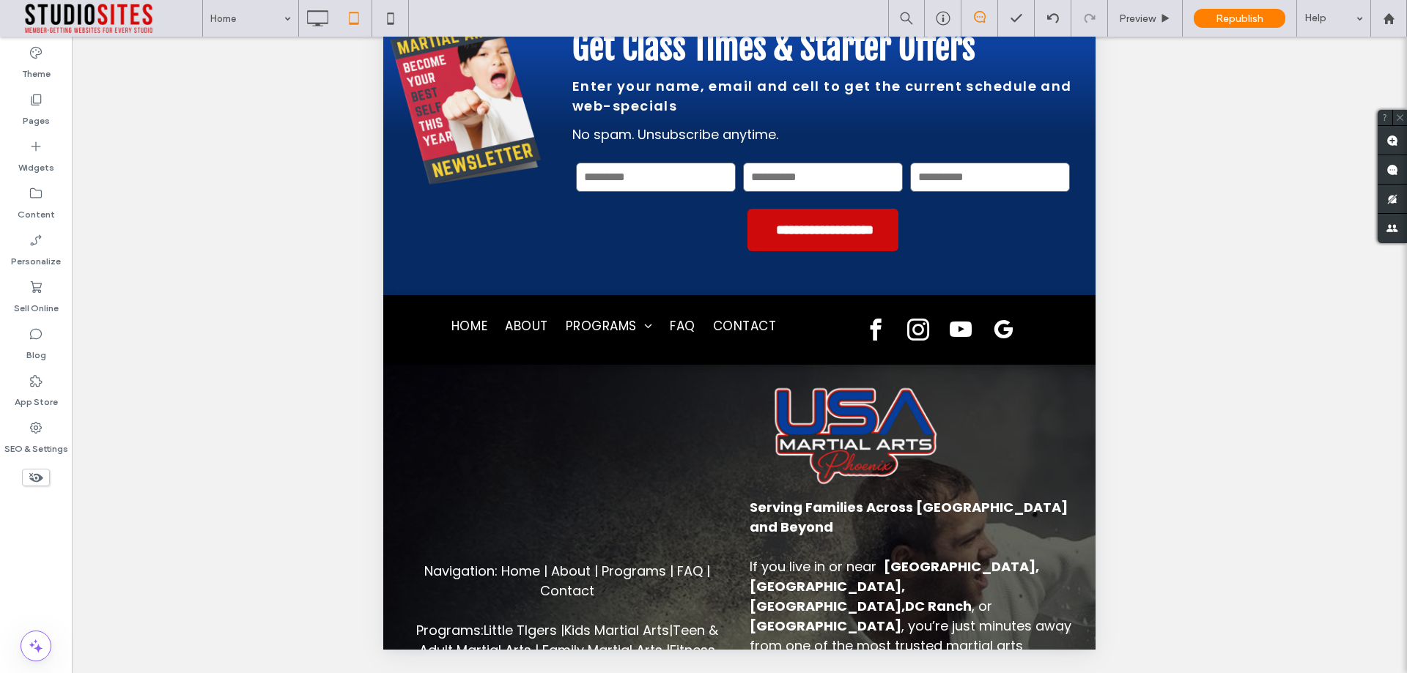
scroll to position [6461, 0]
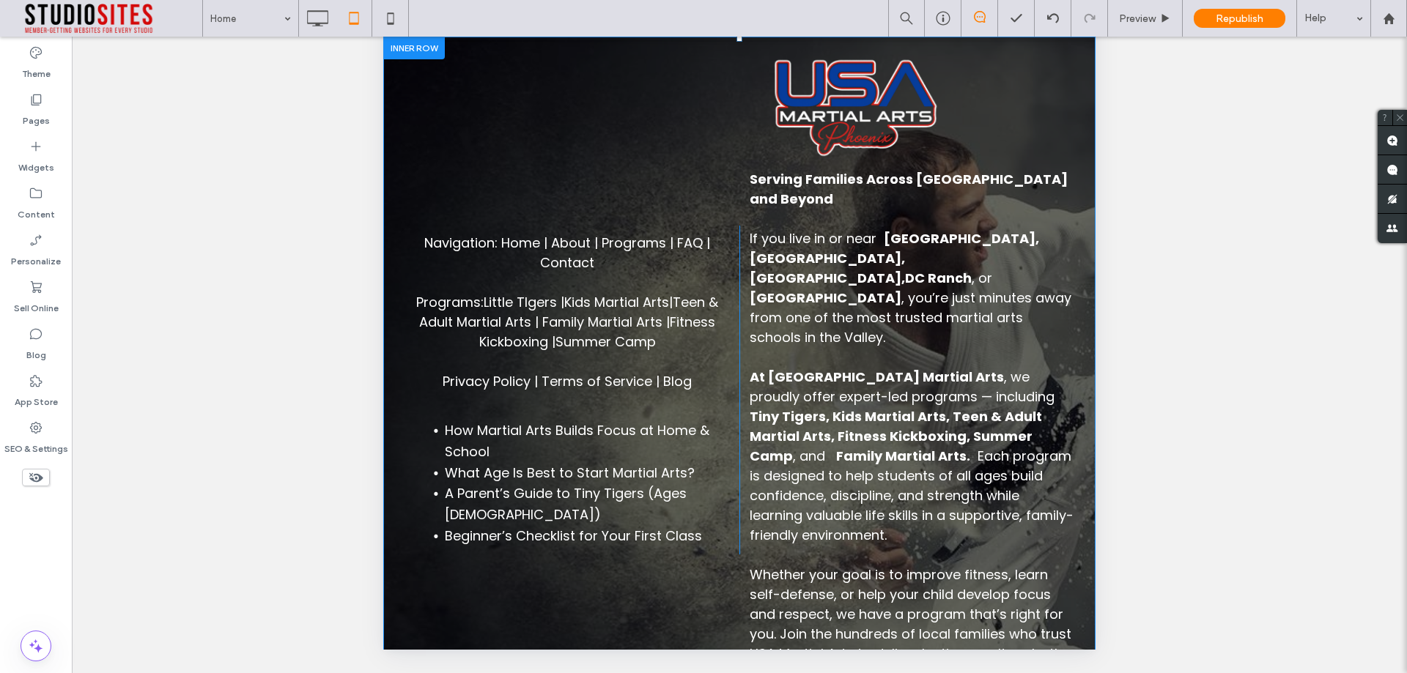
drag, startPoint x: 503, startPoint y: 590, endPoint x: 504, endPoint y: 242, distance: 348.0
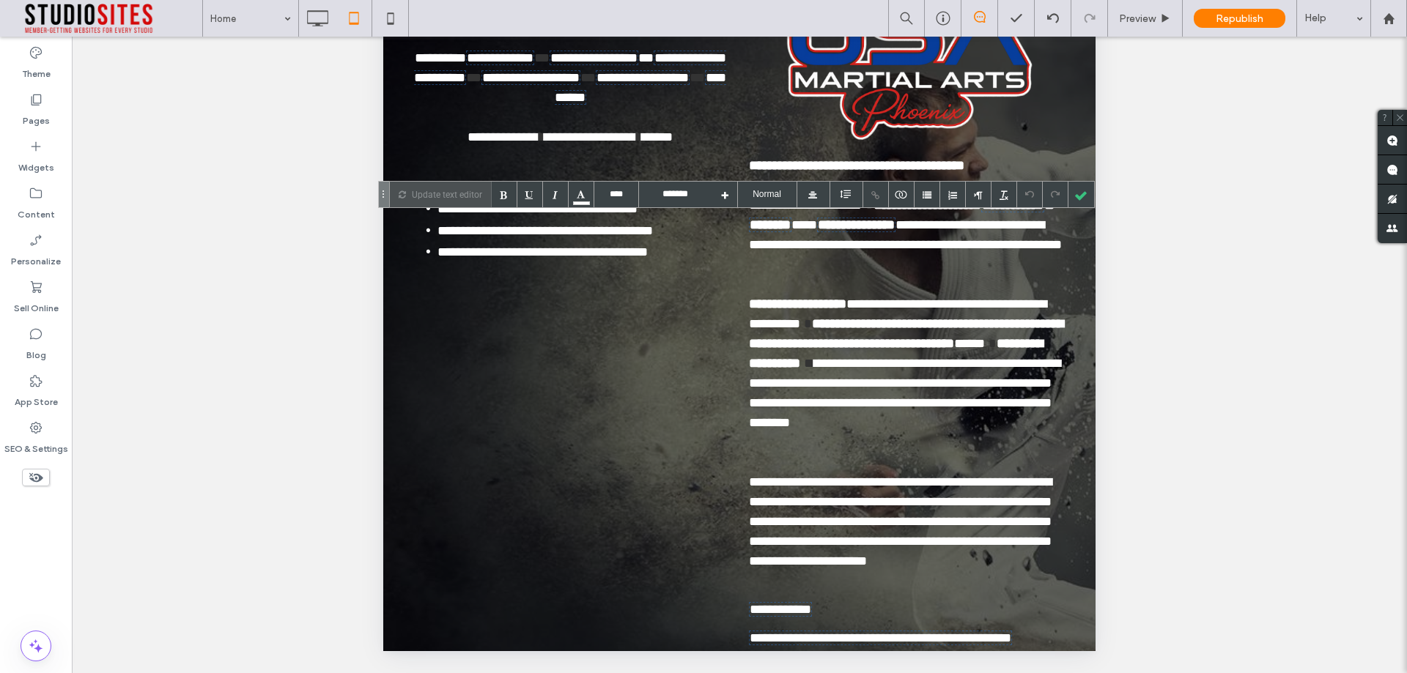
scroll to position [348, 0]
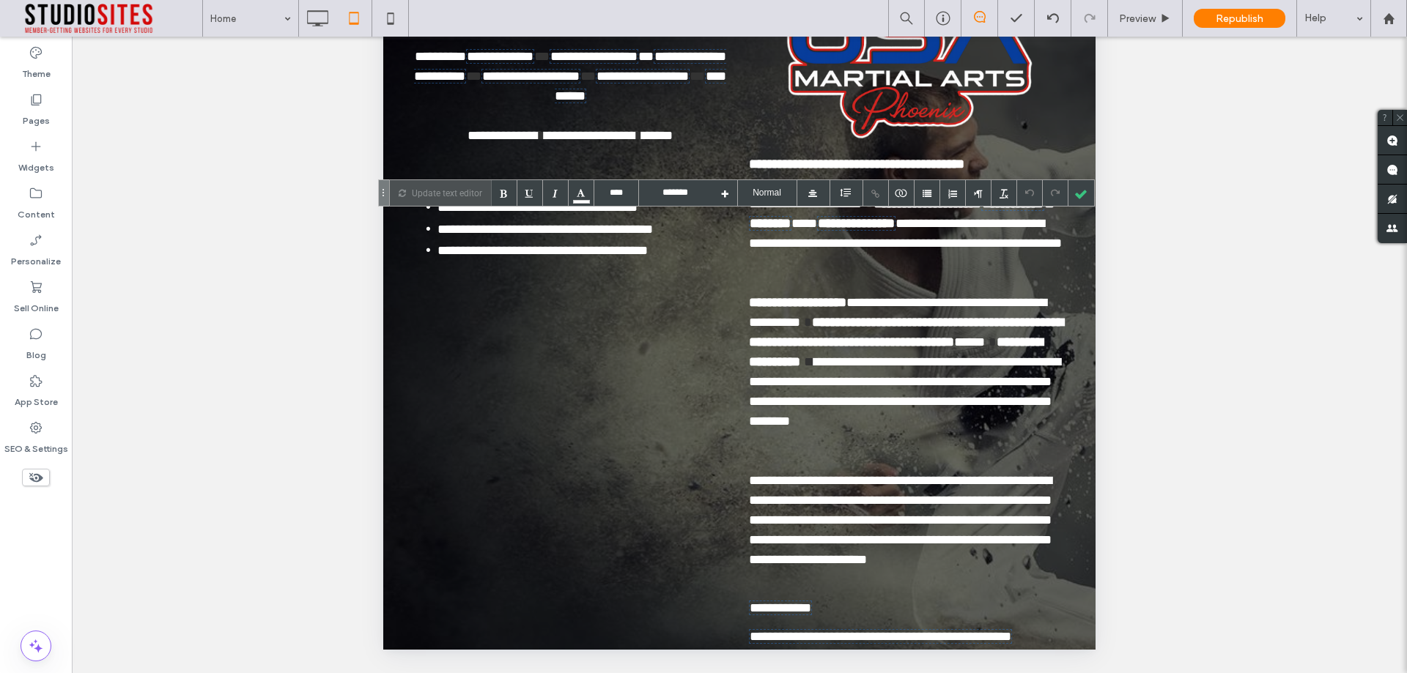
click at [1076, 197] on div at bounding box center [1081, 193] width 26 height 26
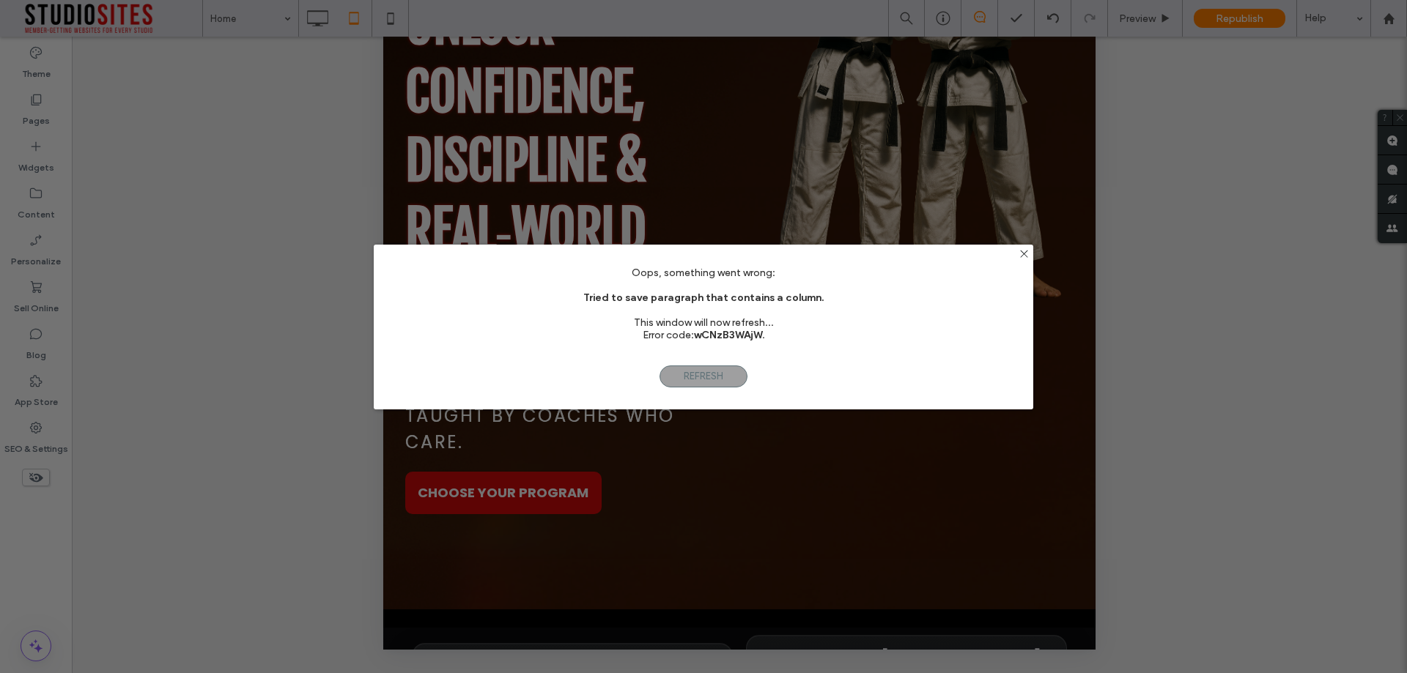
scroll to position [0, 0]
click at [584, 292] on div "Oops, something went wrong: Tried to save paragraph that contains a column. Thi…" at bounding box center [703, 310] width 659 height 87
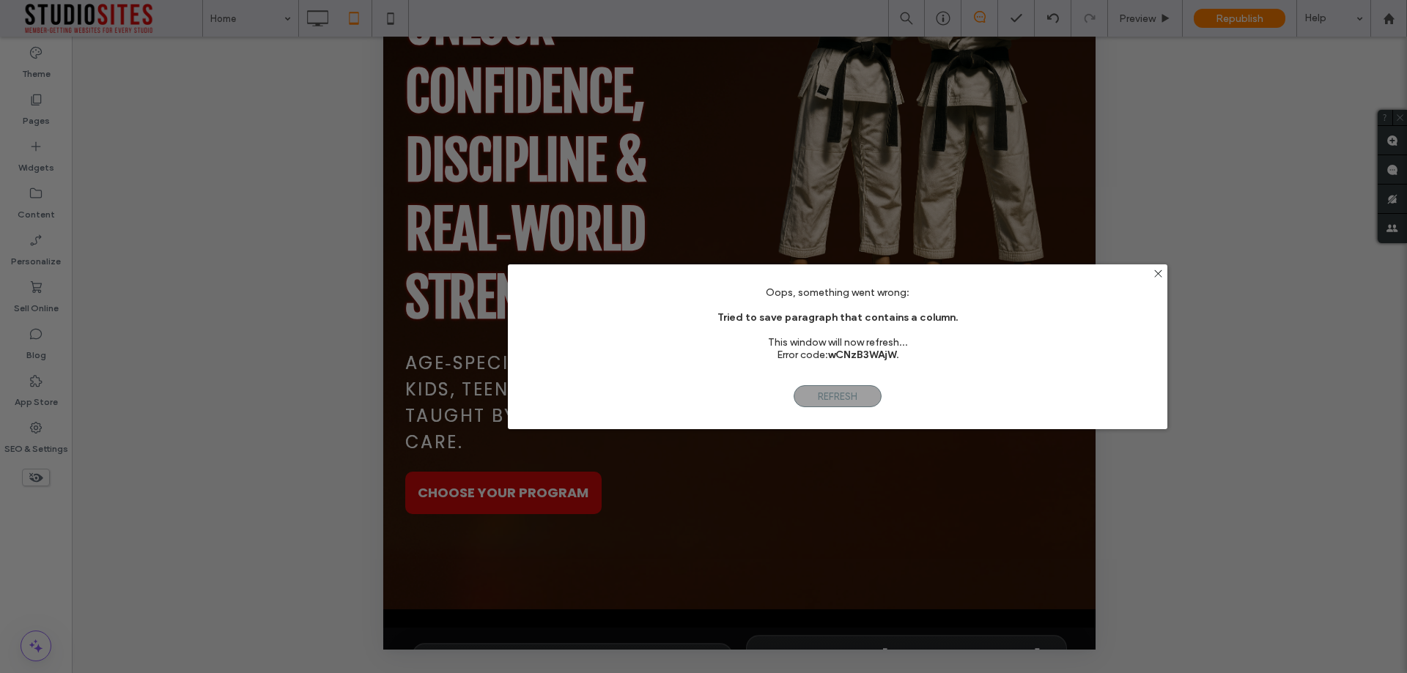
drag, startPoint x: 686, startPoint y: 278, endPoint x: 794, endPoint y: 295, distance: 109.8
click at [795, 295] on div "Oops, something went wrong: Tried to save paragraph that contains a column. Thi…" at bounding box center [837, 329] width 659 height 87
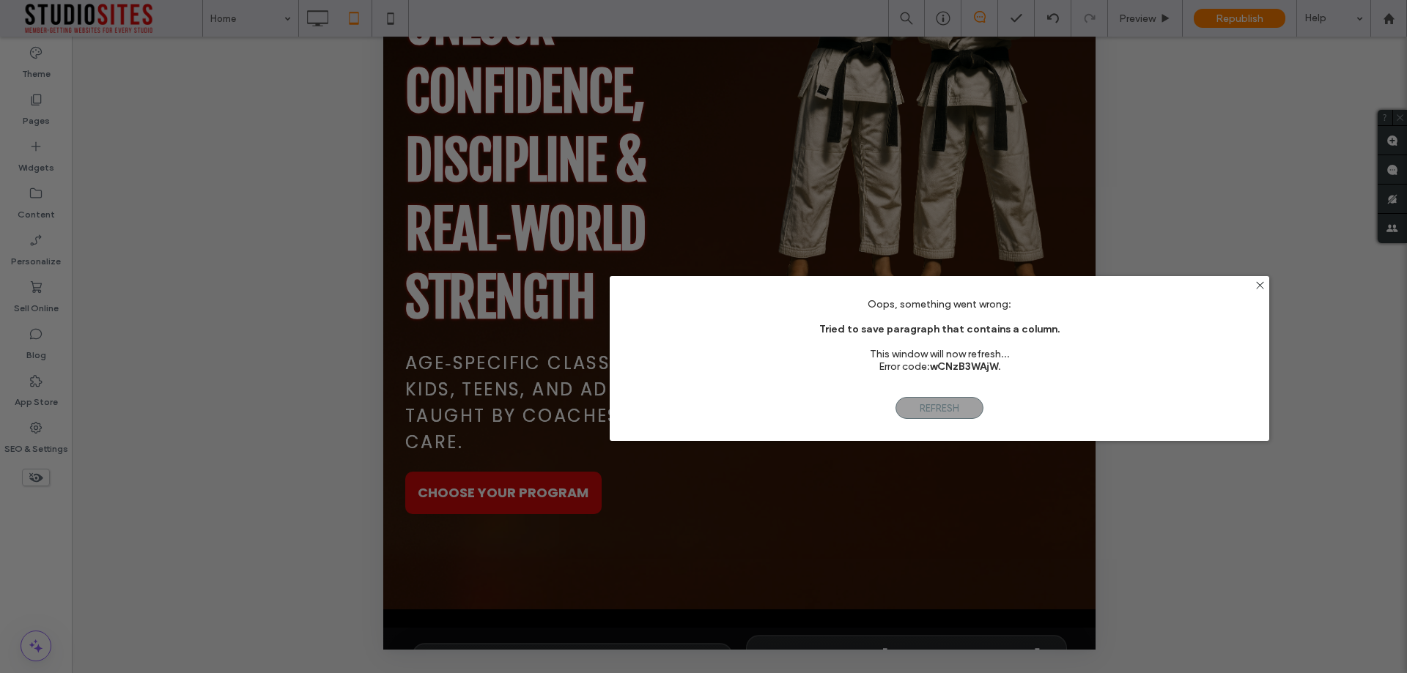
drag, startPoint x: 757, startPoint y: 327, endPoint x: 826, endPoint y: 333, distance: 69.1
click at [826, 333] on div "Oops, something went wrong: Tried to save paragraph that contains a column. Thi…" at bounding box center [939, 341] width 659 height 87
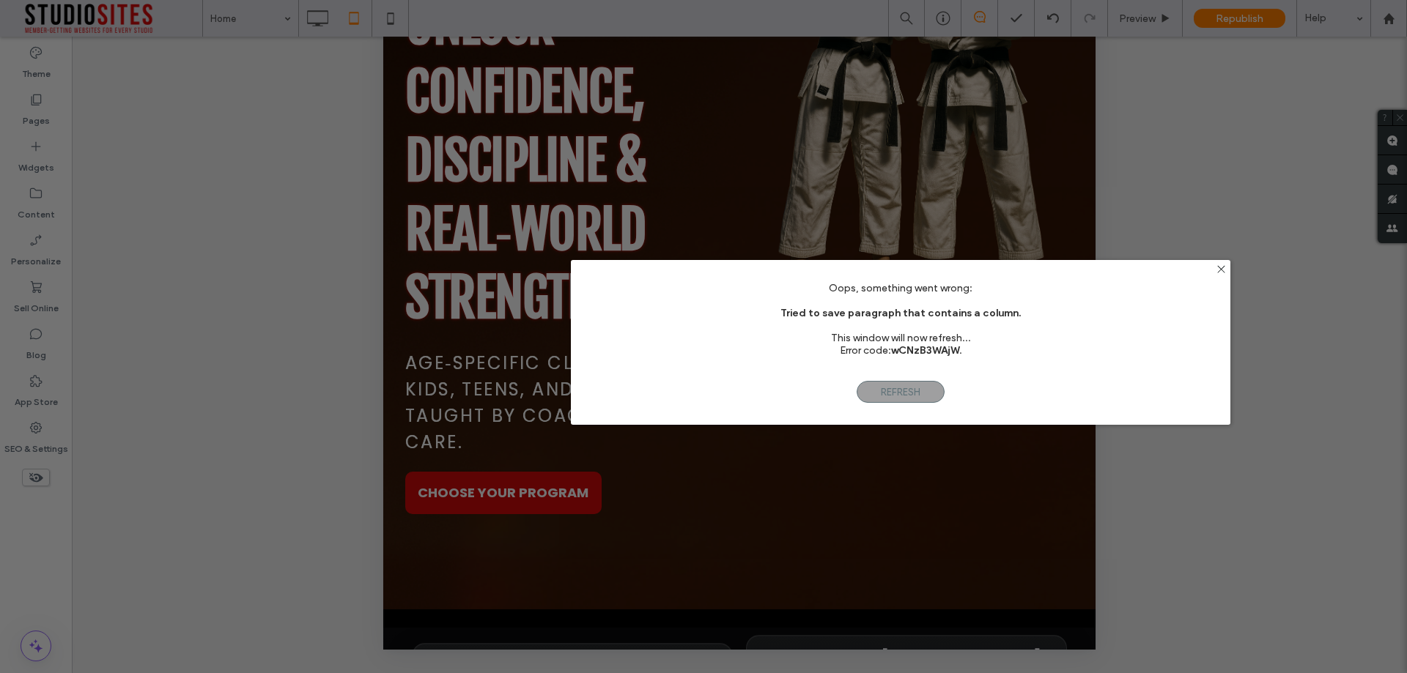
drag, startPoint x: 831, startPoint y: 330, endPoint x: 703, endPoint y: 310, distance: 129.1
click at [780, 310] on b "Tried to save paragraph that contains a column." at bounding box center [900, 313] width 240 height 12
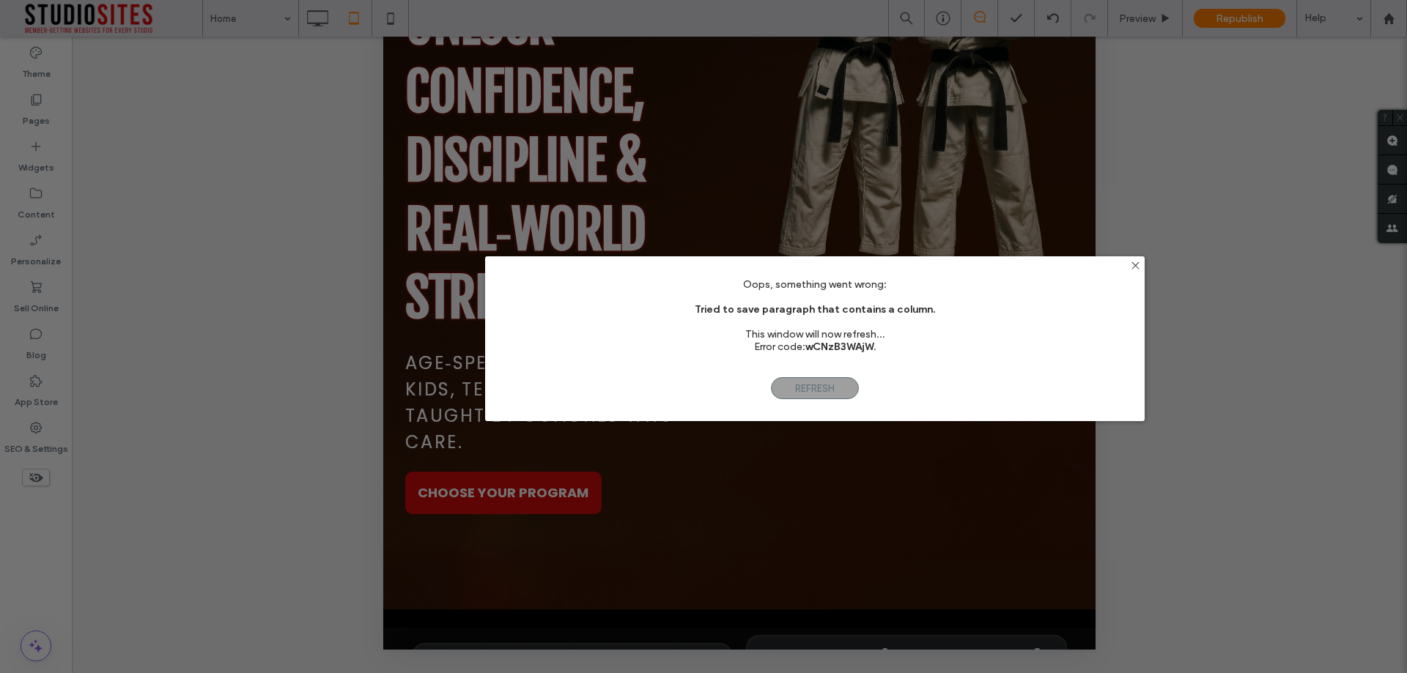
click at [815, 309] on b "Tried to save paragraph that contains a column." at bounding box center [814, 309] width 240 height 12
click at [816, 309] on b "Tried to save paragraph that contains a column." at bounding box center [814, 309] width 240 height 12
click at [816, 309] on b "Tried to save paragraph that contains a column." at bounding box center [815, 309] width 240 height 12
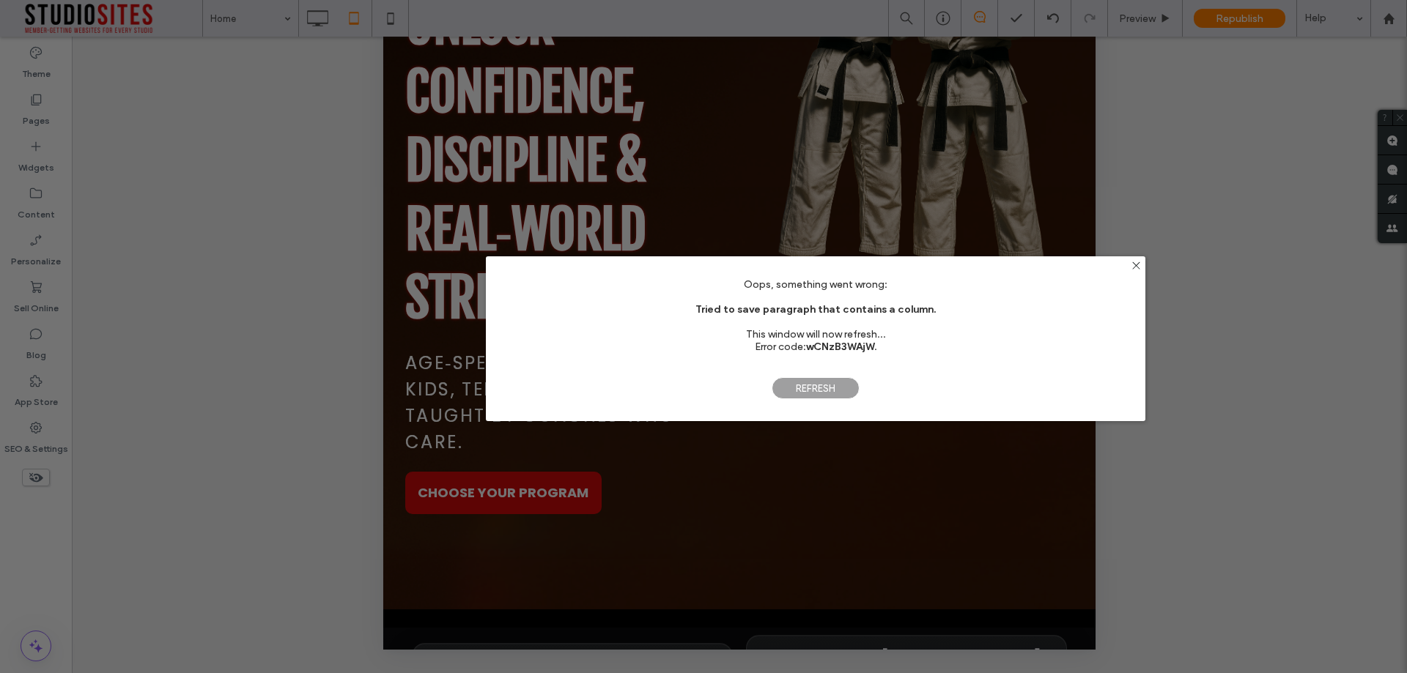
click at [806, 385] on span "Refresh" at bounding box center [815, 388] width 88 height 22
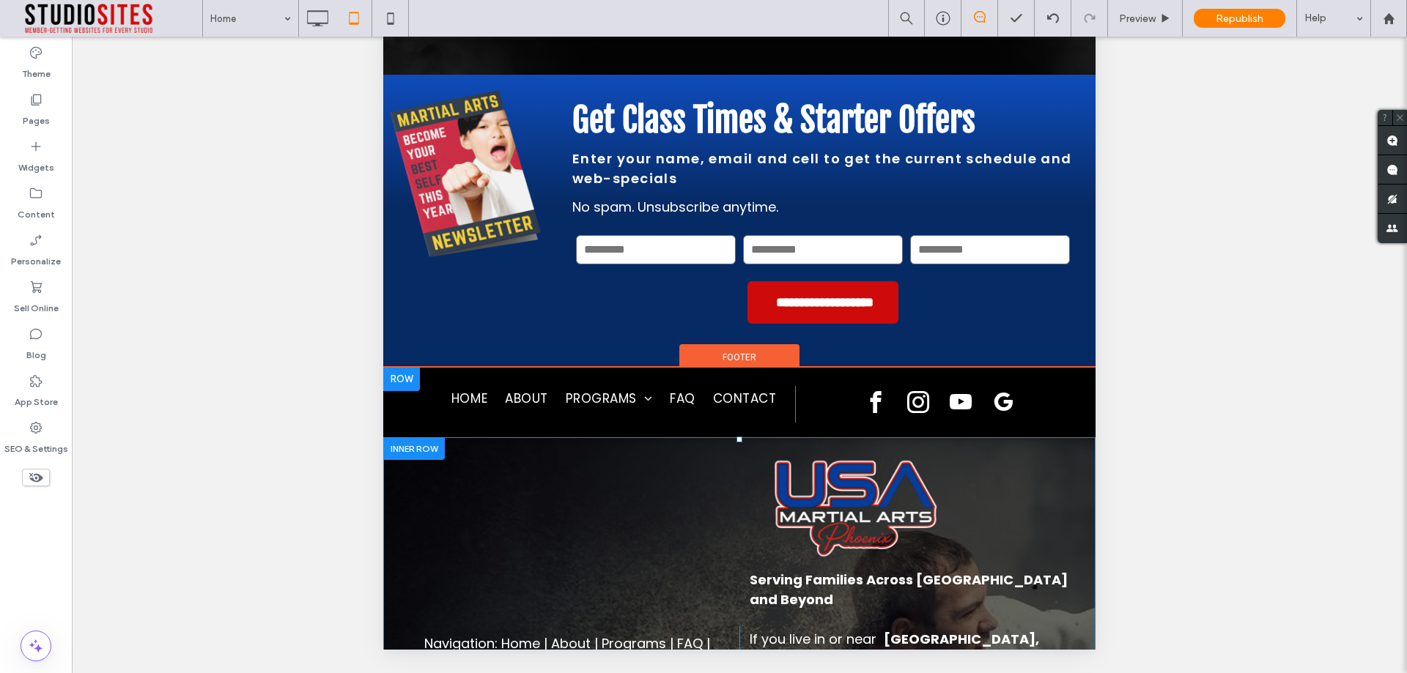
scroll to position [6022, 0]
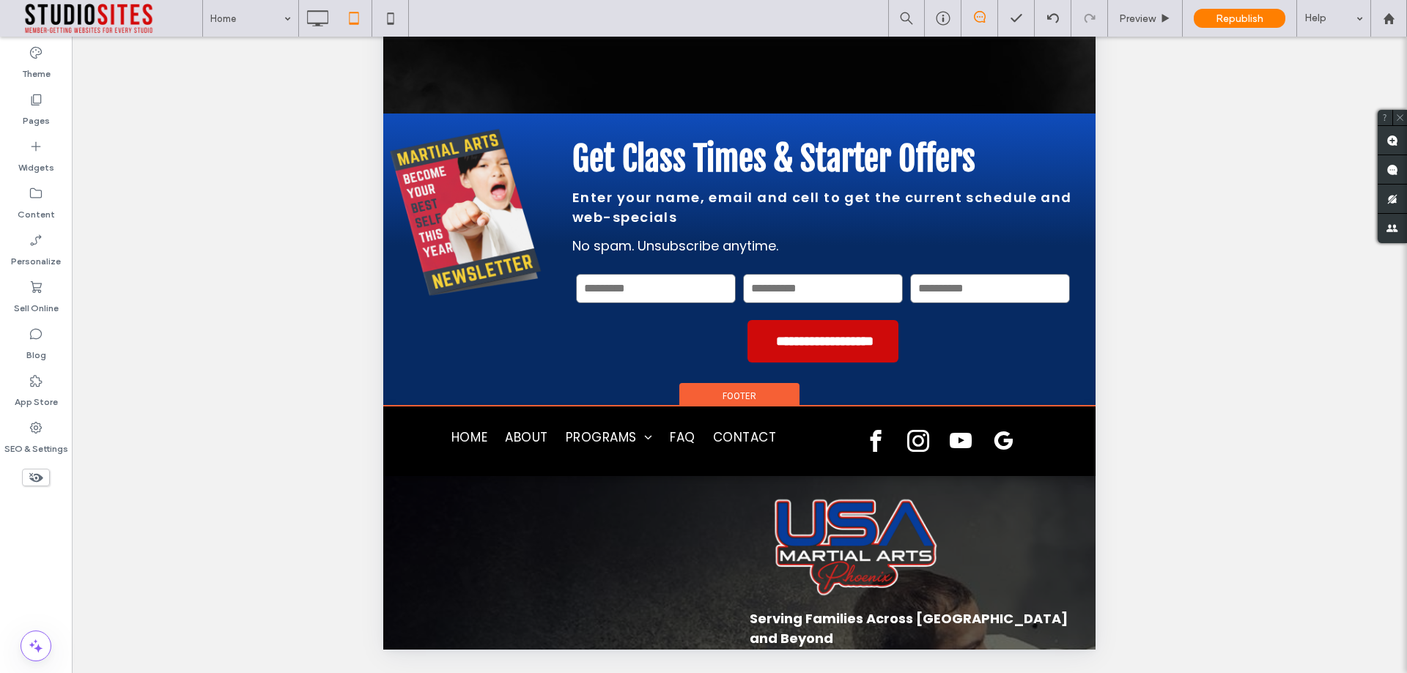
click at [733, 383] on div "Footer" at bounding box center [739, 394] width 120 height 22
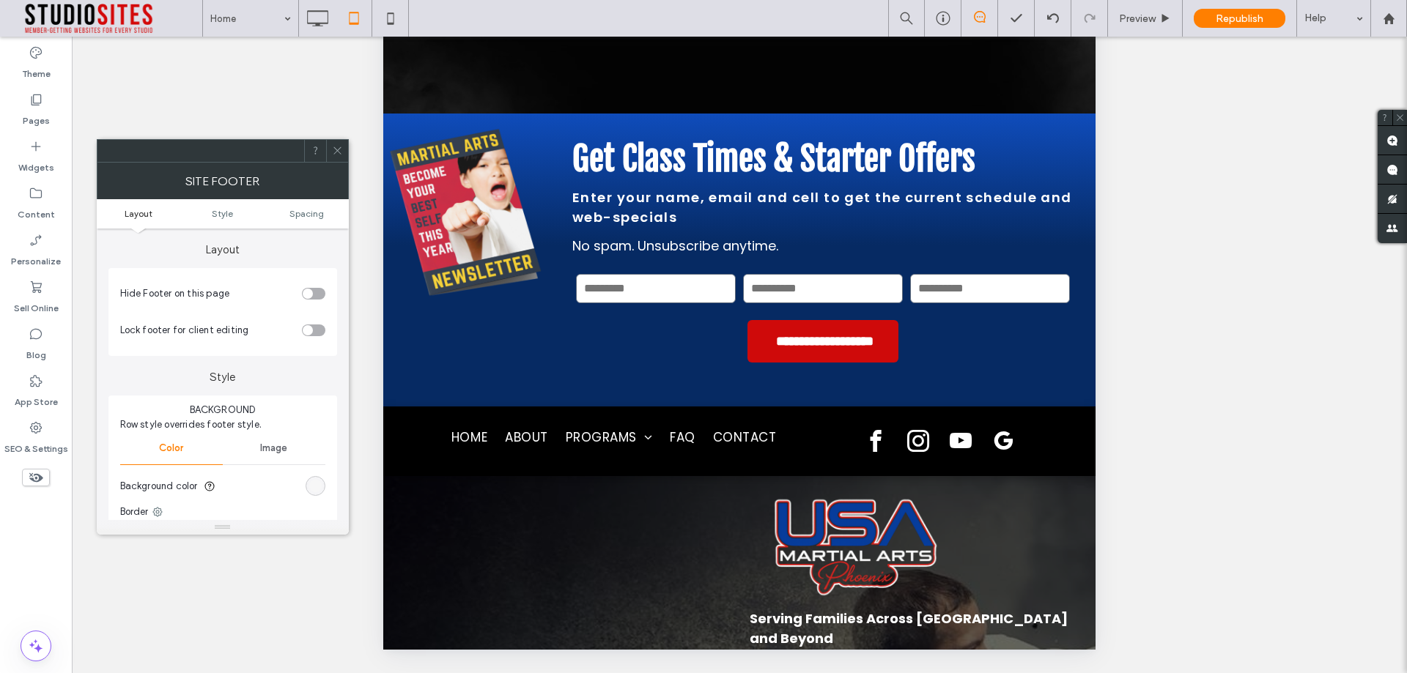
click at [344, 156] on div at bounding box center [337, 151] width 22 height 22
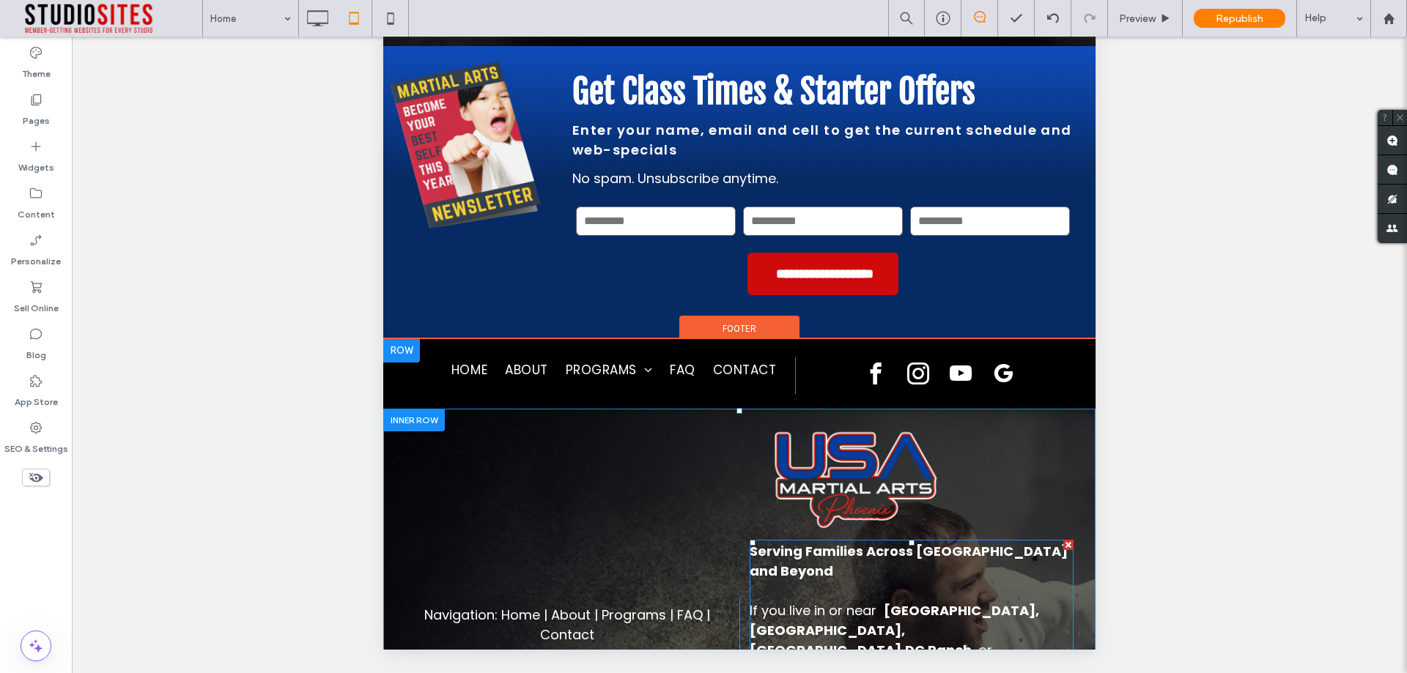
scroll to position [6472, 0]
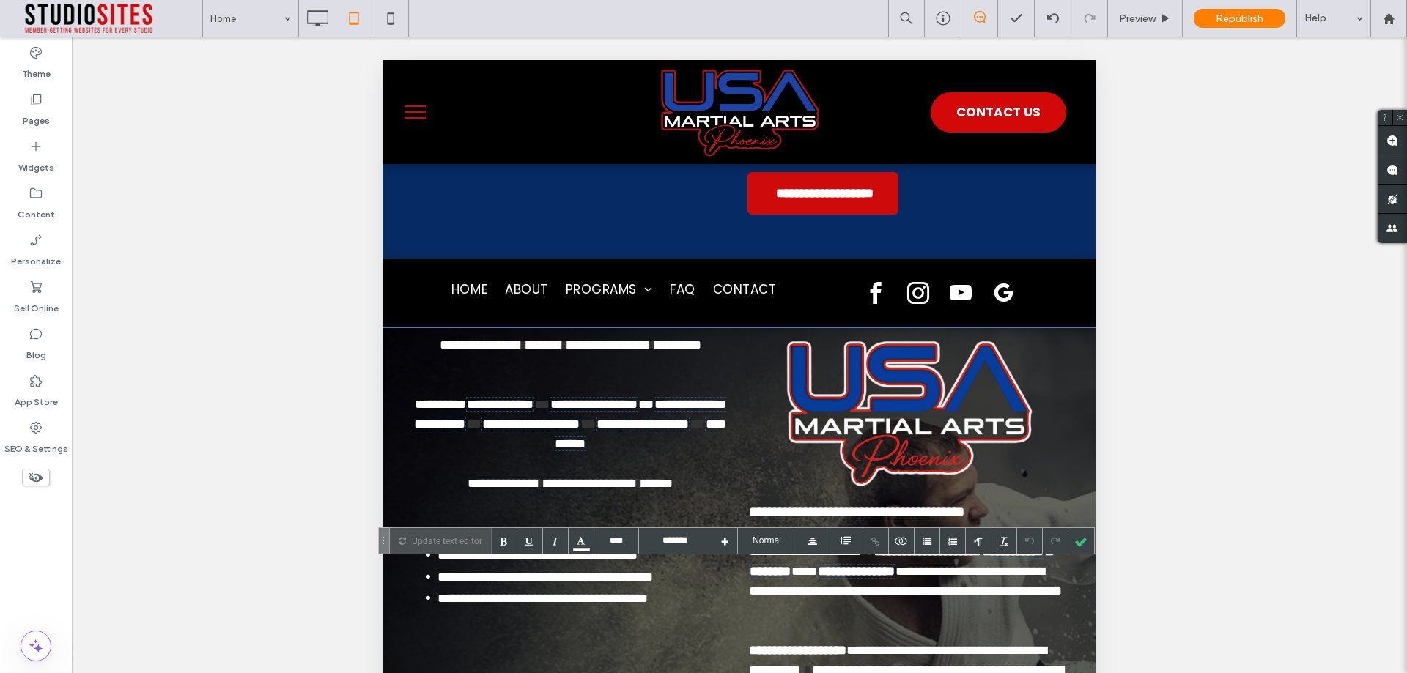
scroll to position [348, 0]
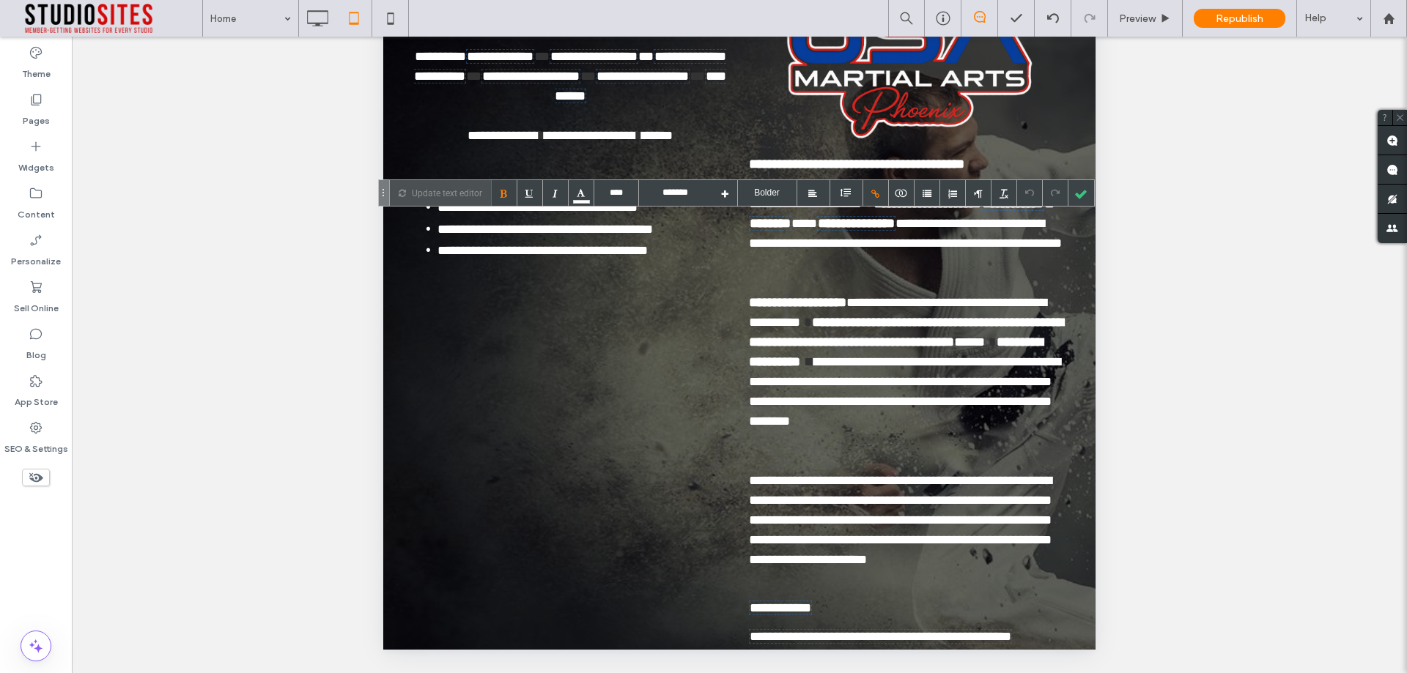
click at [1083, 196] on div at bounding box center [1081, 193] width 26 height 26
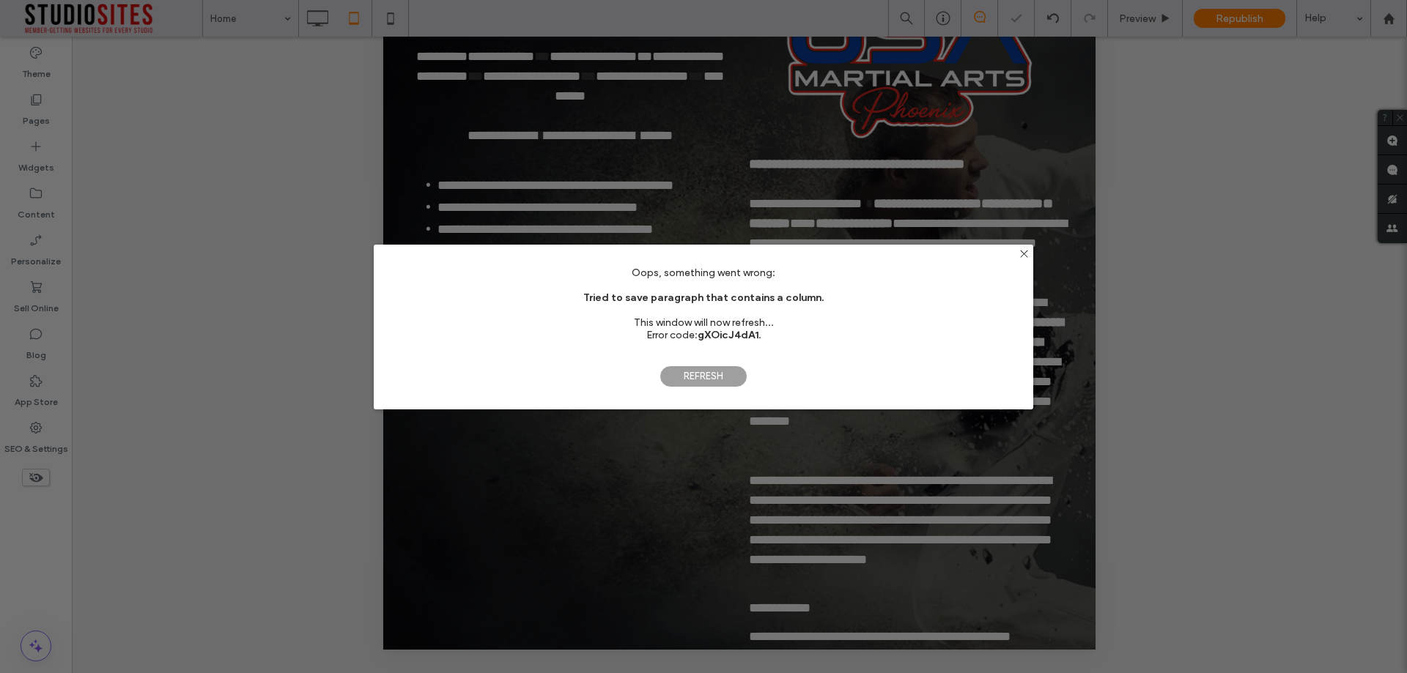
click at [703, 379] on span "Refresh" at bounding box center [703, 377] width 88 height 22
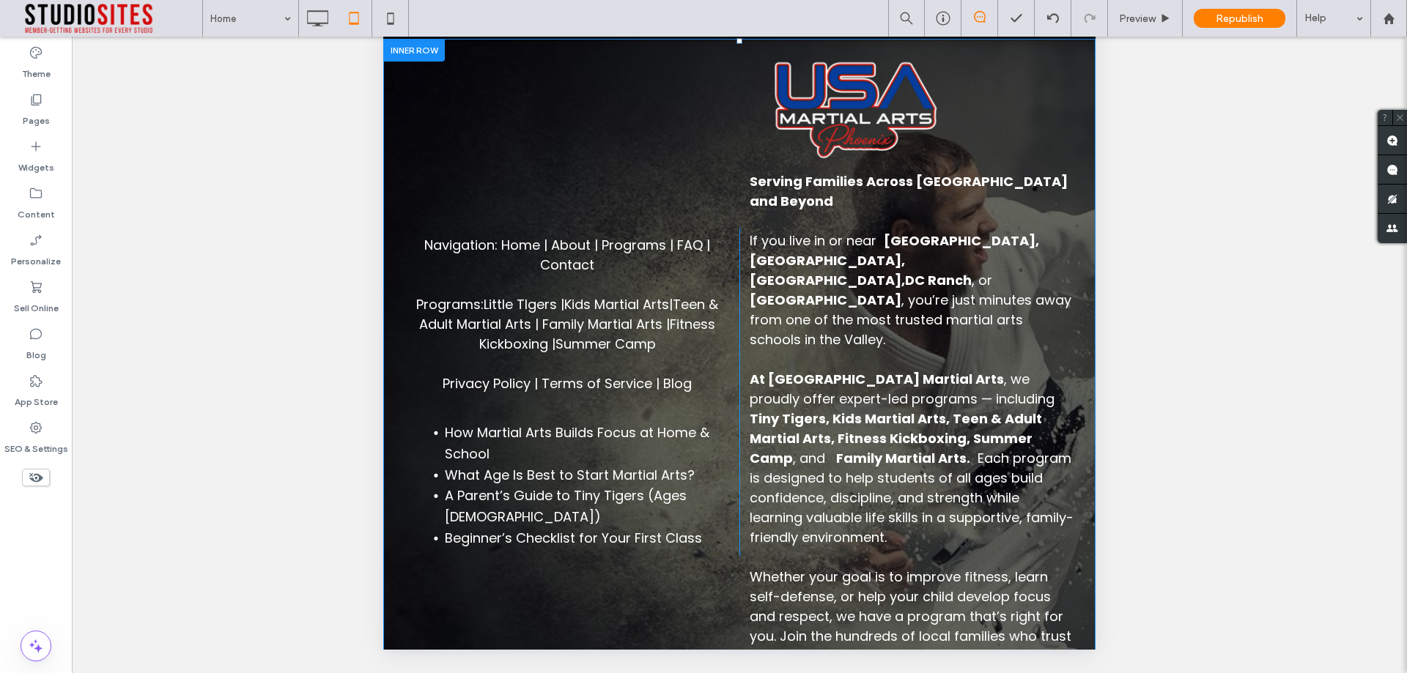
scroll to position [6472, 0]
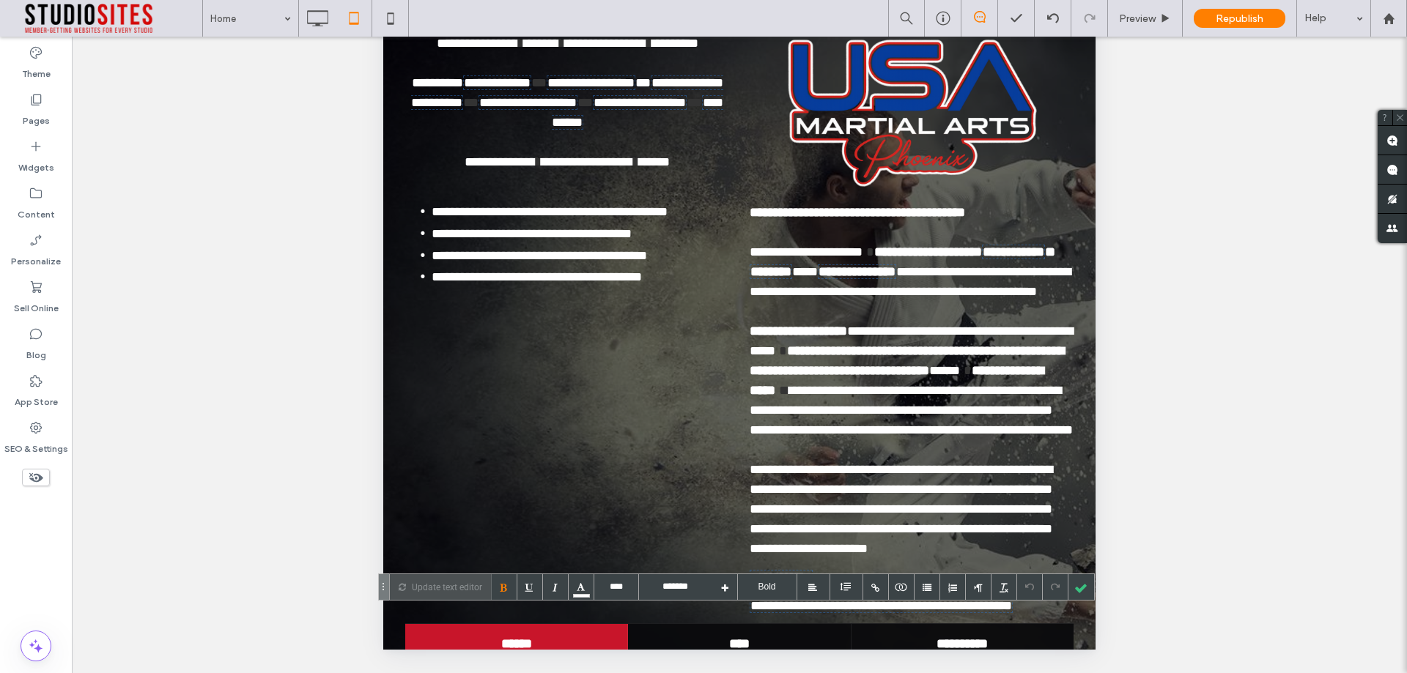
click at [750, 325] on strong "**********" at bounding box center [797, 331] width 97 height 13
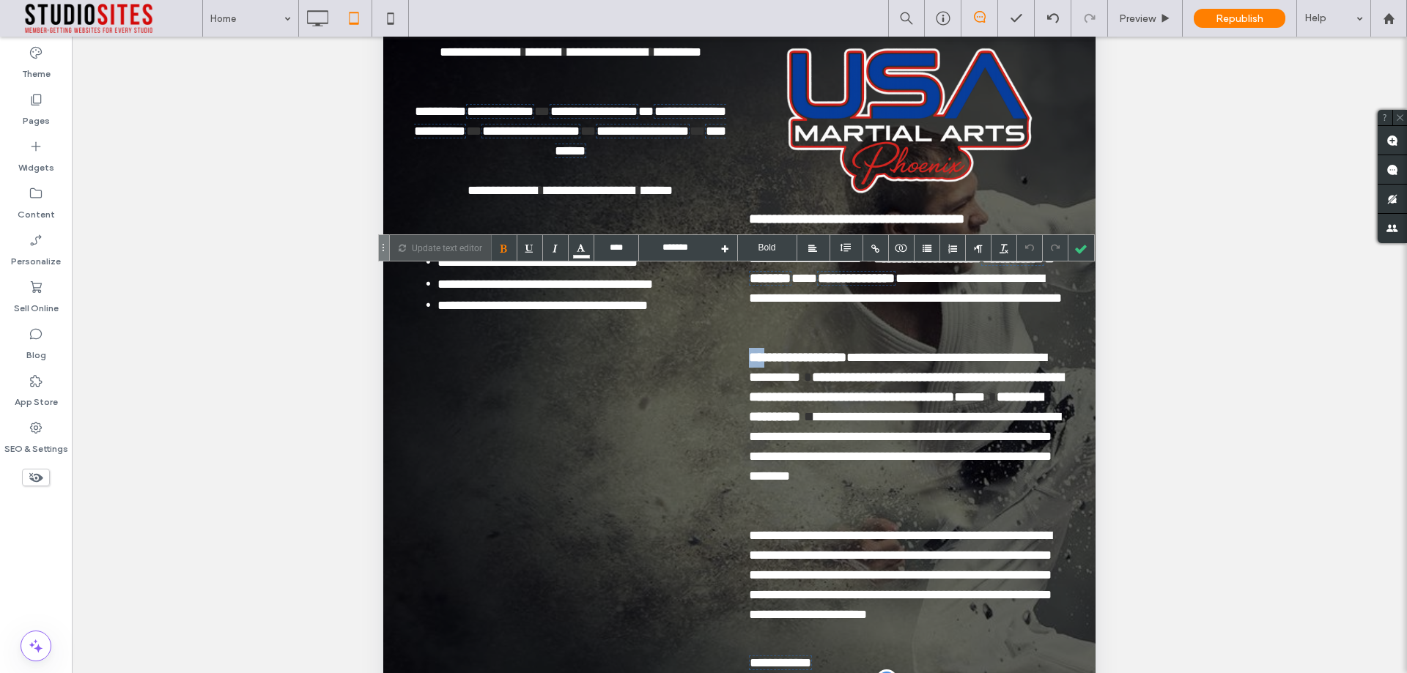
scroll to position [348, 0]
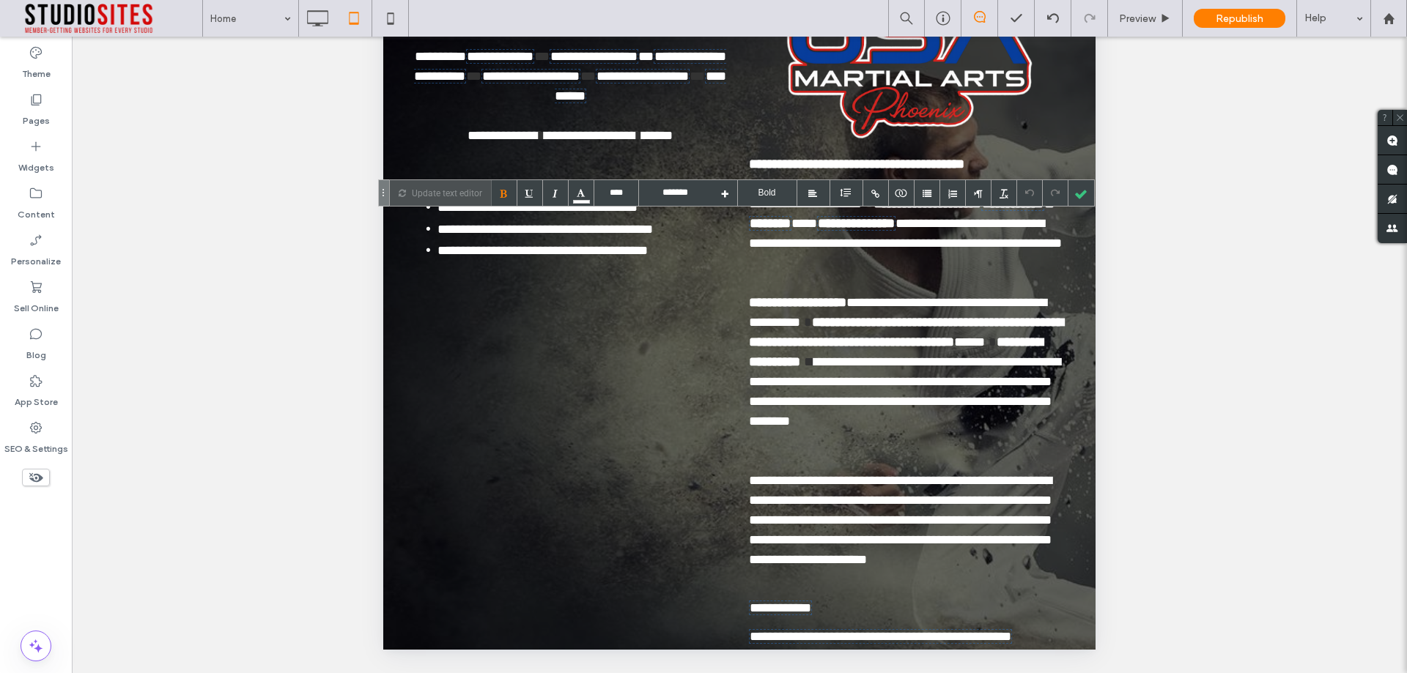
drag, startPoint x: 747, startPoint y: 581, endPoint x: 719, endPoint y: 587, distance: 28.4
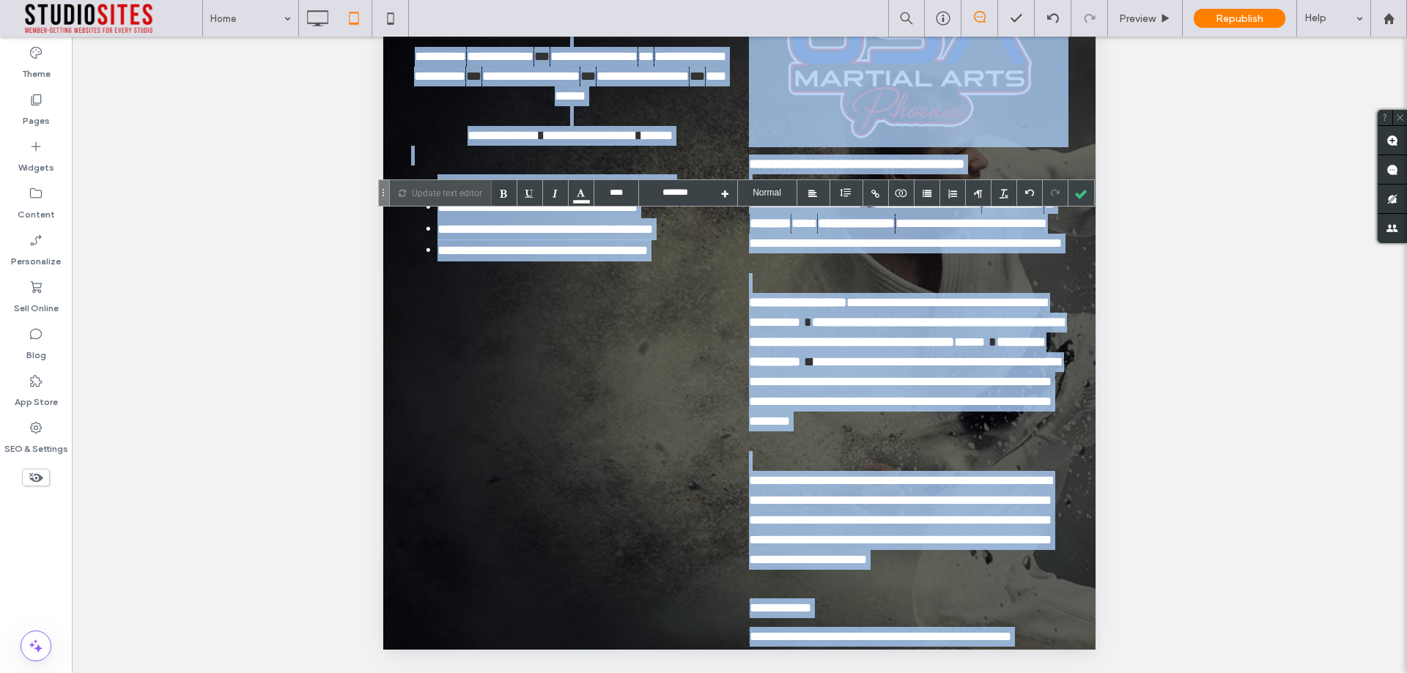
copy div "**********"
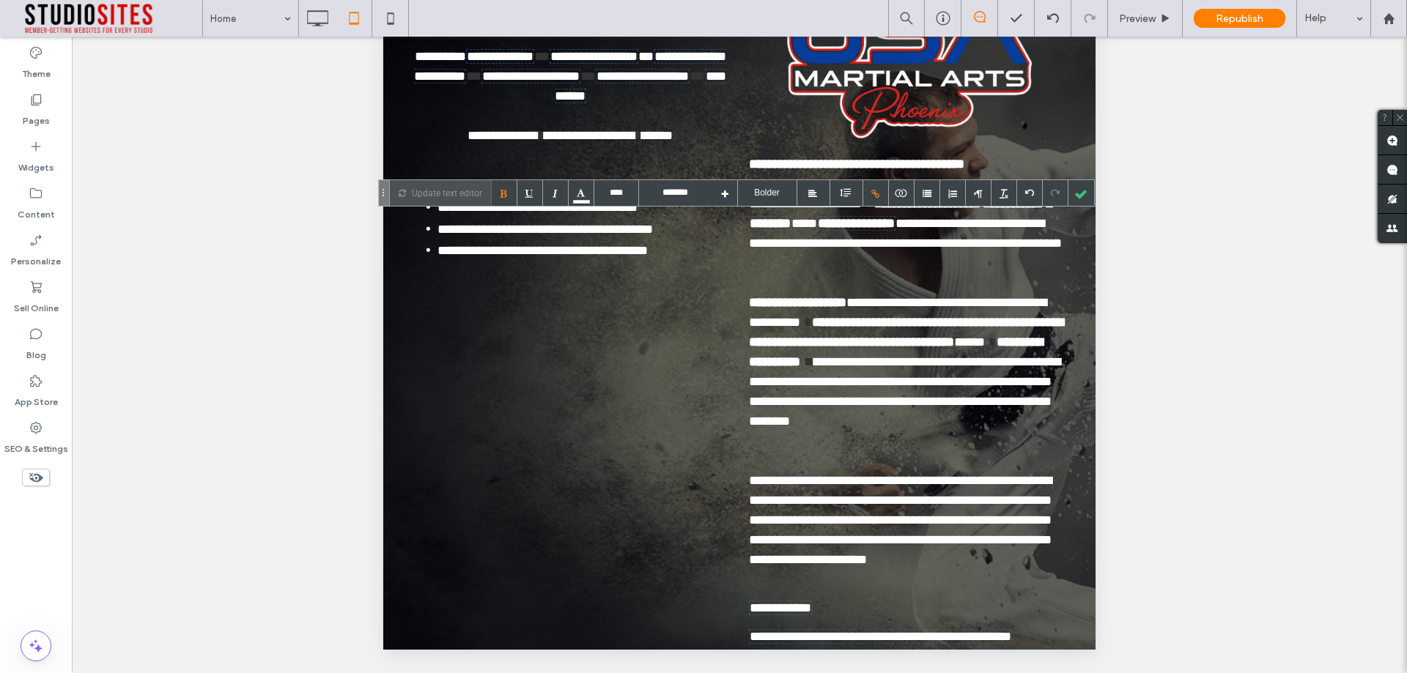
drag, startPoint x: 550, startPoint y: 582, endPoint x: 476, endPoint y: 582, distance: 74.0
copy link "********"
click at [1080, 199] on div at bounding box center [1081, 193] width 26 height 26
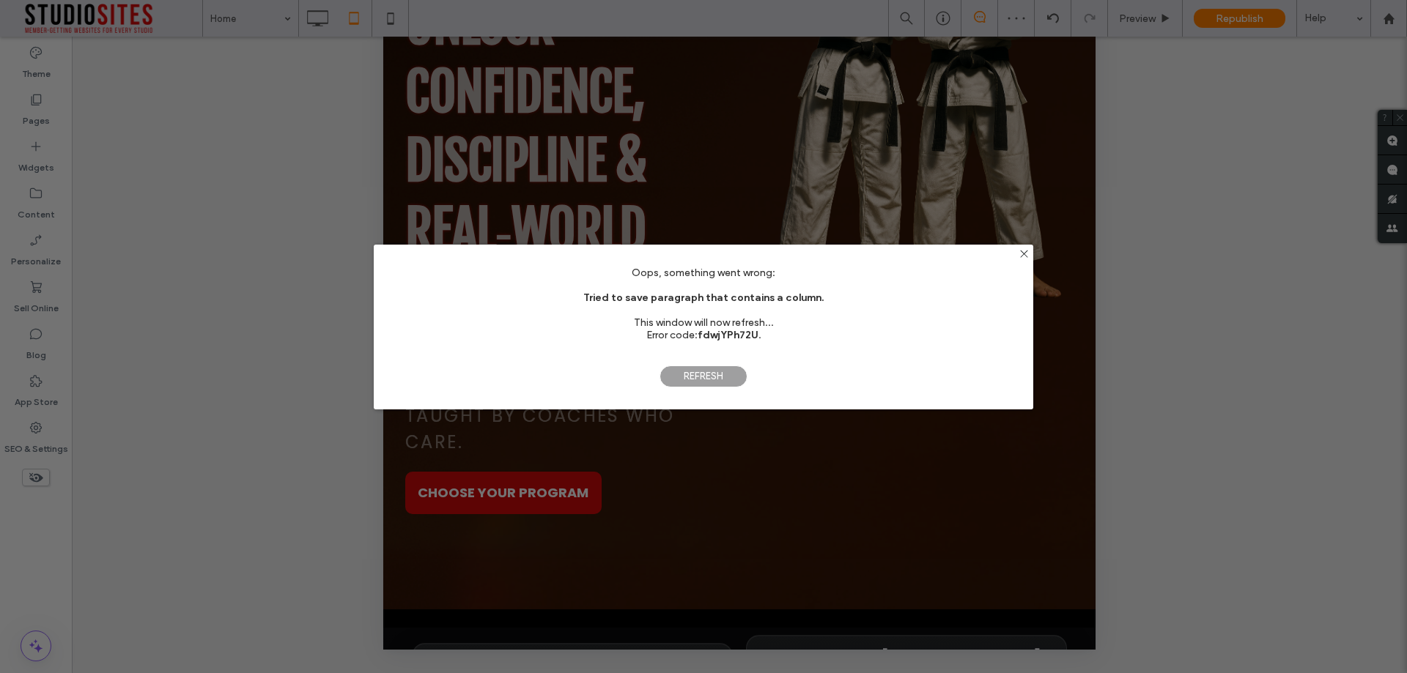
scroll to position [0, 0]
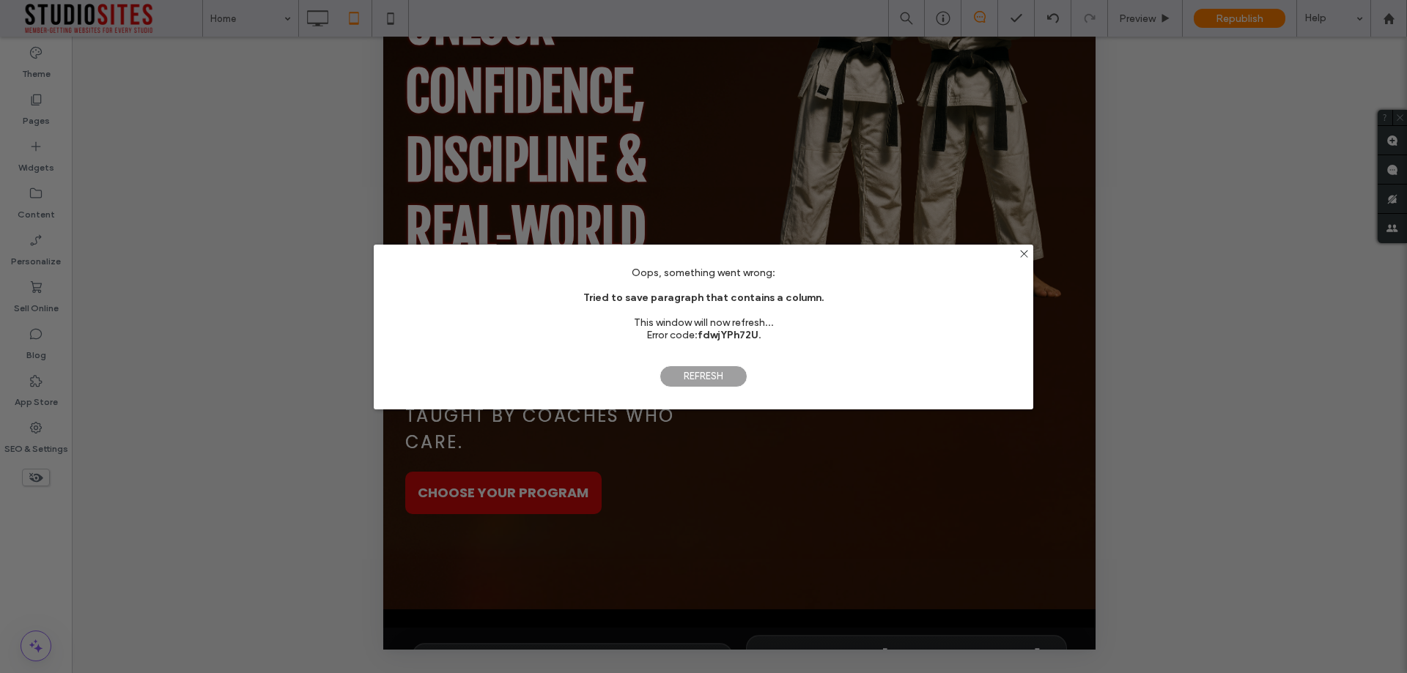
click at [716, 372] on span "Refresh" at bounding box center [703, 377] width 88 height 22
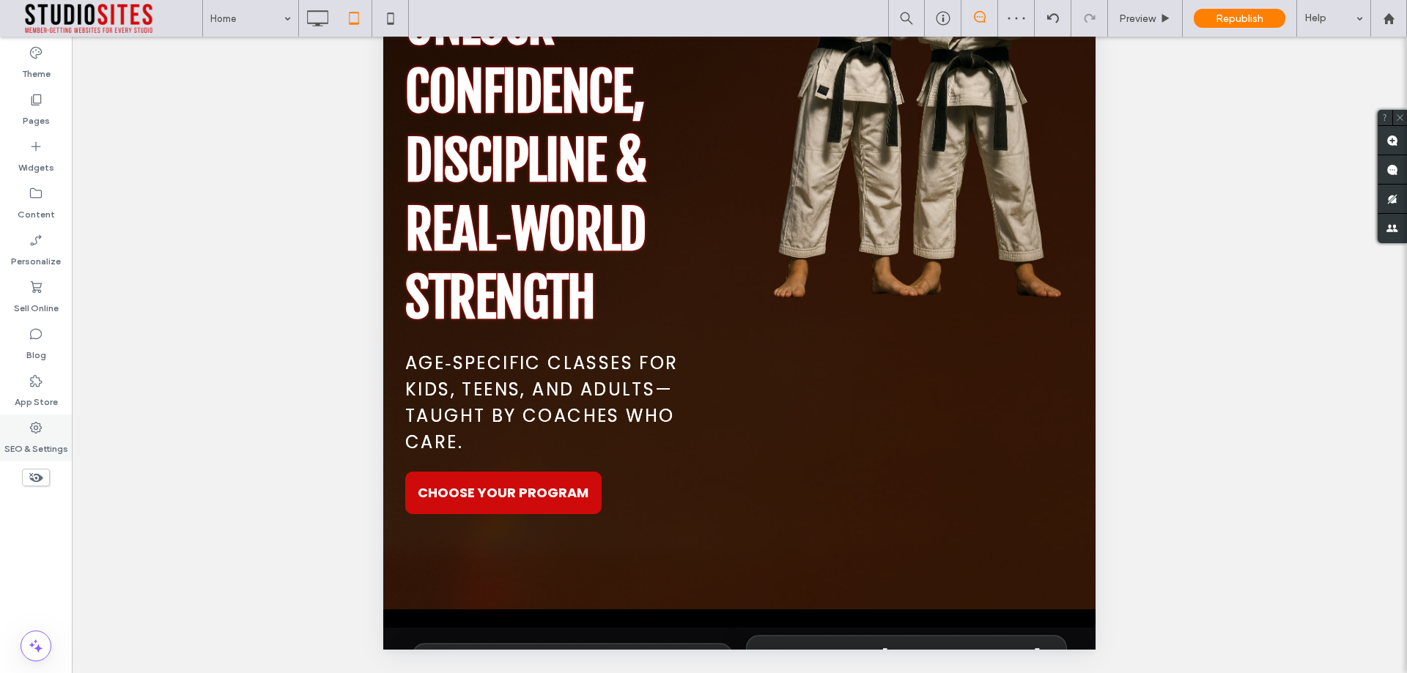
click at [39, 432] on icon at bounding box center [36, 427] width 15 height 15
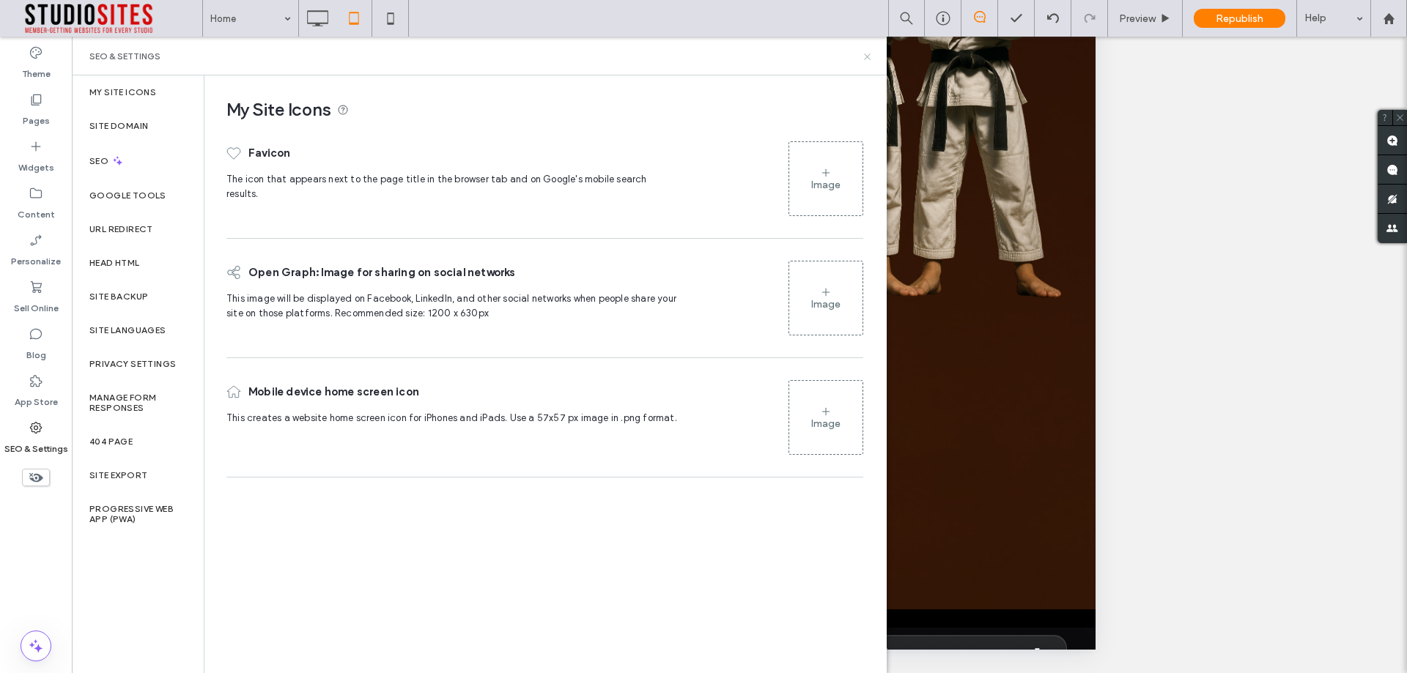
click at [867, 56] on use at bounding box center [867, 56] width 6 height 6
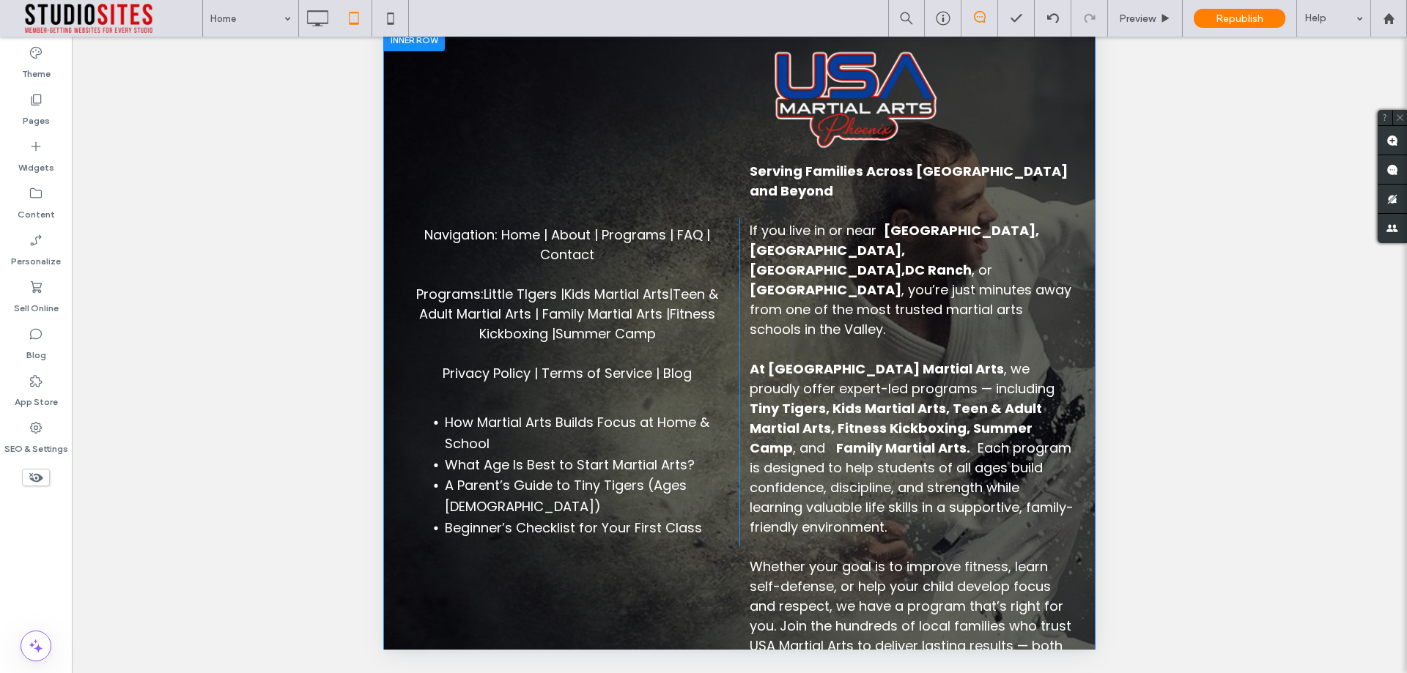
scroll to position [6472, 0]
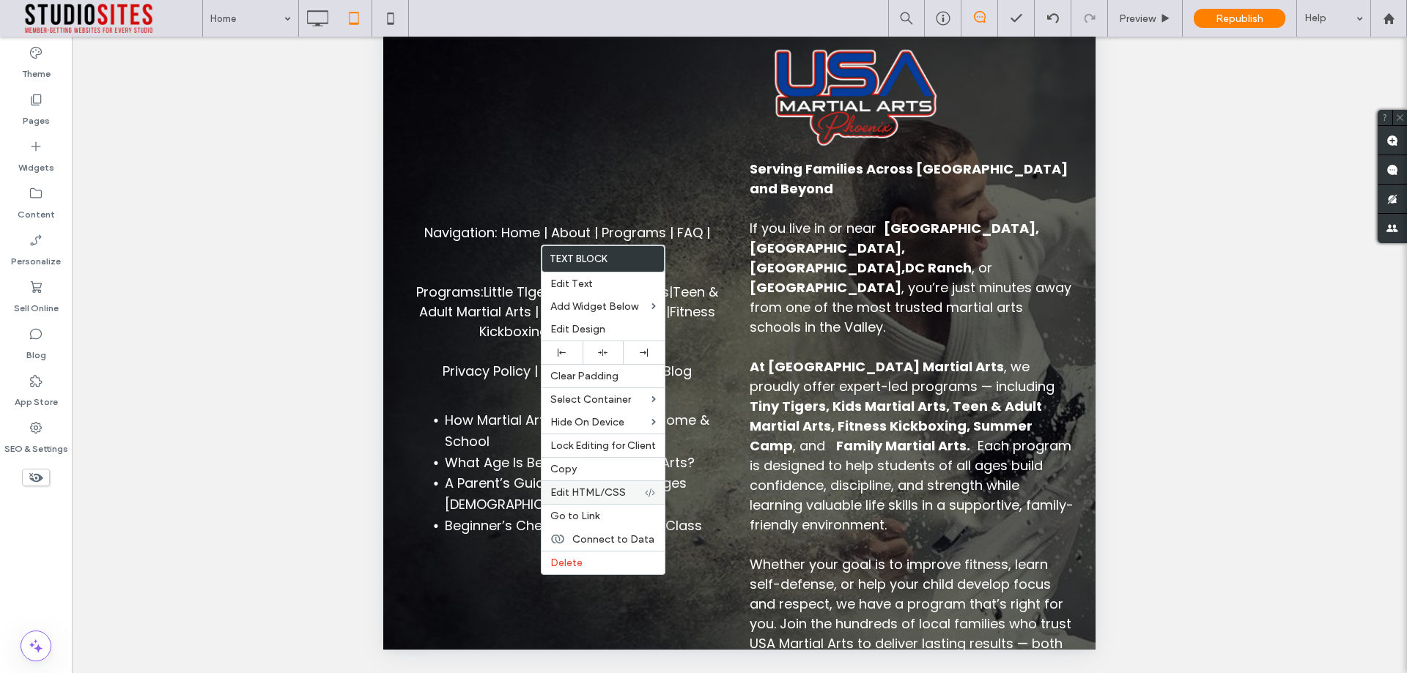
click at [619, 485] on div "Edit HTML/CSS" at bounding box center [602, 492] width 123 height 23
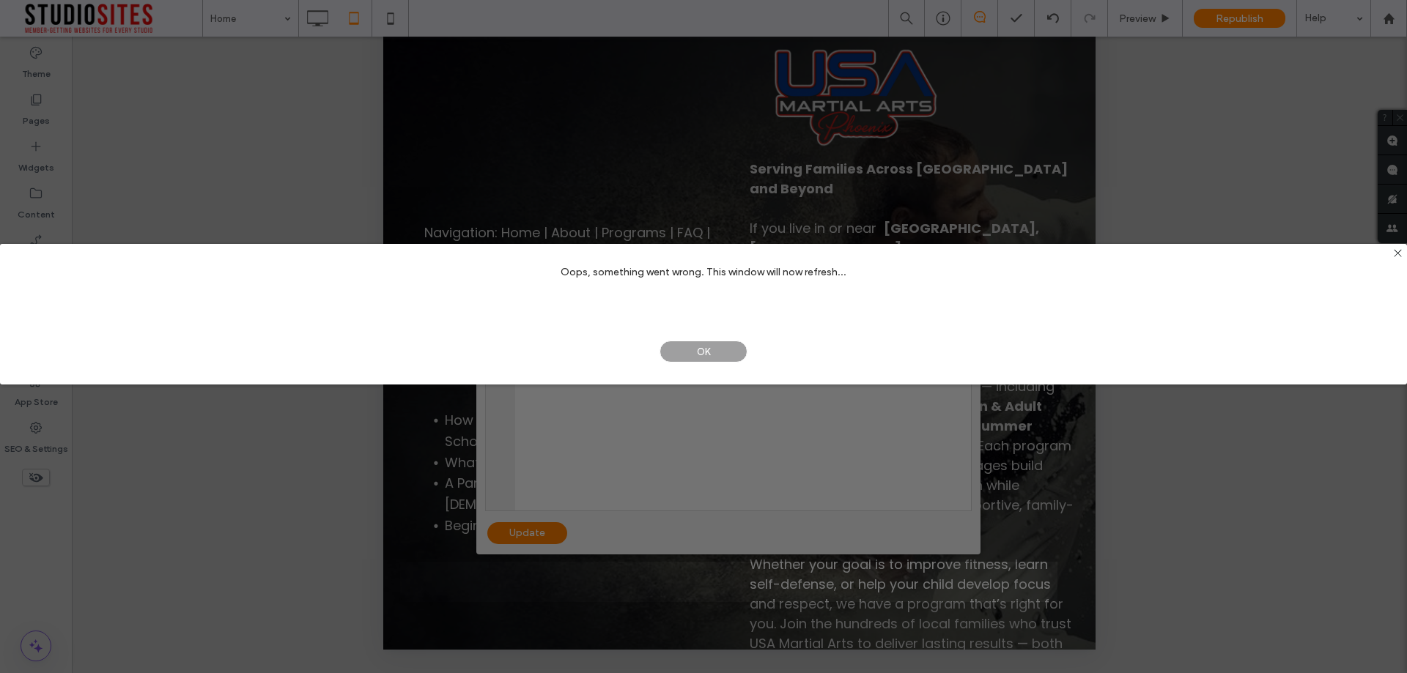
click at [713, 355] on span "OK" at bounding box center [703, 352] width 88 height 22
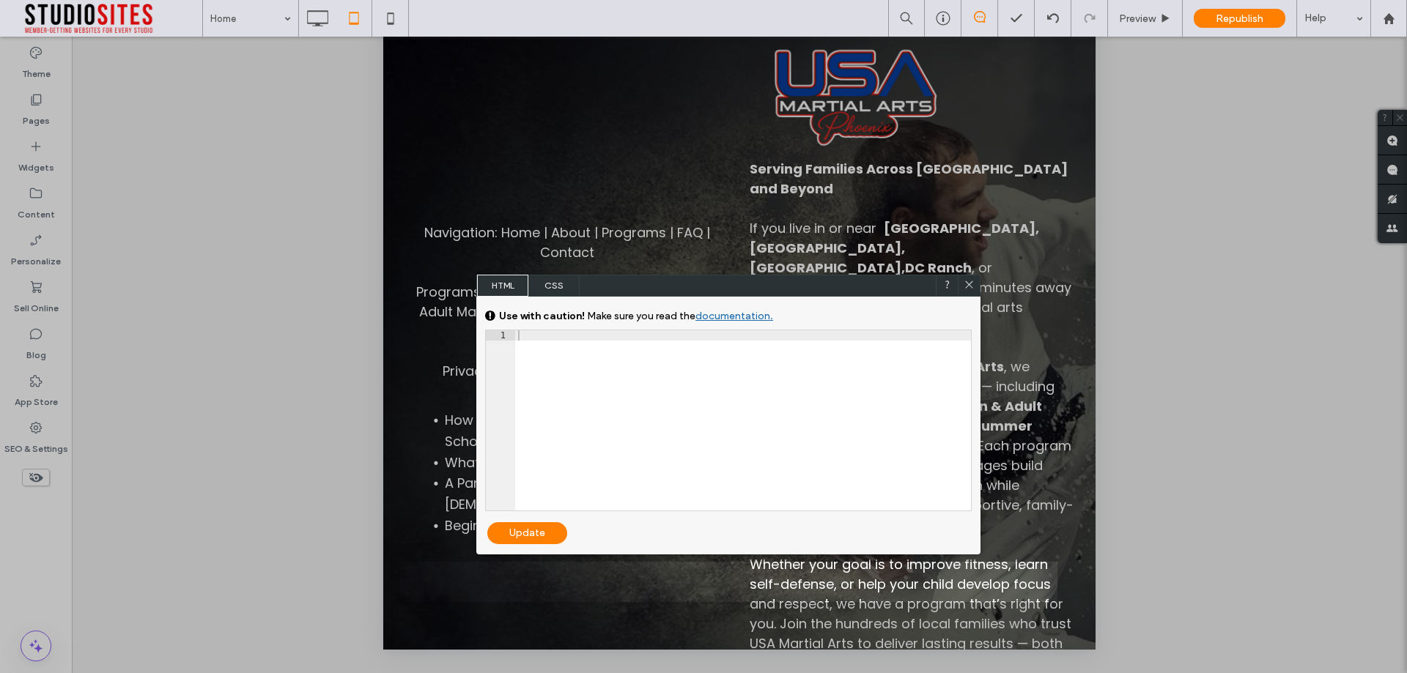
click at [969, 284] on use at bounding box center [968, 284] width 7 height 7
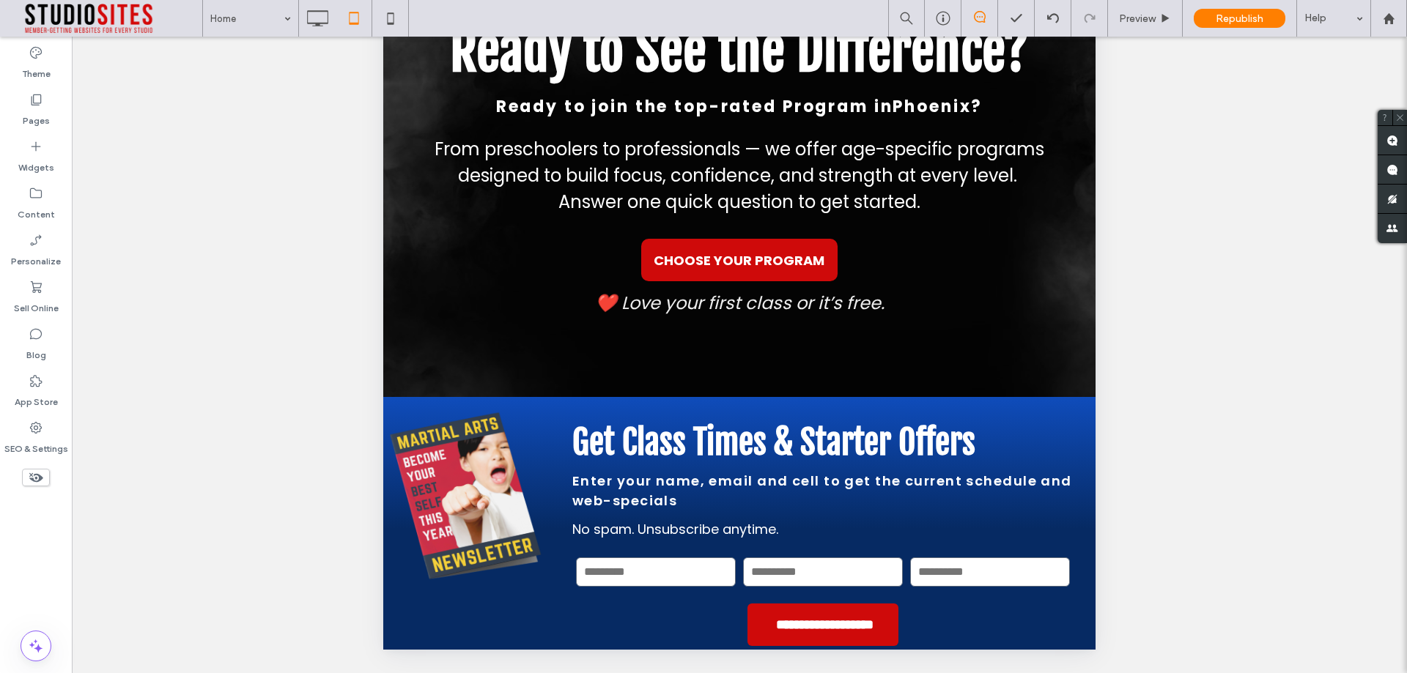
scroll to position [6461, 0]
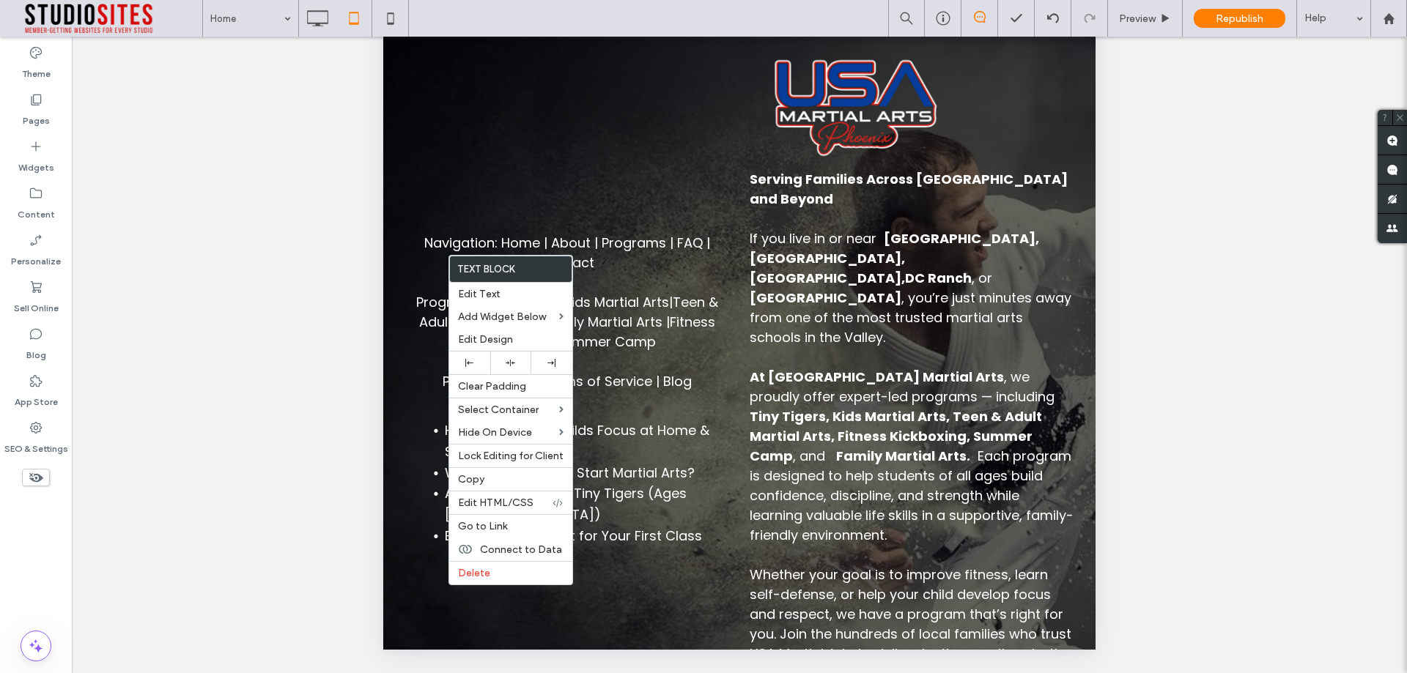
click at [492, 265] on label "Text Block" at bounding box center [511, 269] width 122 height 26
click at [503, 459] on span "Lock Editing for Client" at bounding box center [510, 456] width 105 height 12
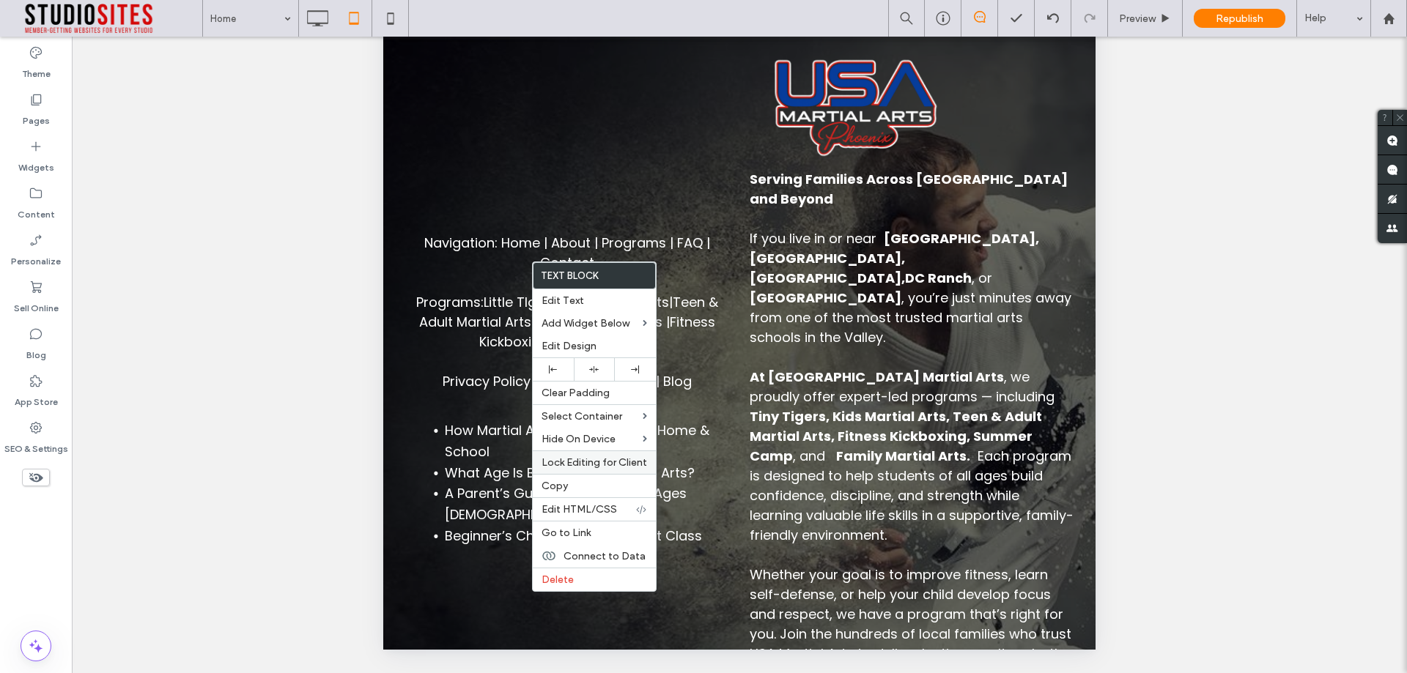
click at [578, 459] on span "Lock Editing for Client" at bounding box center [593, 462] width 105 height 12
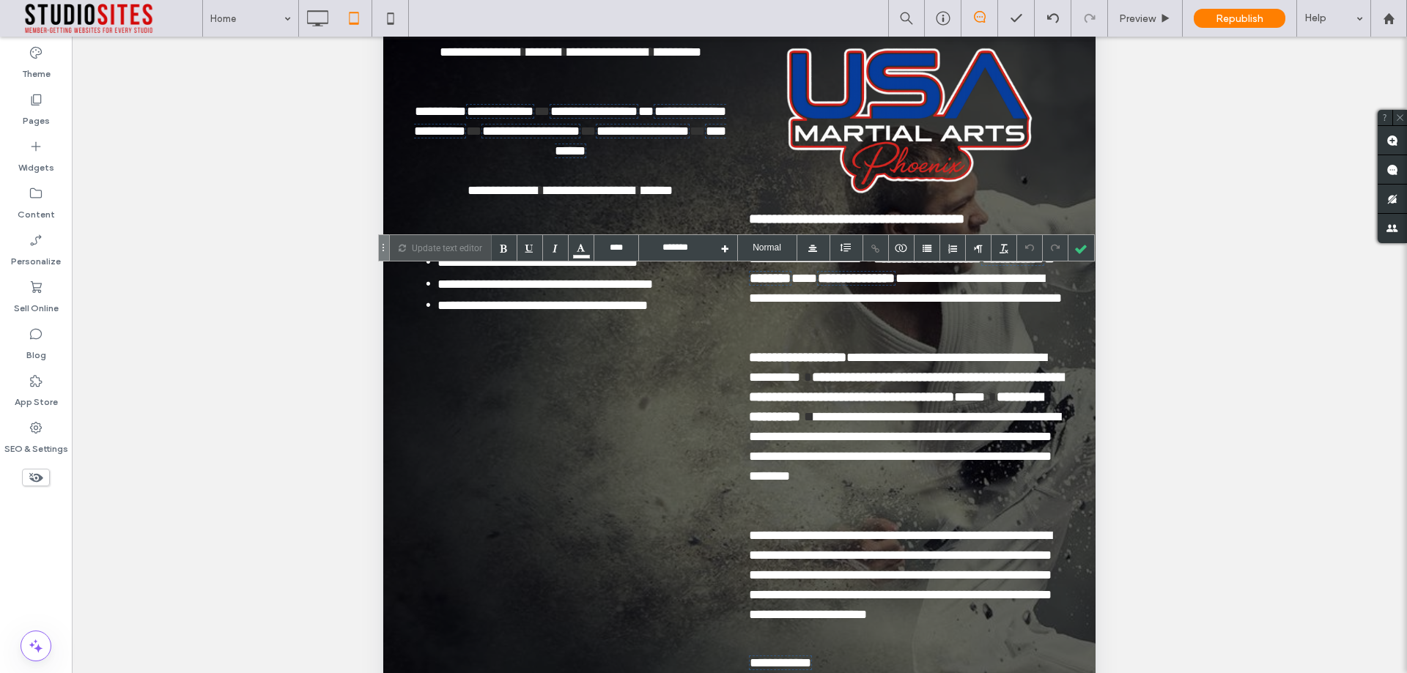
scroll to position [348, 0]
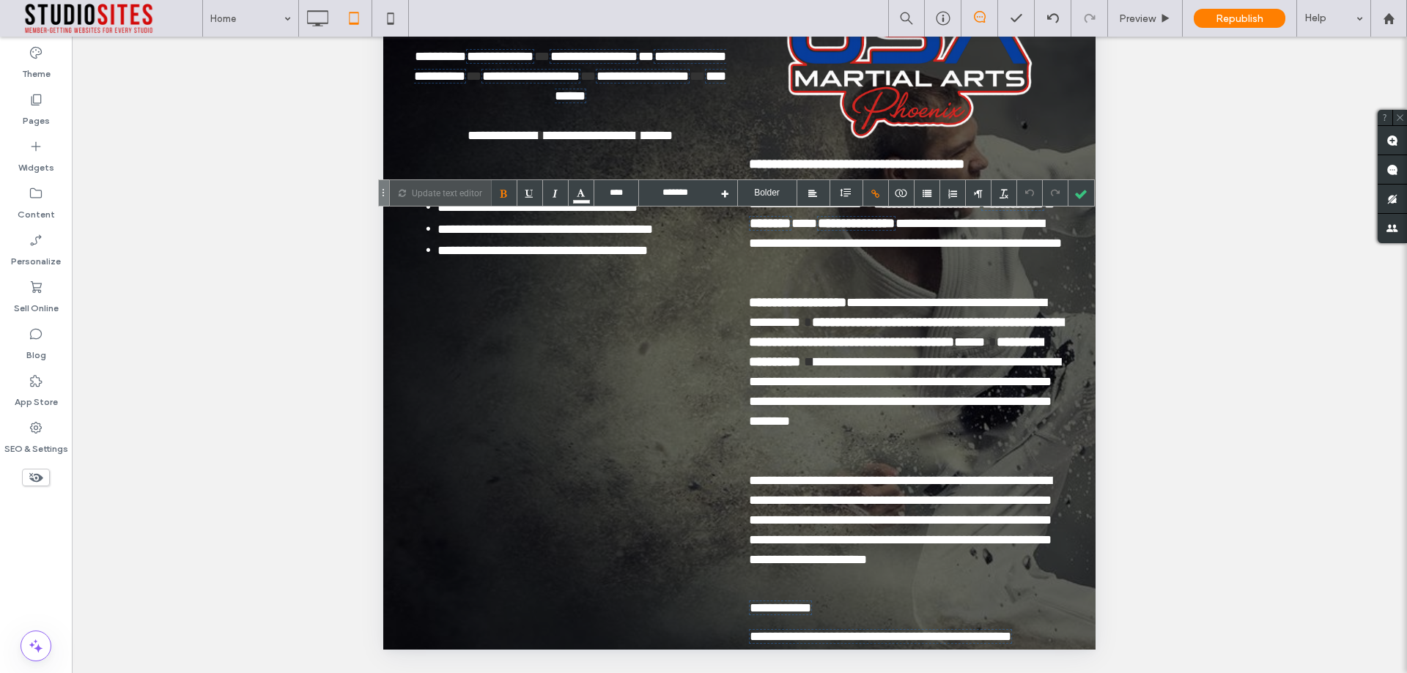
drag, startPoint x: 545, startPoint y: 584, endPoint x: 424, endPoint y: 582, distance: 120.9
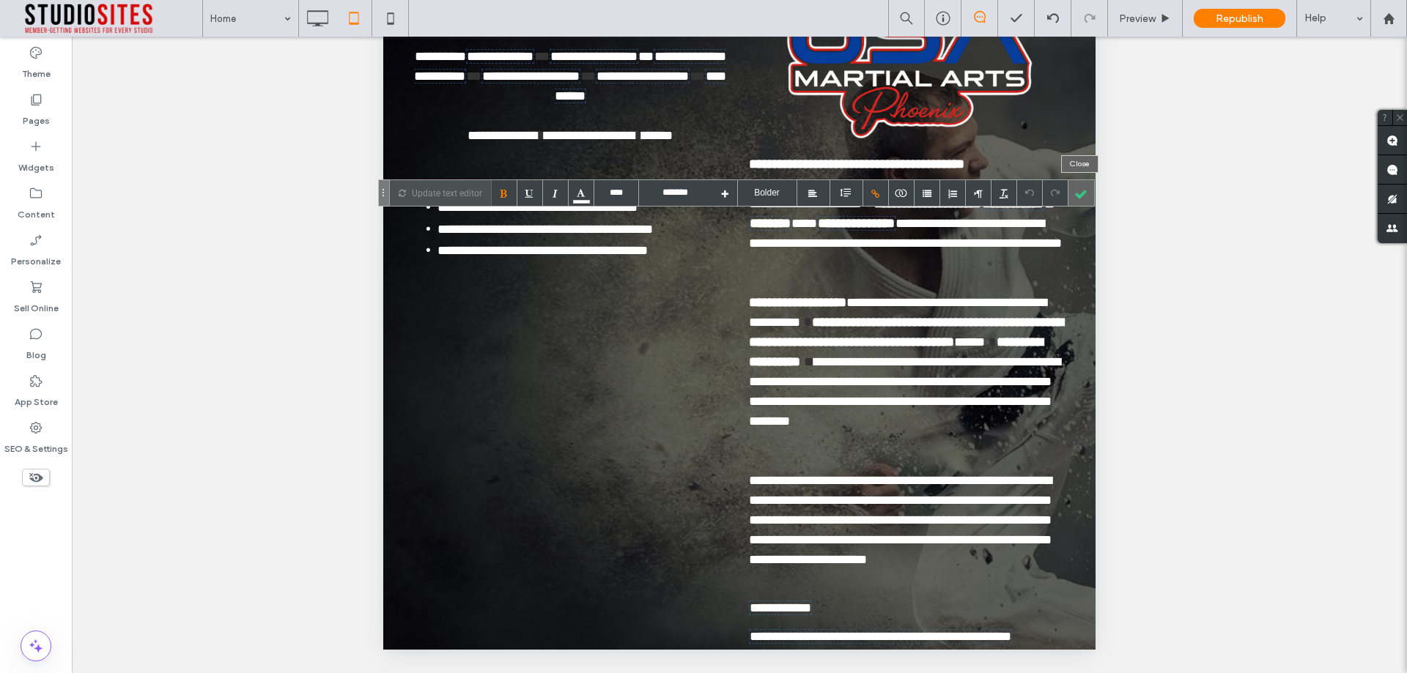
drag, startPoint x: 711, startPoint y: 498, endPoint x: 1077, endPoint y: 188, distance: 479.2
click at [1077, 188] on div at bounding box center [1081, 193] width 26 height 26
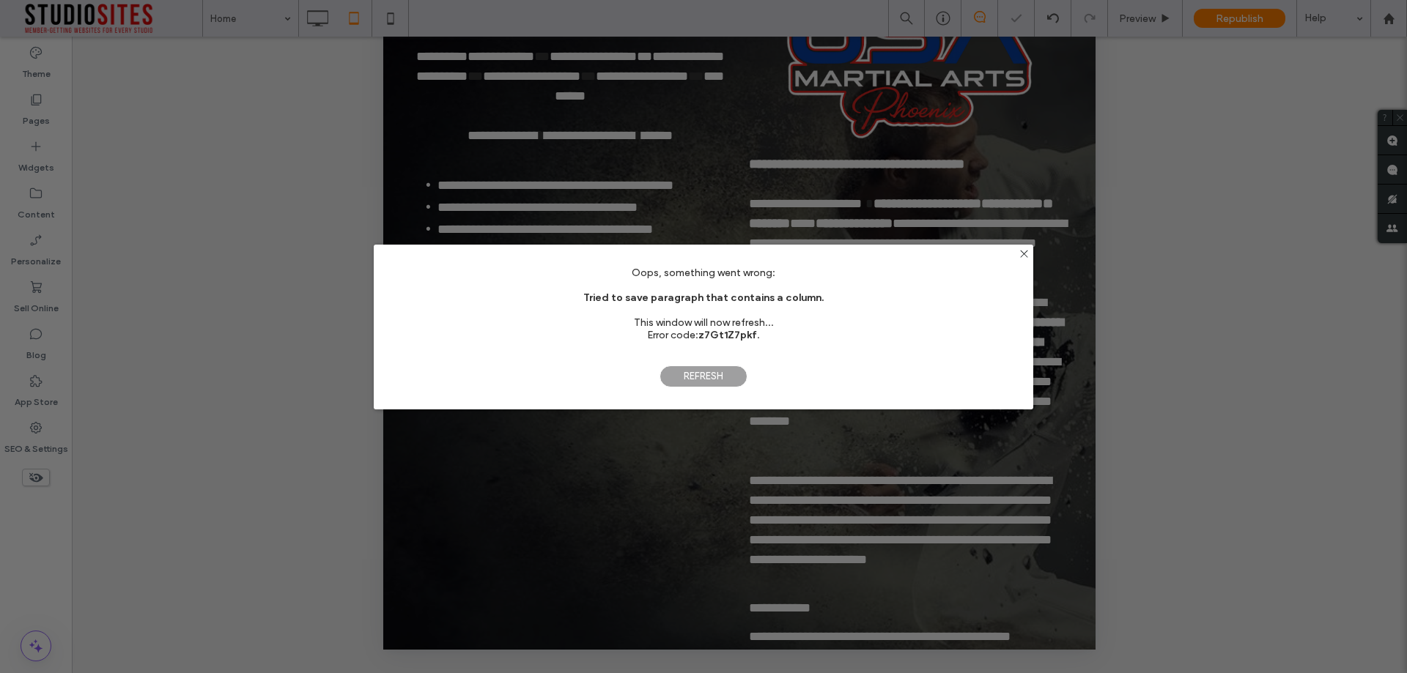
click at [693, 380] on span "Refresh" at bounding box center [703, 377] width 88 height 22
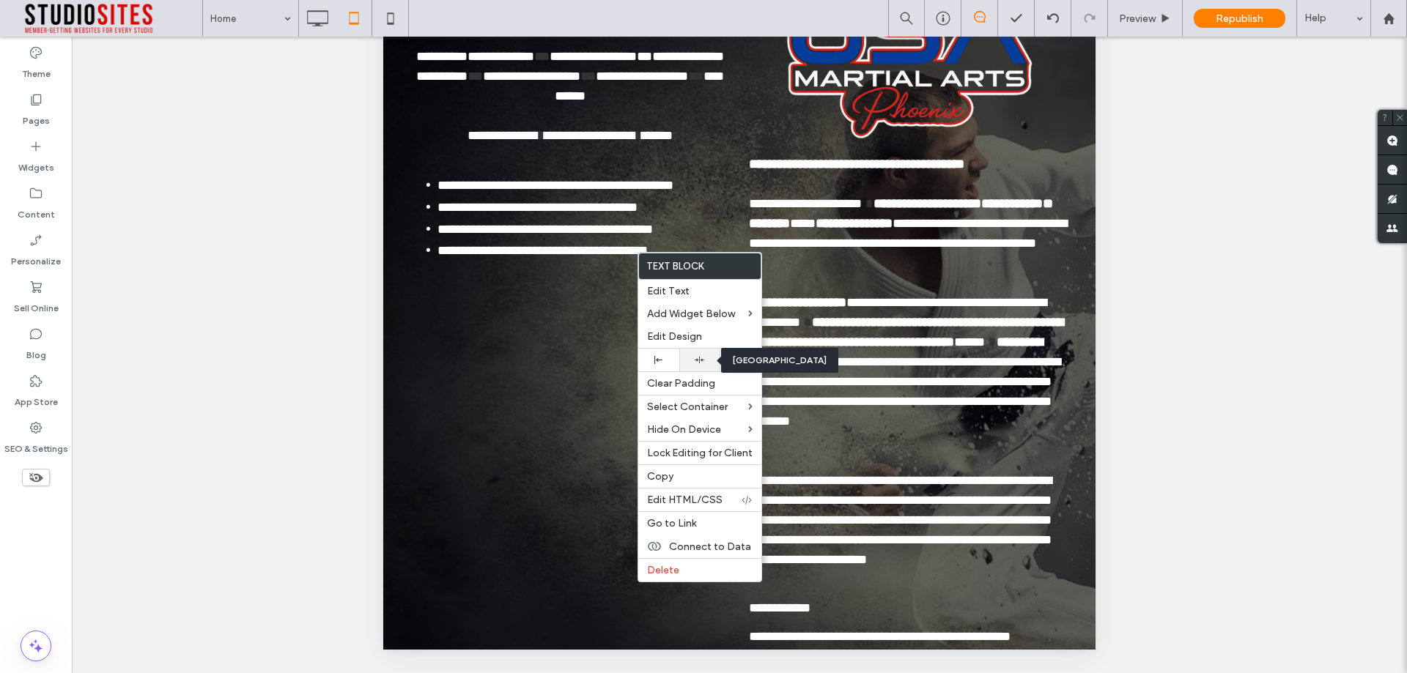
click at [691, 357] on div at bounding box center [699, 360] width 26 height 10
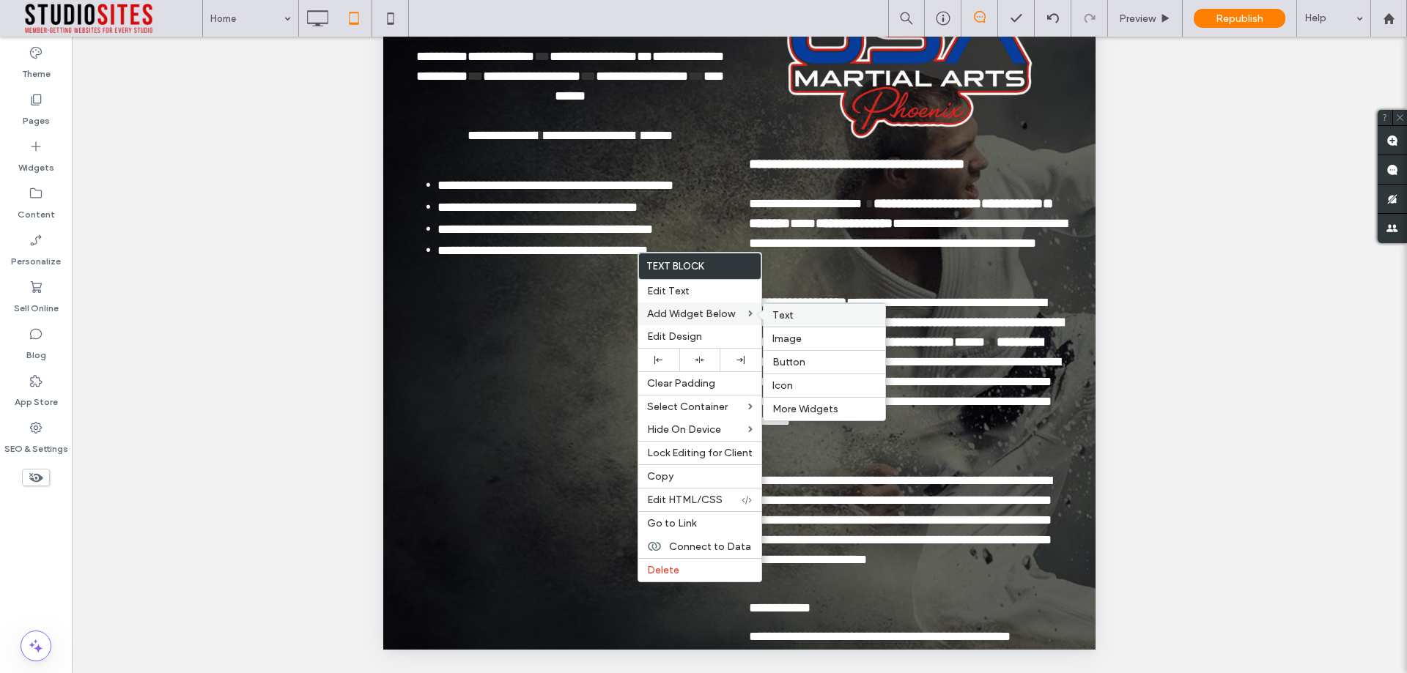
click at [801, 311] on label "Text" at bounding box center [824, 315] width 104 height 12
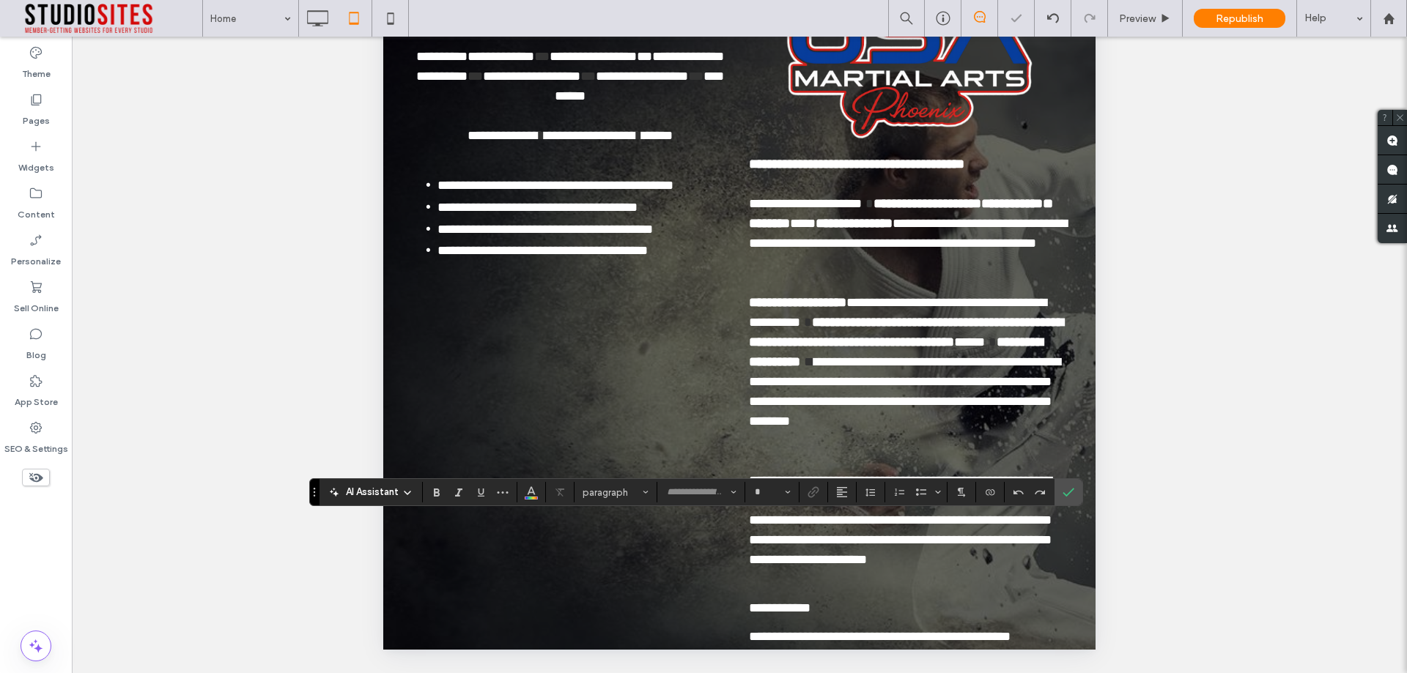
type input "*******"
type input "**"
click at [1062, 486] on span "Confirm" at bounding box center [1065, 492] width 7 height 26
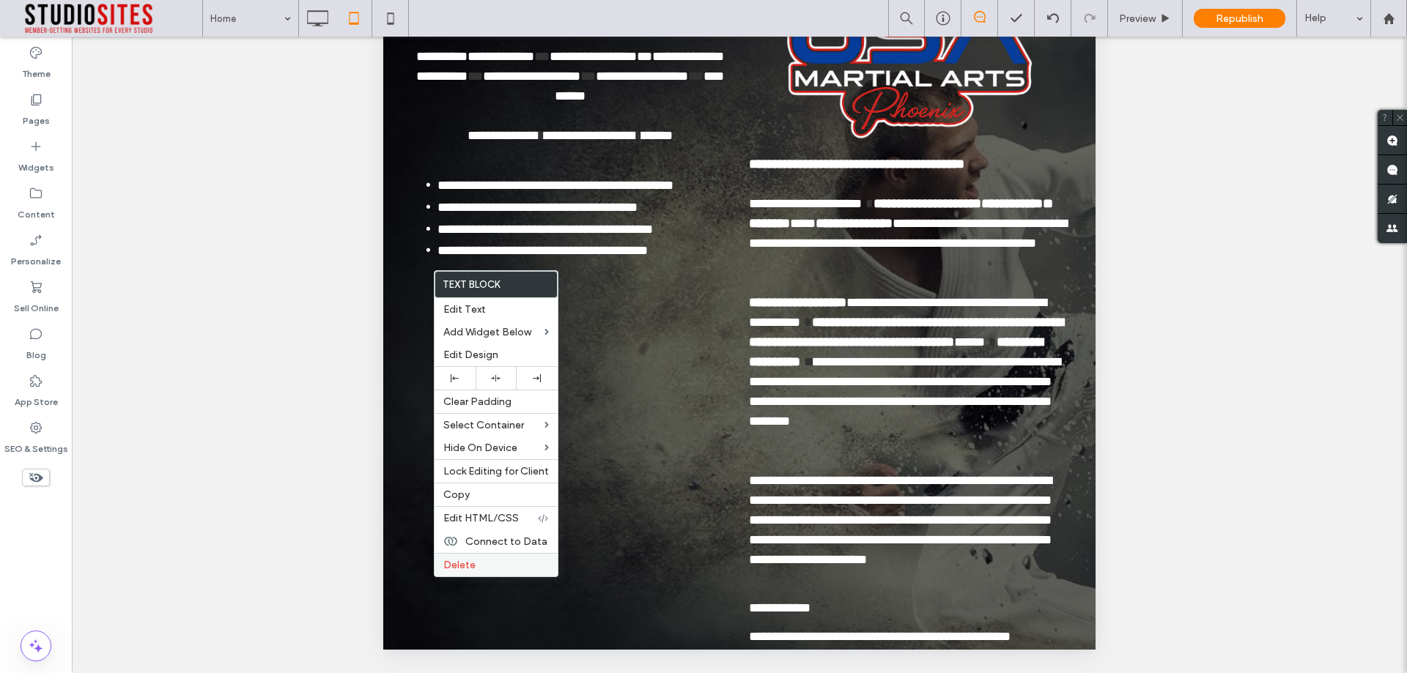
click at [472, 566] on span "Delete" at bounding box center [459, 565] width 32 height 12
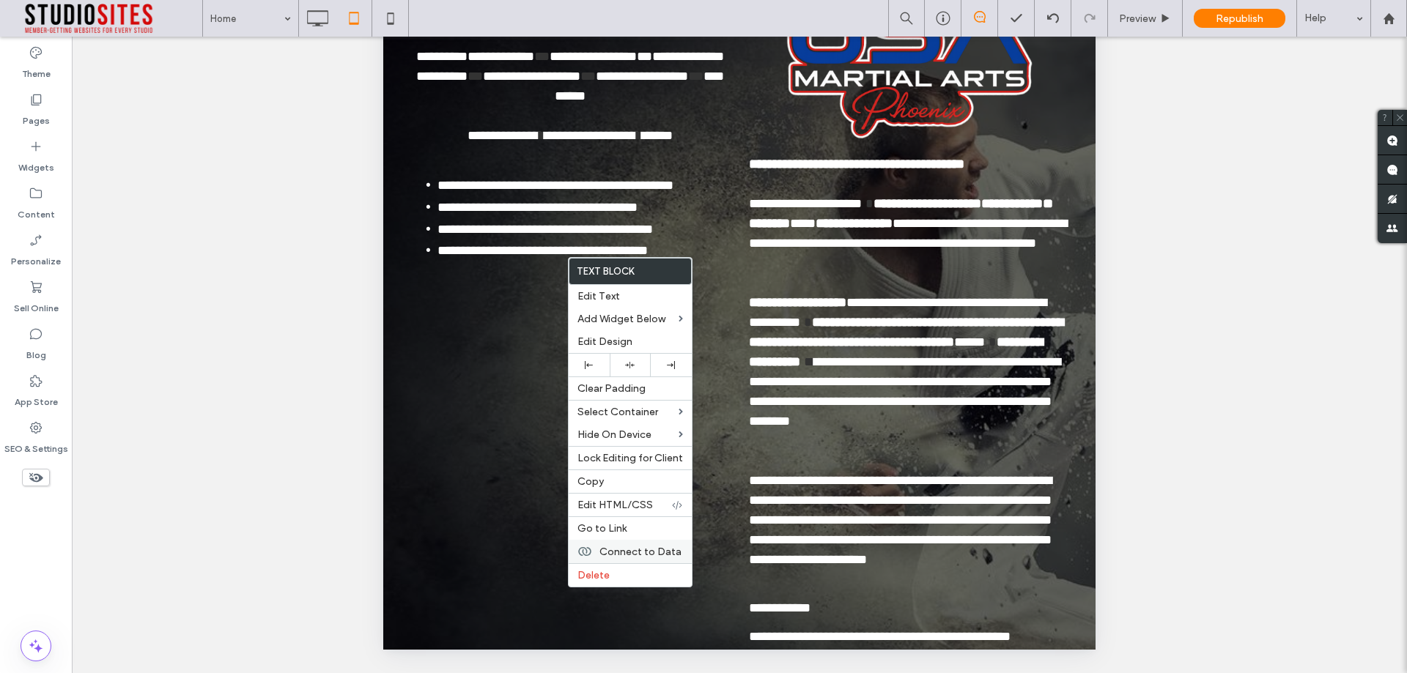
click at [667, 548] on span "Connect to Data" at bounding box center [640, 552] width 82 height 12
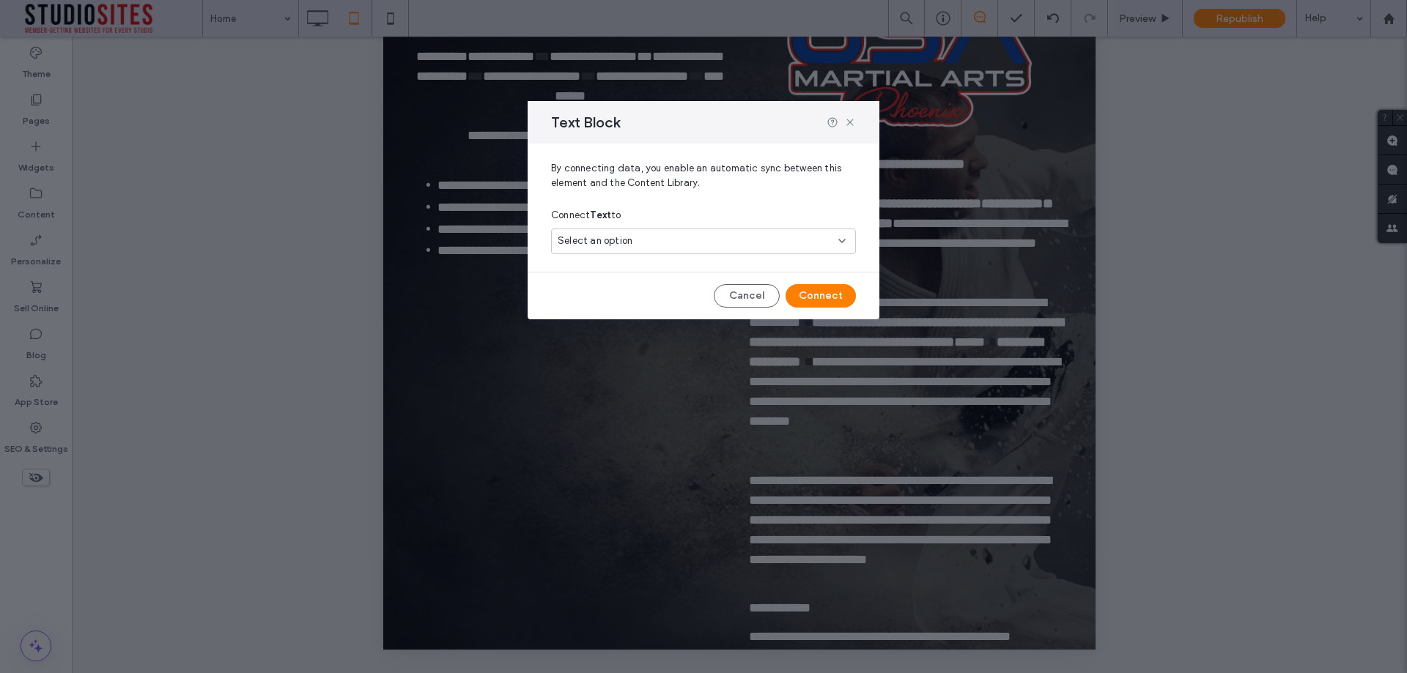
click at [688, 245] on div "Select an option" at bounding box center [694, 241] width 274 height 15
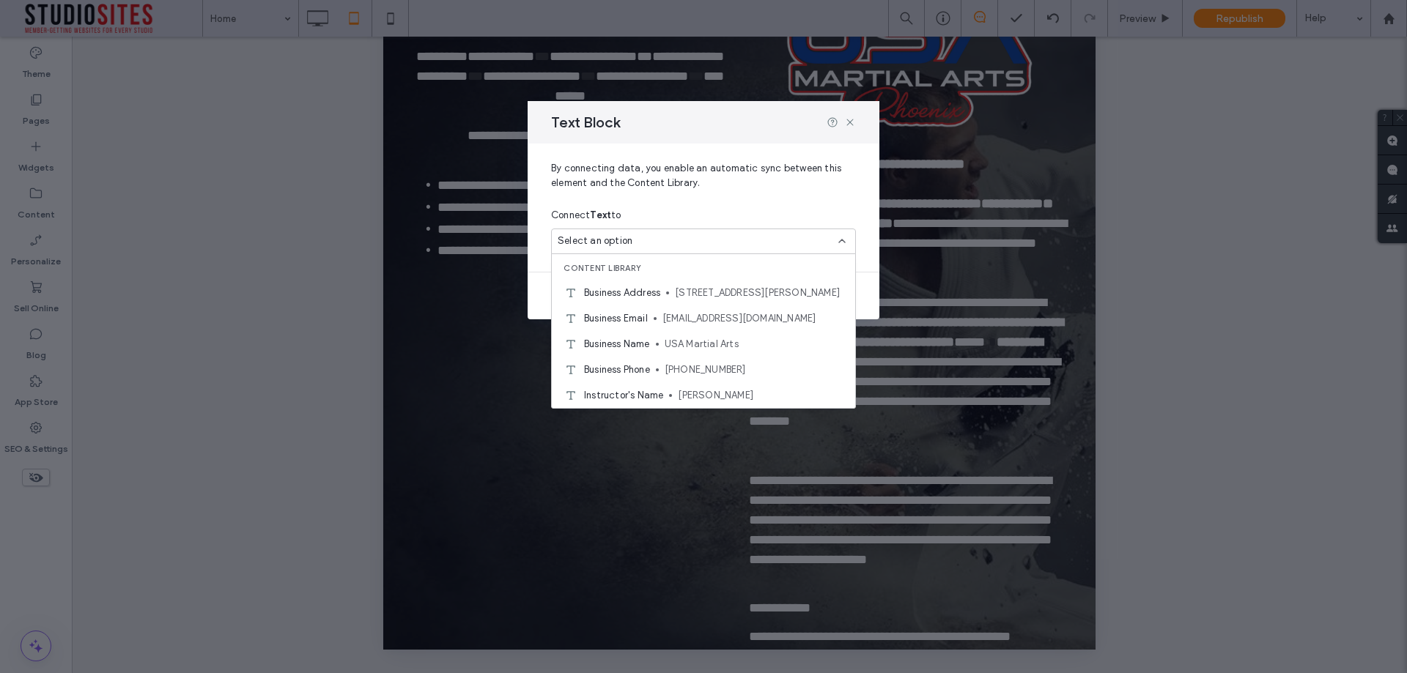
click at [541, 253] on div "By connecting data, you enable an automatic sync between this element and the C…" at bounding box center [703, 202] width 352 height 116
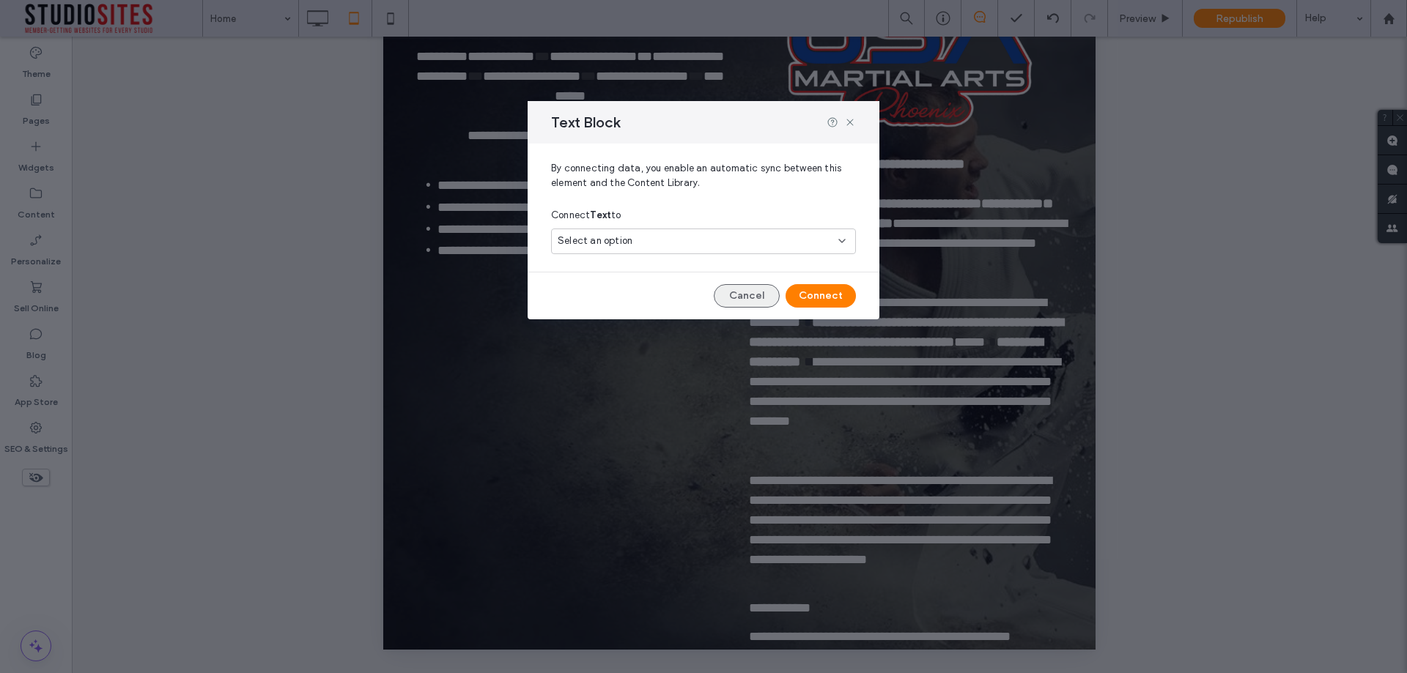
click at [757, 299] on button "Cancel" at bounding box center [747, 295] width 66 height 23
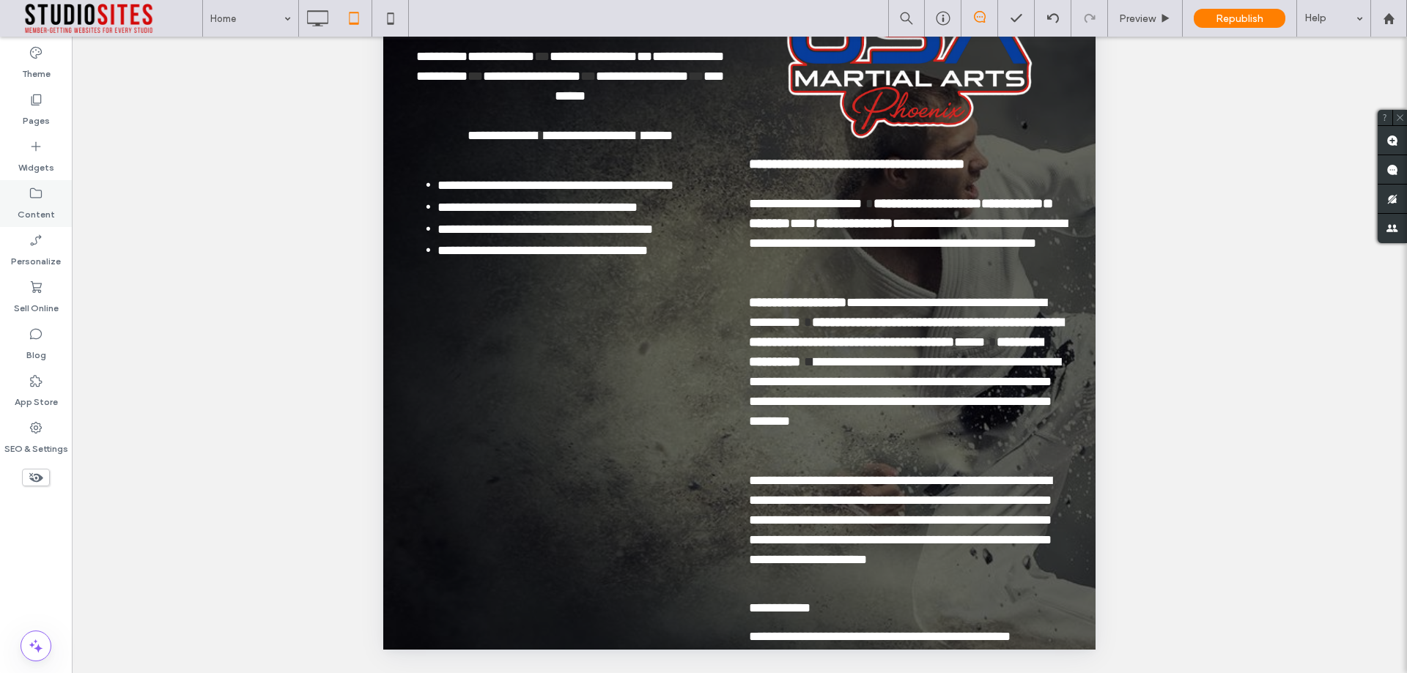
click at [37, 199] on icon at bounding box center [36, 193] width 15 height 15
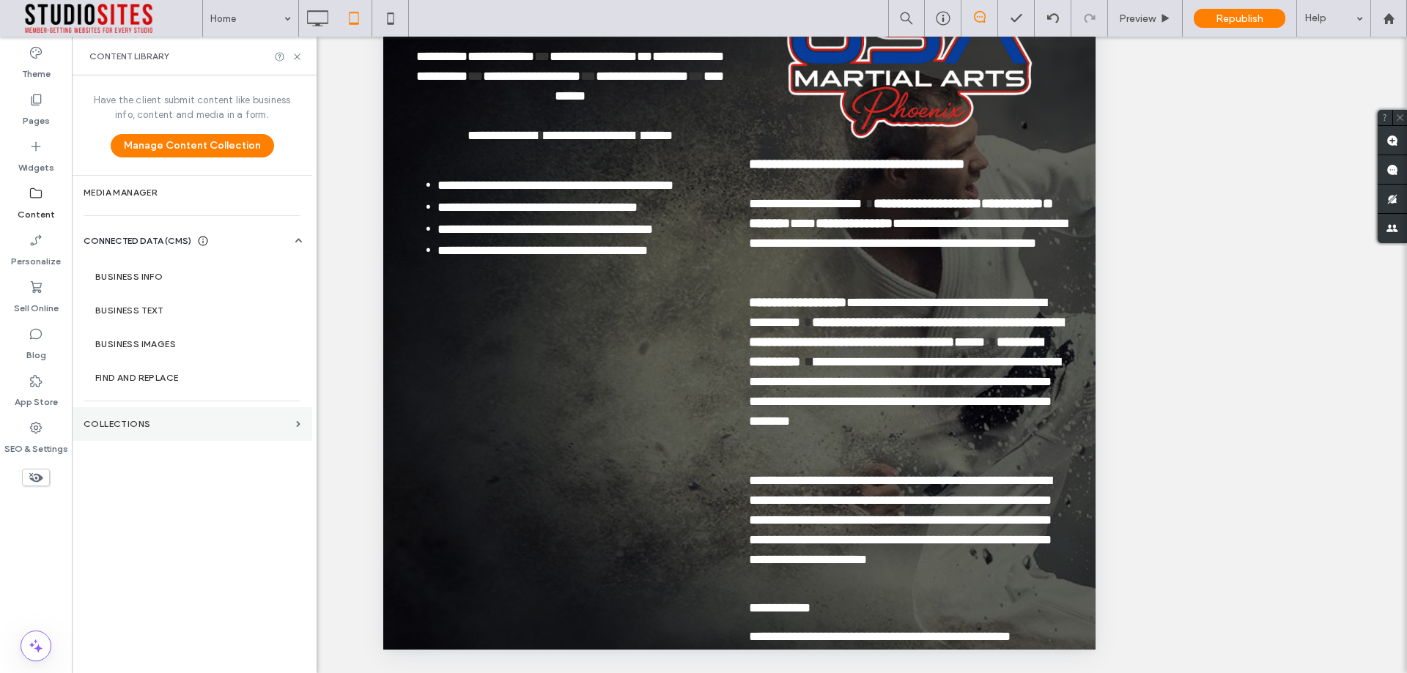
click at [135, 426] on label "Collections" at bounding box center [187, 424] width 207 height 10
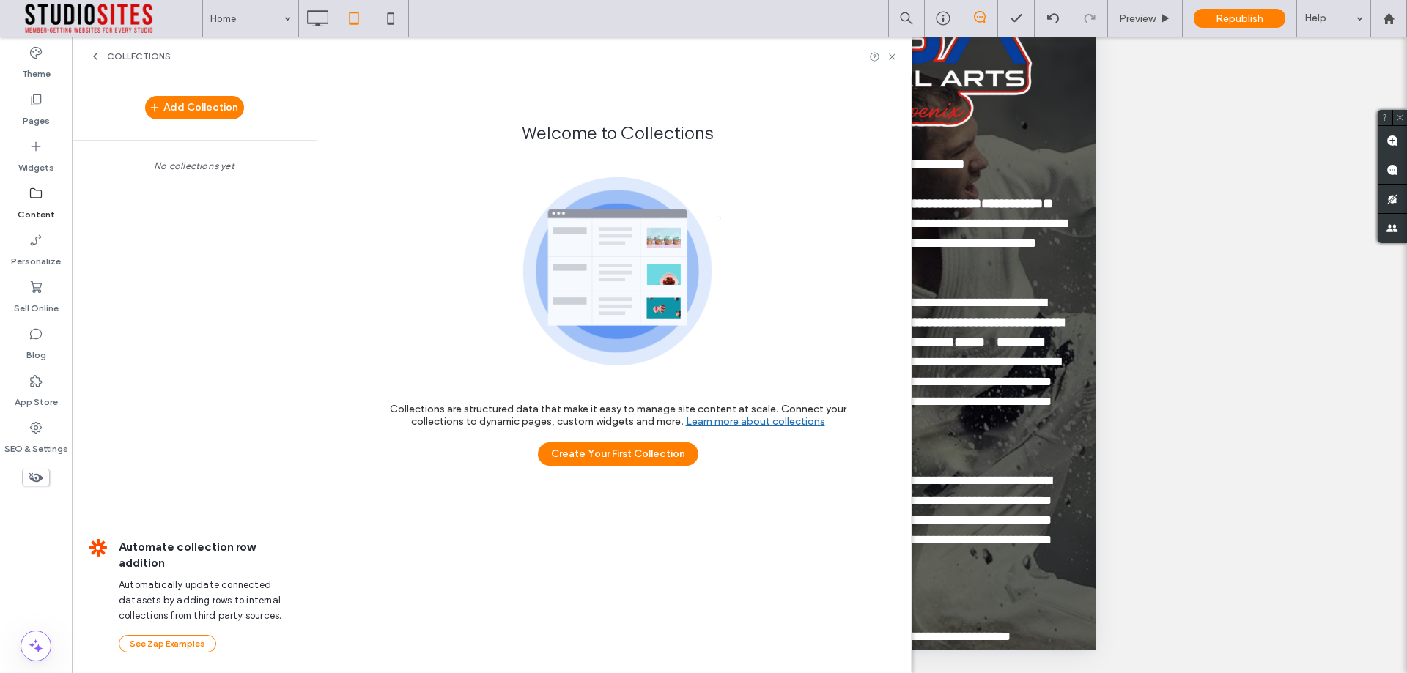
click at [97, 56] on icon at bounding box center [95, 57] width 12 height 12
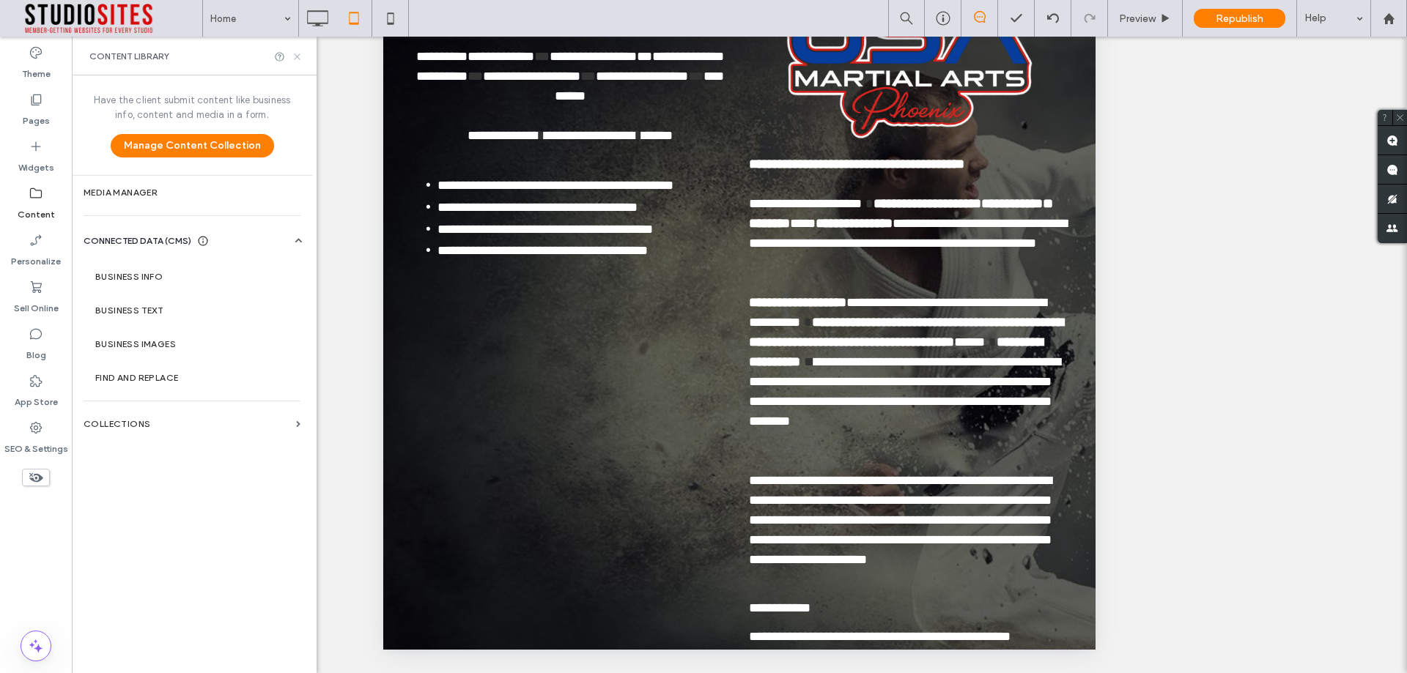
click at [298, 54] on icon at bounding box center [297, 56] width 11 height 11
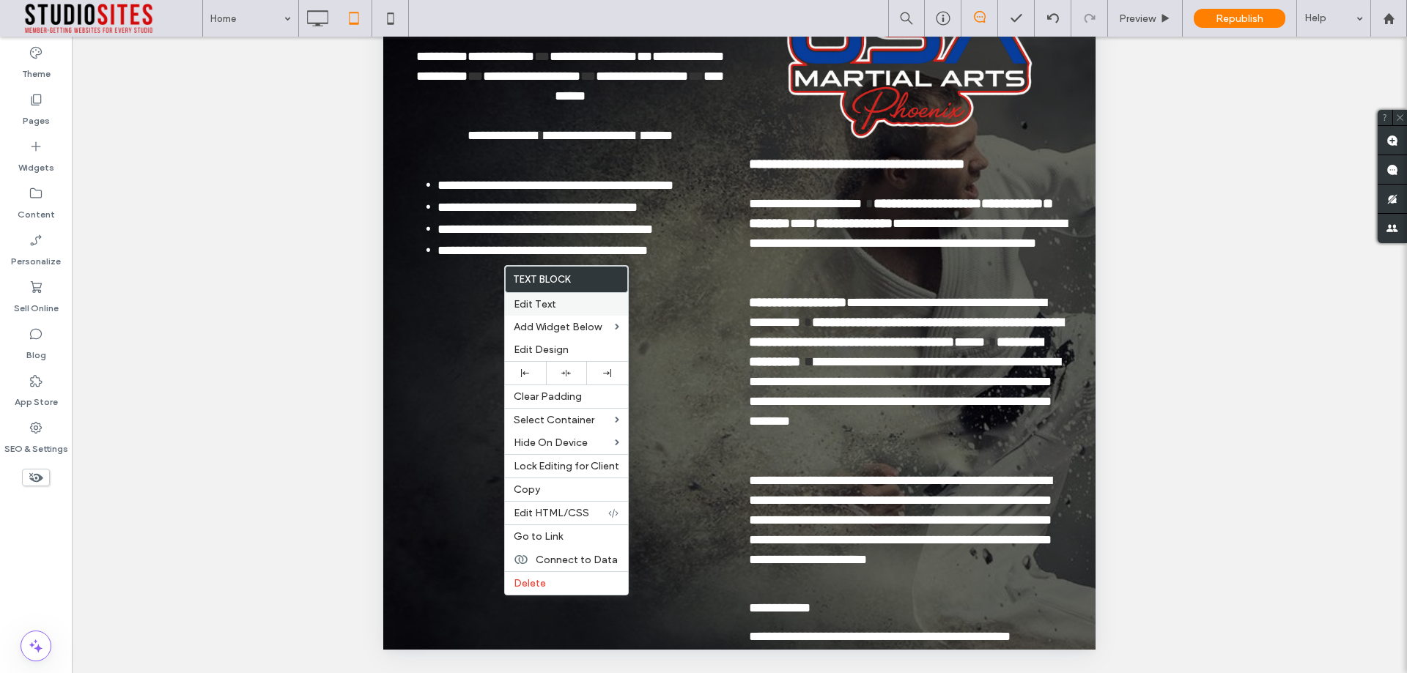
click at [540, 310] on span "Edit Text" at bounding box center [535, 304] width 42 height 12
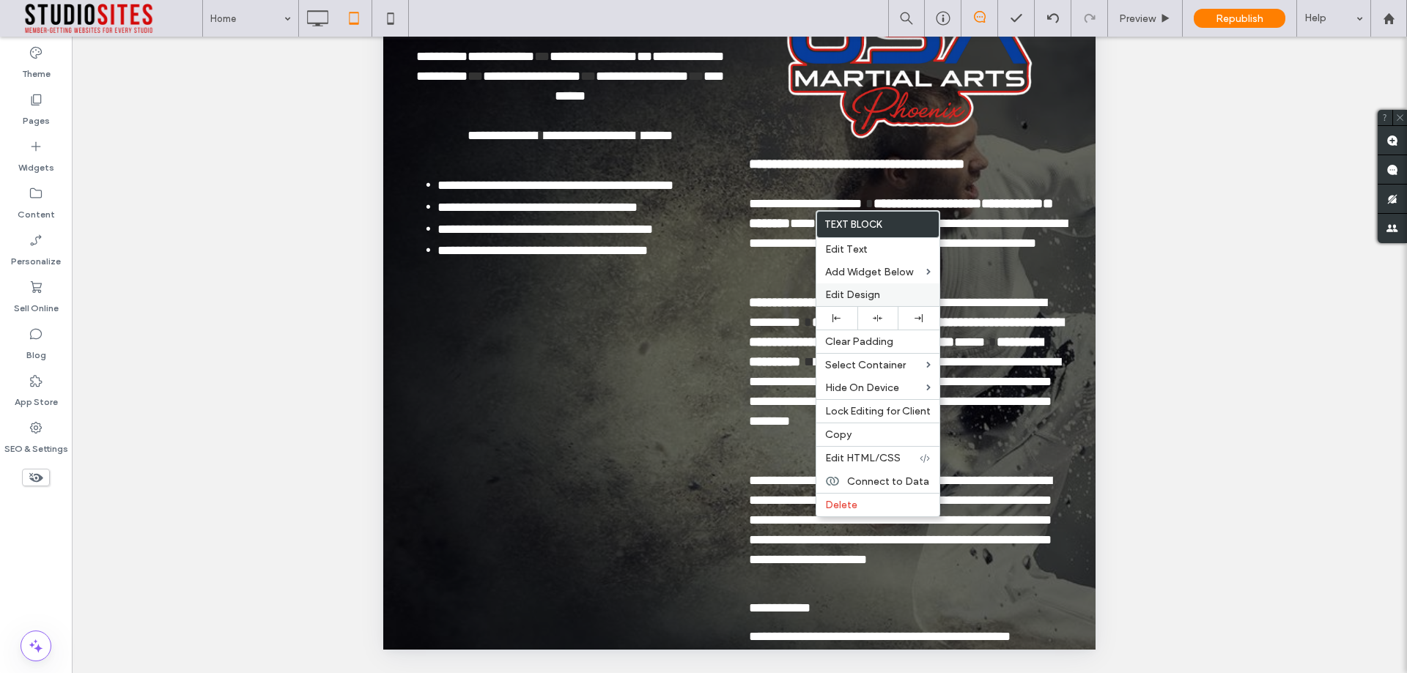
click at [883, 295] on label "Edit Design" at bounding box center [877, 295] width 105 height 12
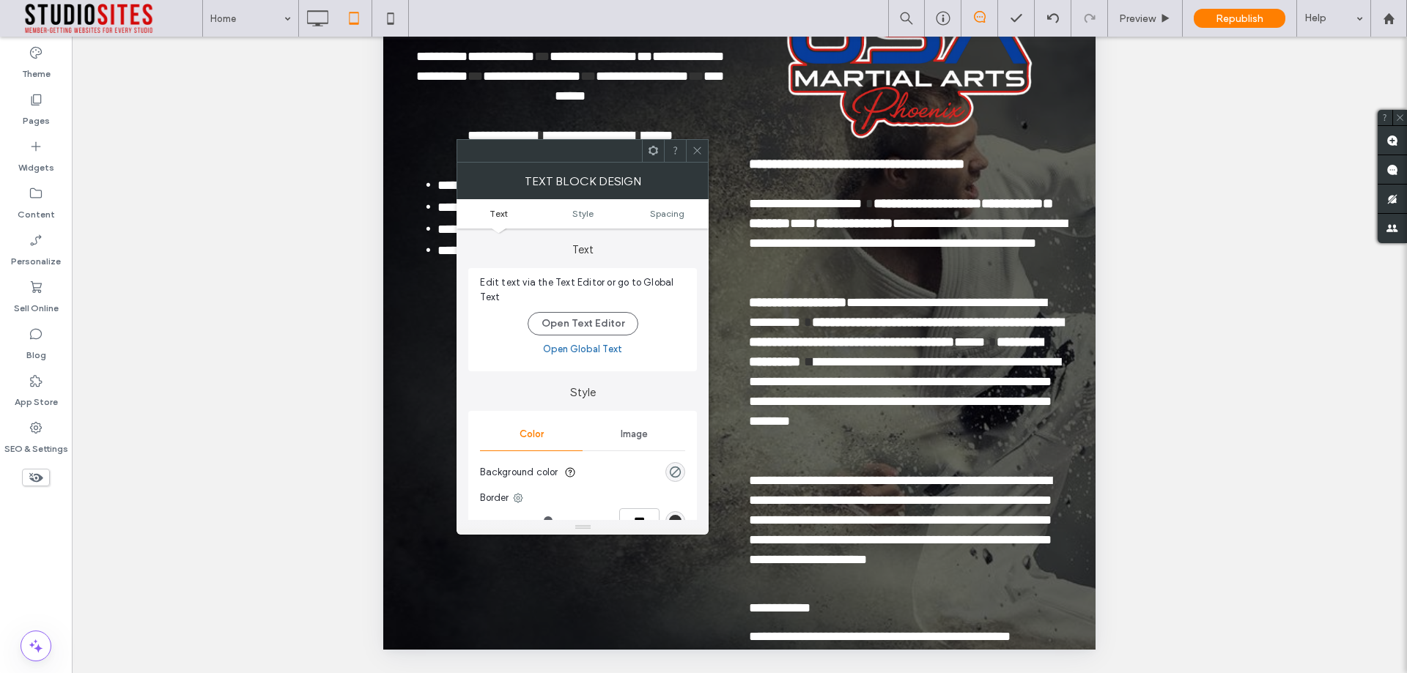
click at [581, 345] on link "Open Global Text" at bounding box center [582, 349] width 79 height 15
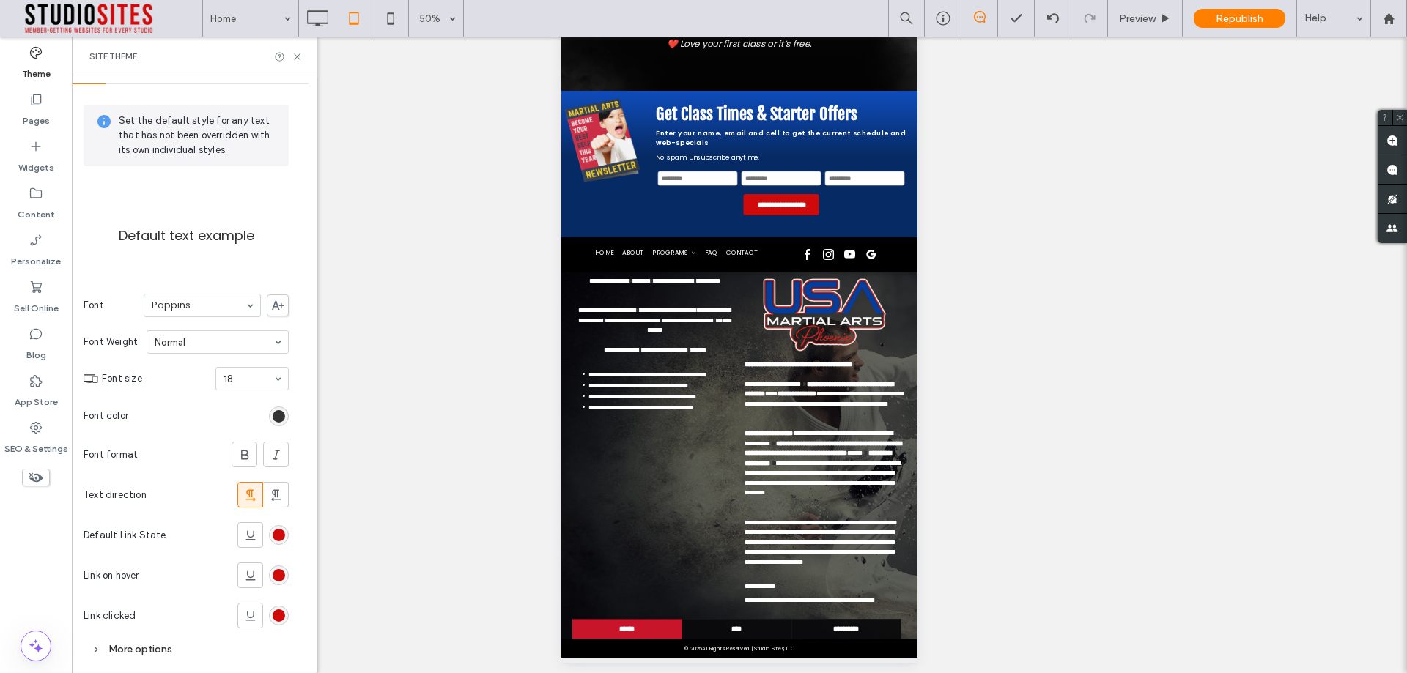
scroll to position [55, 0]
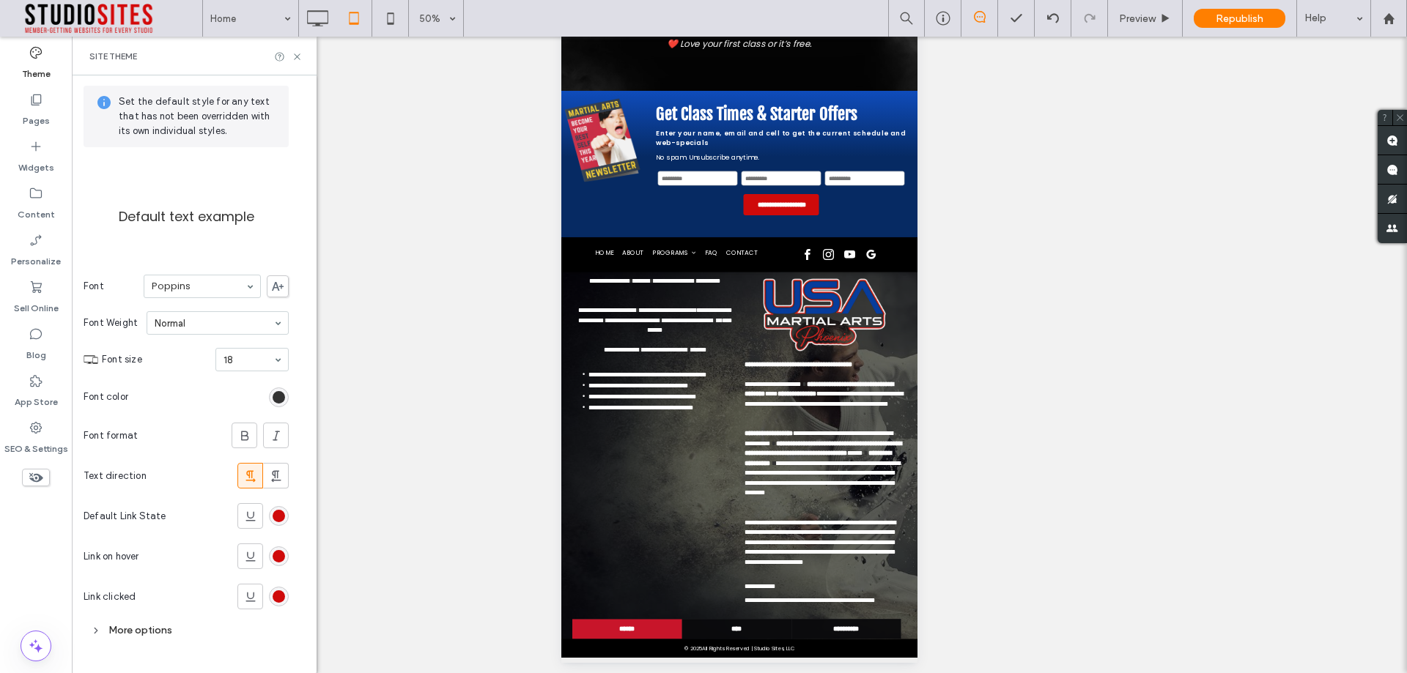
click at [103, 629] on div "More options" at bounding box center [186, 630] width 205 height 20
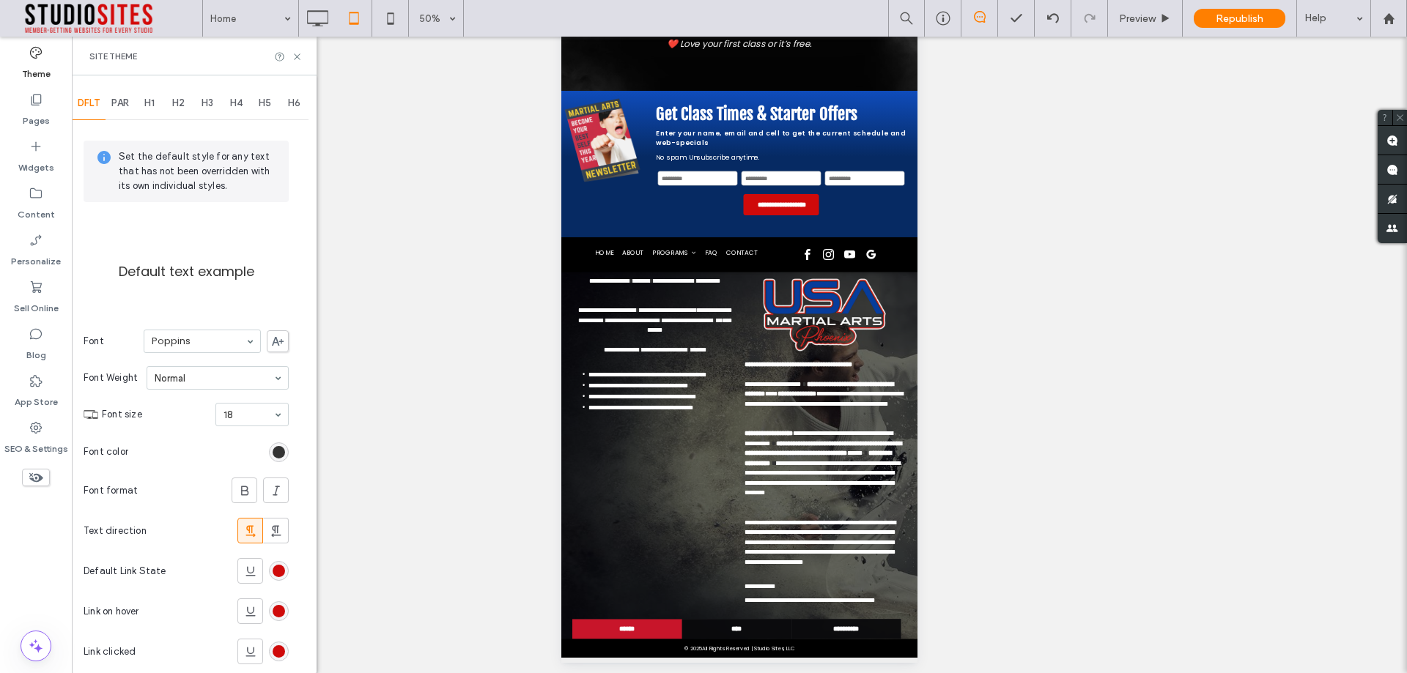
click at [116, 107] on span "PAR" at bounding box center [120, 103] width 18 height 12
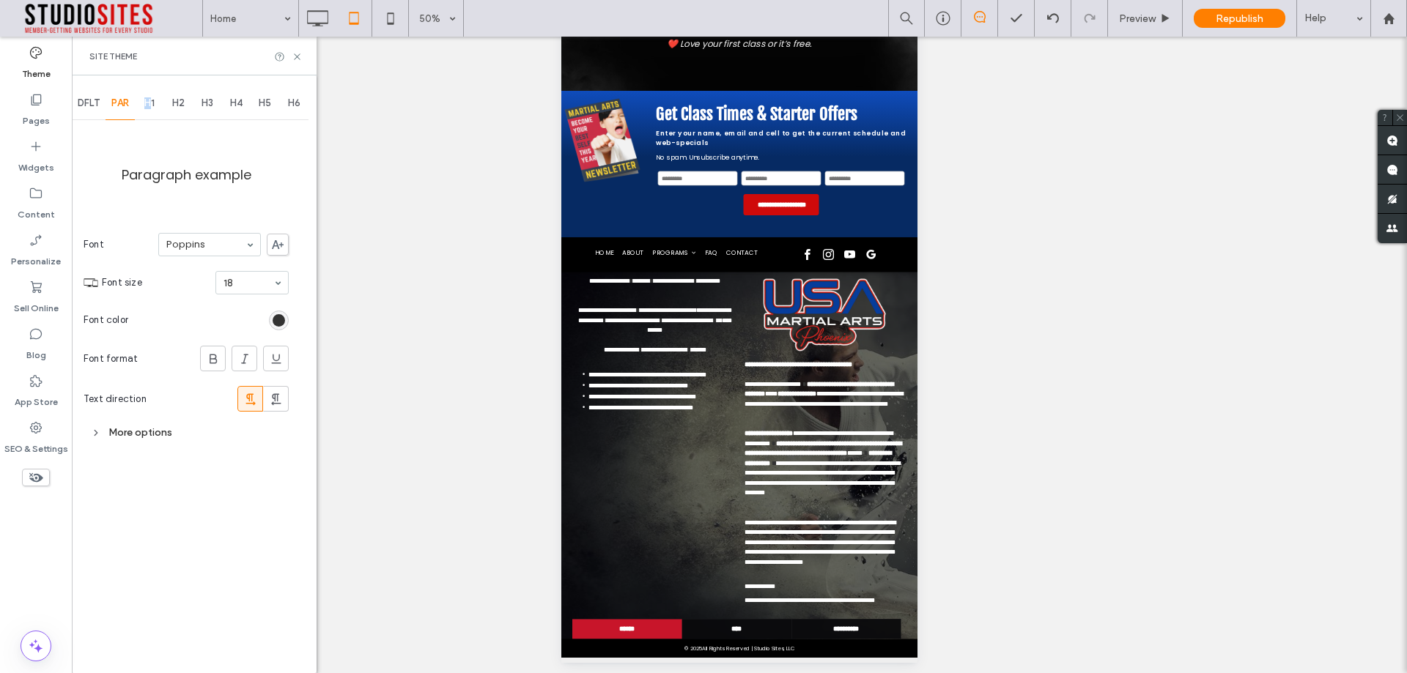
click at [149, 103] on span "H1" at bounding box center [149, 103] width 10 height 12
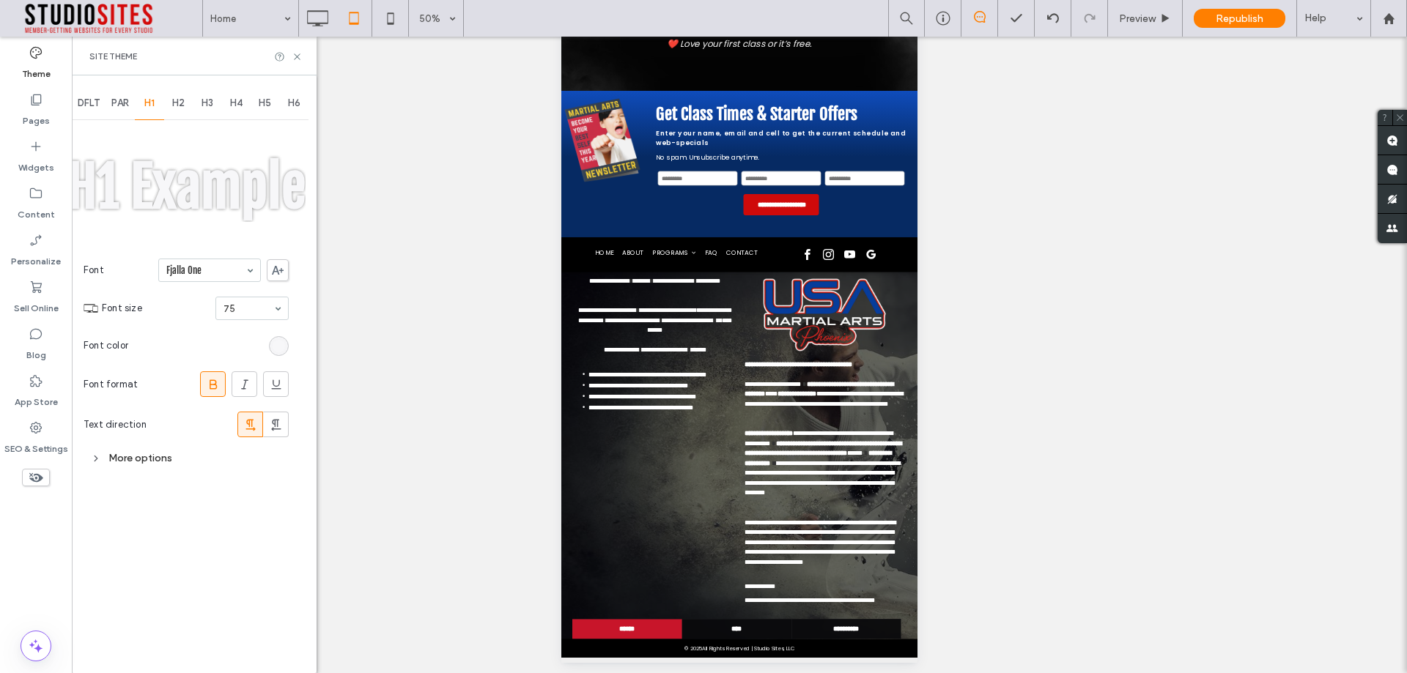
click at [179, 103] on span "H2" at bounding box center [178, 103] width 12 height 12
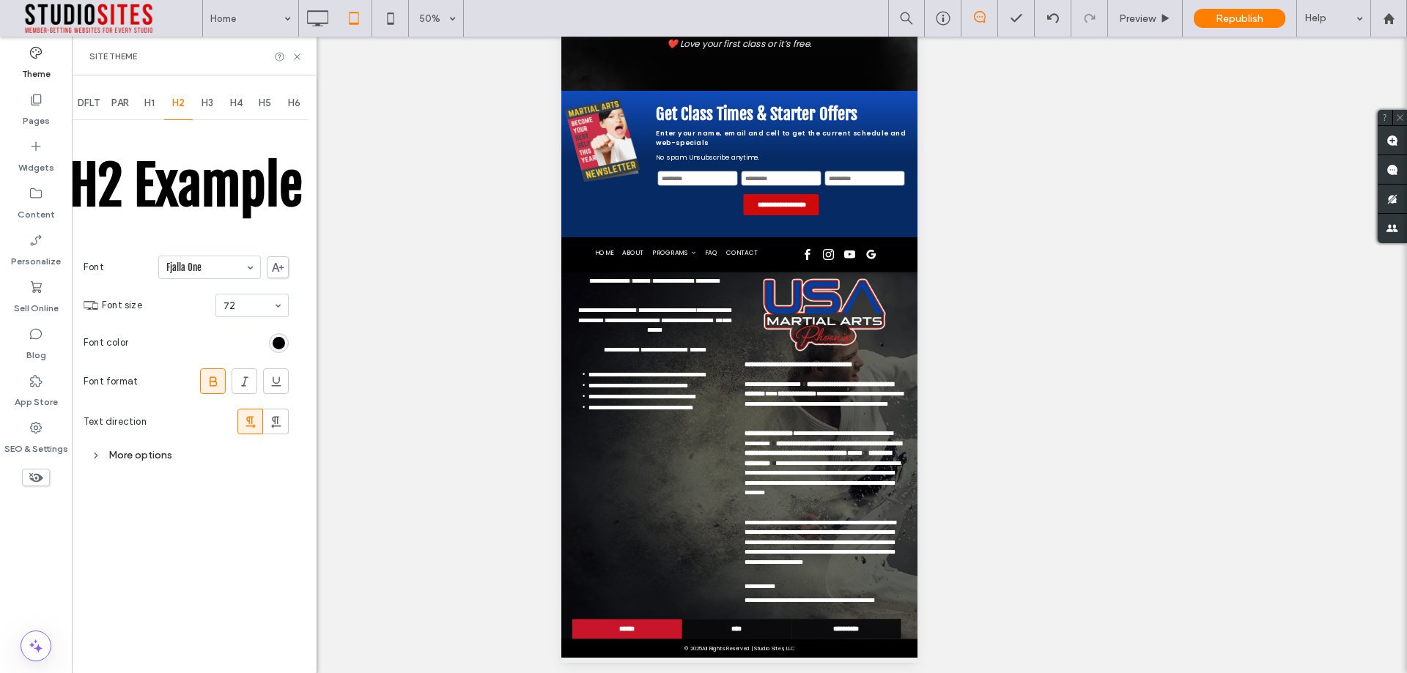
click at [218, 105] on div "H3" at bounding box center [207, 103] width 29 height 32
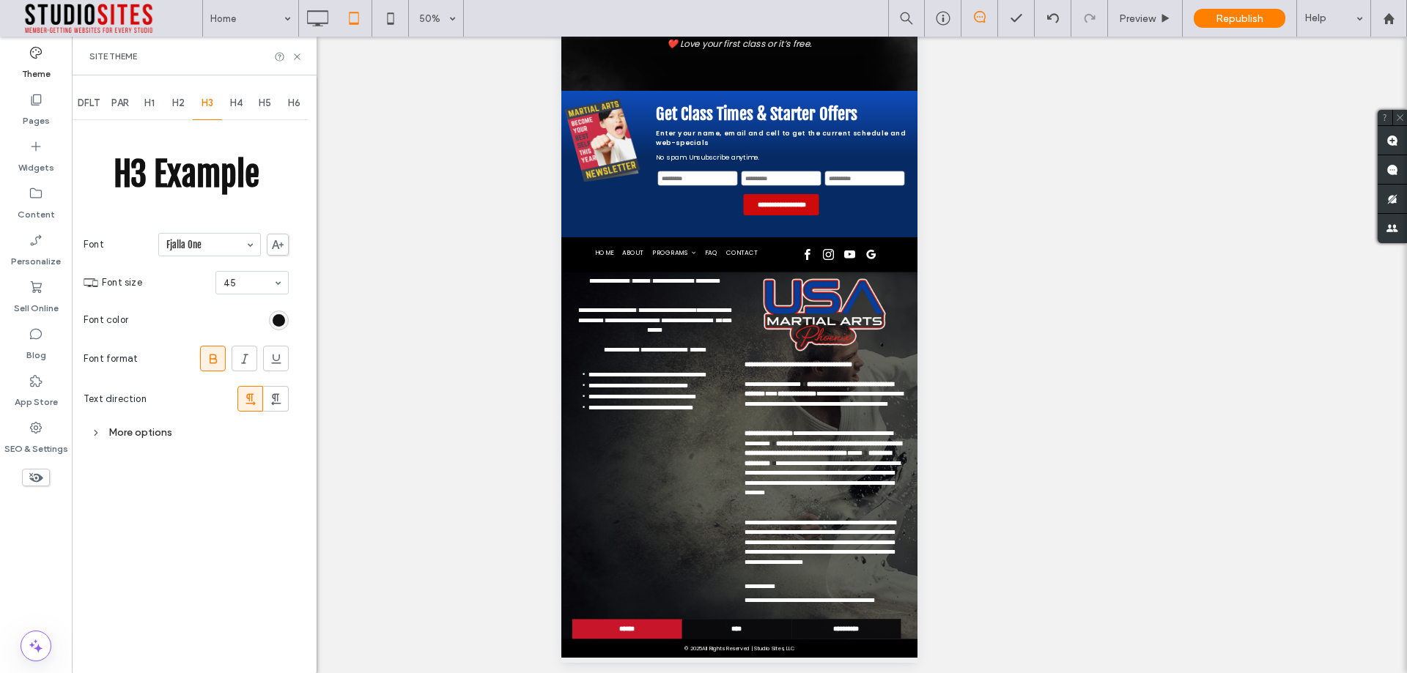
click at [240, 107] on span "H4" at bounding box center [236, 103] width 12 height 12
click at [261, 105] on span "H5" at bounding box center [265, 103] width 12 height 12
click at [286, 107] on div "H6" at bounding box center [294, 103] width 29 height 32
click at [299, 61] on icon at bounding box center [297, 56] width 11 height 11
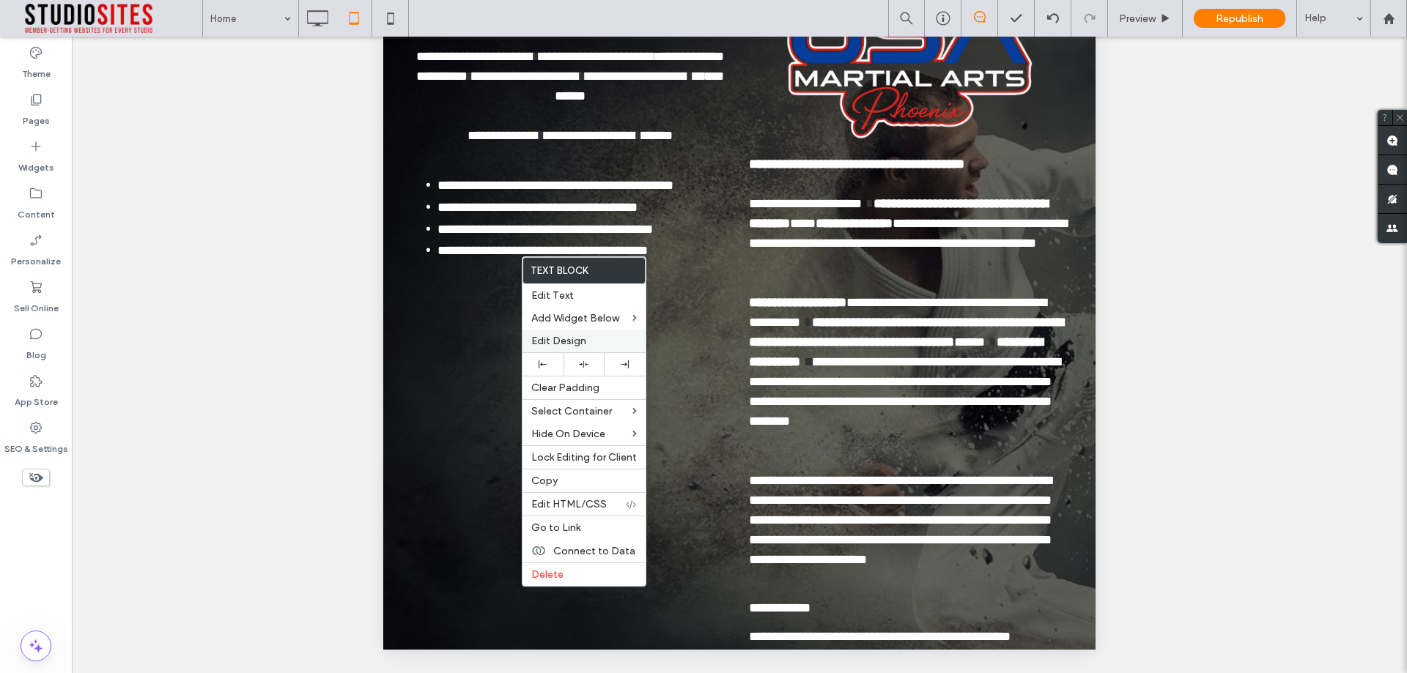
click at [590, 337] on label "Edit Design" at bounding box center [583, 341] width 105 height 12
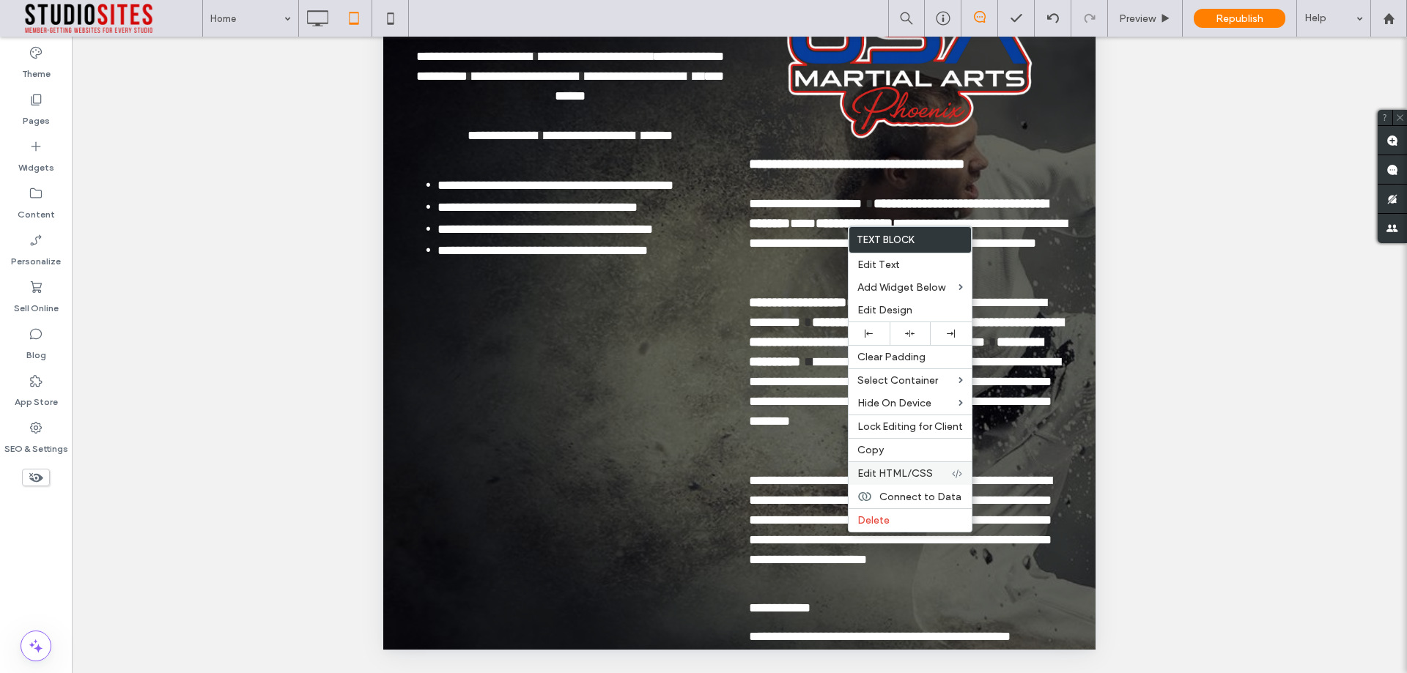
click at [894, 477] on span "Edit HTML/CSS" at bounding box center [894, 473] width 75 height 12
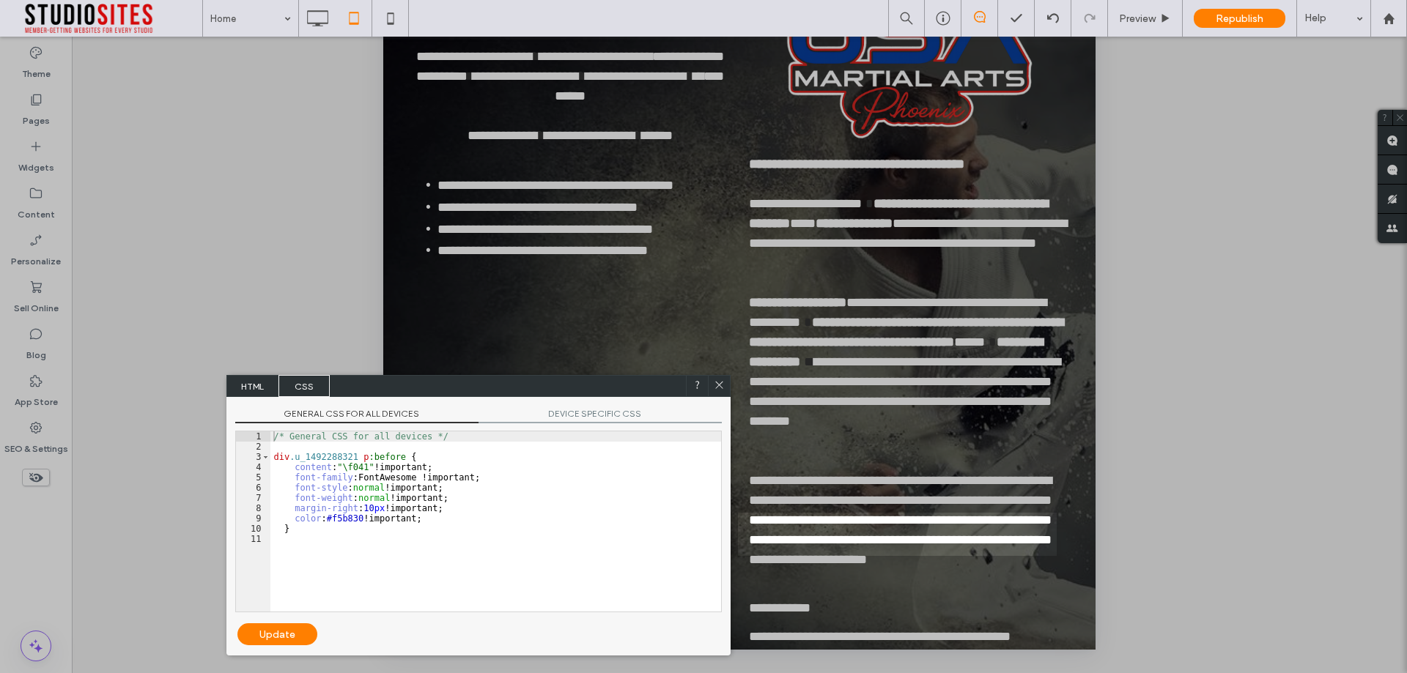
click at [339, 519] on div "/* General CSS for all devices */ div .u_1492288321 p :before { content : "\f04…" at bounding box center [495, 531] width 451 height 201
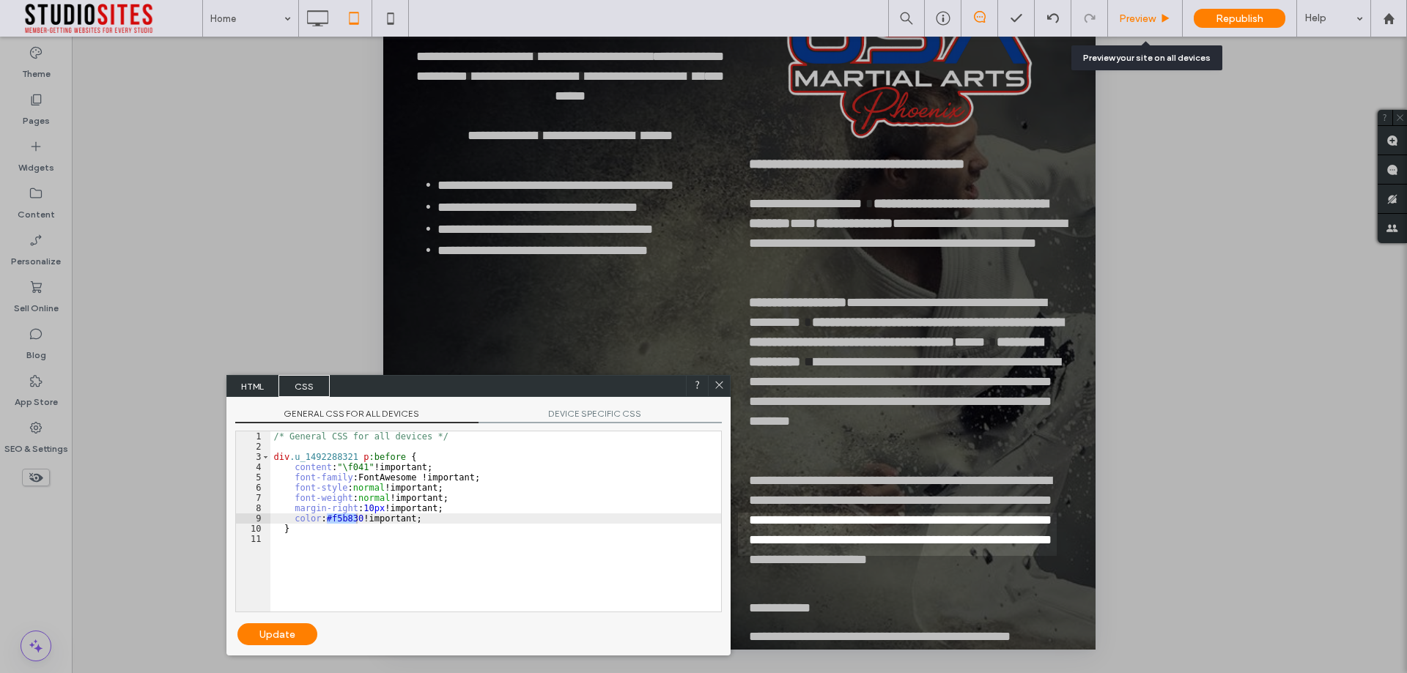
click at [1163, 23] on icon at bounding box center [1165, 18] width 11 height 11
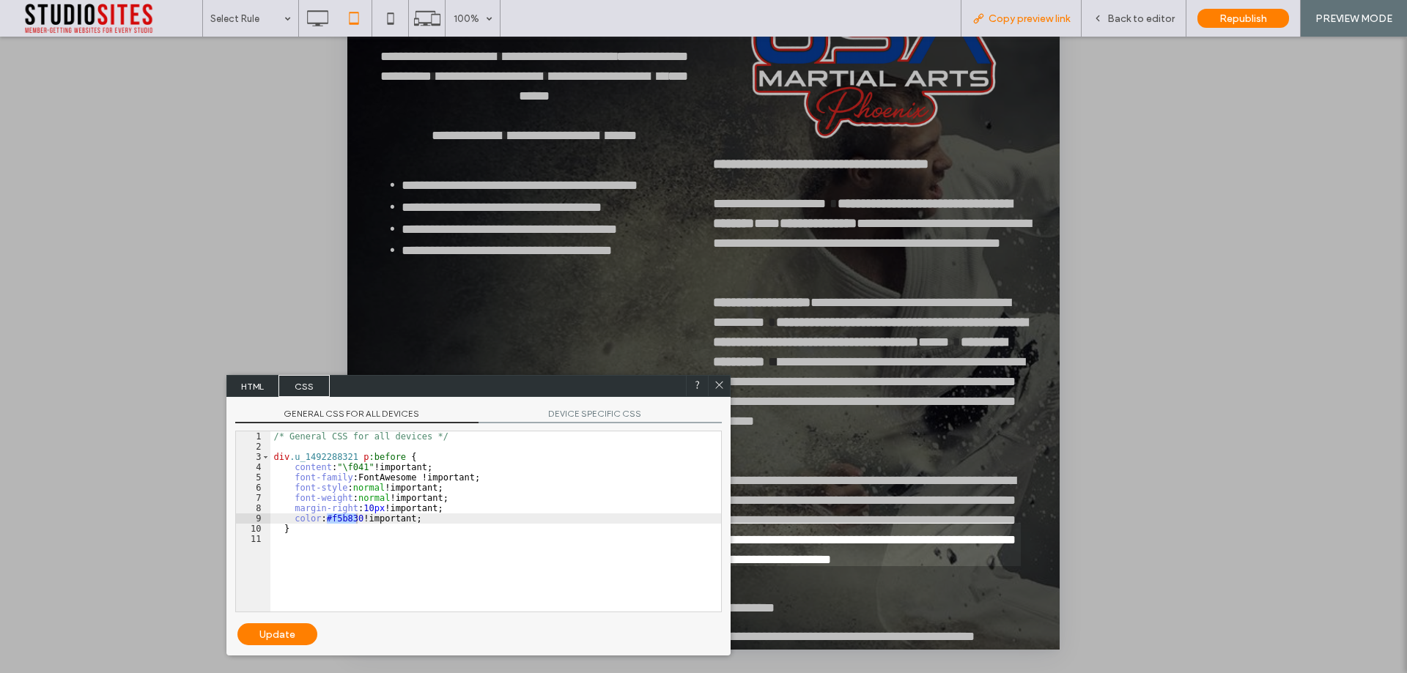
click at [1027, 19] on span "Copy preview link" at bounding box center [1028, 18] width 81 height 12
click at [339, 520] on div "/* General CSS for all devices */ div .u_1492288321 p :before { content : "\f04…" at bounding box center [495, 521] width 451 height 180
click at [337, 520] on div "/* General CSS for all devices */ div .u_1492288321 p :before { content : "\f04…" at bounding box center [495, 531] width 451 height 201
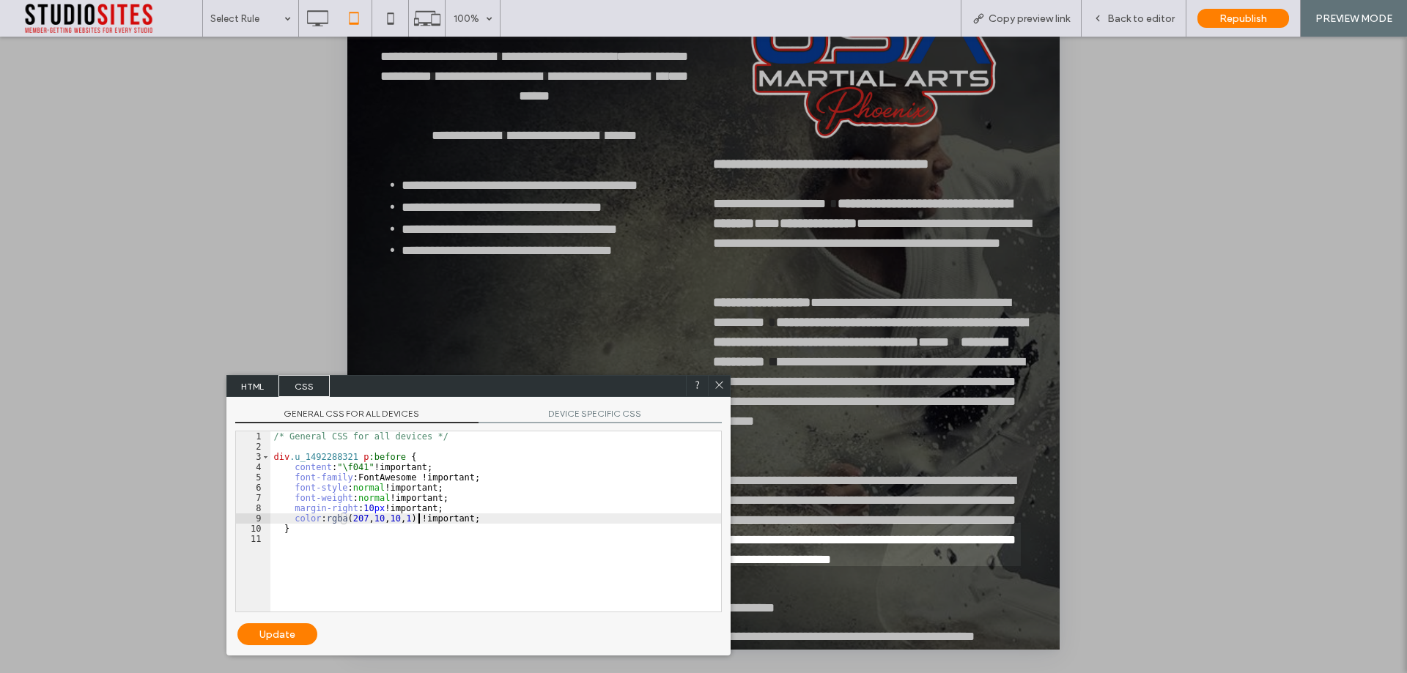
click at [267, 639] on div "Update" at bounding box center [277, 634] width 80 height 22
click at [266, 634] on div "Update" at bounding box center [277, 634] width 80 height 22
click at [295, 633] on div "Update" at bounding box center [277, 634] width 80 height 22
click at [270, 637] on div "Update" at bounding box center [277, 634] width 80 height 22
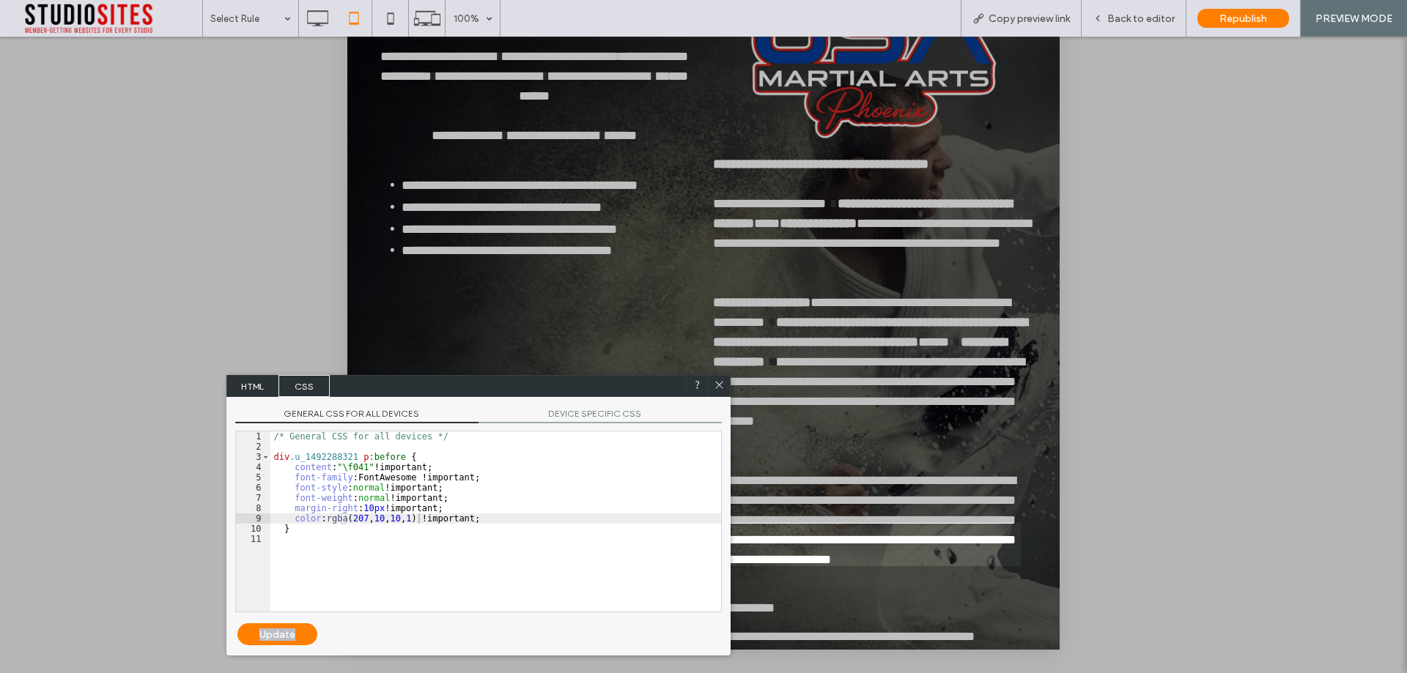
click at [346, 641] on div "Undo Update" at bounding box center [478, 634] width 482 height 22
click at [303, 634] on div "Update" at bounding box center [277, 634] width 80 height 22
click at [275, 640] on div "Update" at bounding box center [277, 634] width 80 height 22
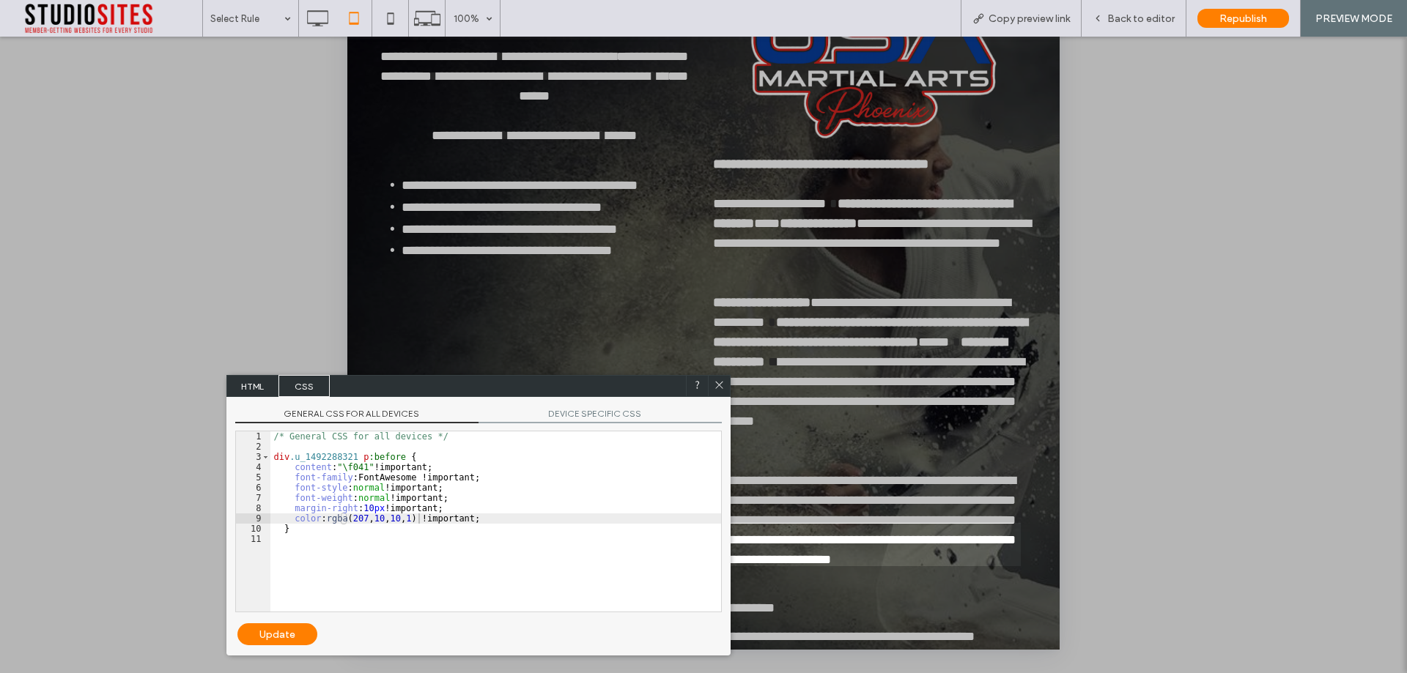
click at [251, 387] on span "HTML" at bounding box center [252, 386] width 51 height 22
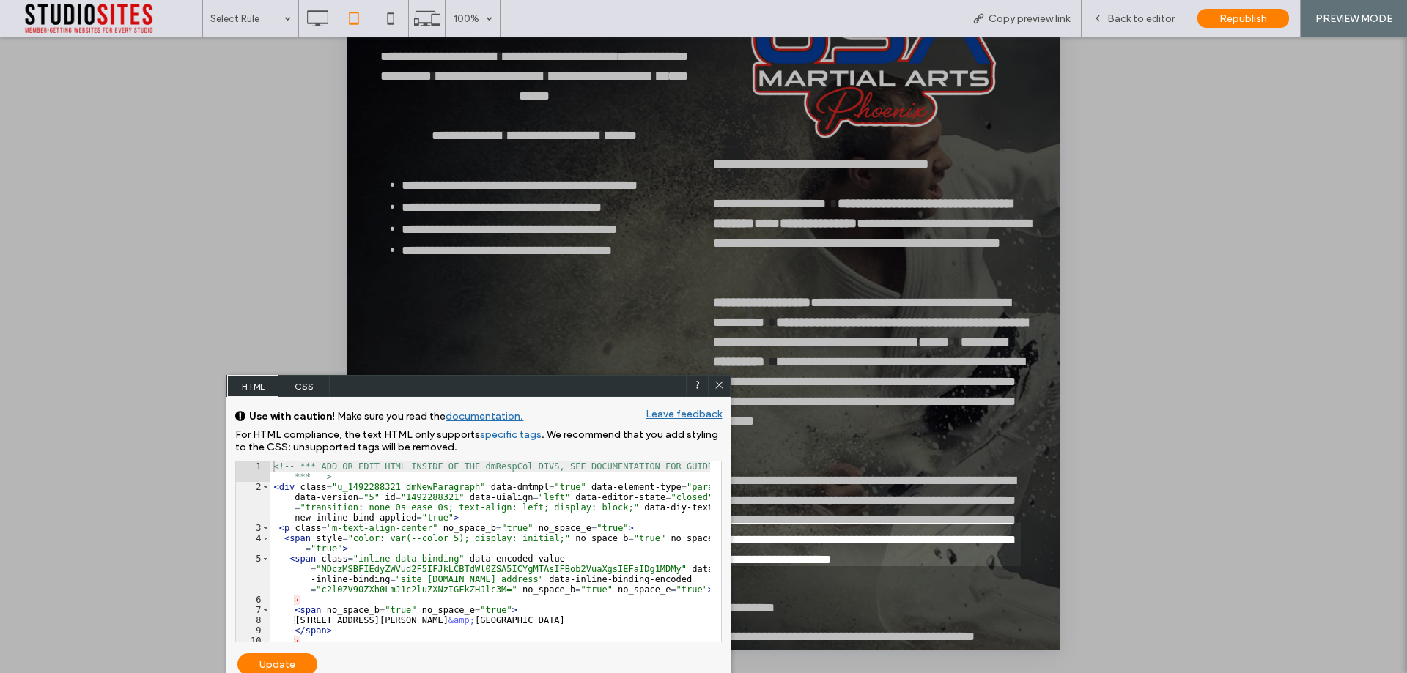
click at [294, 383] on span "CSS" at bounding box center [303, 386] width 51 height 22
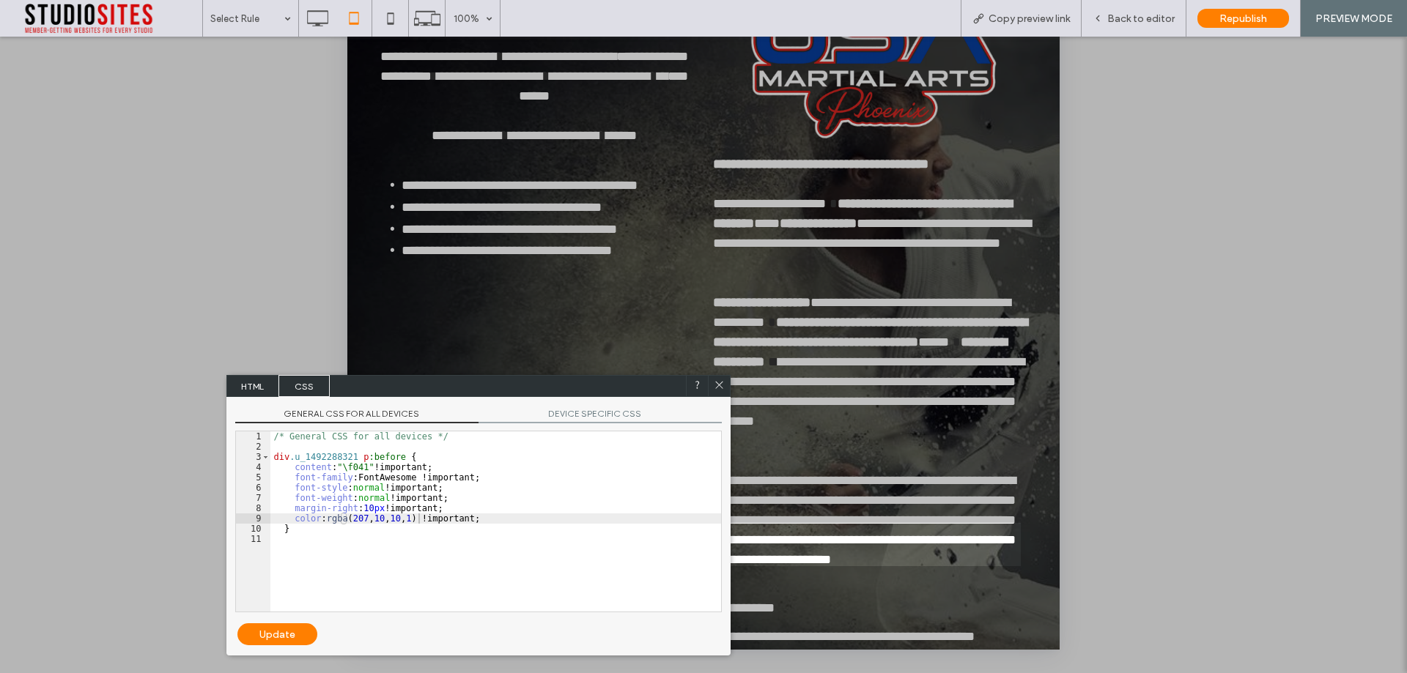
click at [284, 629] on div "Update" at bounding box center [277, 634] width 80 height 22
click at [717, 387] on use at bounding box center [719, 385] width 7 height 7
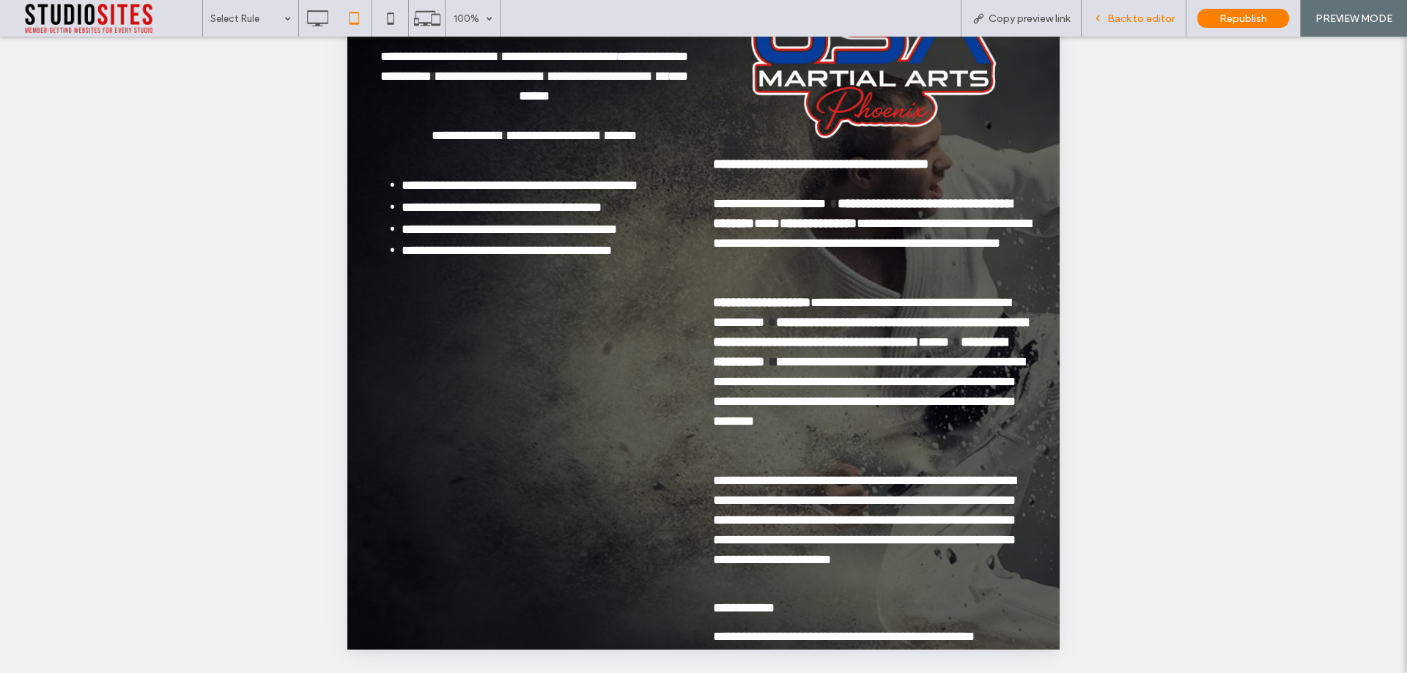
click at [1149, 17] on span "Back to editor" at bounding box center [1140, 18] width 67 height 12
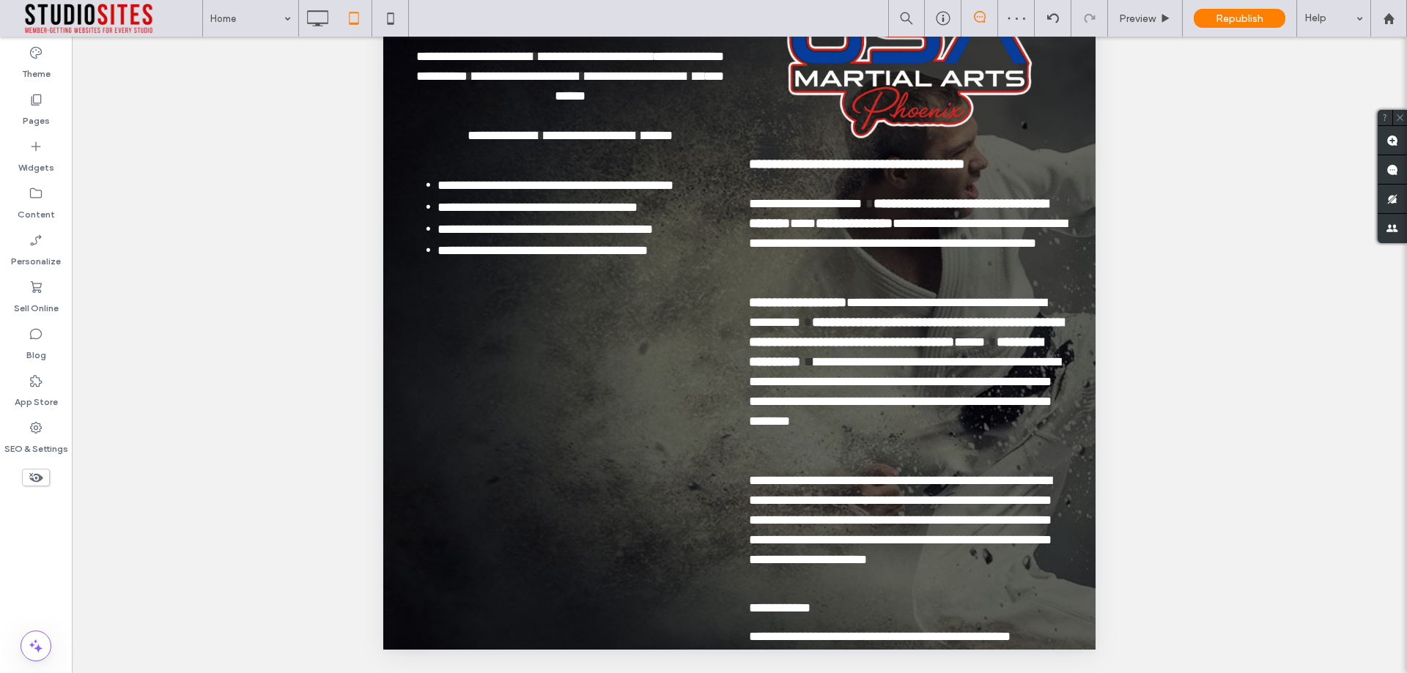
type input "*******"
type input "**"
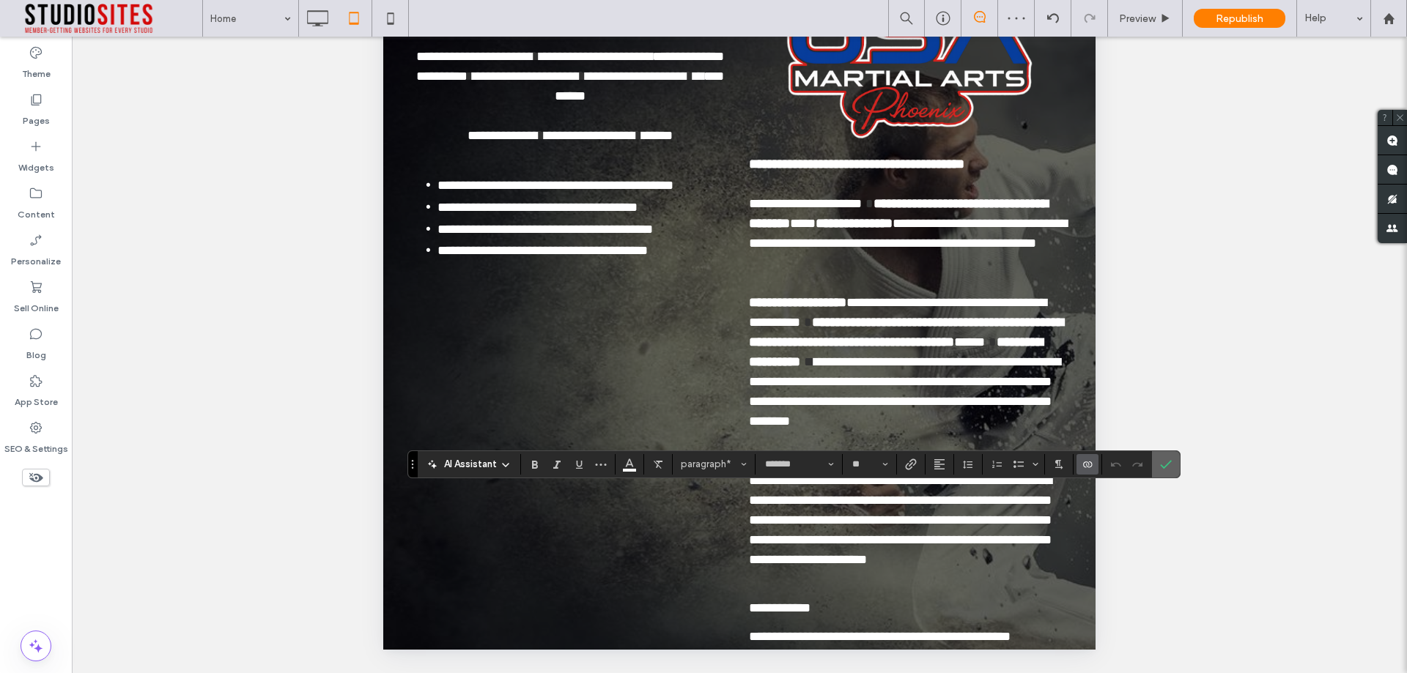
click at [1166, 469] on icon "Confirm" at bounding box center [1166, 465] width 12 height 12
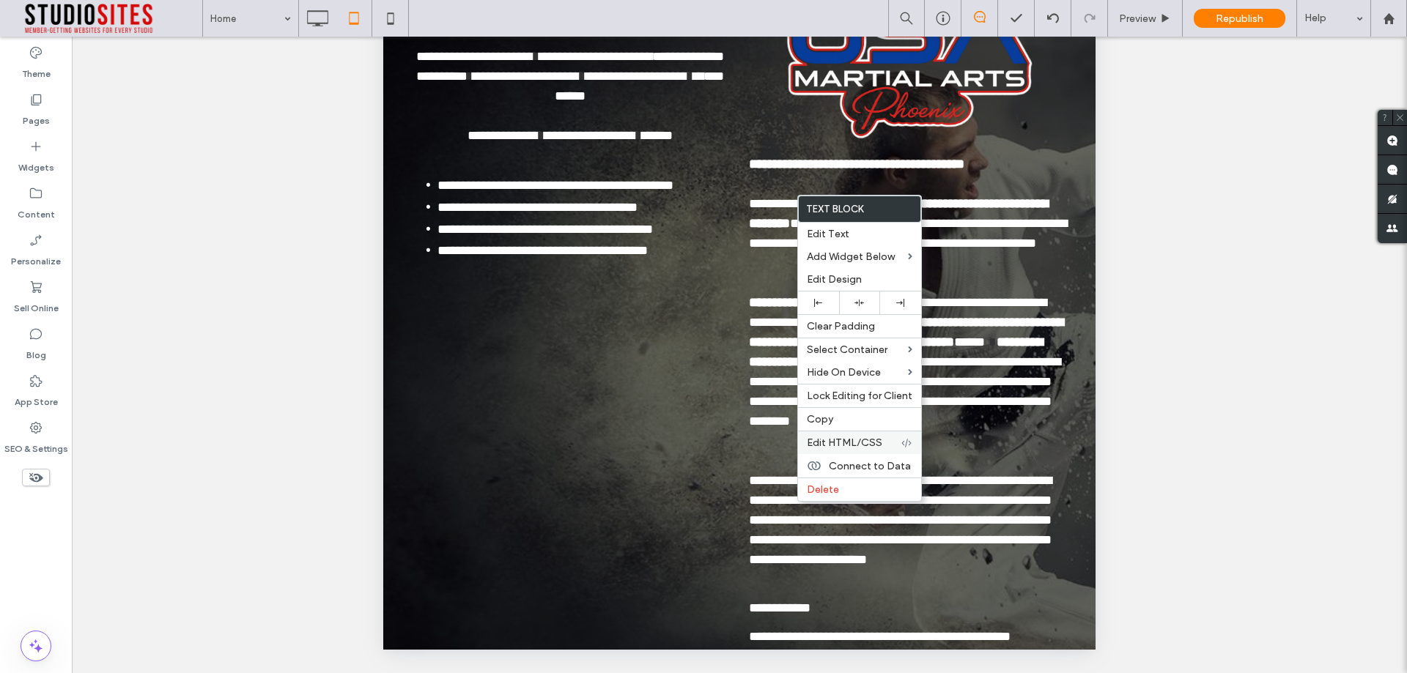
click at [883, 442] on label "Edit HTML/CSS" at bounding box center [854, 443] width 94 height 12
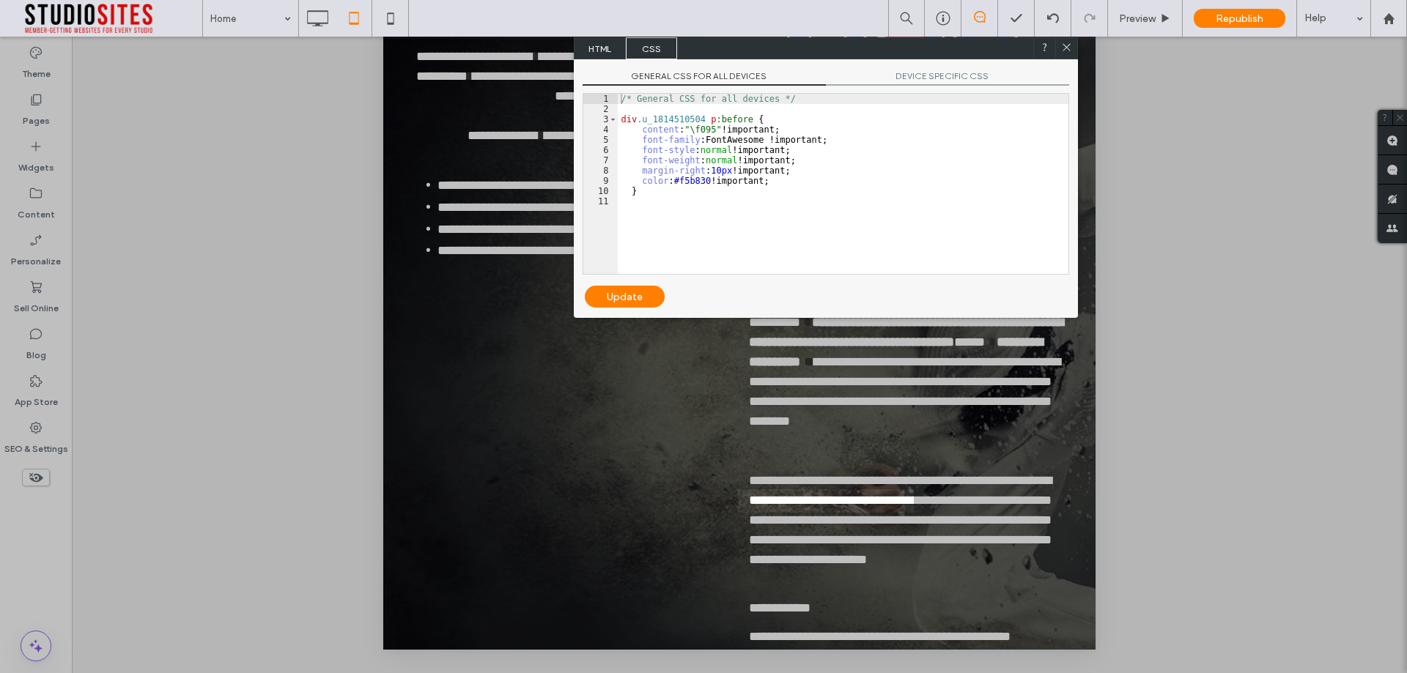
click at [686, 185] on div "/* General CSS for all devices */ div .u_1814510504 p :before { content : "\f09…" at bounding box center [843, 194] width 451 height 201
click at [633, 298] on div "Update" at bounding box center [625, 297] width 80 height 22
click at [1072, 46] on div at bounding box center [1066, 48] width 22 height 22
click at [1067, 49] on icon at bounding box center [1066, 46] width 11 height 11
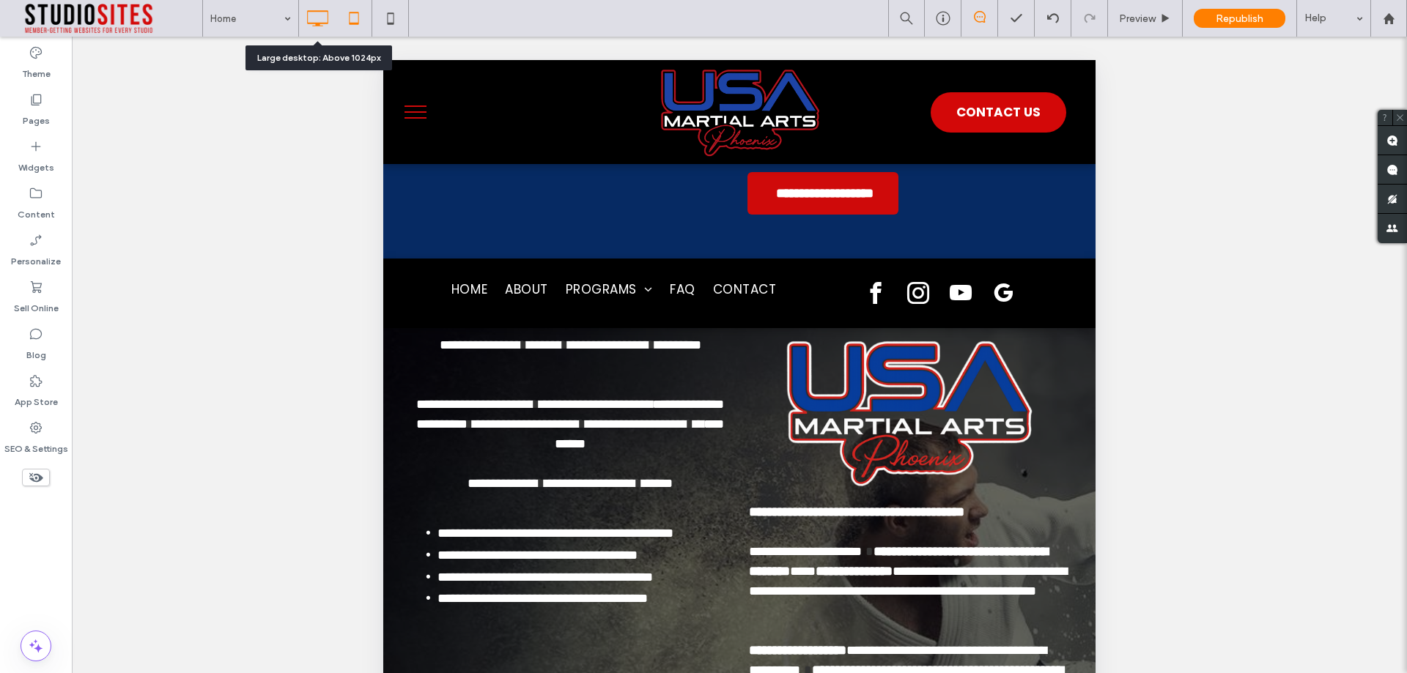
click at [307, 15] on icon at bounding box center [317, 18] width 29 height 29
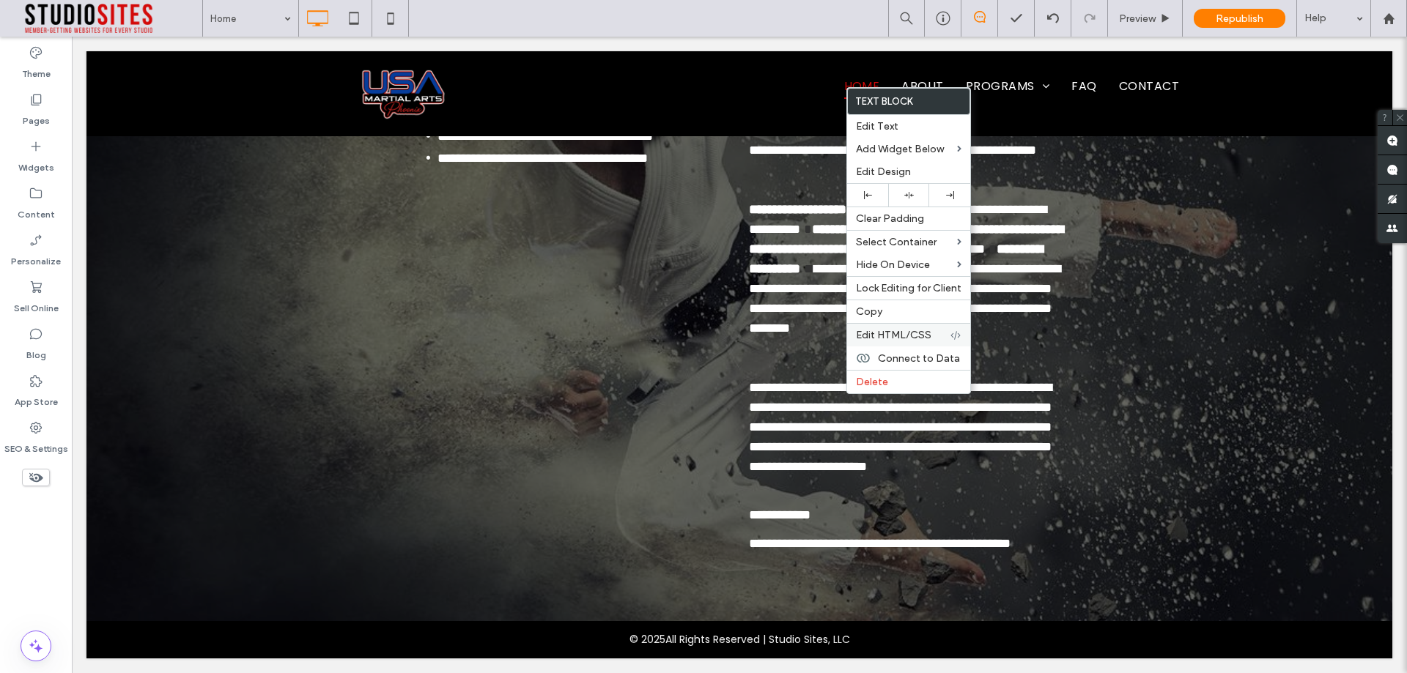
click at [914, 338] on span "Edit HTML/CSS" at bounding box center [893, 335] width 75 height 12
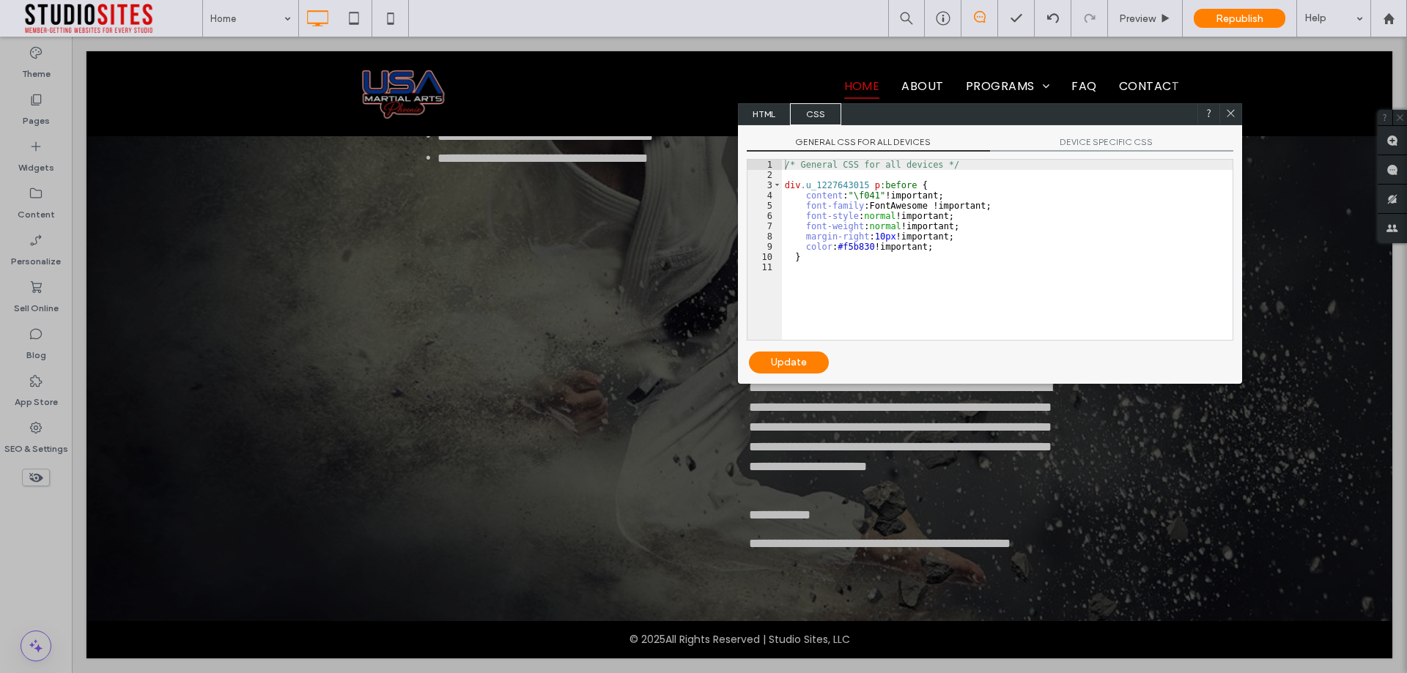
click at [848, 245] on div "/* General CSS for all devices */ div .u_1227643015 p :before { content : "\f04…" at bounding box center [1007, 260] width 451 height 201
click at [790, 368] on div "Update" at bounding box center [789, 363] width 80 height 22
click at [1230, 116] on icon at bounding box center [1230, 113] width 11 height 11
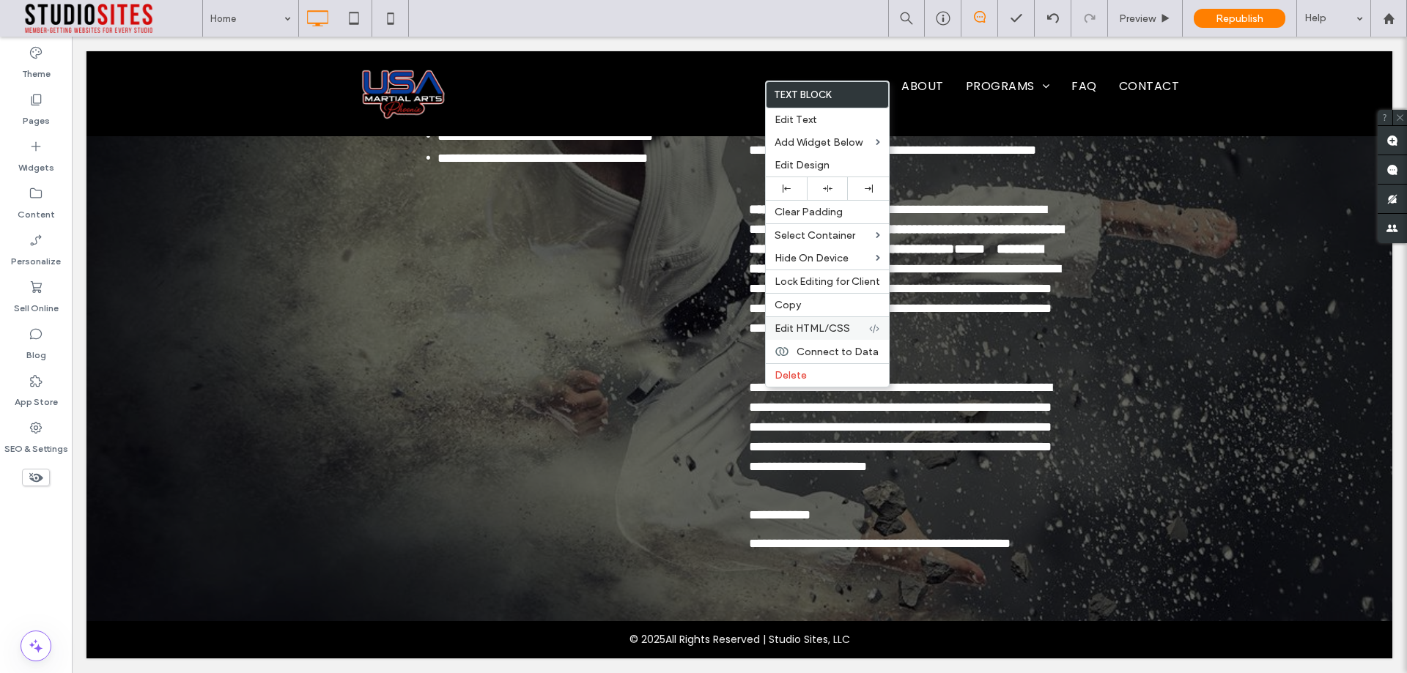
click at [862, 322] on label "Edit HTML/CSS" at bounding box center [821, 328] width 94 height 12
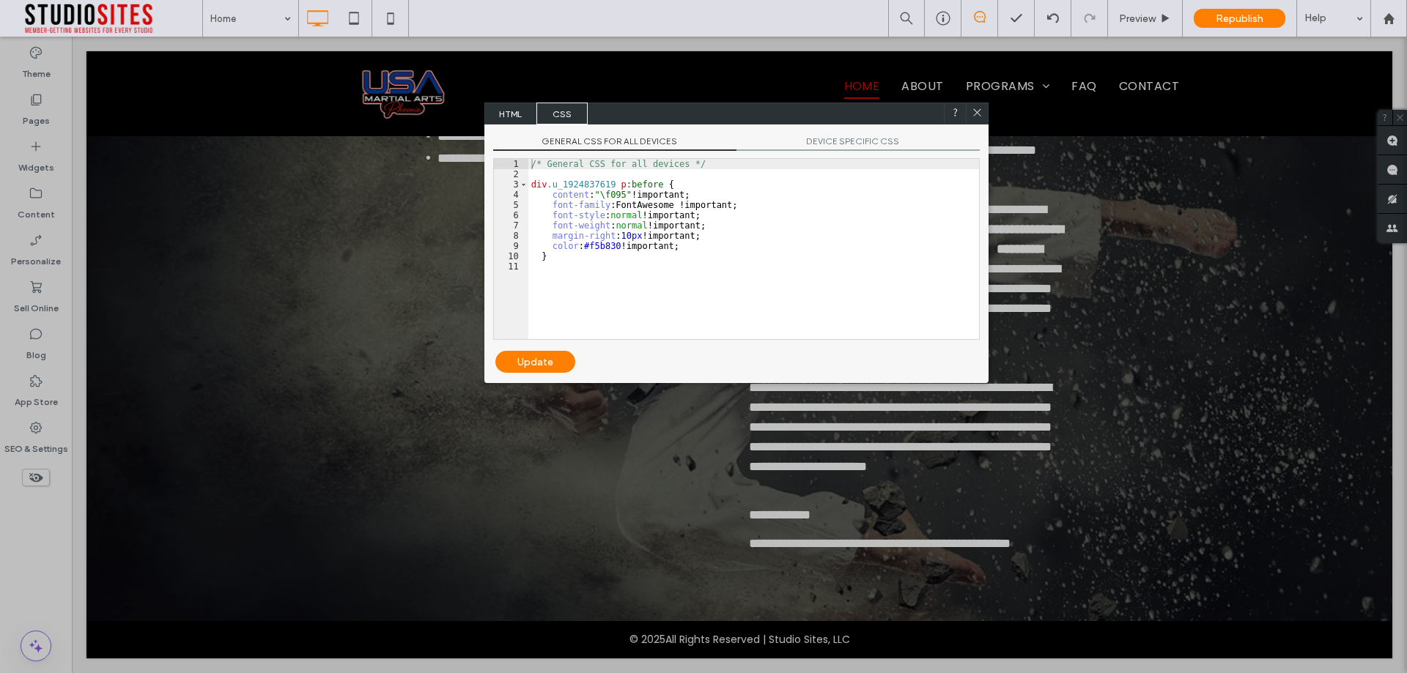
click at [594, 246] on div "/* General CSS for all devices */ div .u_1924837619 p :before { content : "\f09…" at bounding box center [753, 259] width 451 height 201
click at [595, 248] on div "/* General CSS for all devices */ div .u_1924837619 p :before { content : "\f09…" at bounding box center [753, 259] width 451 height 201
click at [538, 366] on div "Update" at bounding box center [535, 362] width 80 height 22
click at [980, 112] on icon at bounding box center [976, 112] width 11 height 11
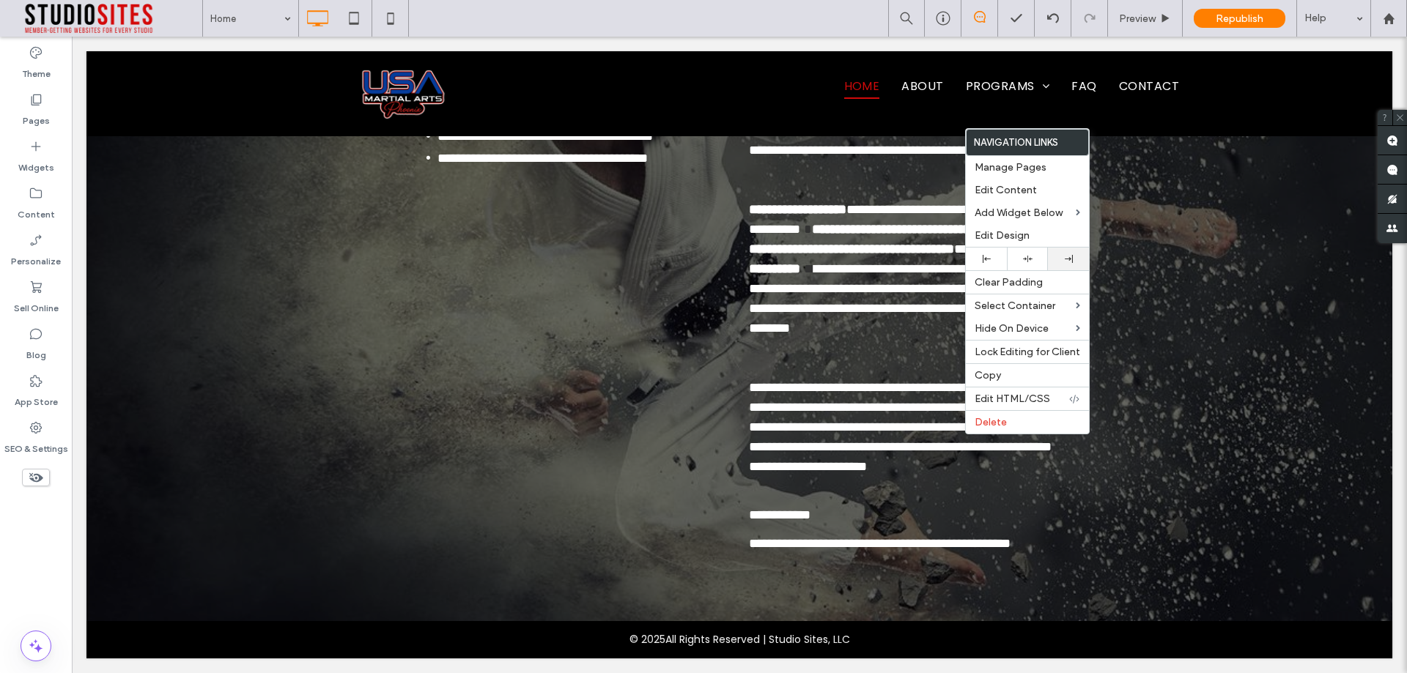
click at [1060, 253] on div at bounding box center [1068, 259] width 41 height 23
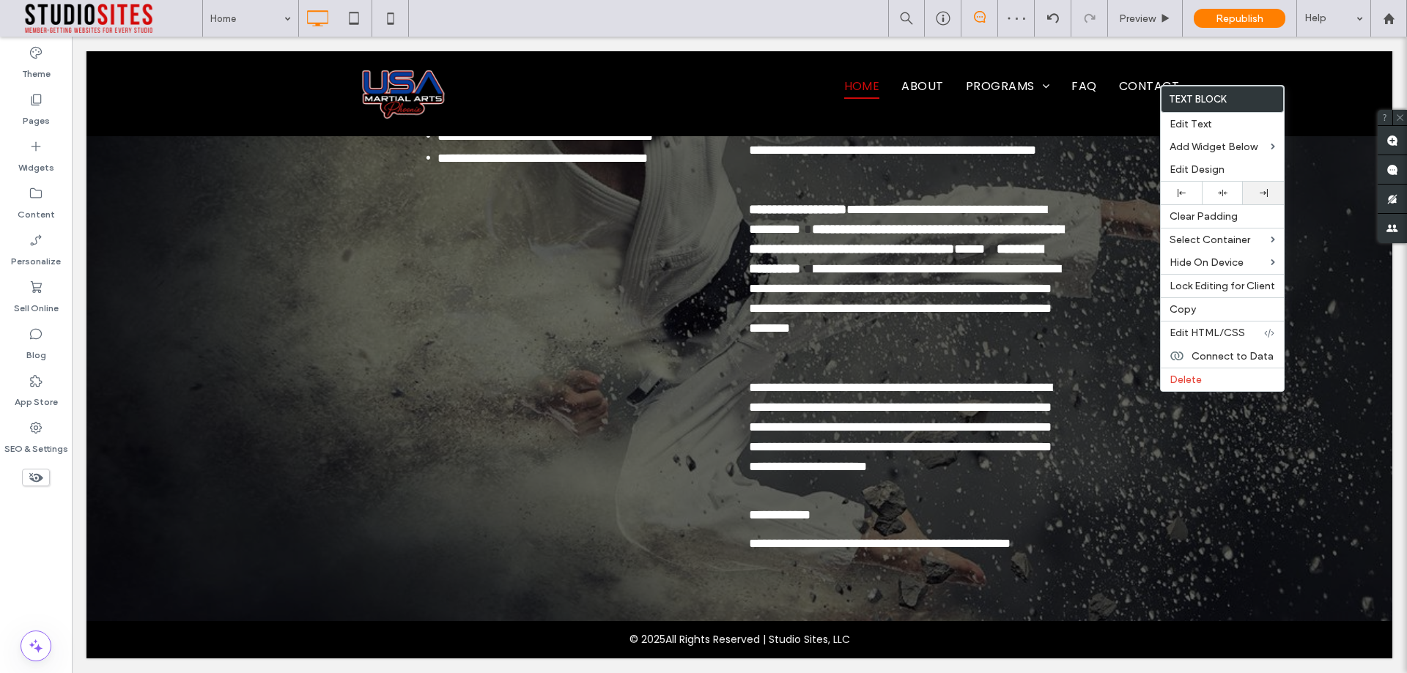
click at [1266, 199] on div at bounding box center [1262, 193] width 41 height 23
click at [1213, 120] on label "Edit Text" at bounding box center [1221, 124] width 105 height 12
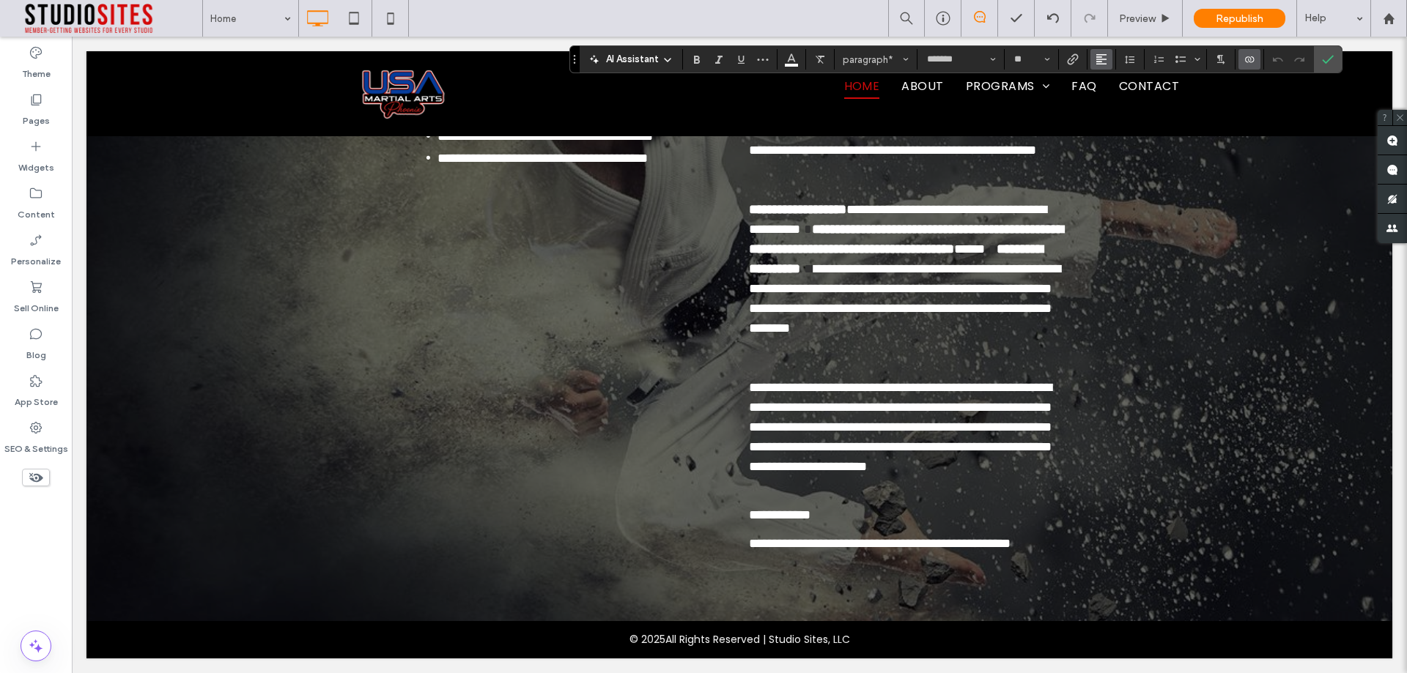
click at [1092, 60] on button "Alignment" at bounding box center [1101, 59] width 22 height 21
click at [1114, 130] on use "ui.textEditor.alignment.right" at bounding box center [1112, 126] width 10 height 10
click at [1336, 55] on label "Confirm" at bounding box center [1327, 59] width 22 height 26
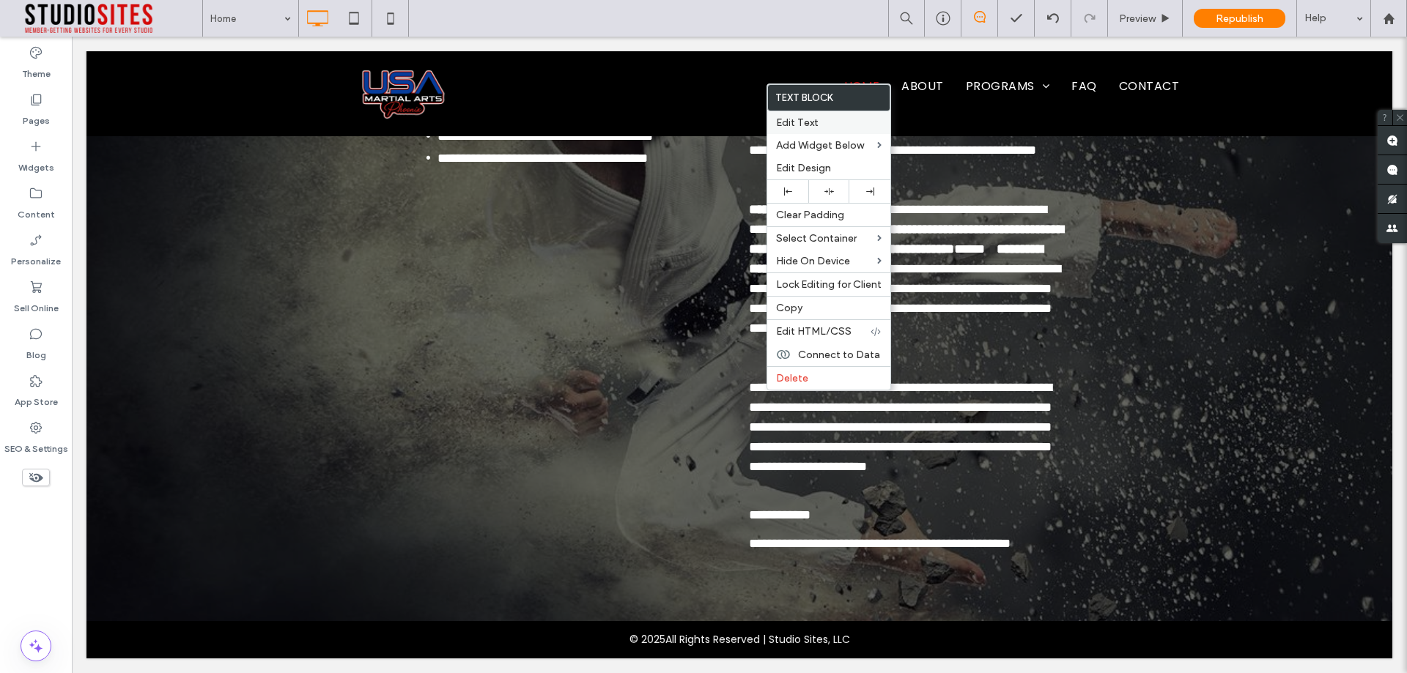
click at [789, 119] on span "Edit Text" at bounding box center [797, 122] width 42 height 12
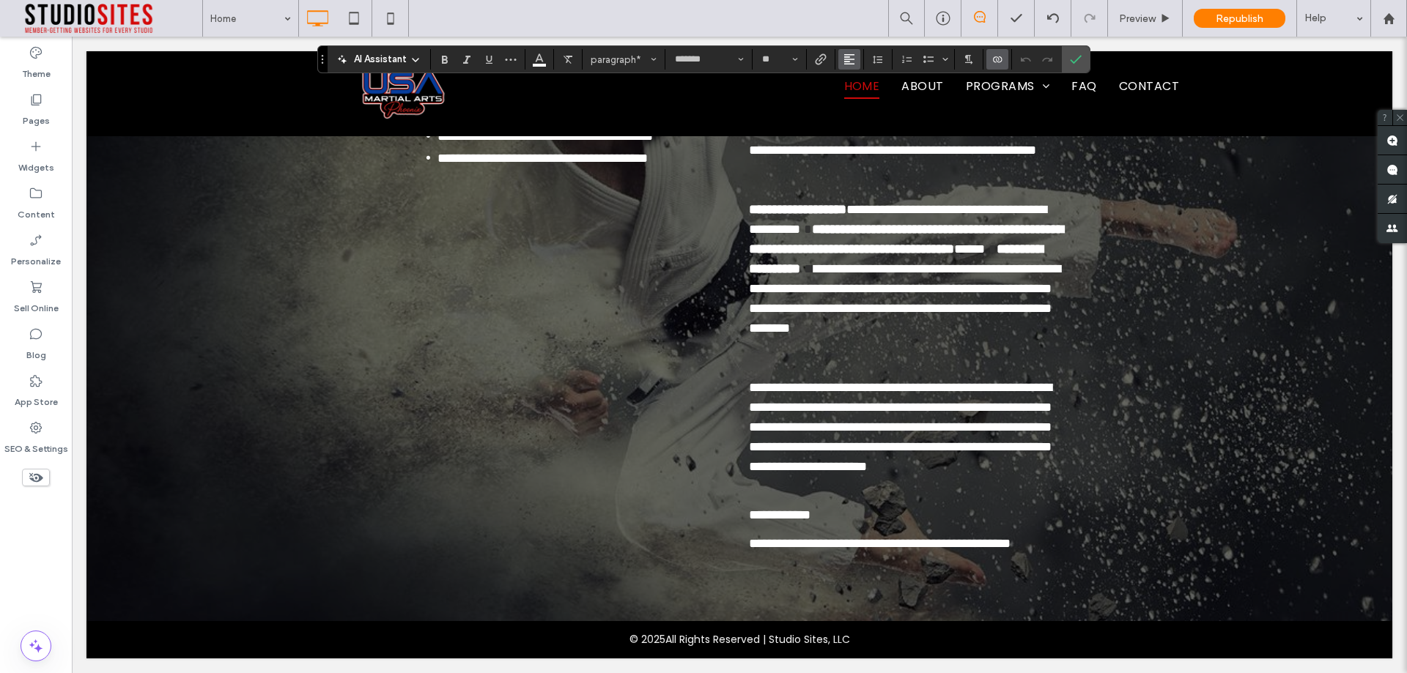
click at [848, 62] on use "Alignment" at bounding box center [849, 59] width 10 height 10
click at [862, 127] on icon "ui.textEditor.alignment.right" at bounding box center [860, 126] width 12 height 12
click at [1077, 63] on icon "Confirm" at bounding box center [1076, 59] width 12 height 12
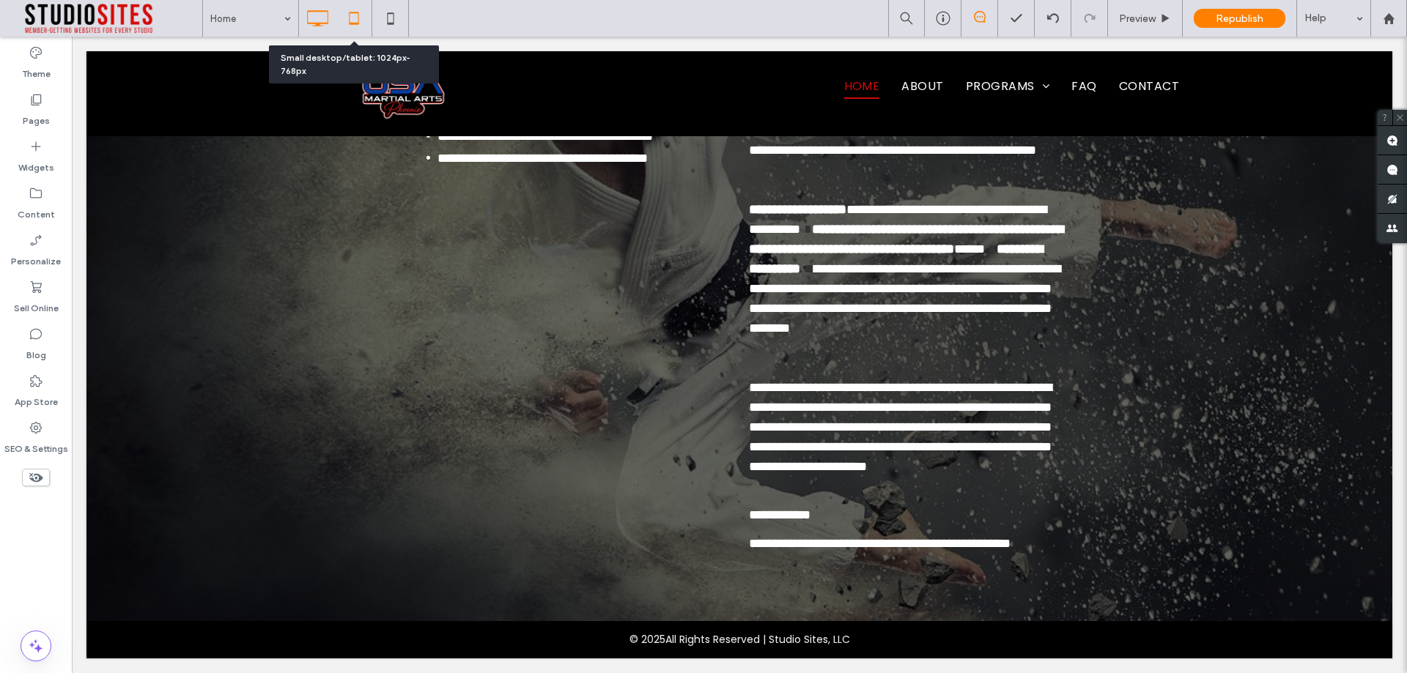
click at [345, 16] on icon at bounding box center [353, 18] width 29 height 29
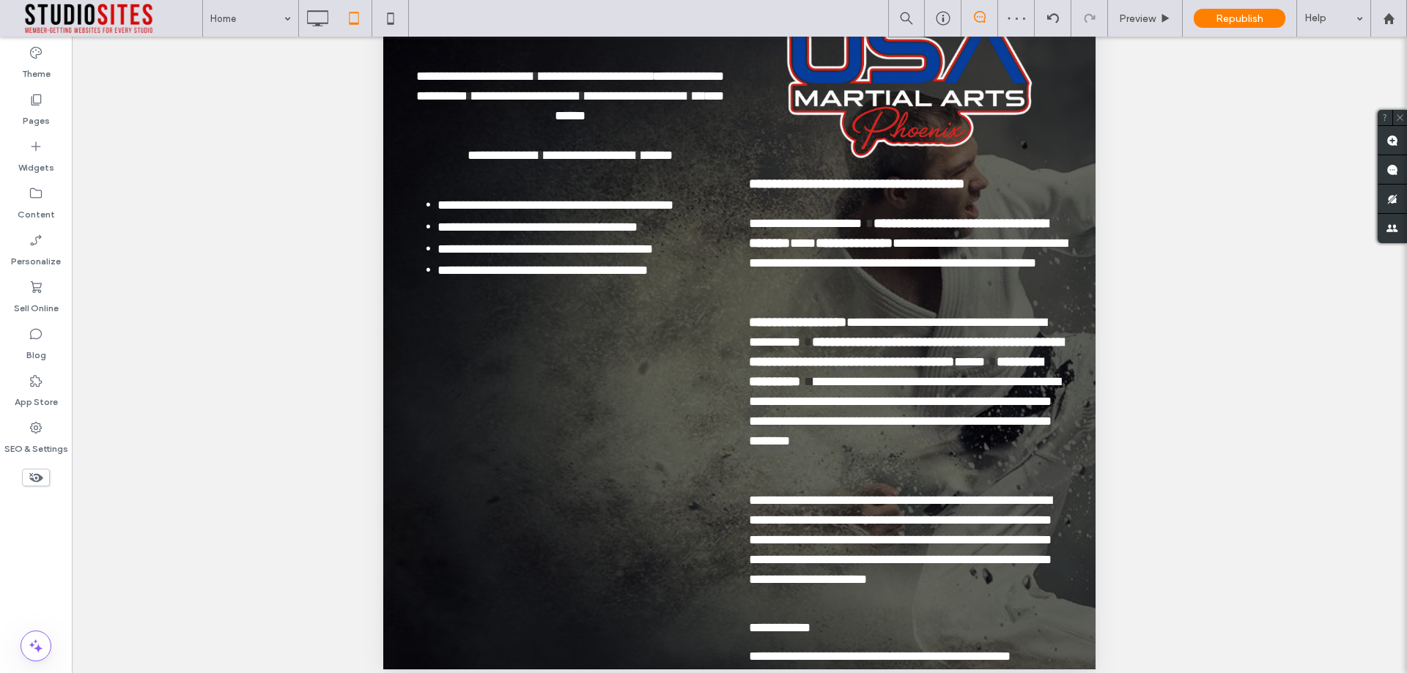
scroll to position [348, 0]
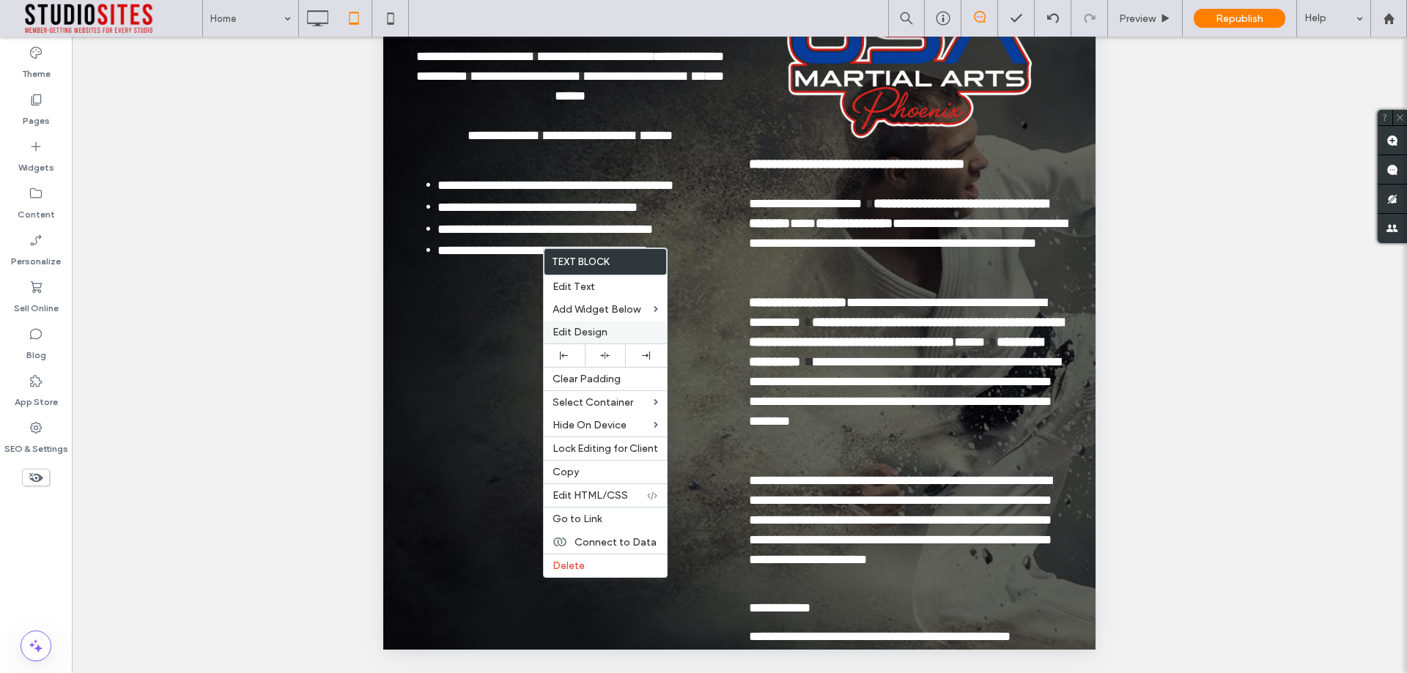
click at [585, 336] on span "Edit Design" at bounding box center [579, 332] width 55 height 12
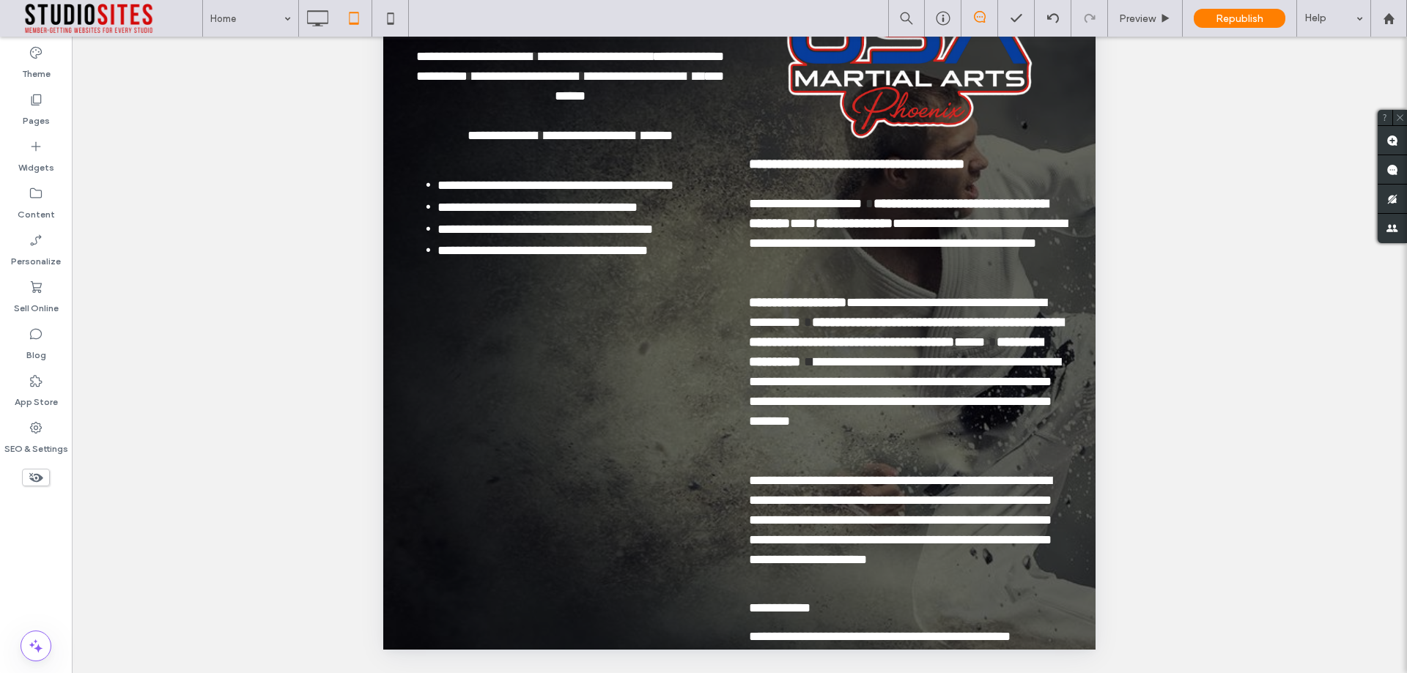
click at [111, 411] on div "**********" at bounding box center [739, 373] width 1335 height 673
click at [1145, 23] on span "Preview" at bounding box center [1137, 18] width 37 height 12
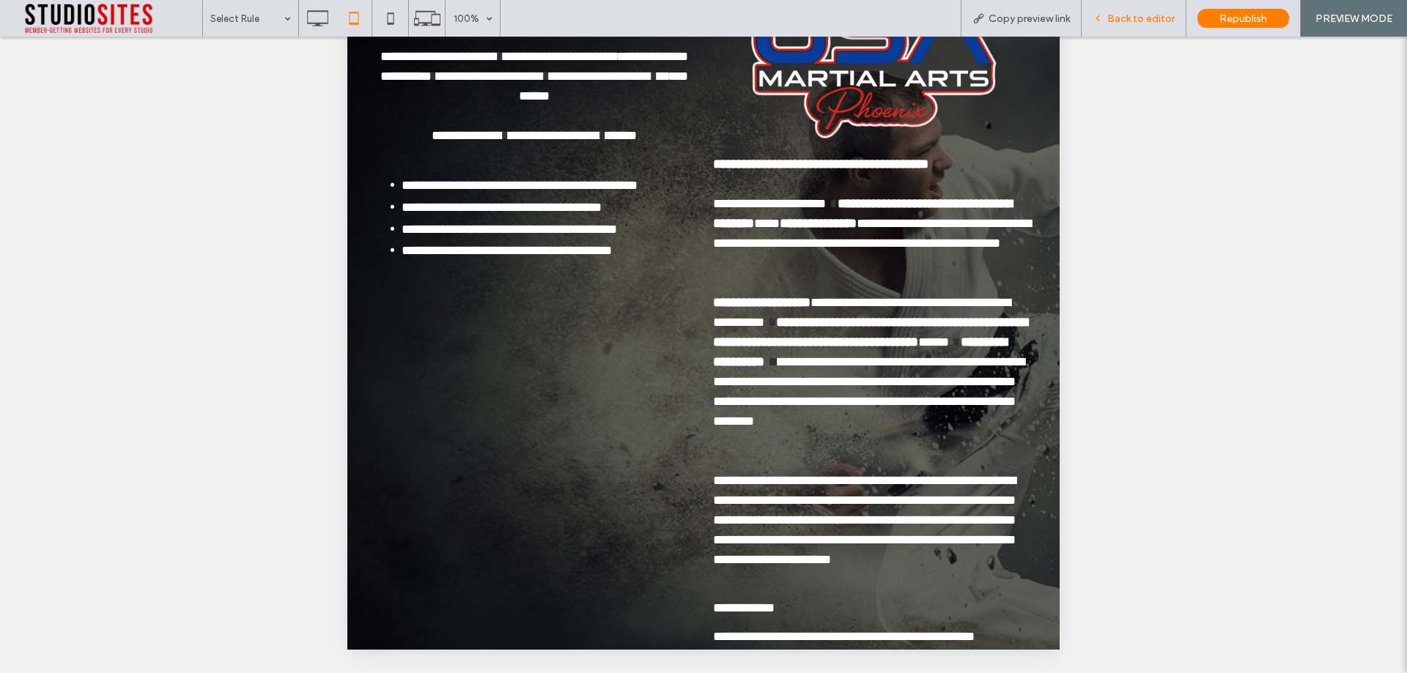
click at [1130, 16] on span "Back to editor" at bounding box center [1140, 18] width 67 height 12
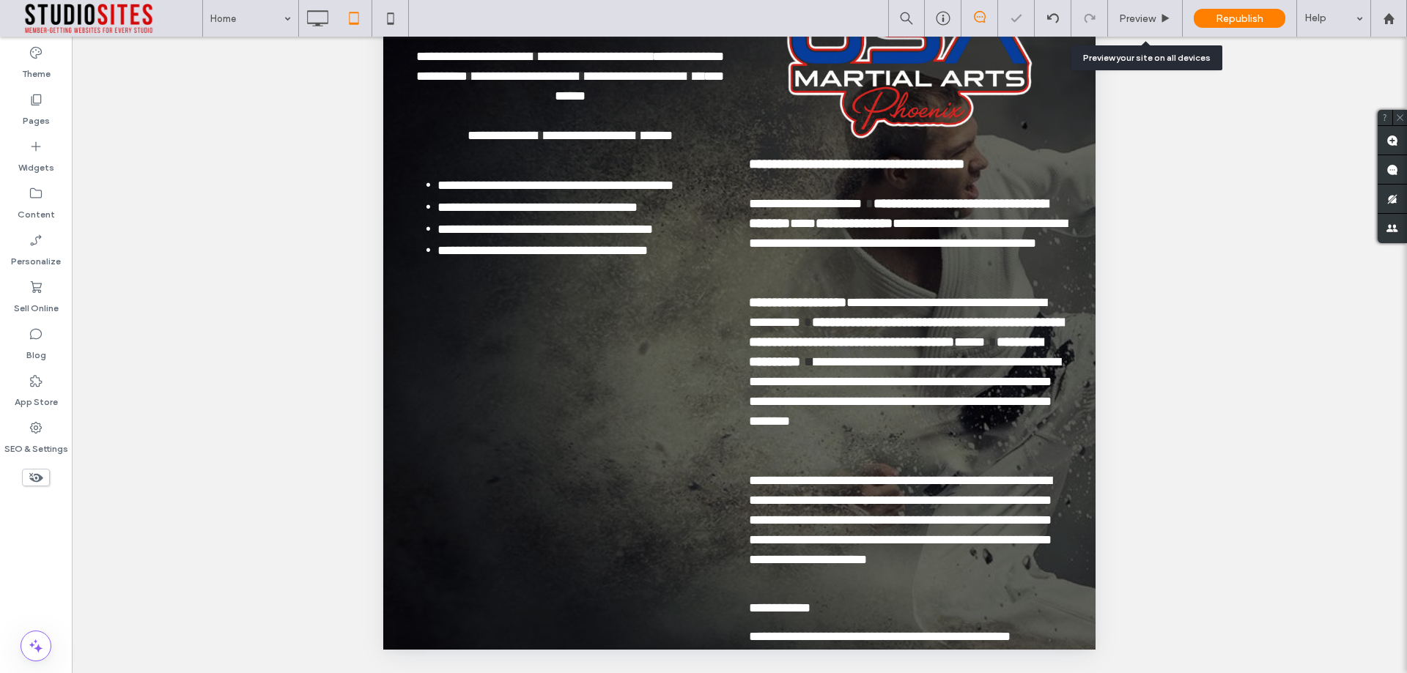
click at [1130, 16] on span "Preview" at bounding box center [1137, 18] width 37 height 12
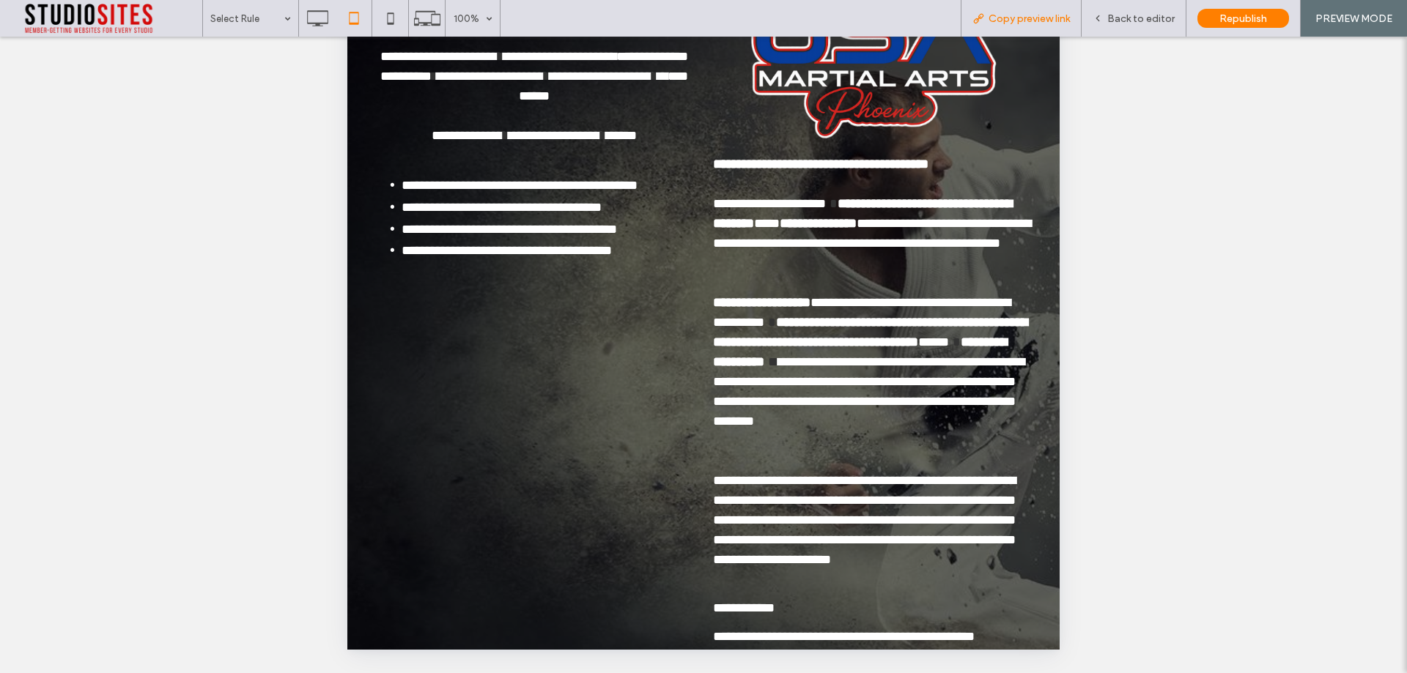
click at [1026, 7] on div "Copy preview link" at bounding box center [1020, 18] width 121 height 37
click at [1155, 23] on span "Back to editor" at bounding box center [1140, 18] width 67 height 12
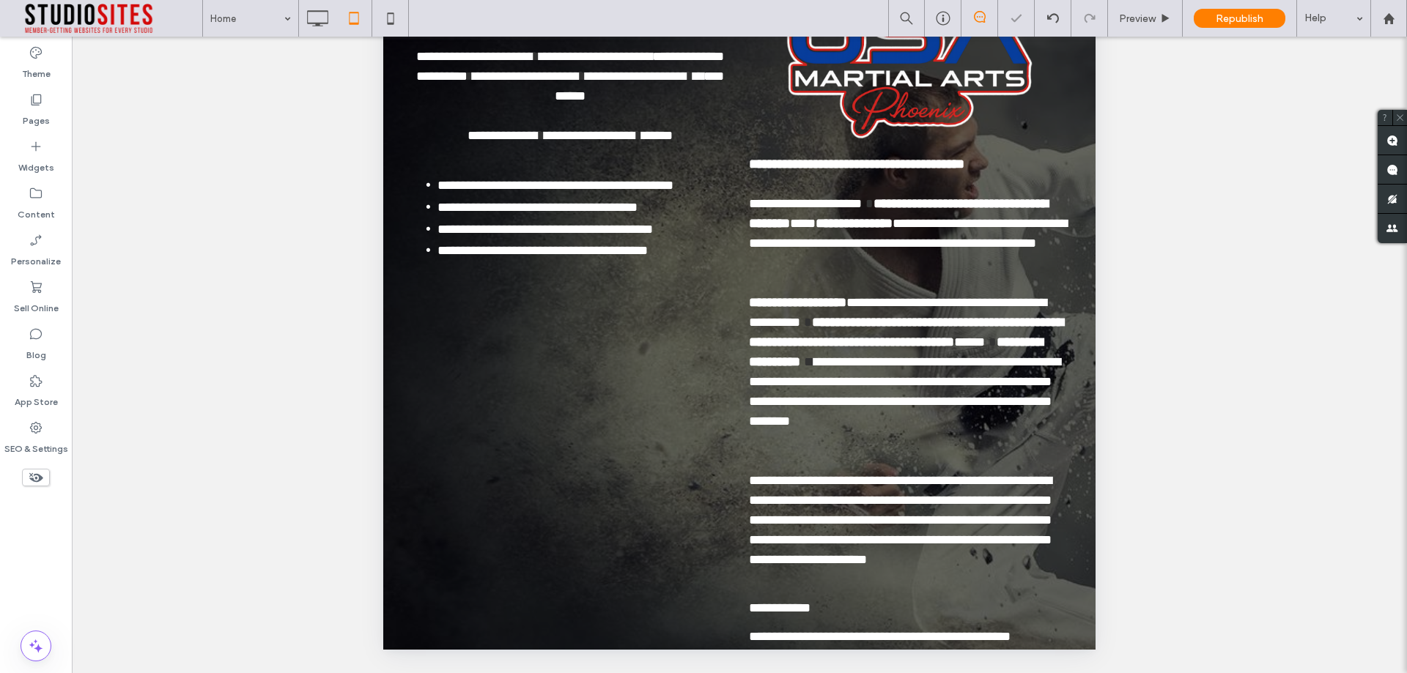
drag, startPoint x: 352, startPoint y: 530, endPoint x: 532, endPoint y: 590, distance: 189.7
click at [0, 0] on div at bounding box center [0, 0] width 0 height 0
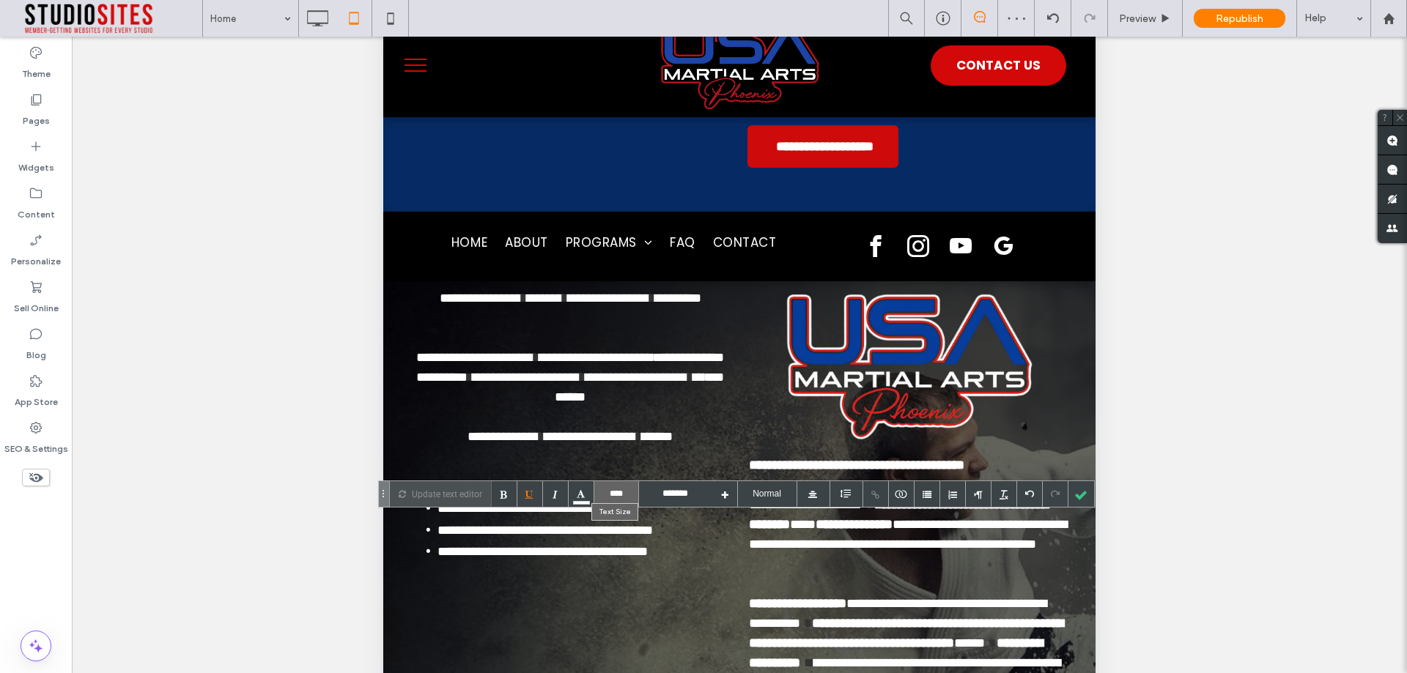
scroll to position [348, 0]
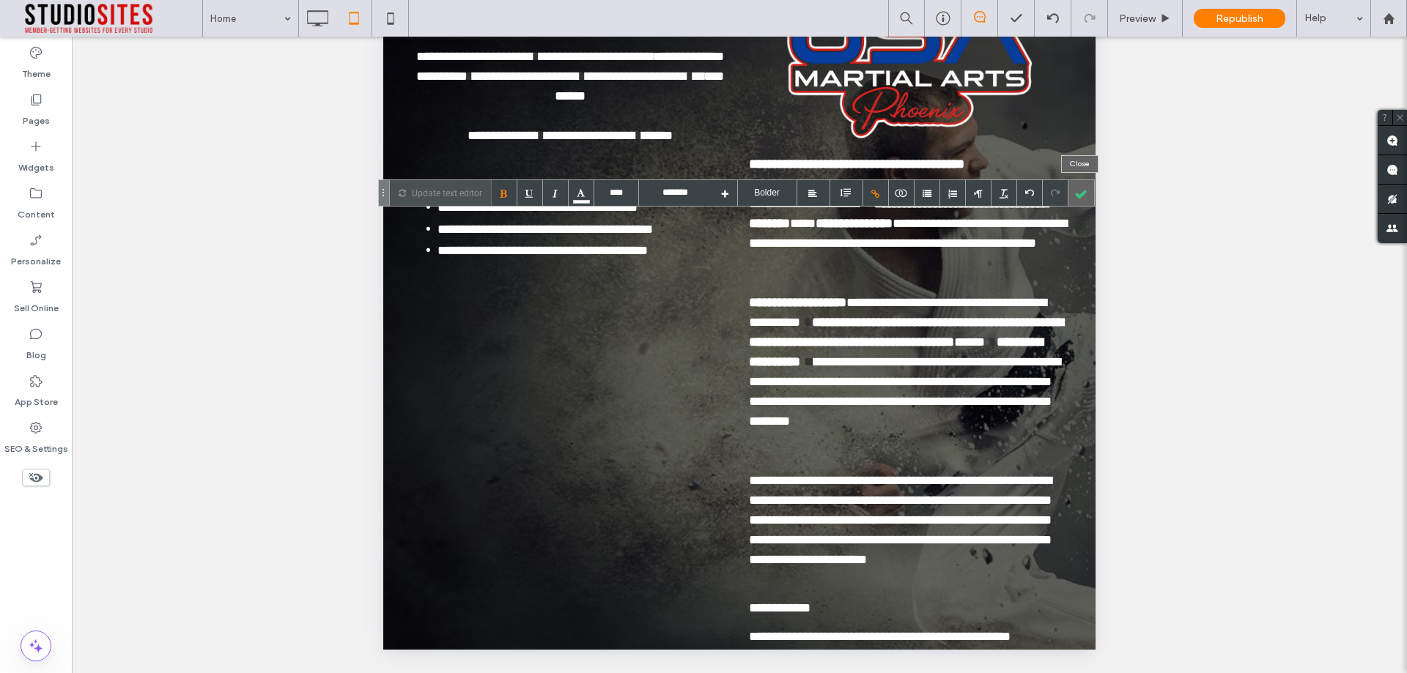
click at [1078, 203] on div at bounding box center [1081, 193] width 26 height 26
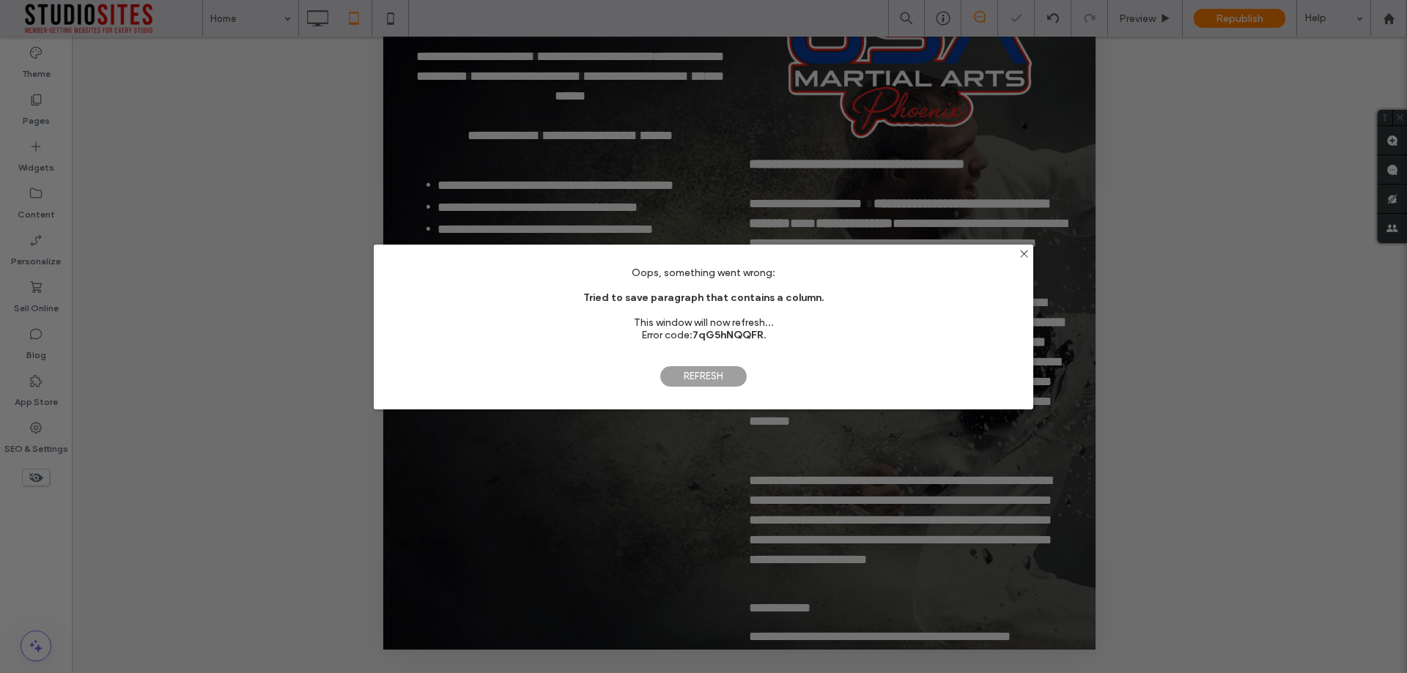
click at [691, 382] on span "Refresh" at bounding box center [703, 377] width 88 height 22
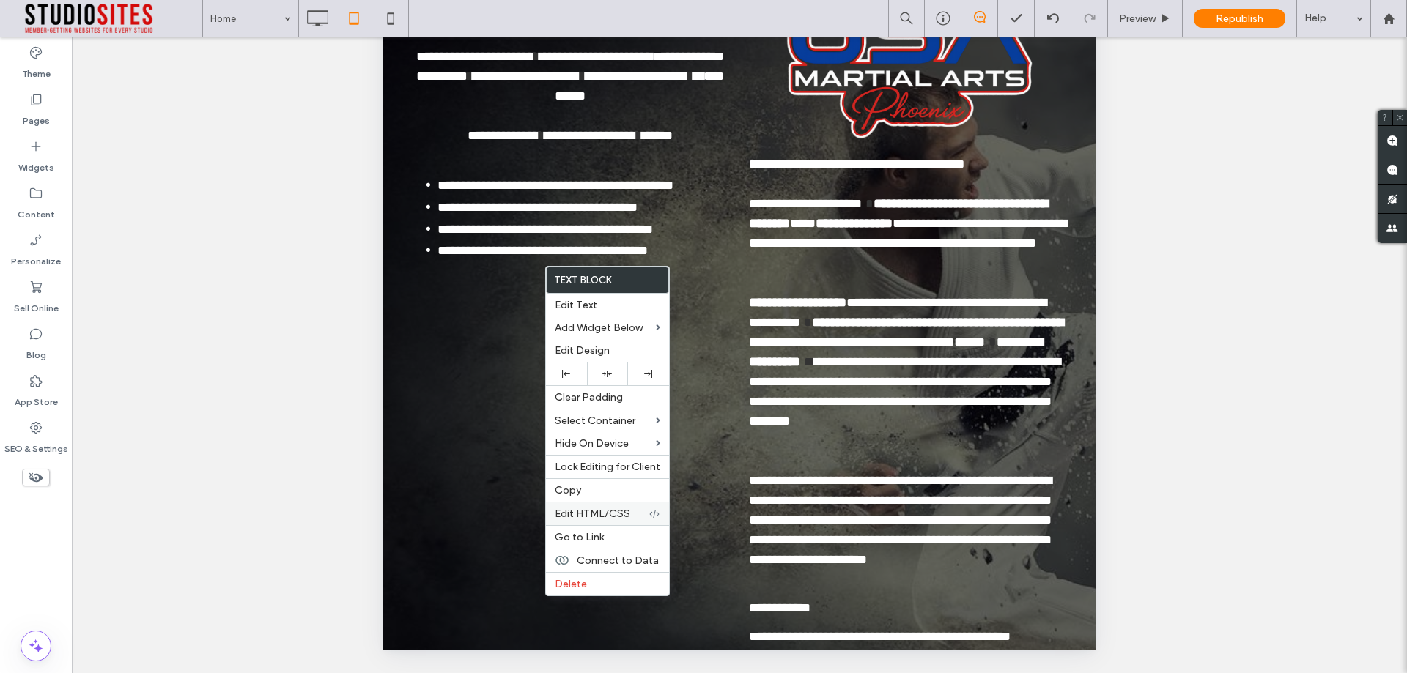
click at [626, 515] on span "Edit HTML/CSS" at bounding box center [592, 514] width 75 height 12
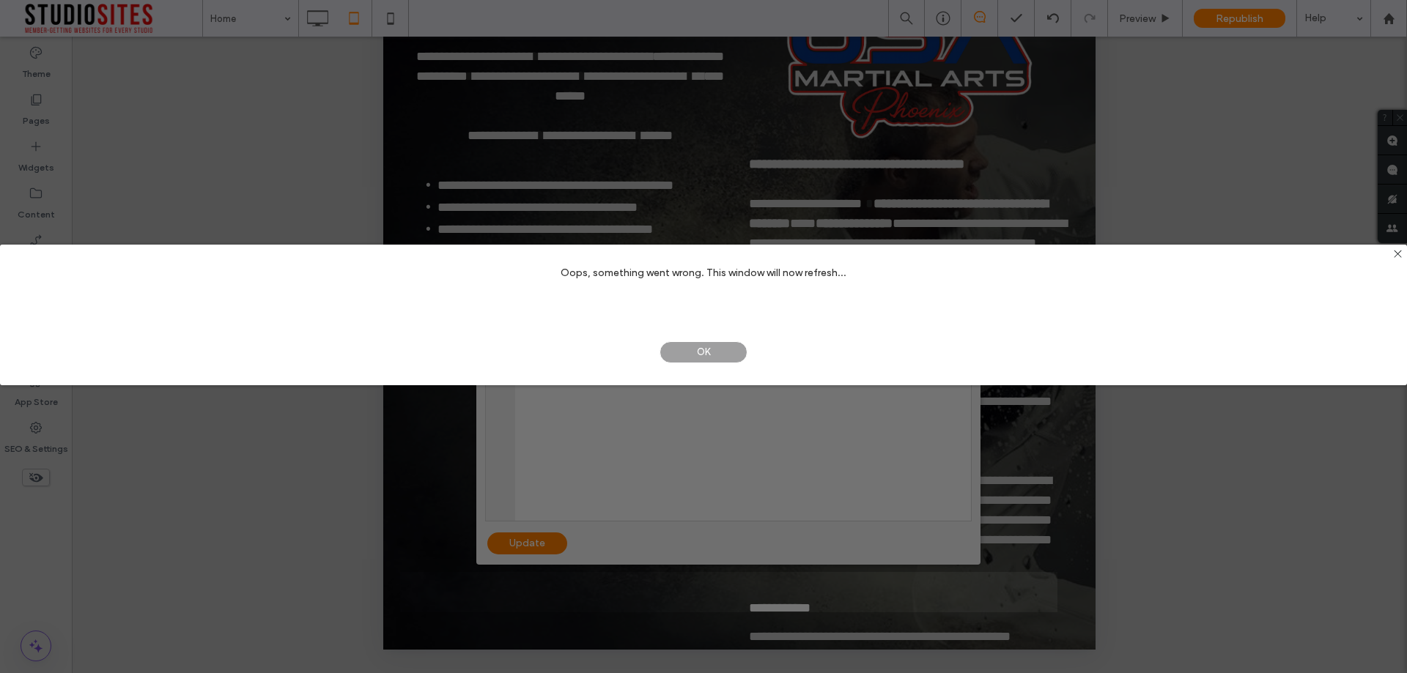
click at [697, 357] on span "OK" at bounding box center [703, 352] width 88 height 22
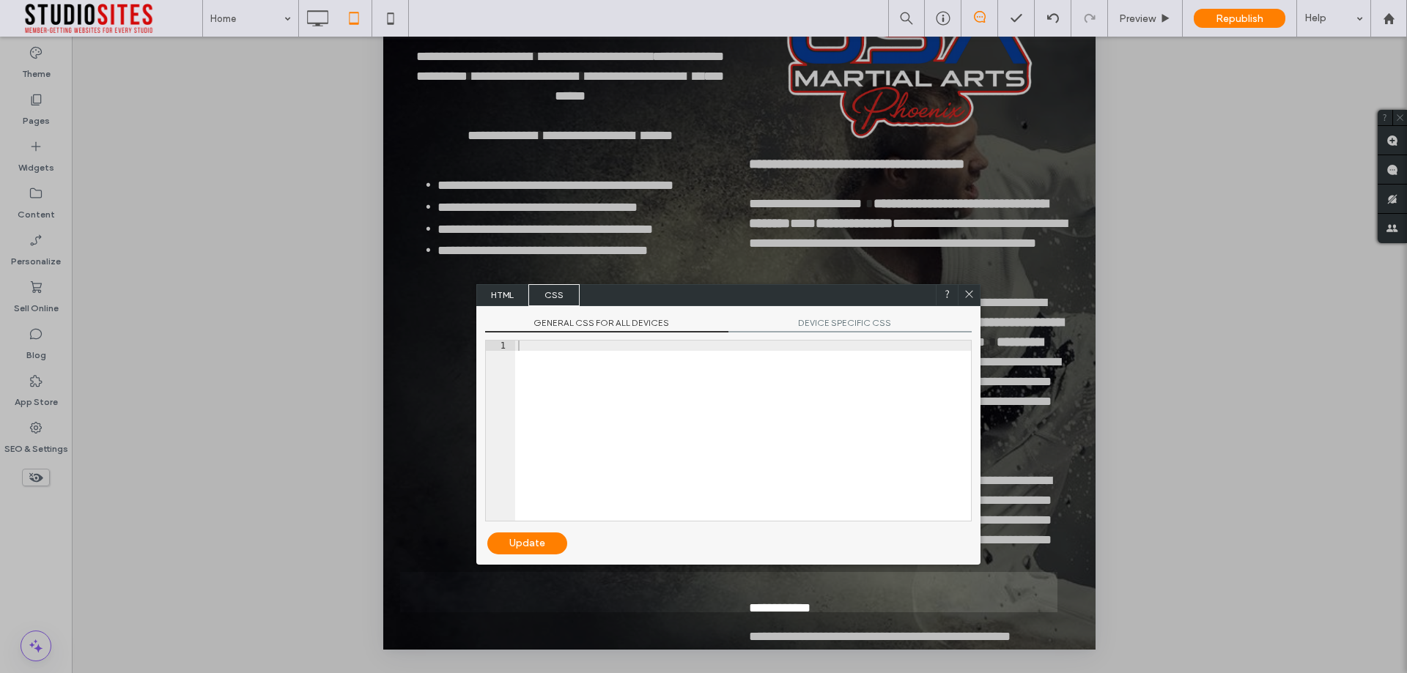
click at [503, 291] on span "HTML" at bounding box center [502, 295] width 51 height 22
click at [546, 293] on span "CSS" at bounding box center [553, 295] width 51 height 22
click at [829, 319] on span "DEVICE SPECIFIC CSS" at bounding box center [849, 324] width 243 height 15
click at [596, 328] on span "GENERAL CSS FOR ALL DEVICES" at bounding box center [606, 324] width 243 height 15
click at [501, 293] on span "HTML" at bounding box center [502, 295] width 51 height 22
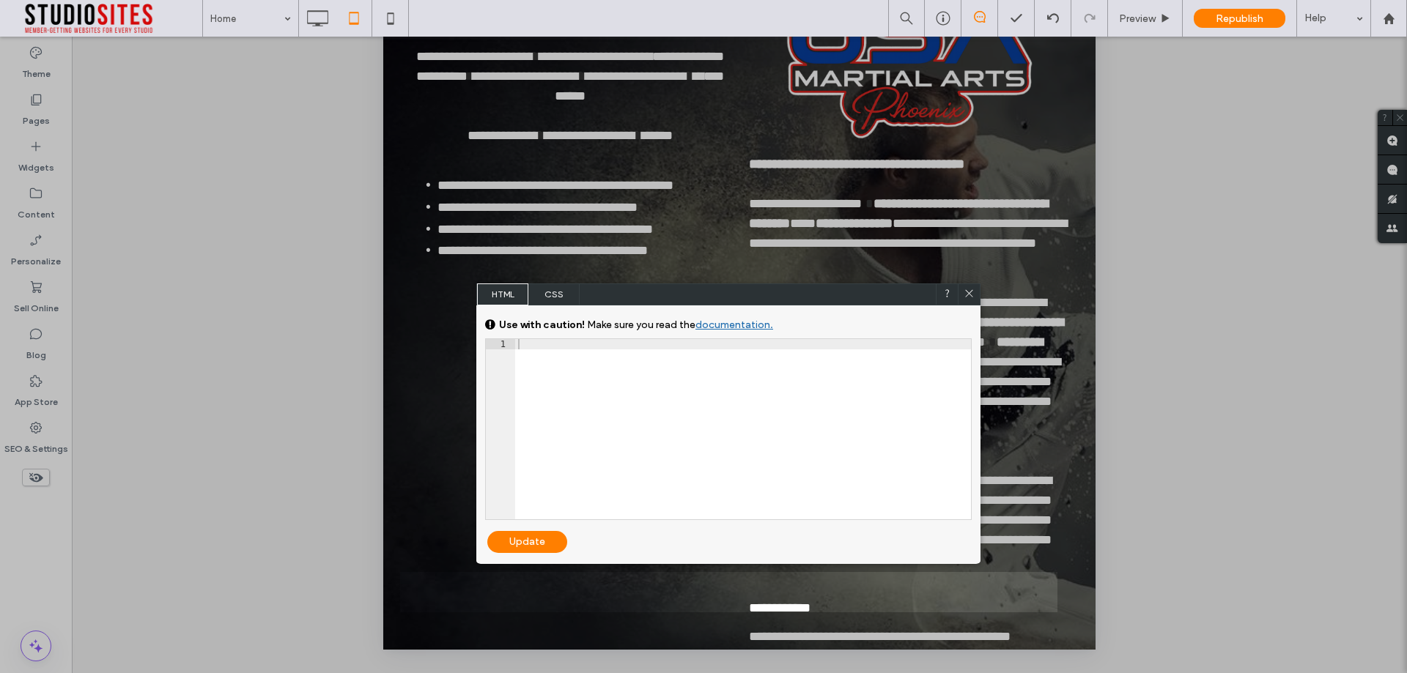
click at [965, 294] on icon at bounding box center [968, 293] width 11 height 11
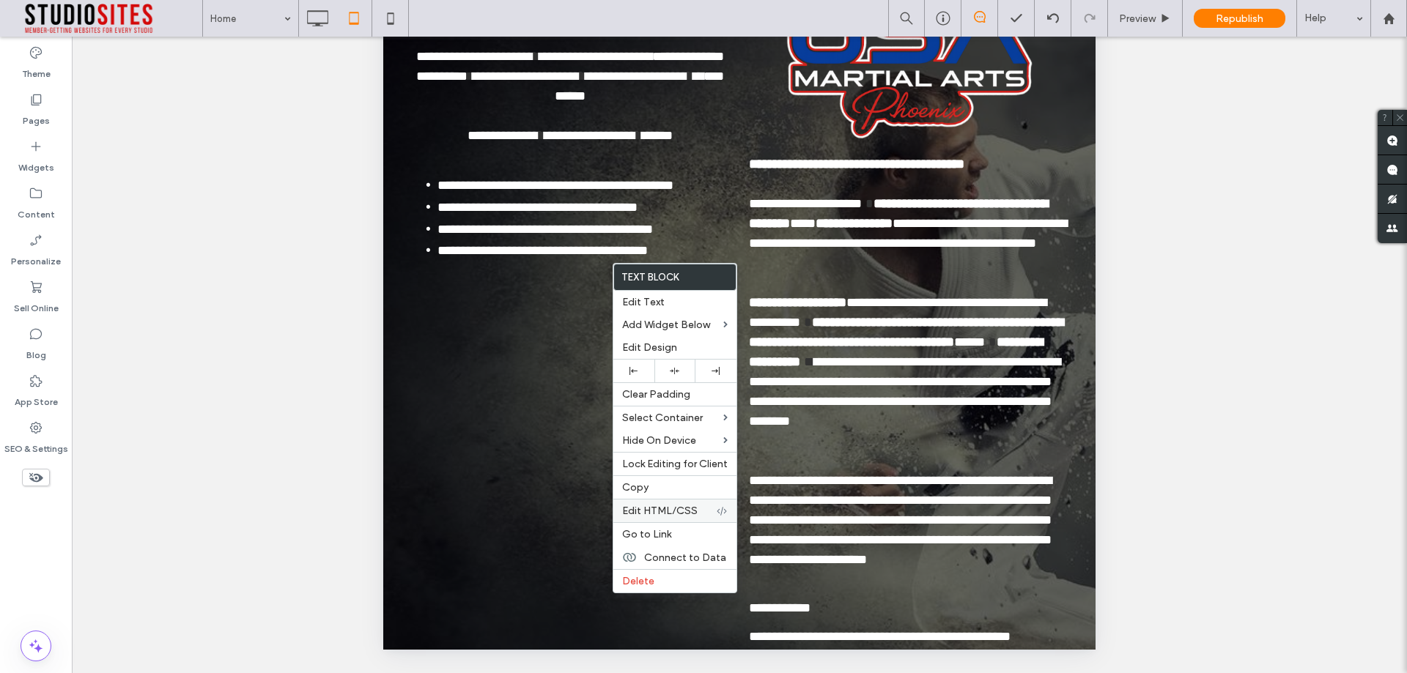
click at [687, 506] on span "Edit HTML/CSS" at bounding box center [659, 511] width 75 height 12
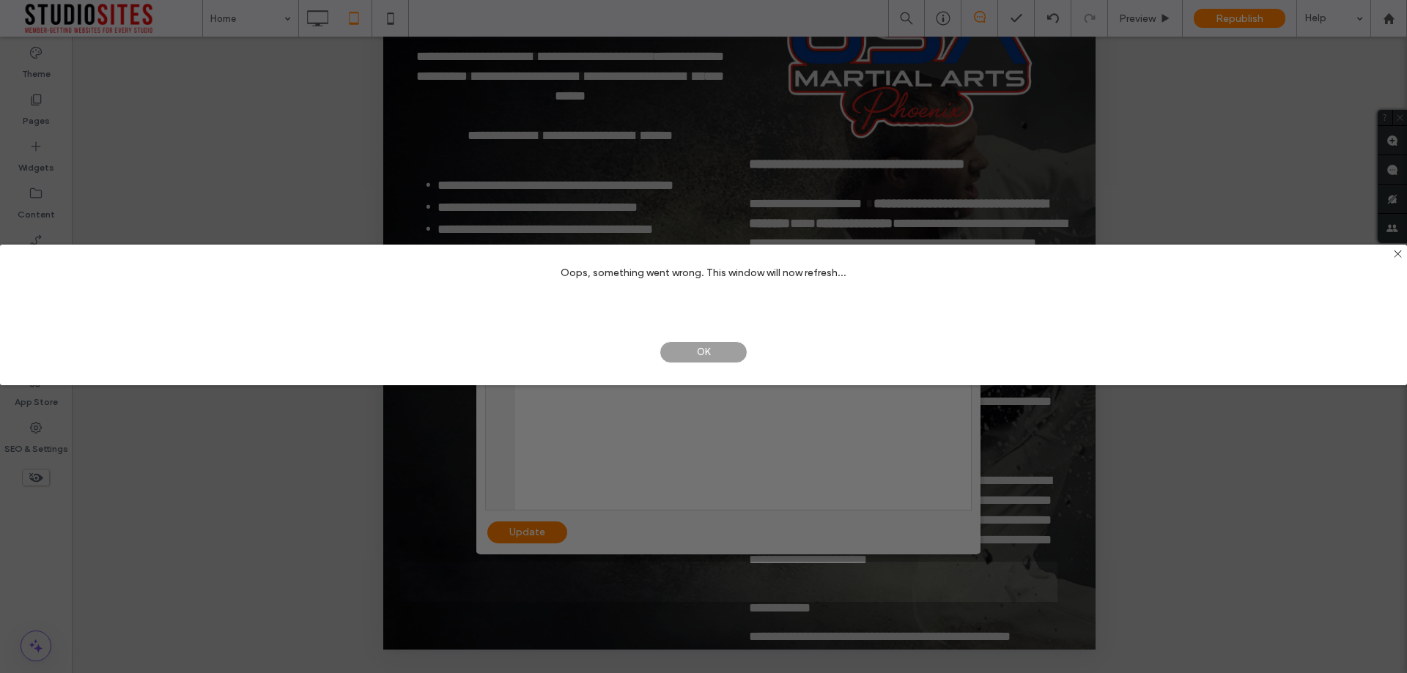
click at [685, 355] on span "OK" at bounding box center [703, 352] width 88 height 22
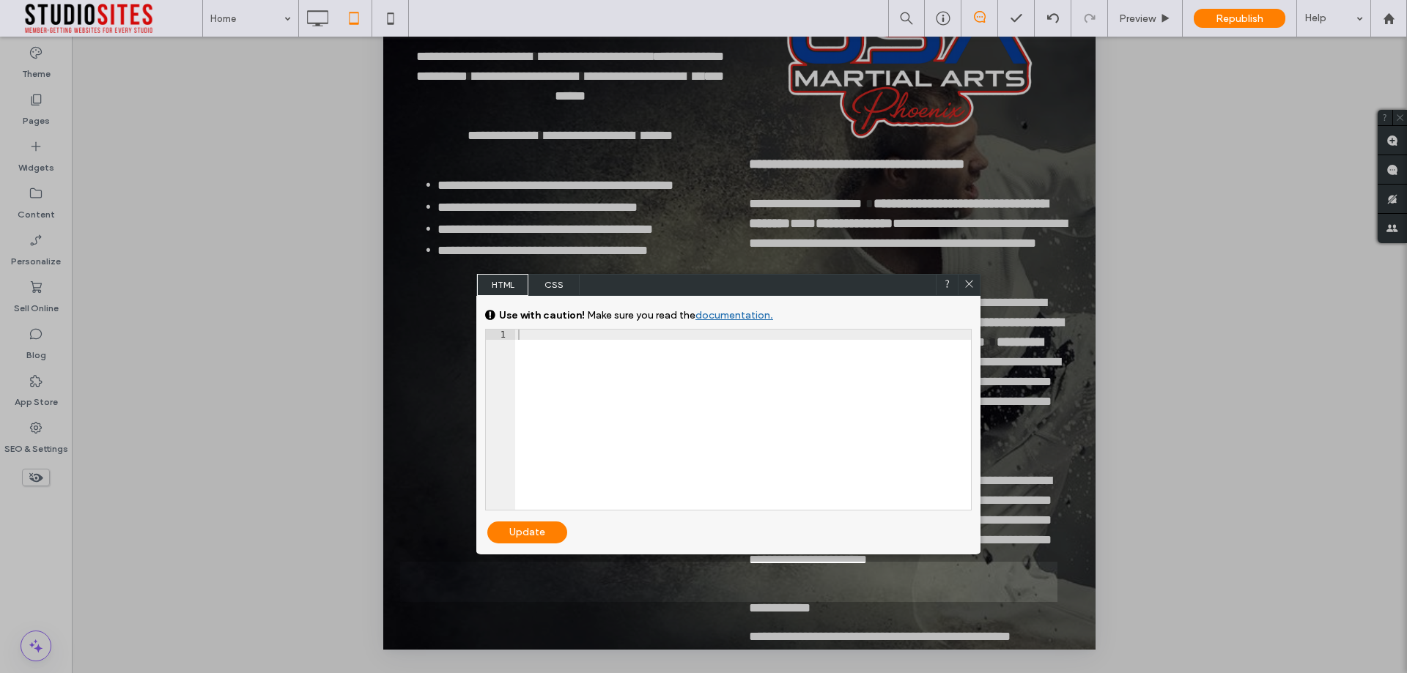
click at [966, 285] on icon at bounding box center [968, 283] width 11 height 11
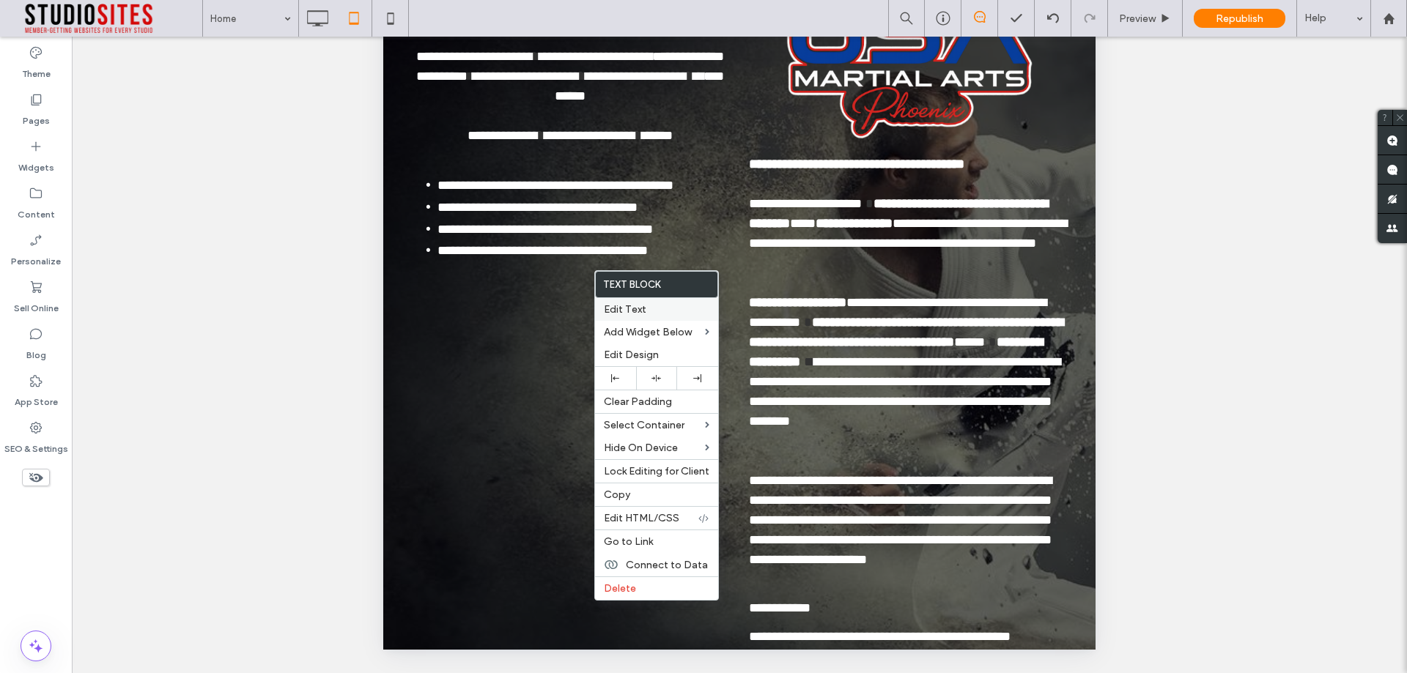
click at [654, 309] on label "Edit Text" at bounding box center [656, 309] width 105 height 12
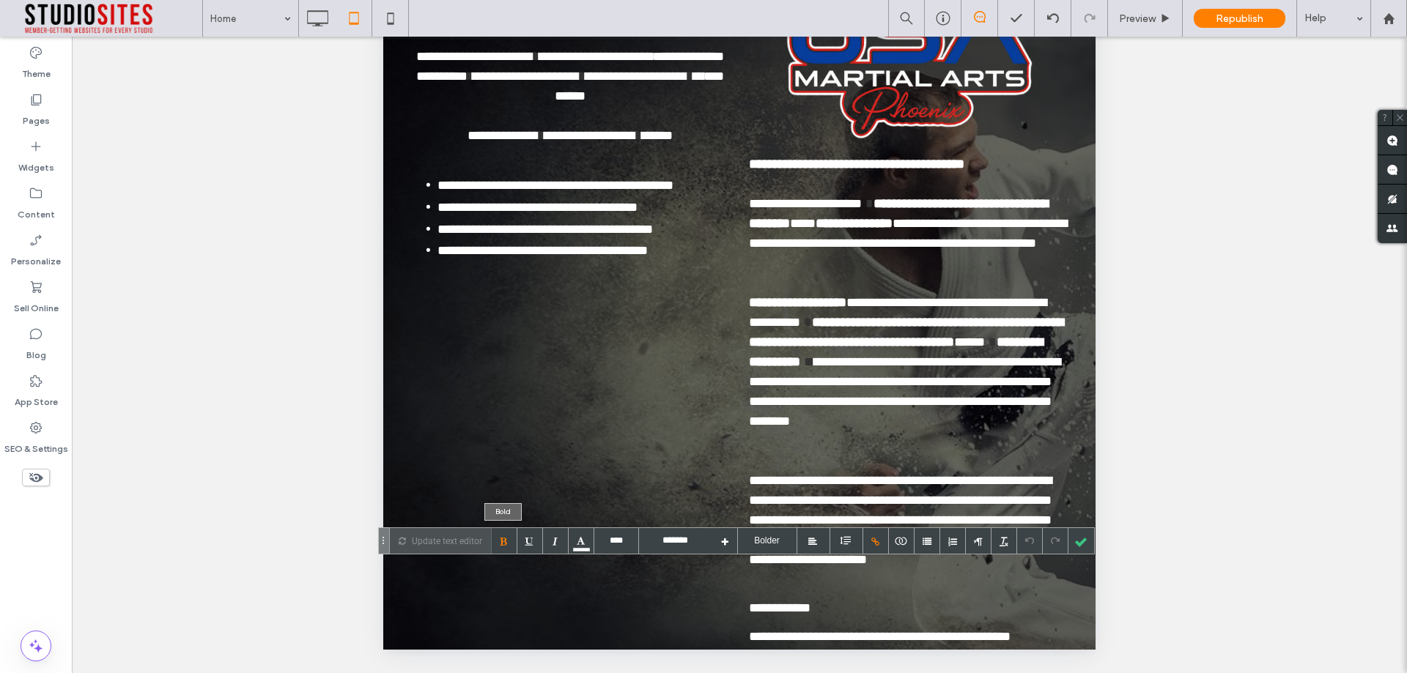
click at [497, 539] on div at bounding box center [505, 541] width 26 height 26
click at [1079, 542] on div at bounding box center [1081, 541] width 26 height 26
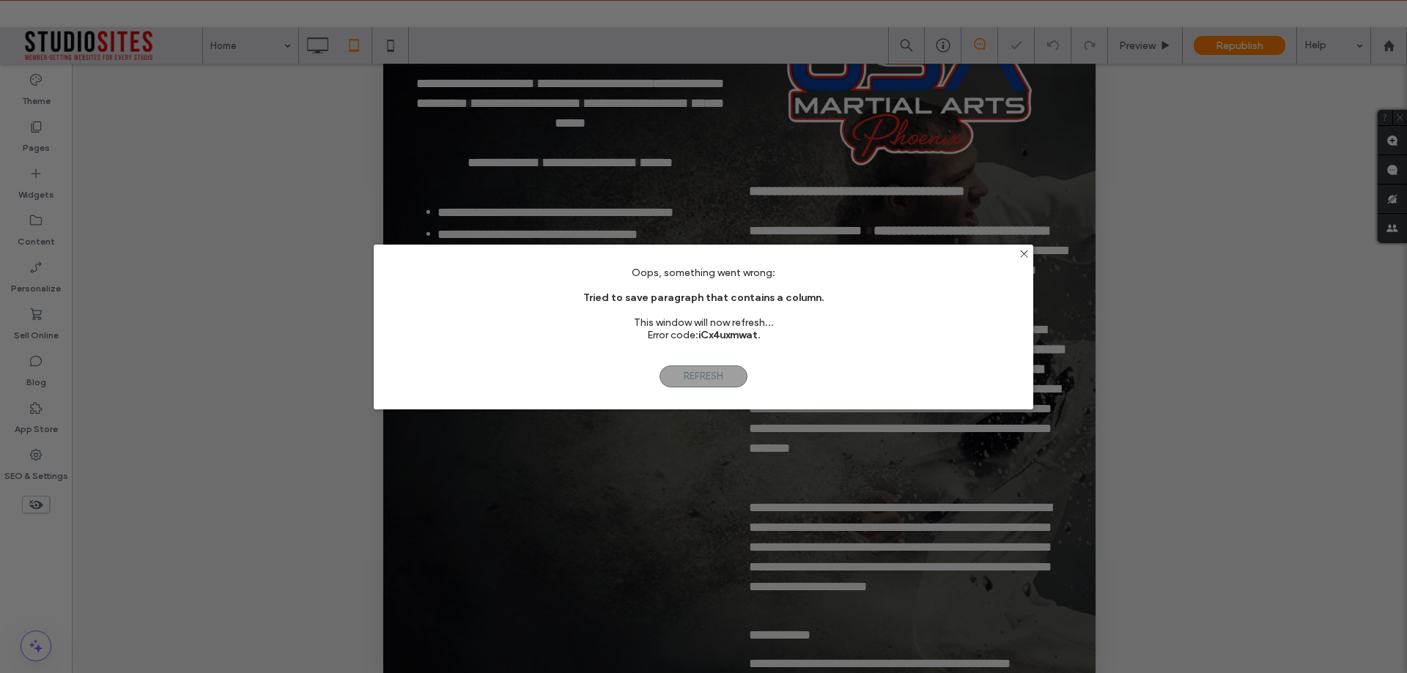
scroll to position [375, 0]
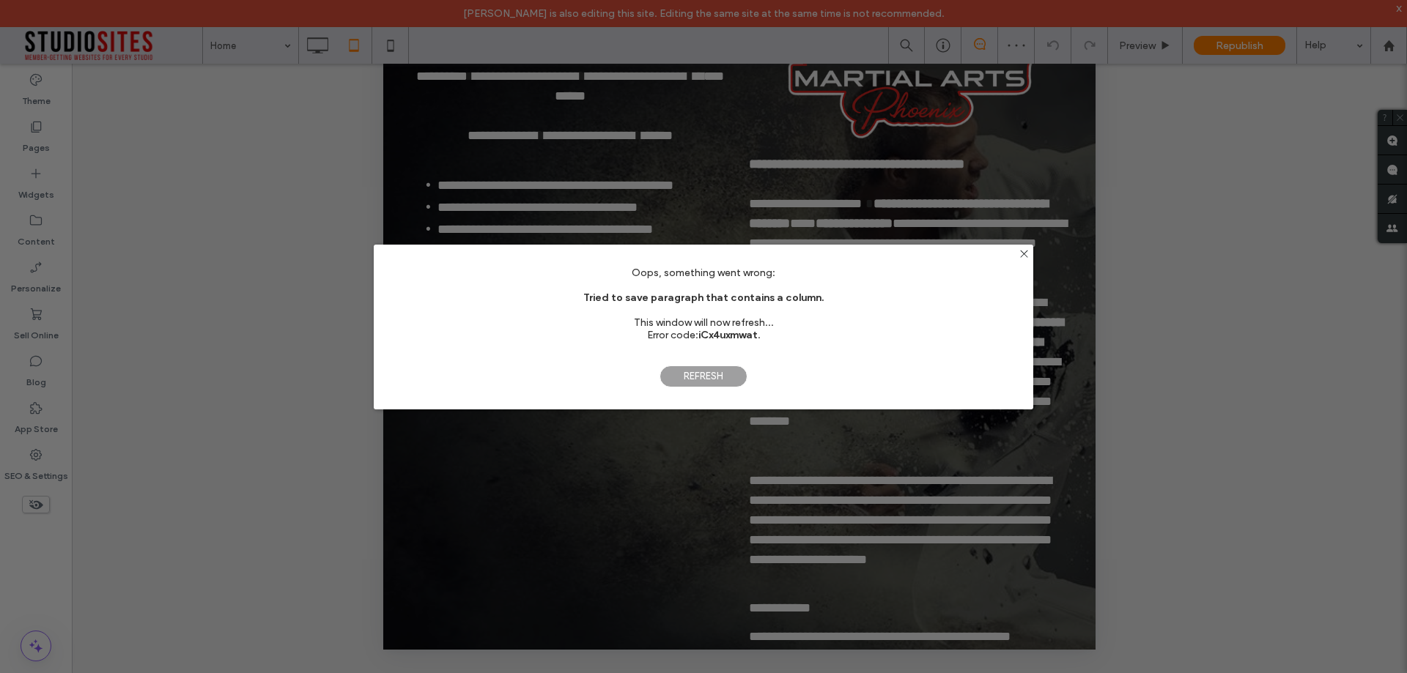
click at [688, 377] on span "Refresh" at bounding box center [703, 377] width 88 height 22
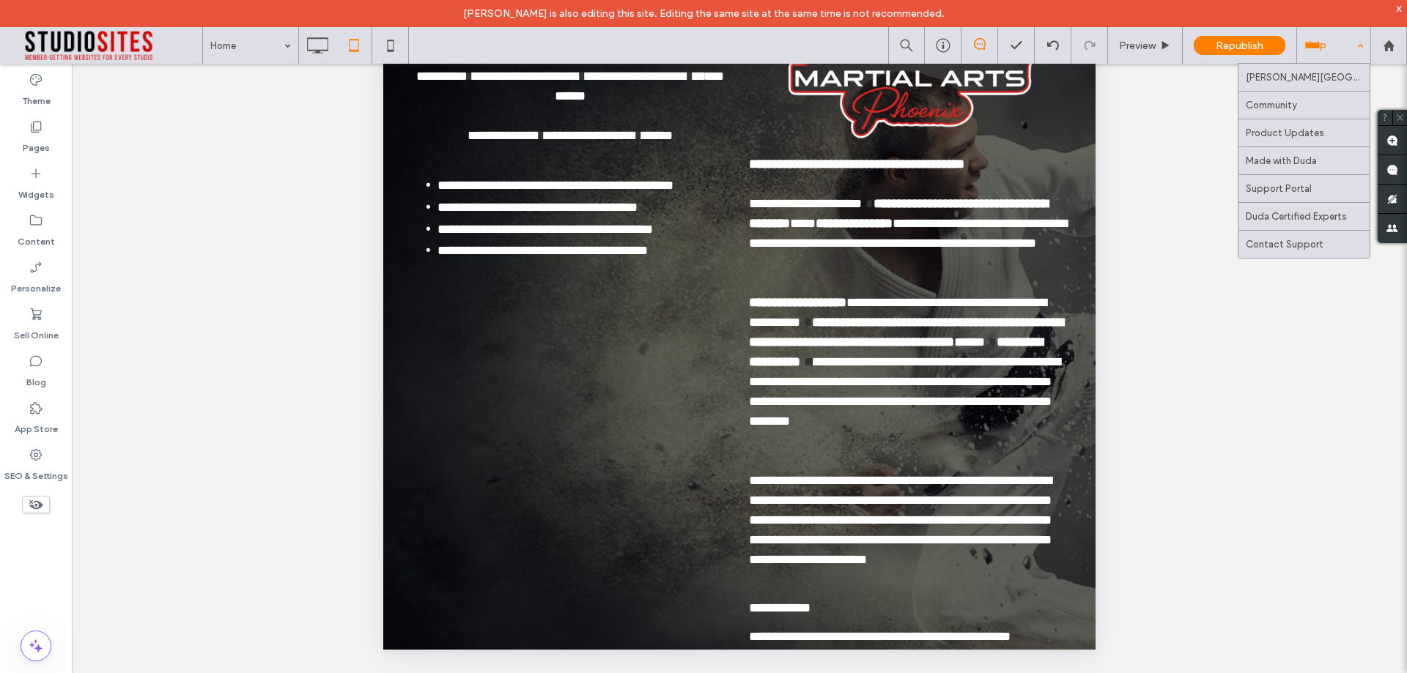
click at [1363, 45] on div "Help" at bounding box center [1333, 45] width 73 height 37
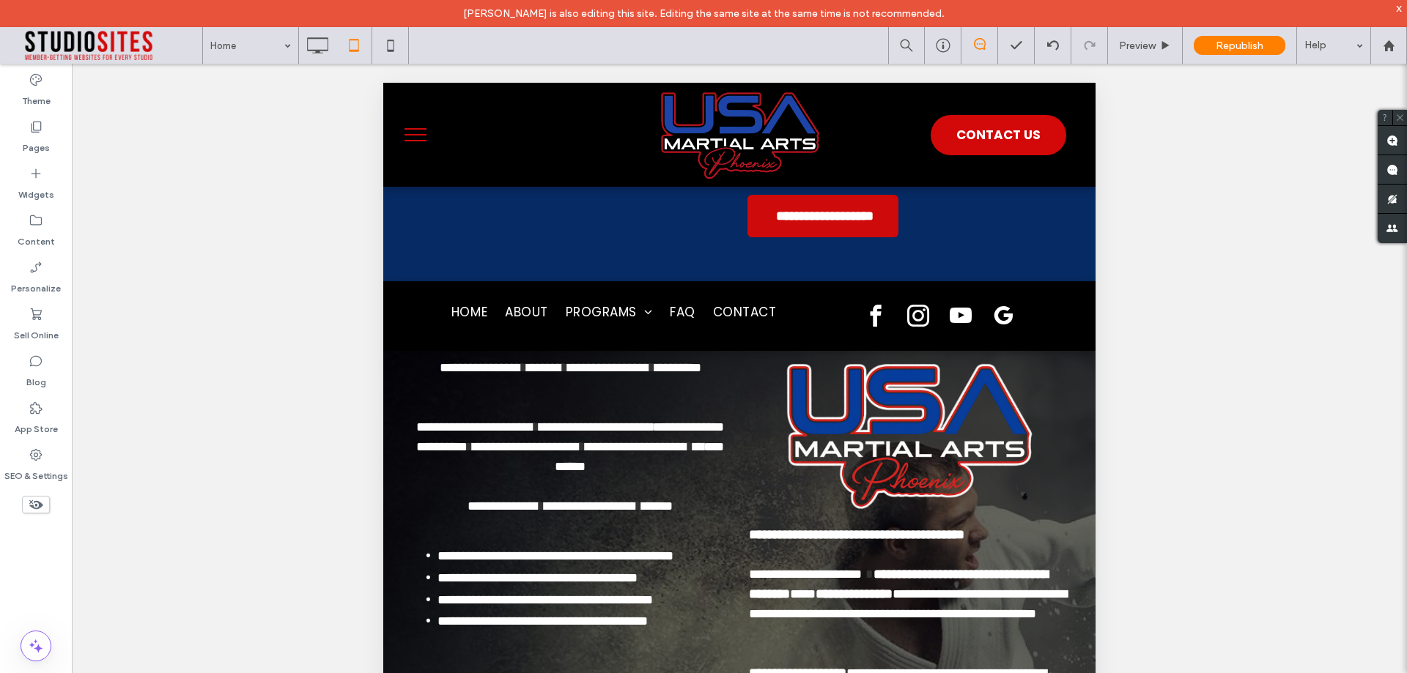
scroll to position [0, 0]
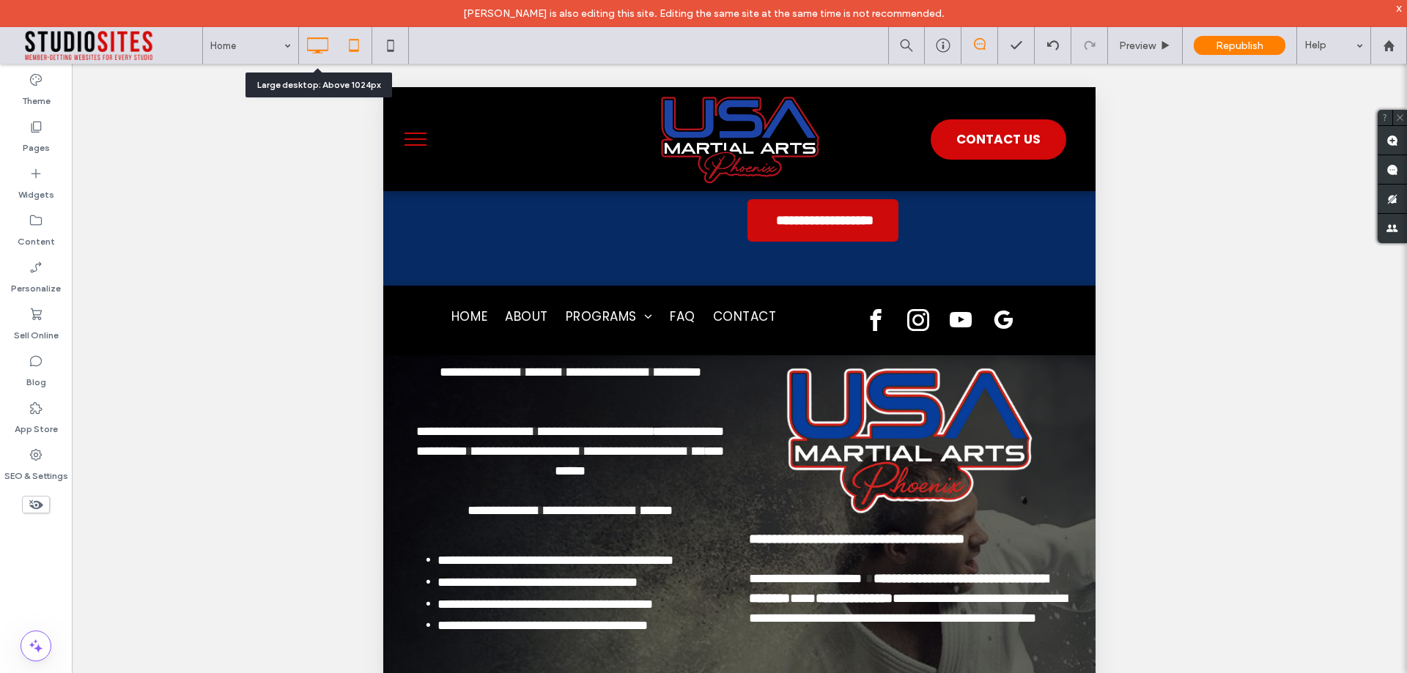
click at [311, 40] on icon at bounding box center [317, 45] width 29 height 29
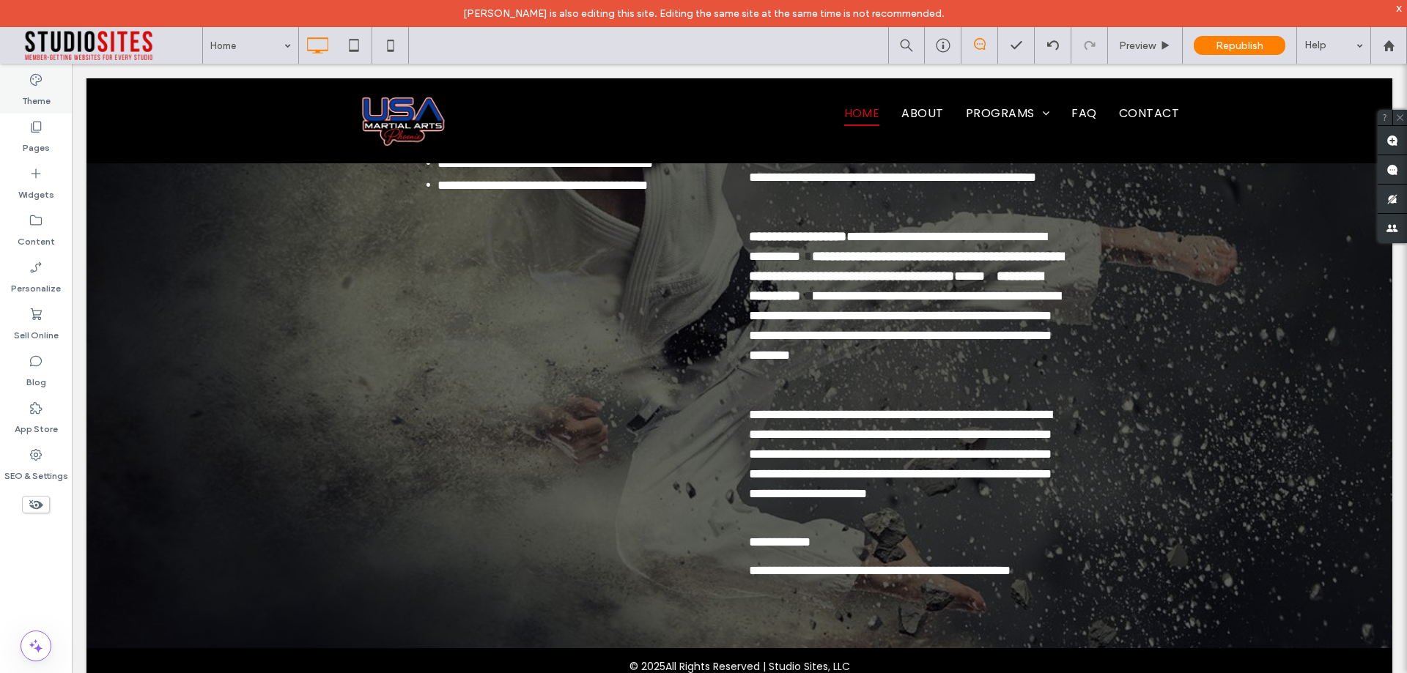
click at [29, 93] on label "Theme" at bounding box center [36, 97] width 29 height 21
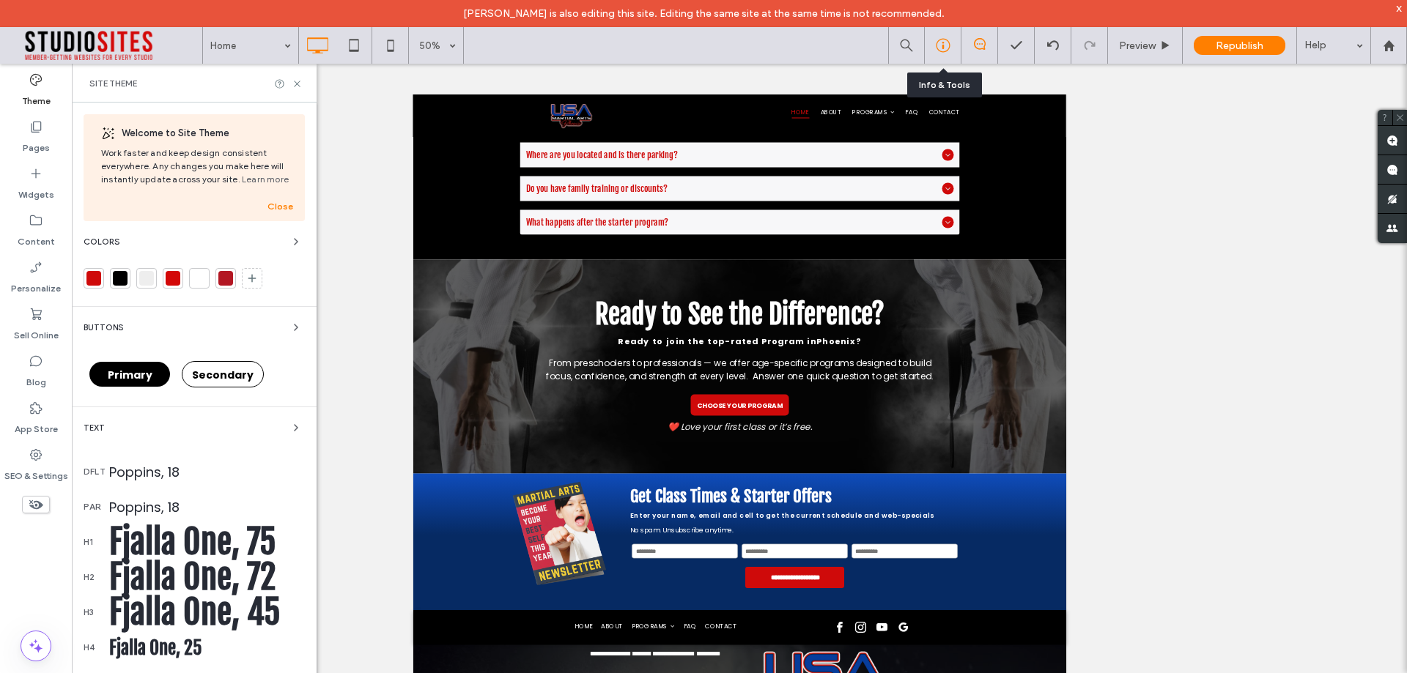
click at [937, 46] on icon at bounding box center [942, 45] width 15 height 15
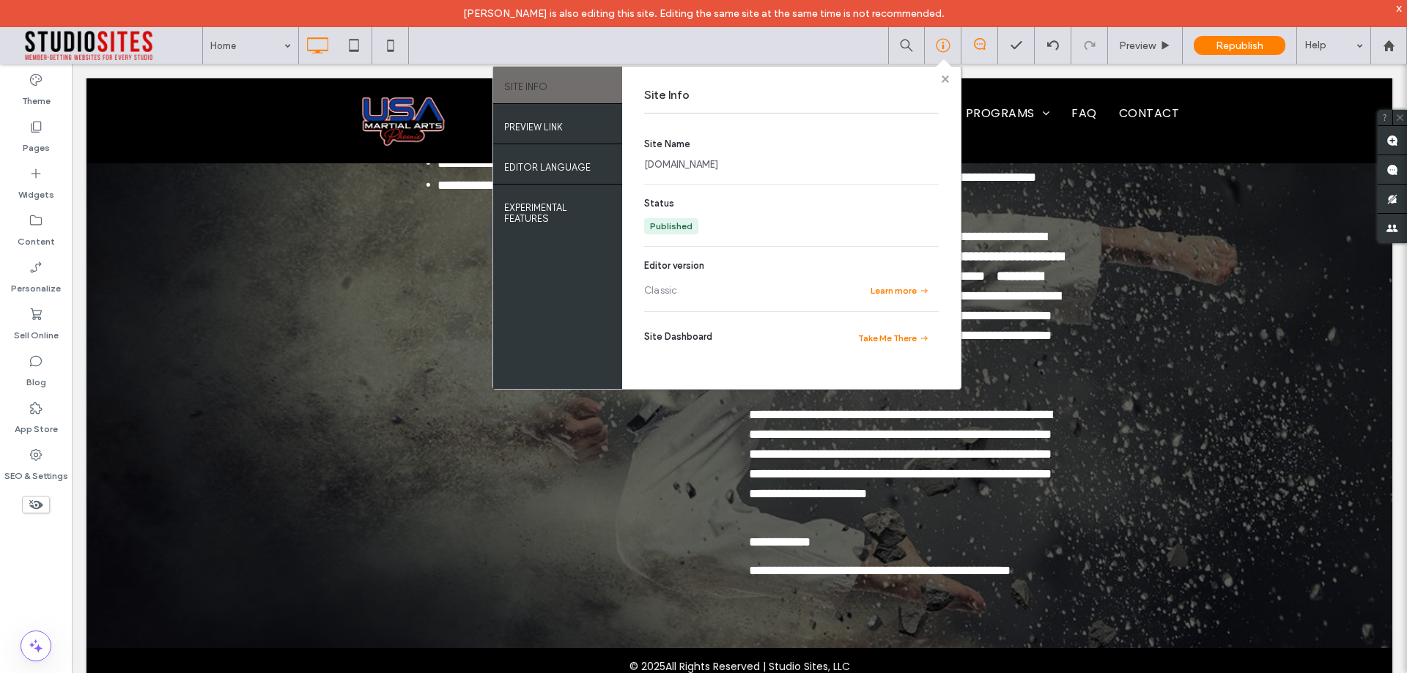
click at [945, 78] on use at bounding box center [944, 78] width 7 height 7
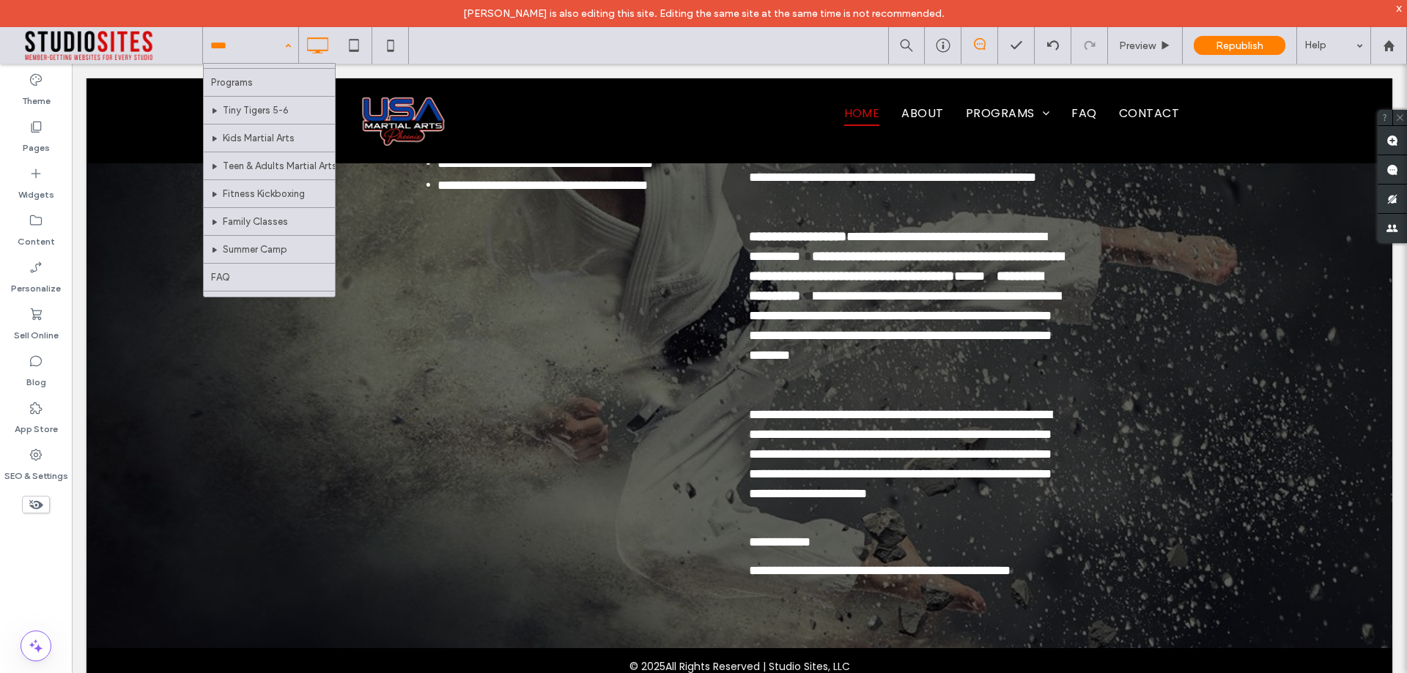
scroll to position [99, 0]
click at [563, 62] on div "Home About Programs Tiny Tigers 5-6 Kids Martial Arts Teen & Adults Martial Art…" at bounding box center [804, 45] width 1204 height 37
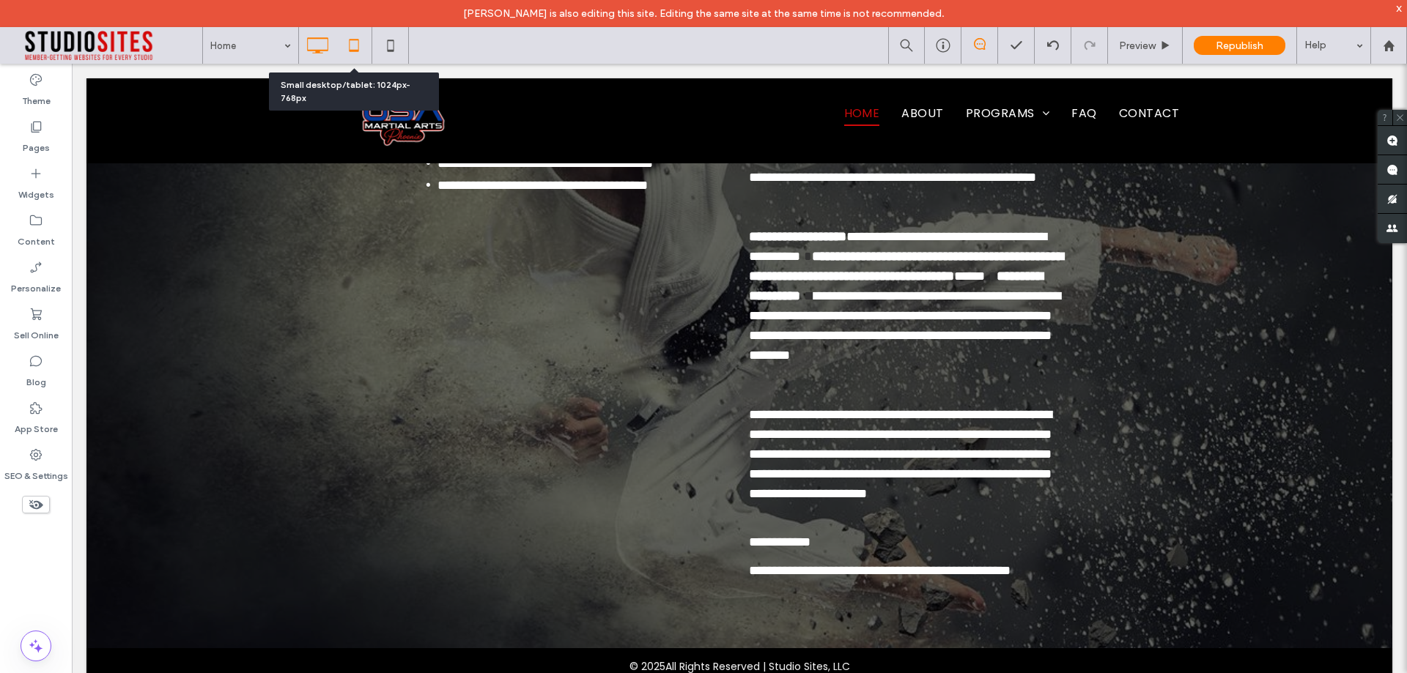
click at [352, 53] on icon at bounding box center [353, 45] width 29 height 29
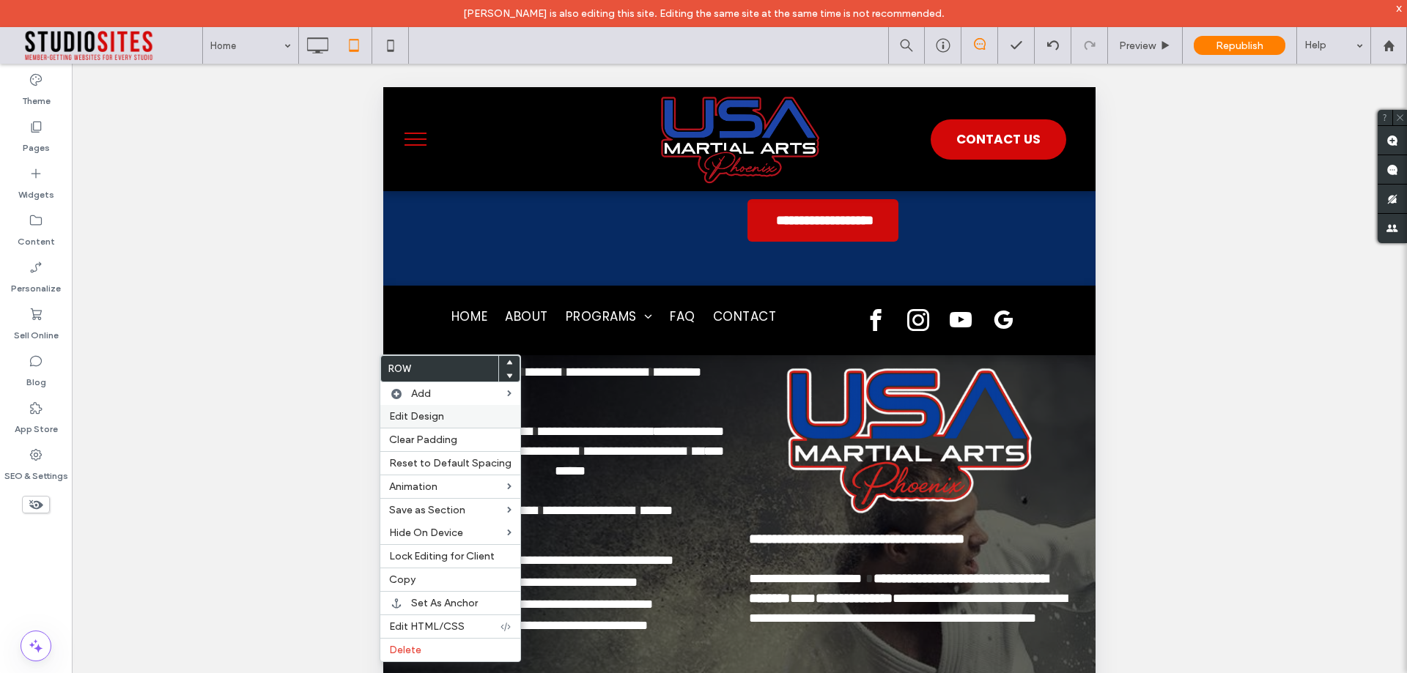
click at [422, 414] on span "Edit Design" at bounding box center [416, 416] width 55 height 12
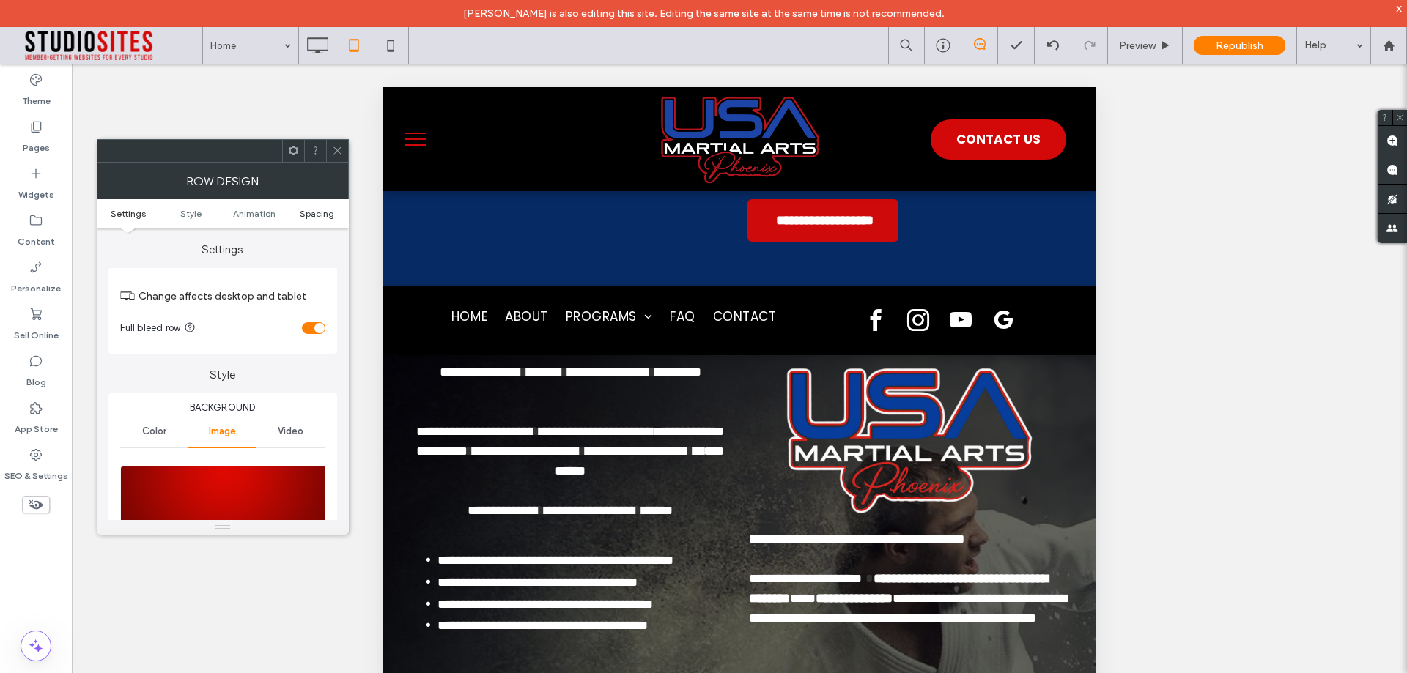
click at [320, 218] on span "Spacing" at bounding box center [317, 213] width 34 height 11
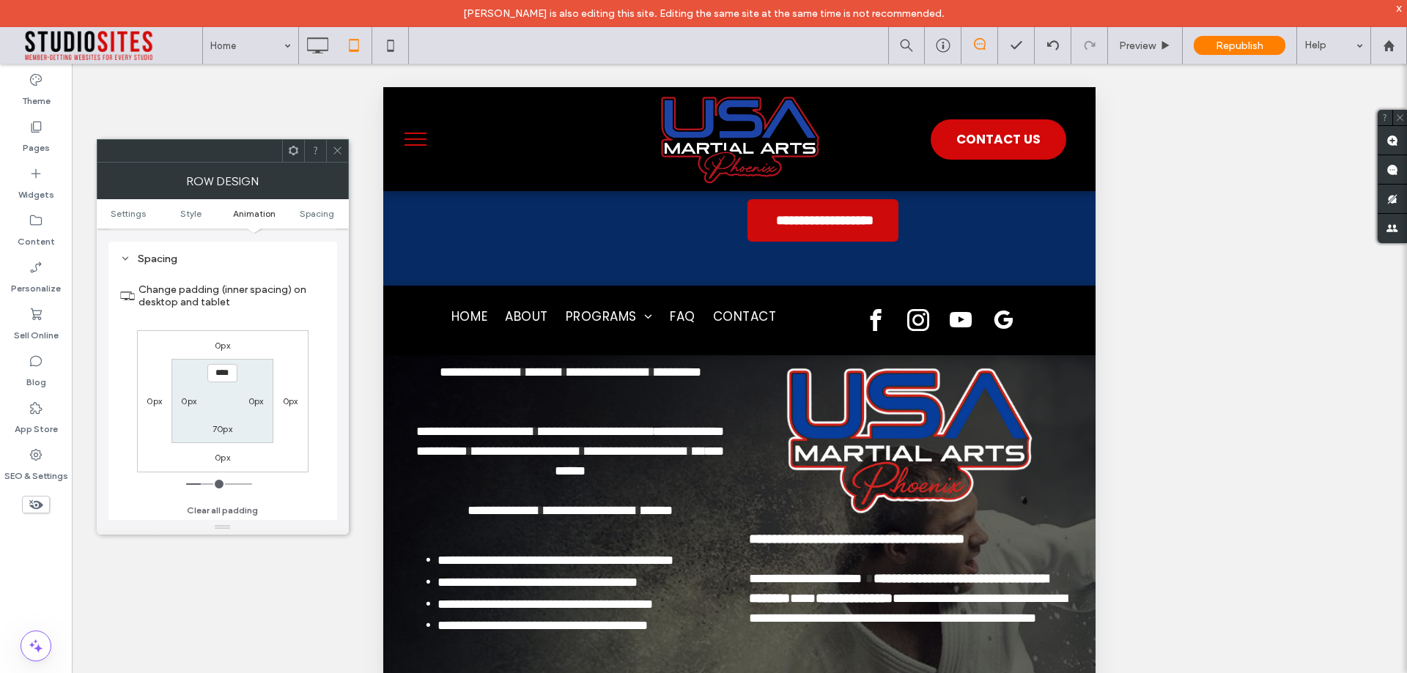
scroll to position [766, 0]
click at [221, 349] on label "0px" at bounding box center [222, 343] width 15 height 11
type input "*"
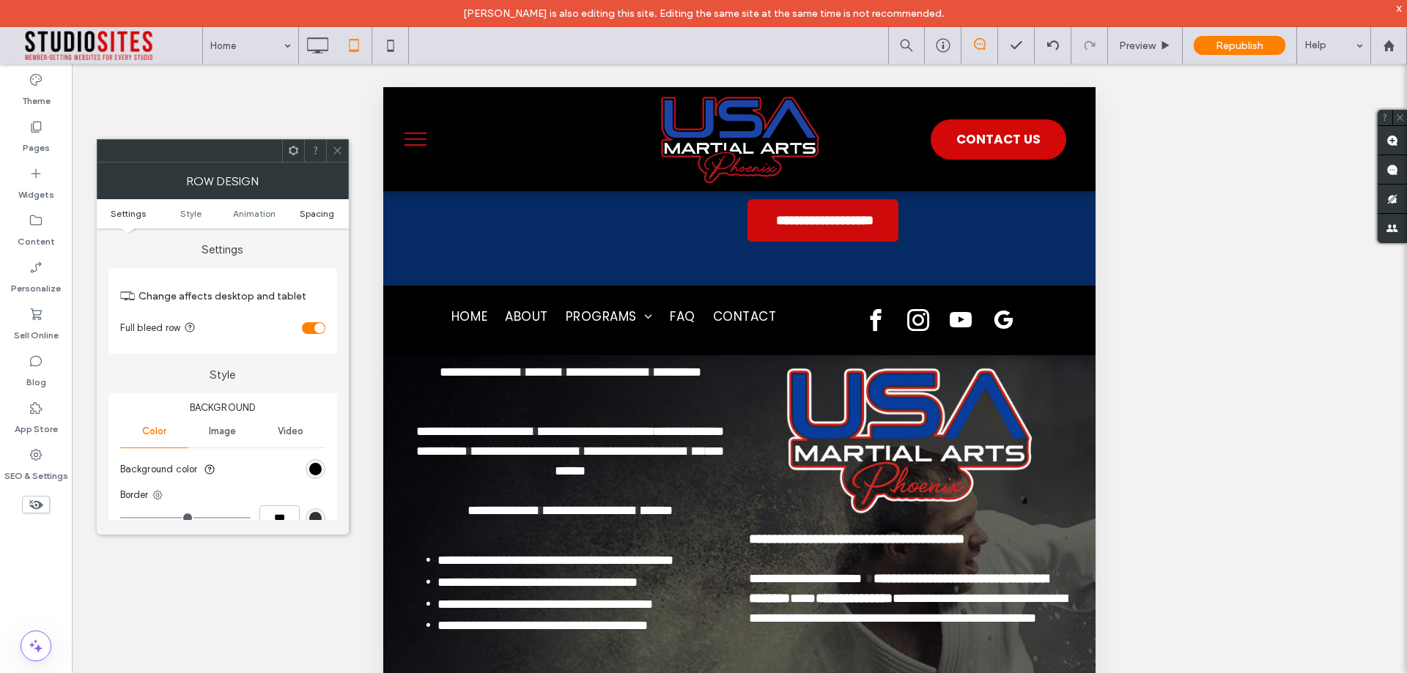
click at [319, 214] on span "Spacing" at bounding box center [317, 213] width 34 height 11
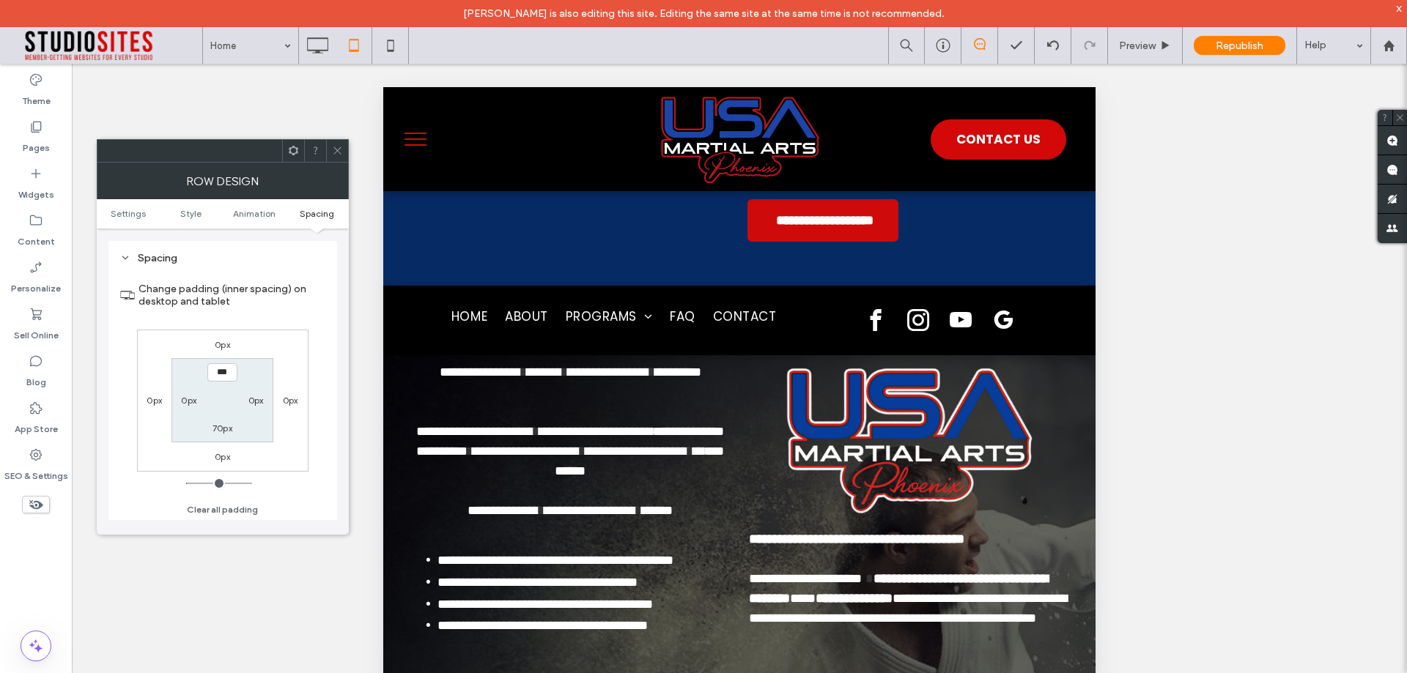
scroll to position [414, 0]
click at [132, 217] on span "Settings" at bounding box center [128, 213] width 35 height 11
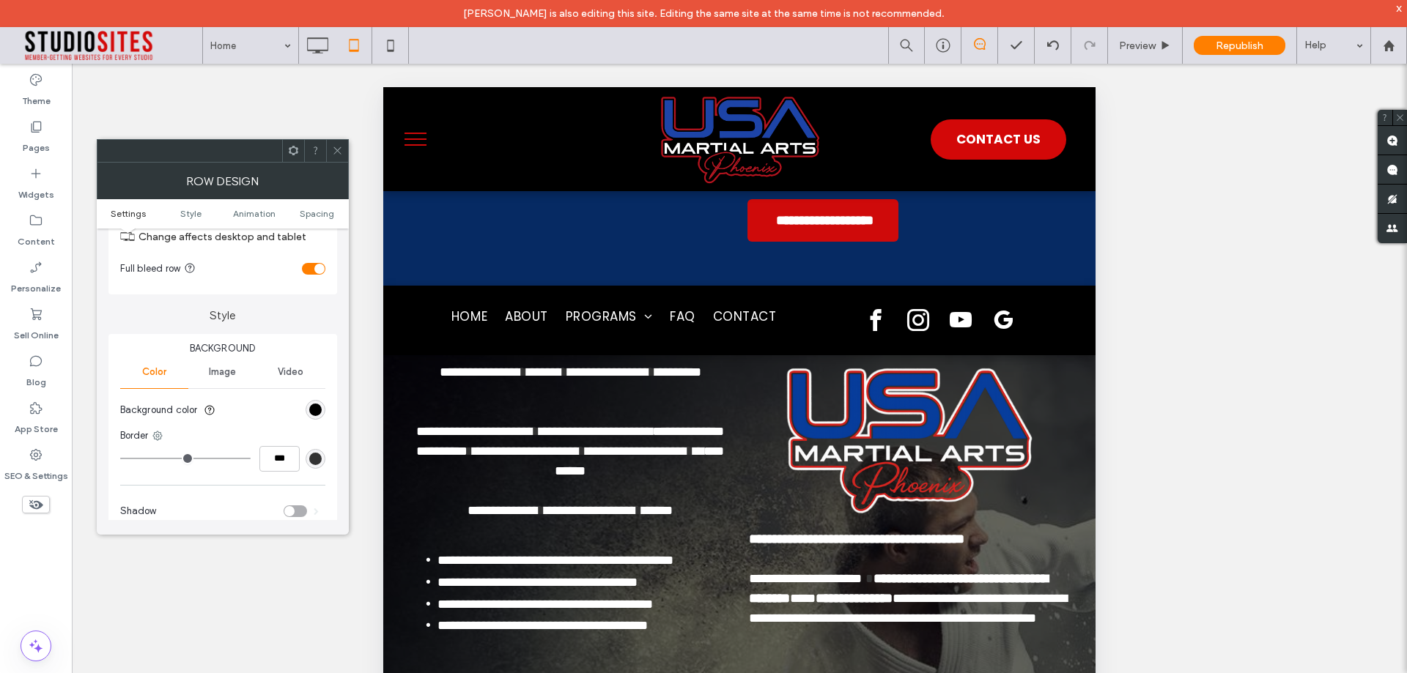
scroll to position [0, 0]
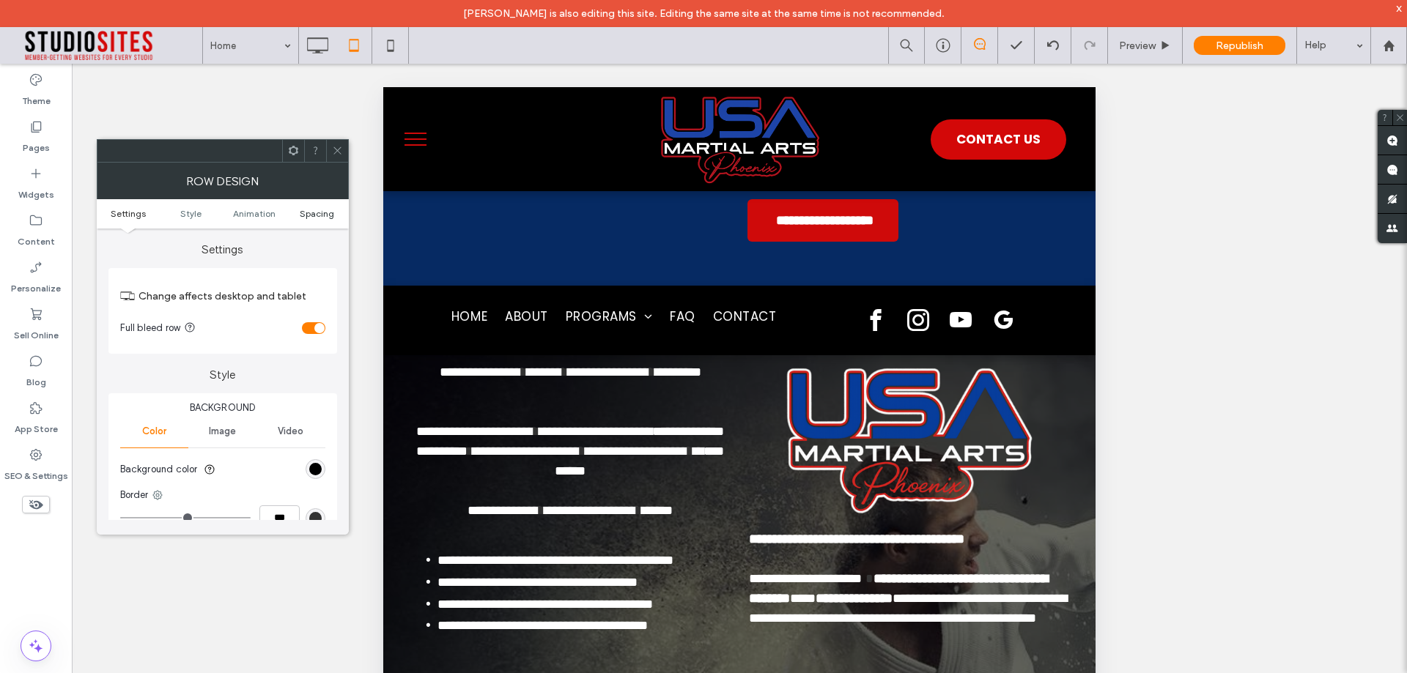
click at [323, 211] on span "Spacing" at bounding box center [317, 213] width 34 height 11
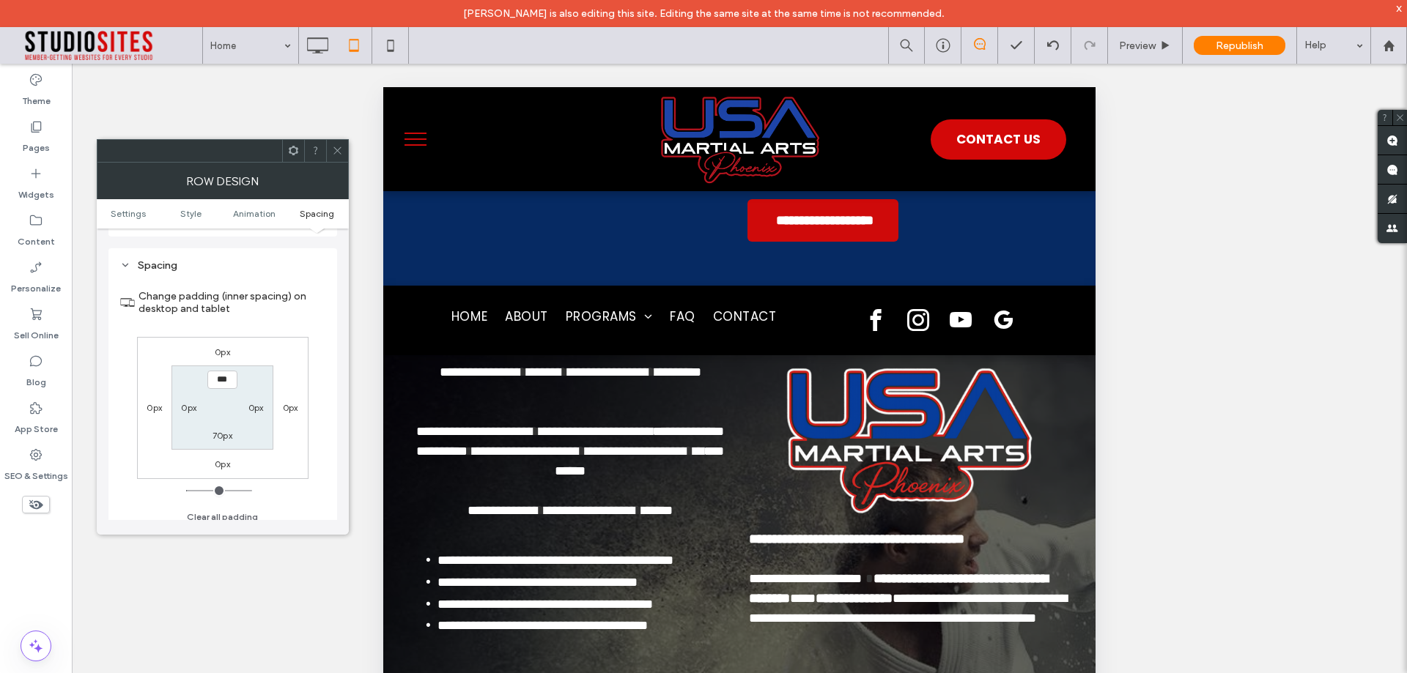
scroll to position [414, 0]
click at [337, 149] on icon at bounding box center [337, 150] width 11 height 11
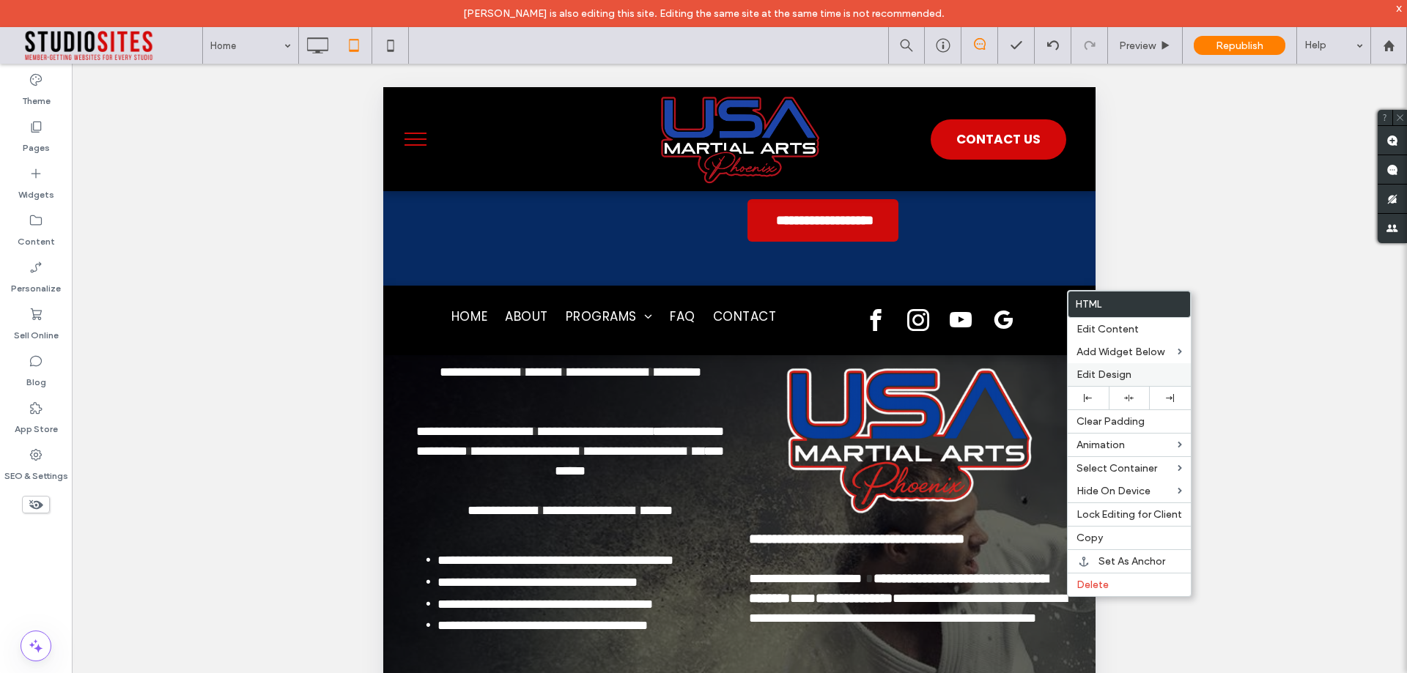
click at [1115, 365] on div "Edit Design" at bounding box center [1128, 374] width 123 height 23
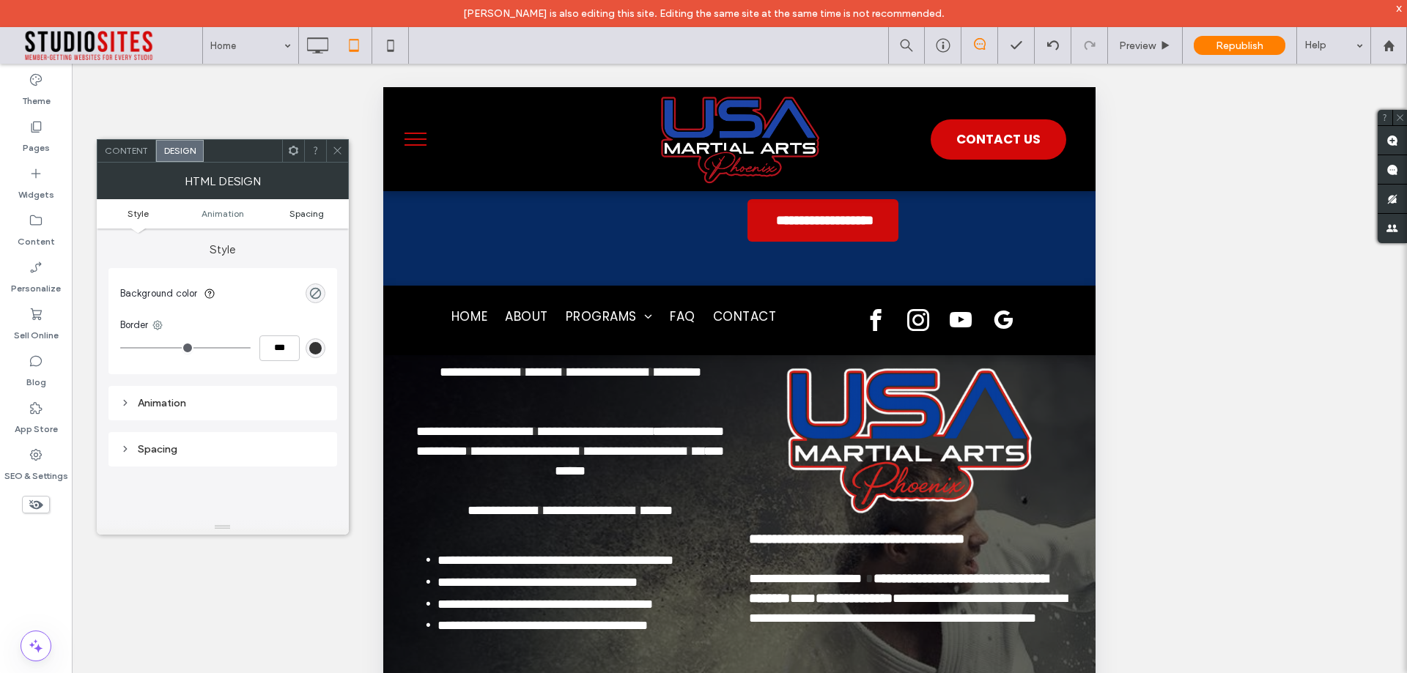
click at [313, 209] on span "Spacing" at bounding box center [306, 213] width 34 height 11
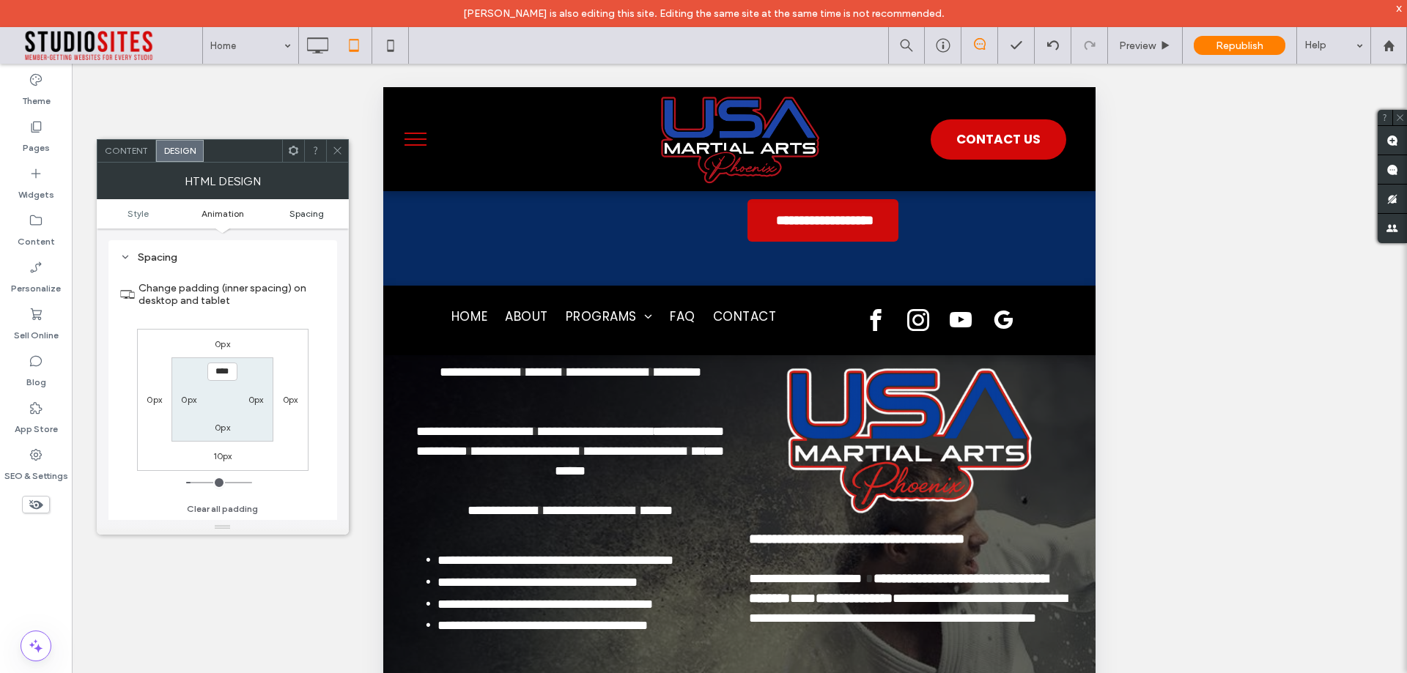
scroll to position [192, 0]
click at [221, 428] on label "0px" at bounding box center [222, 427] width 15 height 11
type input "*"
click at [109, 154] on span "Content" at bounding box center [126, 150] width 43 height 11
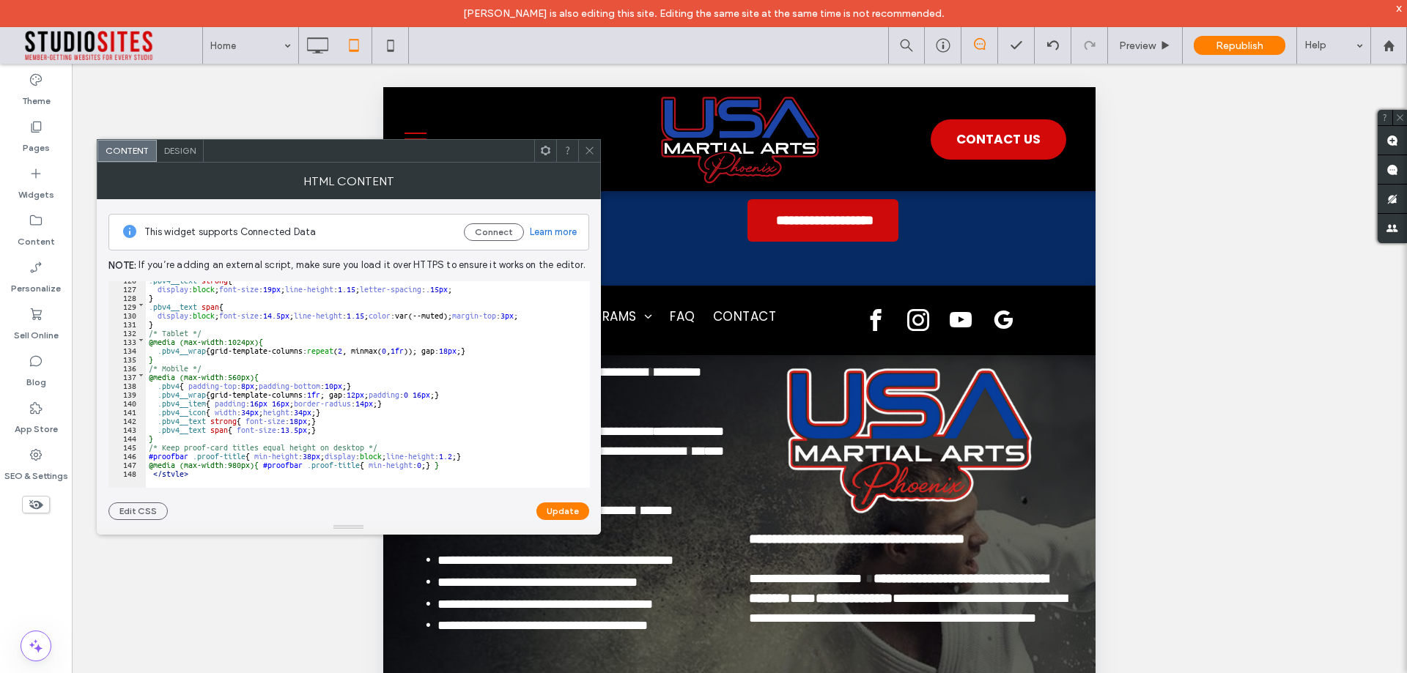
scroll to position [1105, 0]
click at [583, 156] on div at bounding box center [589, 151] width 22 height 22
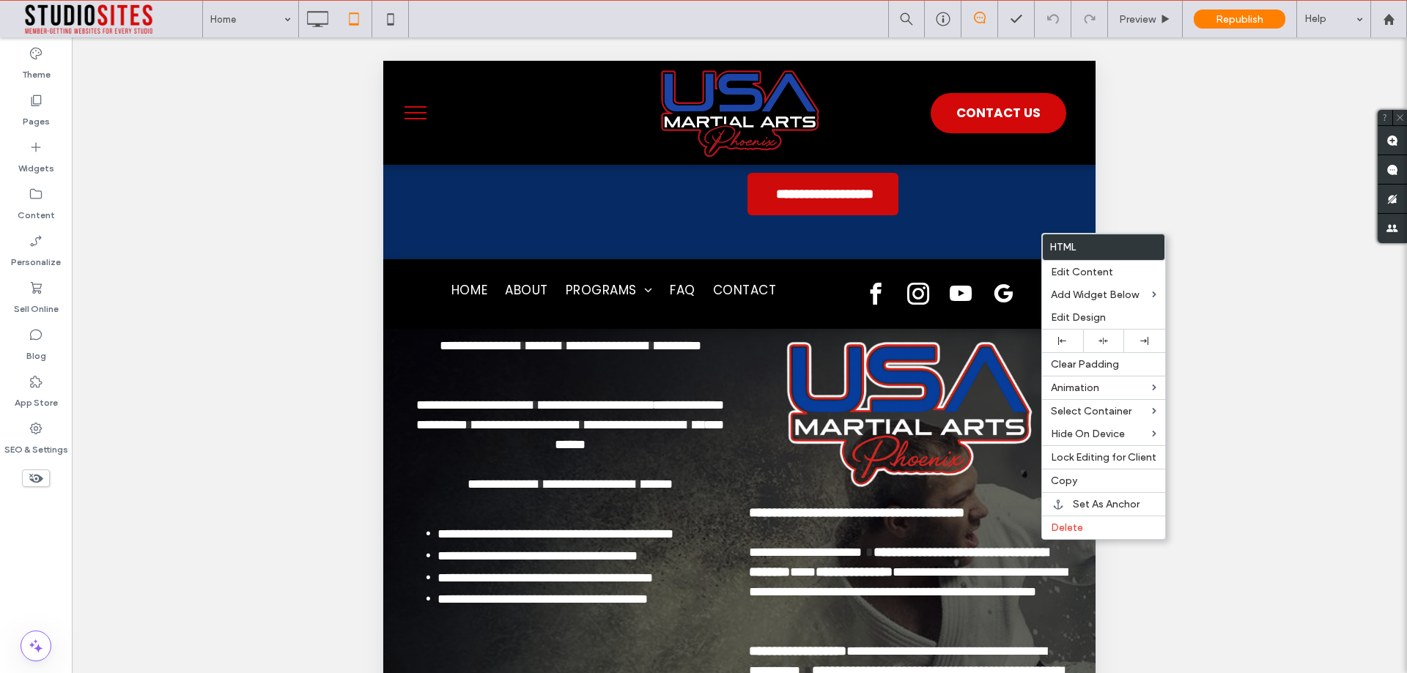
click at [1056, 251] on label "Html" at bounding box center [1103, 247] width 122 height 26
click at [1065, 278] on div "Edit Content" at bounding box center [1103, 272] width 123 height 23
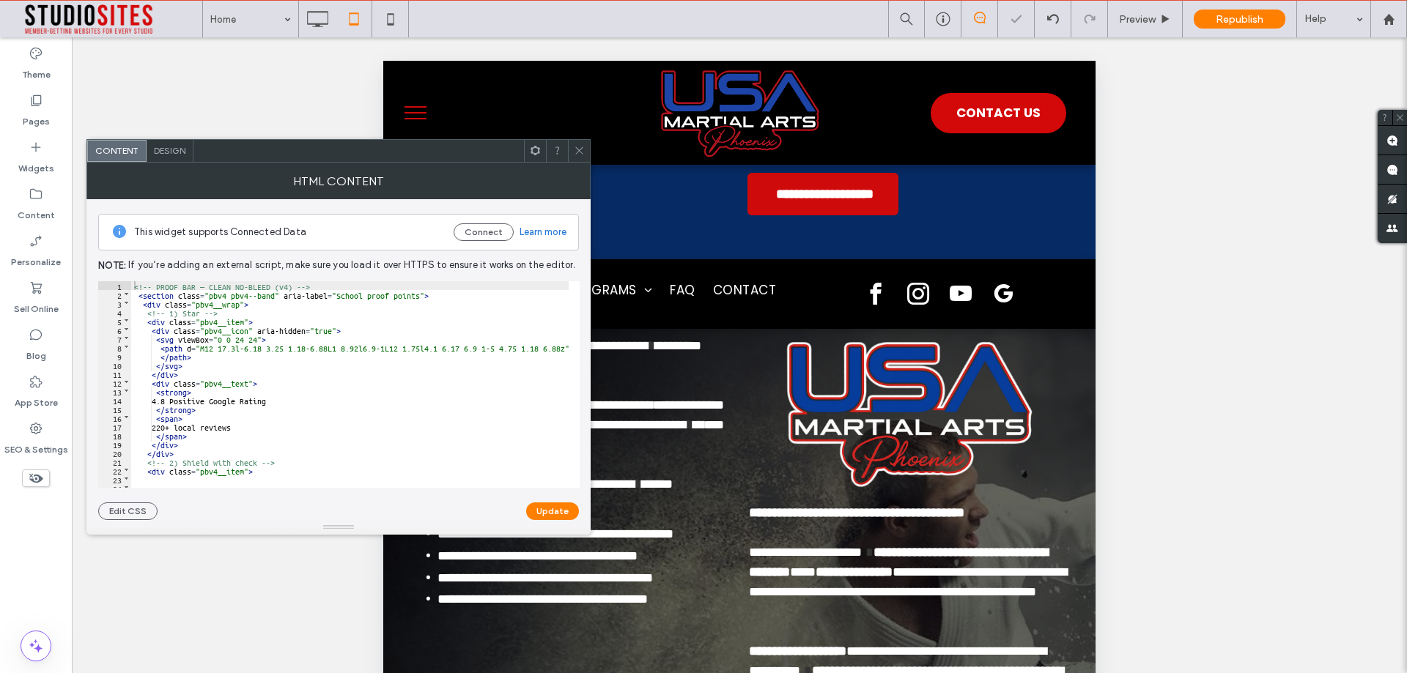
click at [212, 387] on div "<!-- PROOF BAR — CLEAN NO-BLEED (v4) --> < section class = "pbv4 pbv4--band" ar…" at bounding box center [406, 387] width 551 height 213
click at [528, 292] on button "button" at bounding box center [530, 293] width 20 height 16
type input "*********"
click at [161, 152] on span "Design" at bounding box center [170, 150] width 32 height 11
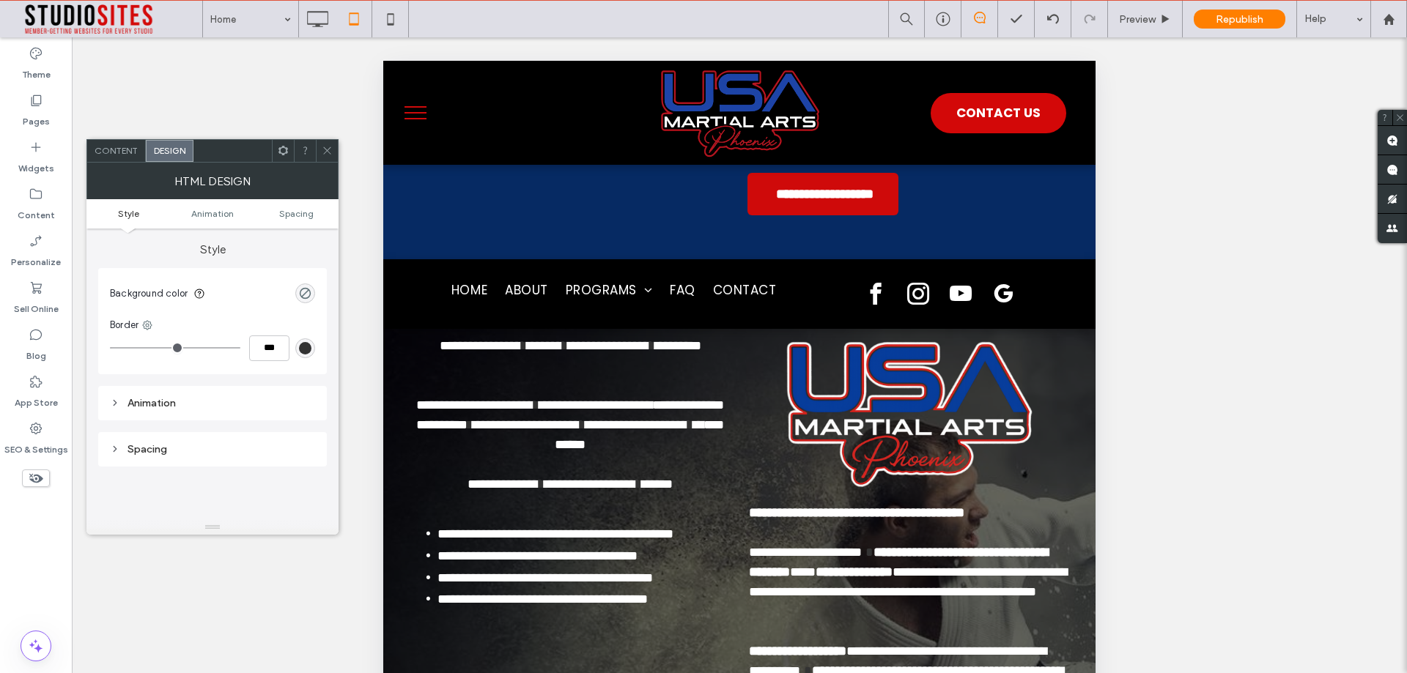
click at [116, 146] on span "Content" at bounding box center [116, 150] width 43 height 11
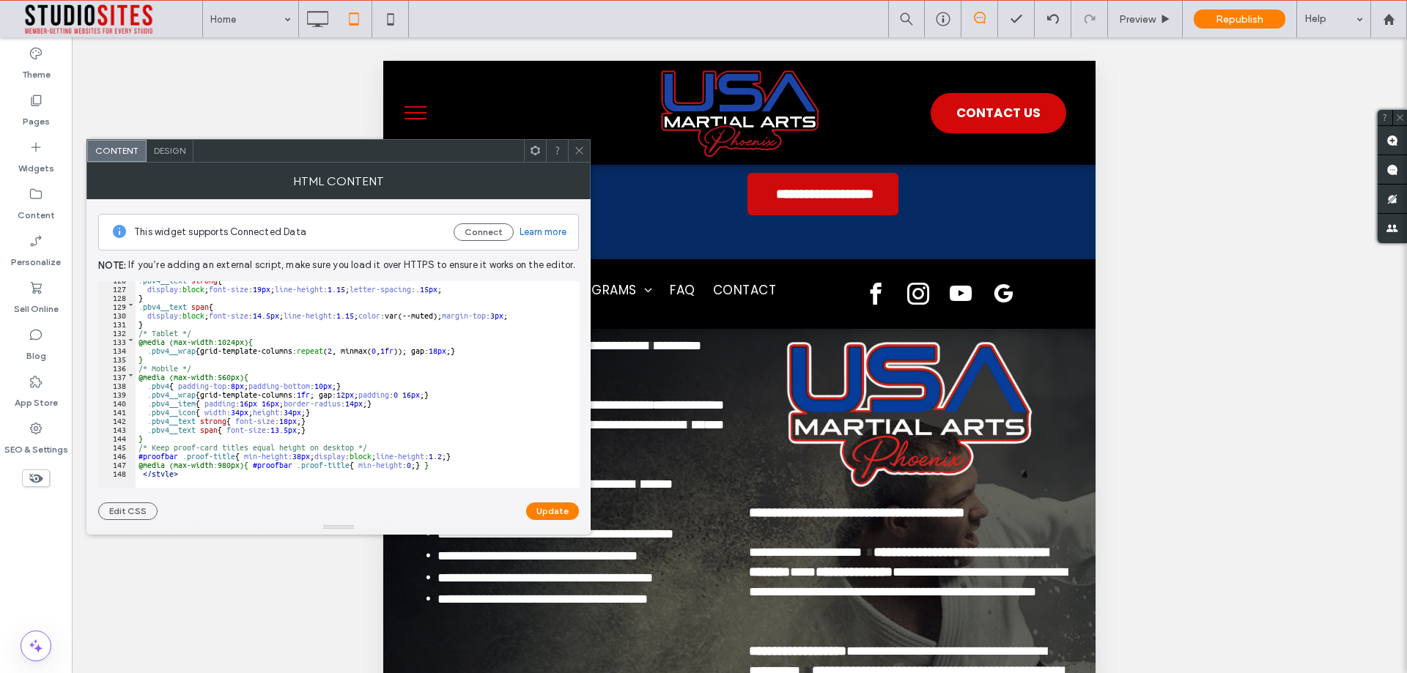
click at [190, 147] on div "Design" at bounding box center [170, 151] width 47 height 22
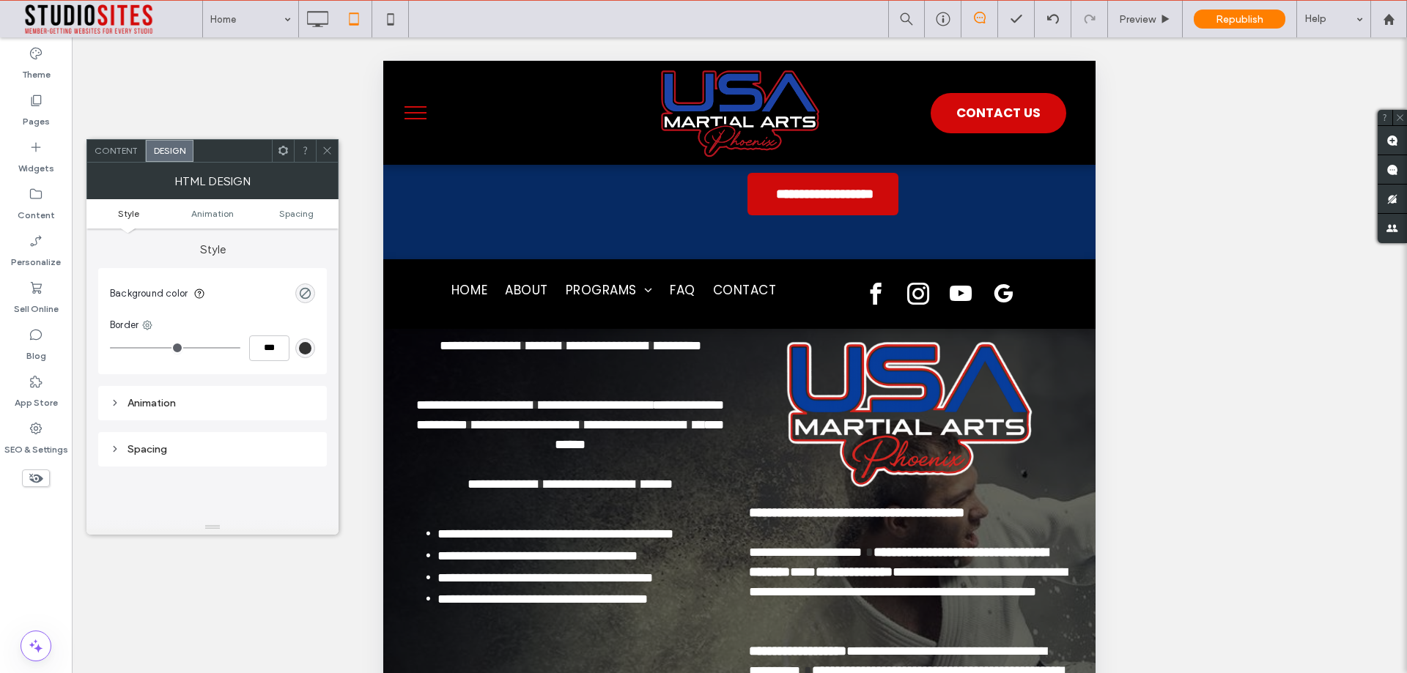
click at [127, 438] on div "Spacing" at bounding box center [212, 449] width 229 height 34
click at [132, 447] on div "Spacing" at bounding box center [212, 449] width 205 height 12
click at [149, 390] on div "Animation" at bounding box center [212, 403] width 229 height 34
click at [294, 218] on span "Spacing" at bounding box center [296, 213] width 34 height 11
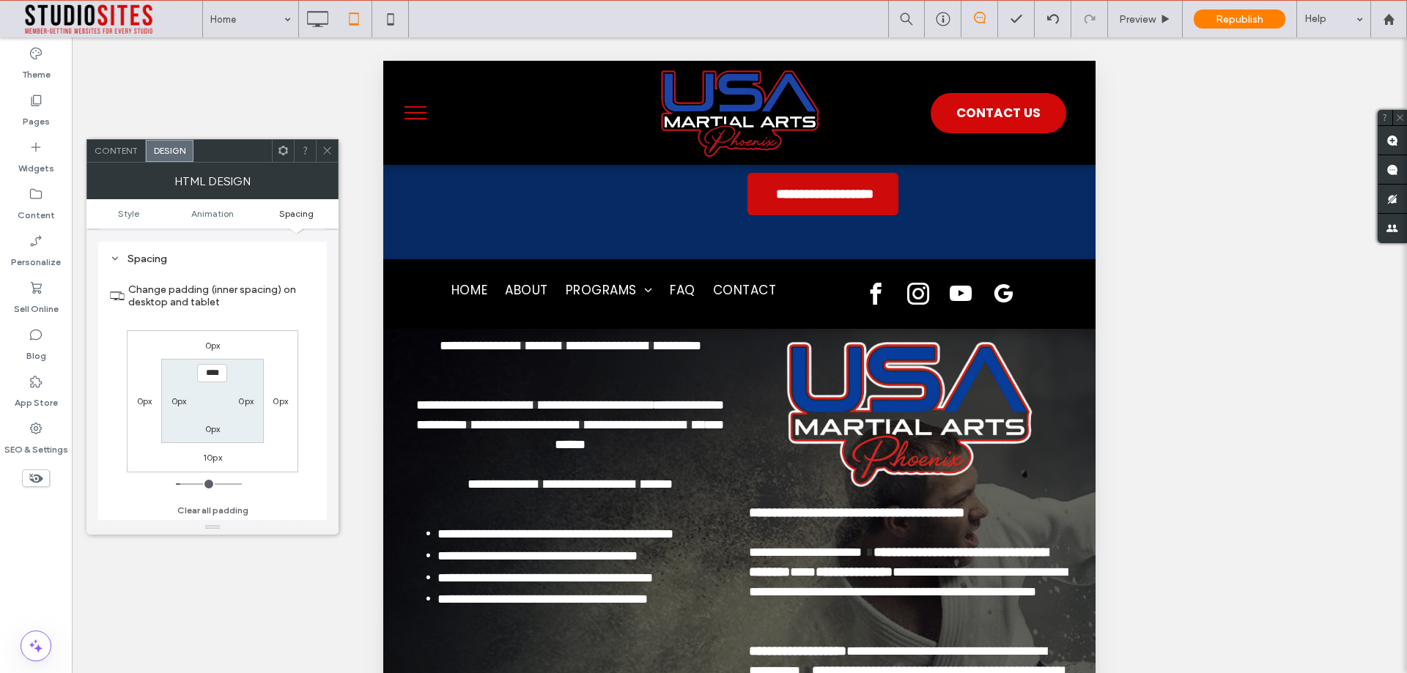
scroll to position [192, 0]
click at [136, 215] on span "Style" at bounding box center [128, 213] width 21 height 11
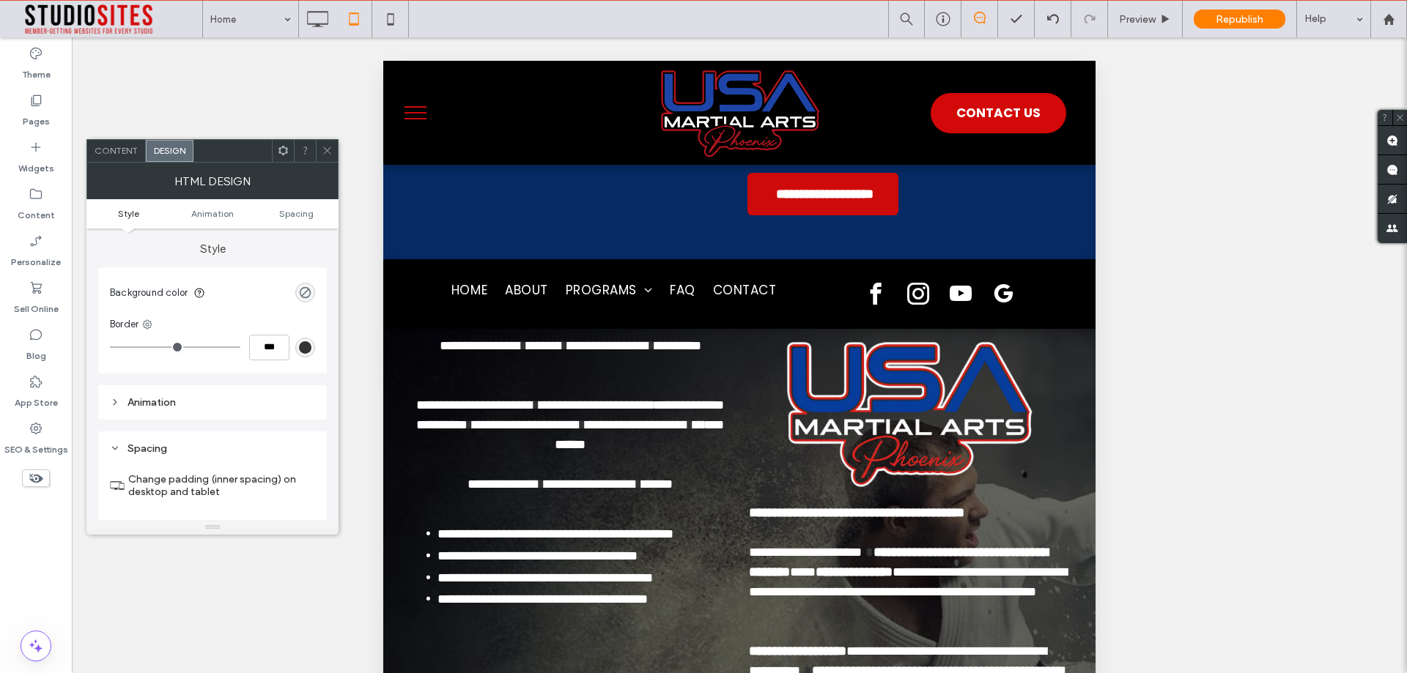
scroll to position [0, 0]
click at [115, 147] on span "Content" at bounding box center [116, 150] width 43 height 11
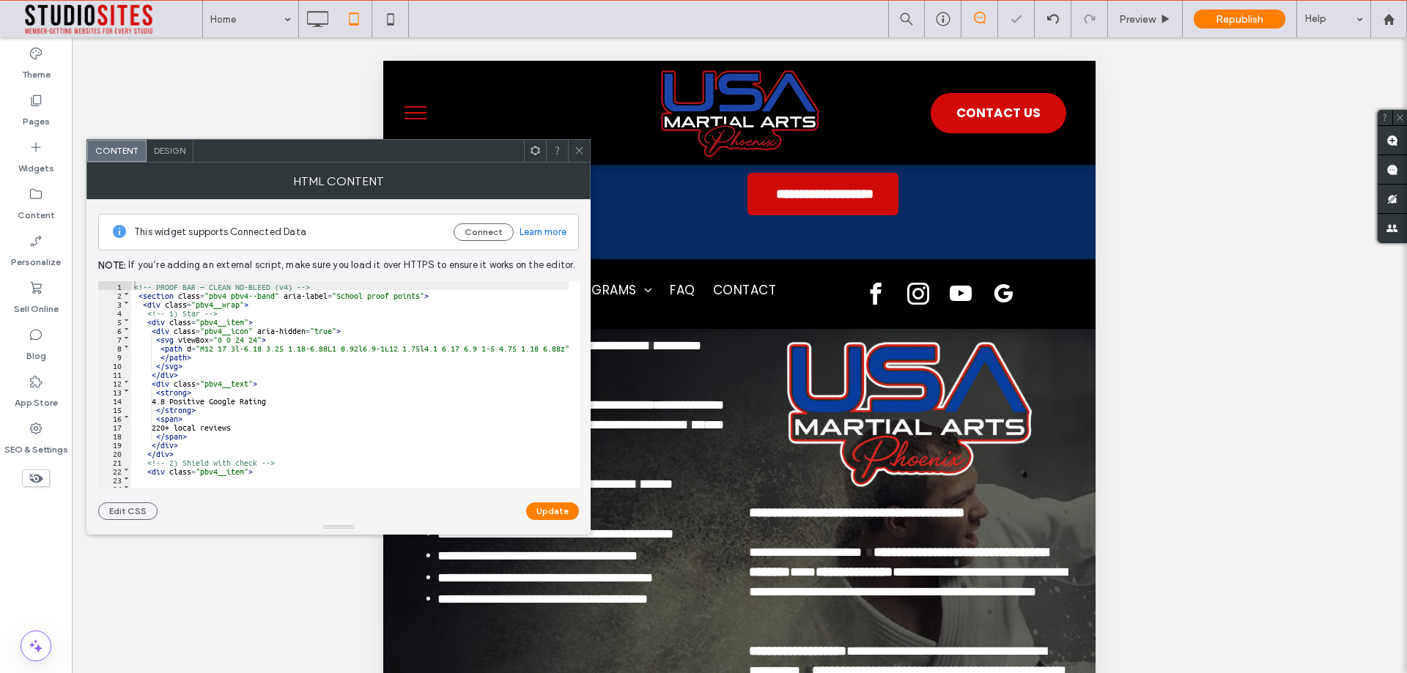
click at [574, 152] on icon at bounding box center [579, 150] width 11 height 11
